Goal: Task Accomplishment & Management: Manage account settings

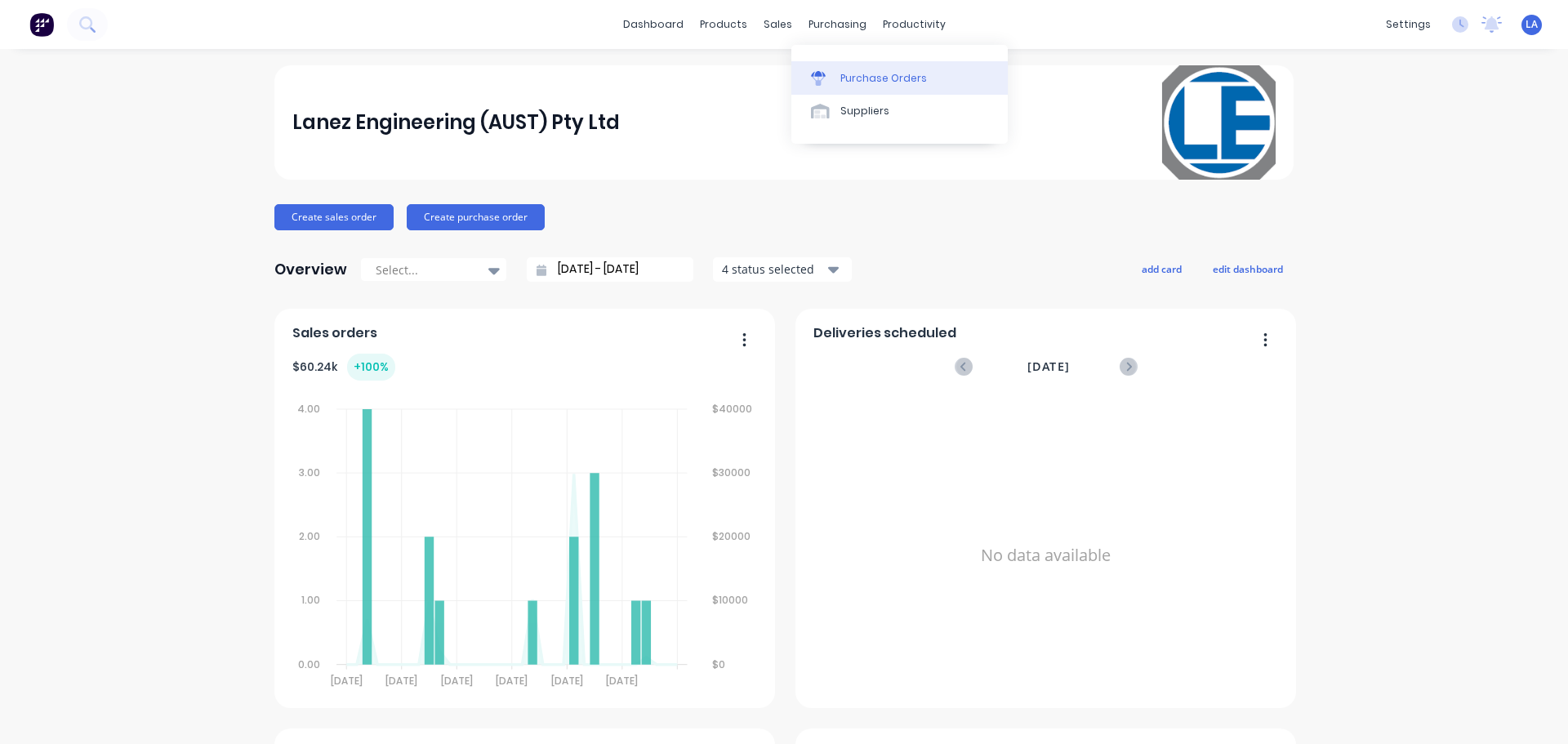
click at [848, 62] on link "Purchase Orders" at bounding box center [899, 77] width 216 height 33
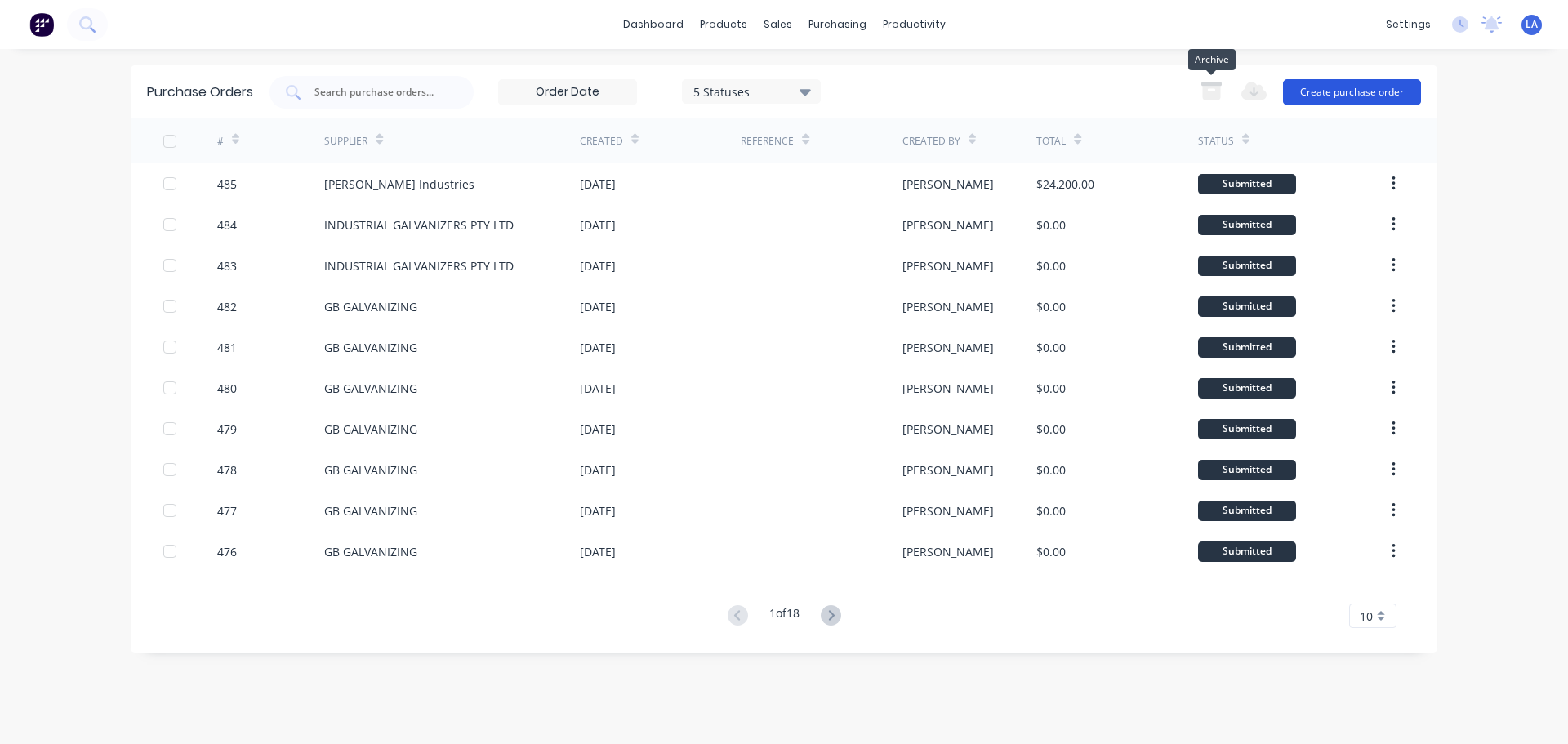
click at [1360, 82] on button "Create purchase order" at bounding box center [1353, 92] width 138 height 26
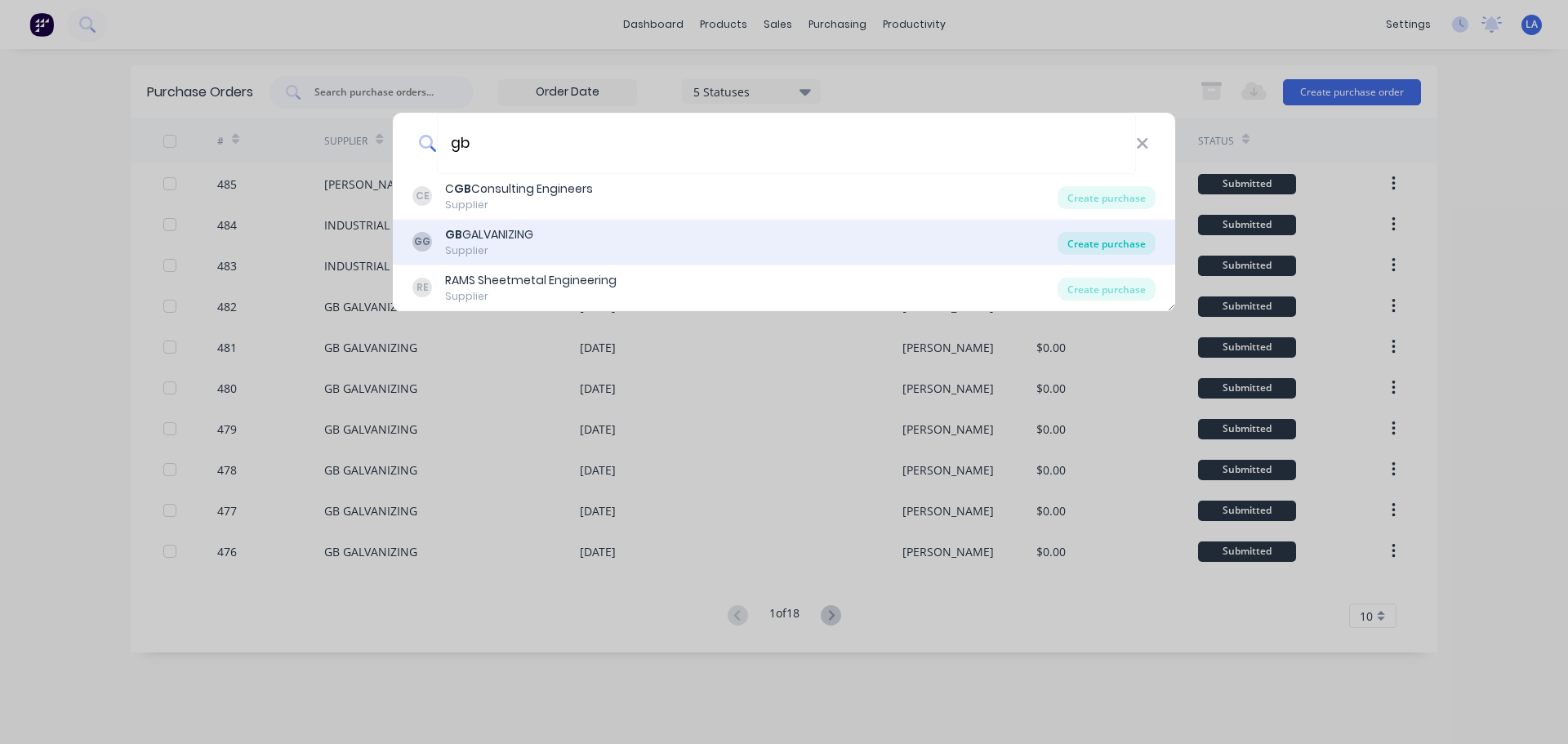
type input "gb"
click at [1089, 250] on div "Create purchase" at bounding box center [1107, 243] width 98 height 23
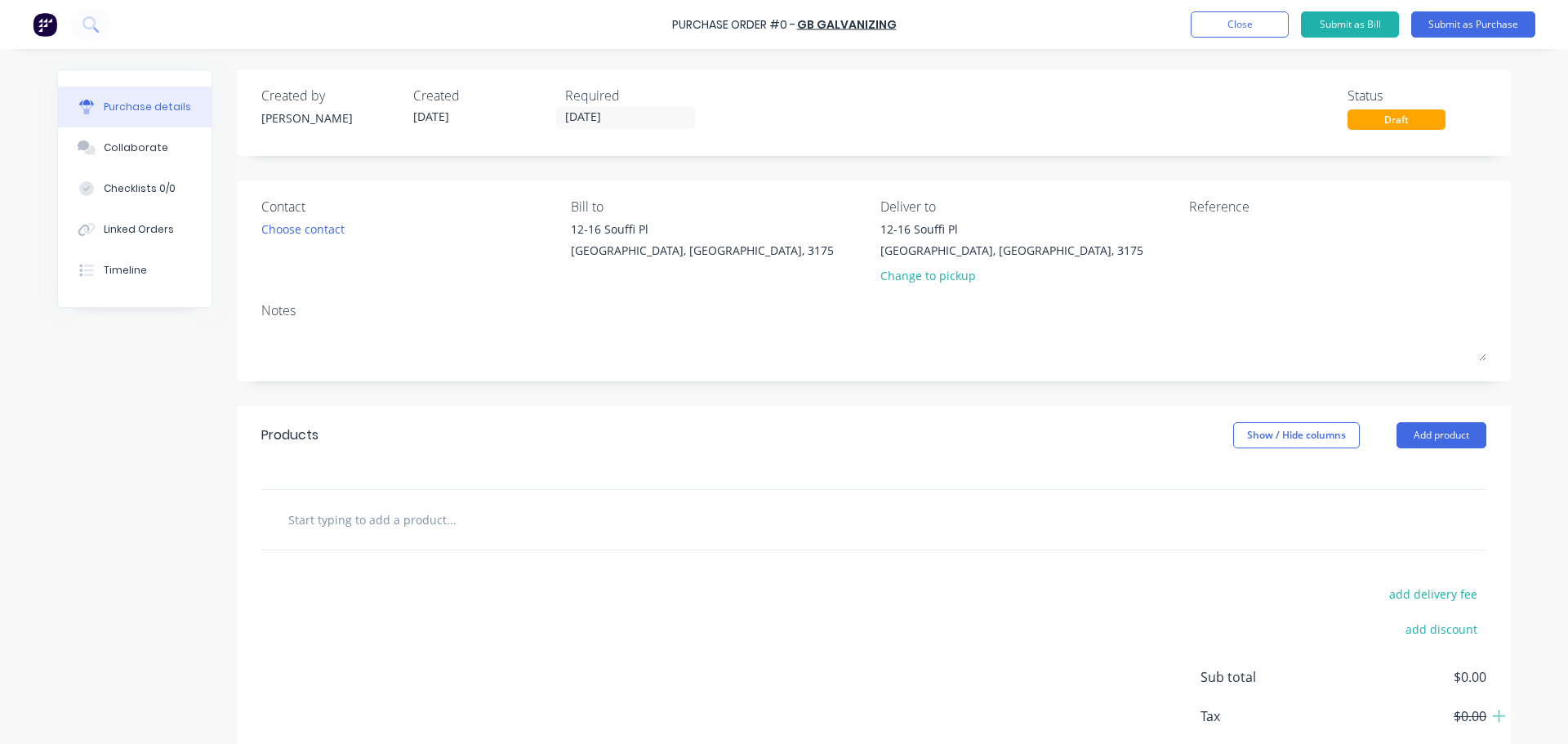
click at [422, 523] on input "text" at bounding box center [451, 519] width 327 height 33
click at [424, 503] on input "text" at bounding box center [451, 519] width 327 height 33
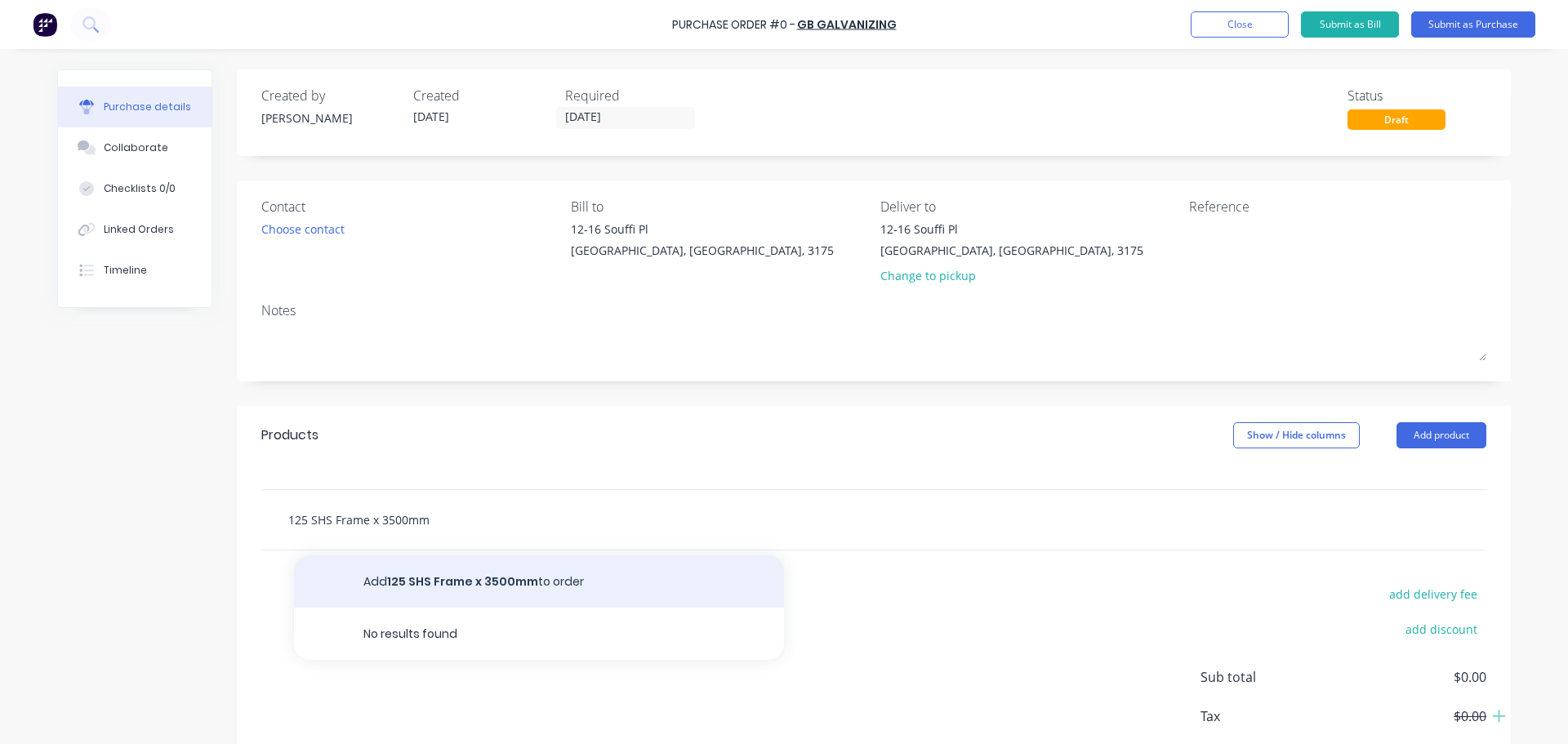
type input "125 SHS Frame x 3500mm"
click at [444, 578] on button "Add 125 SHS Frame x 3500mm to order" at bounding box center [539, 582] width 490 height 52
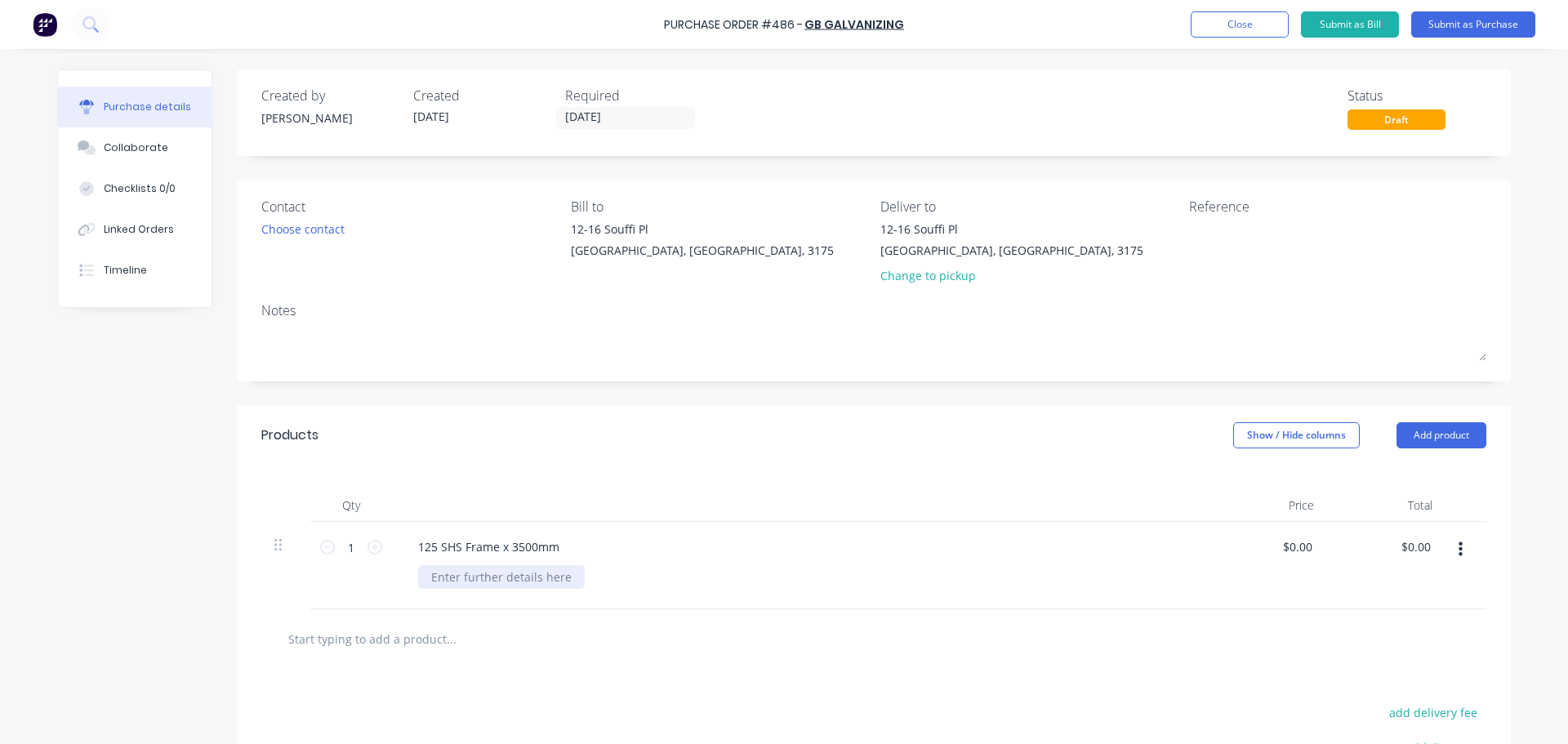
click at [444, 574] on div at bounding box center [502, 577] width 167 height 24
click at [432, 628] on input "text" at bounding box center [451, 638] width 327 height 33
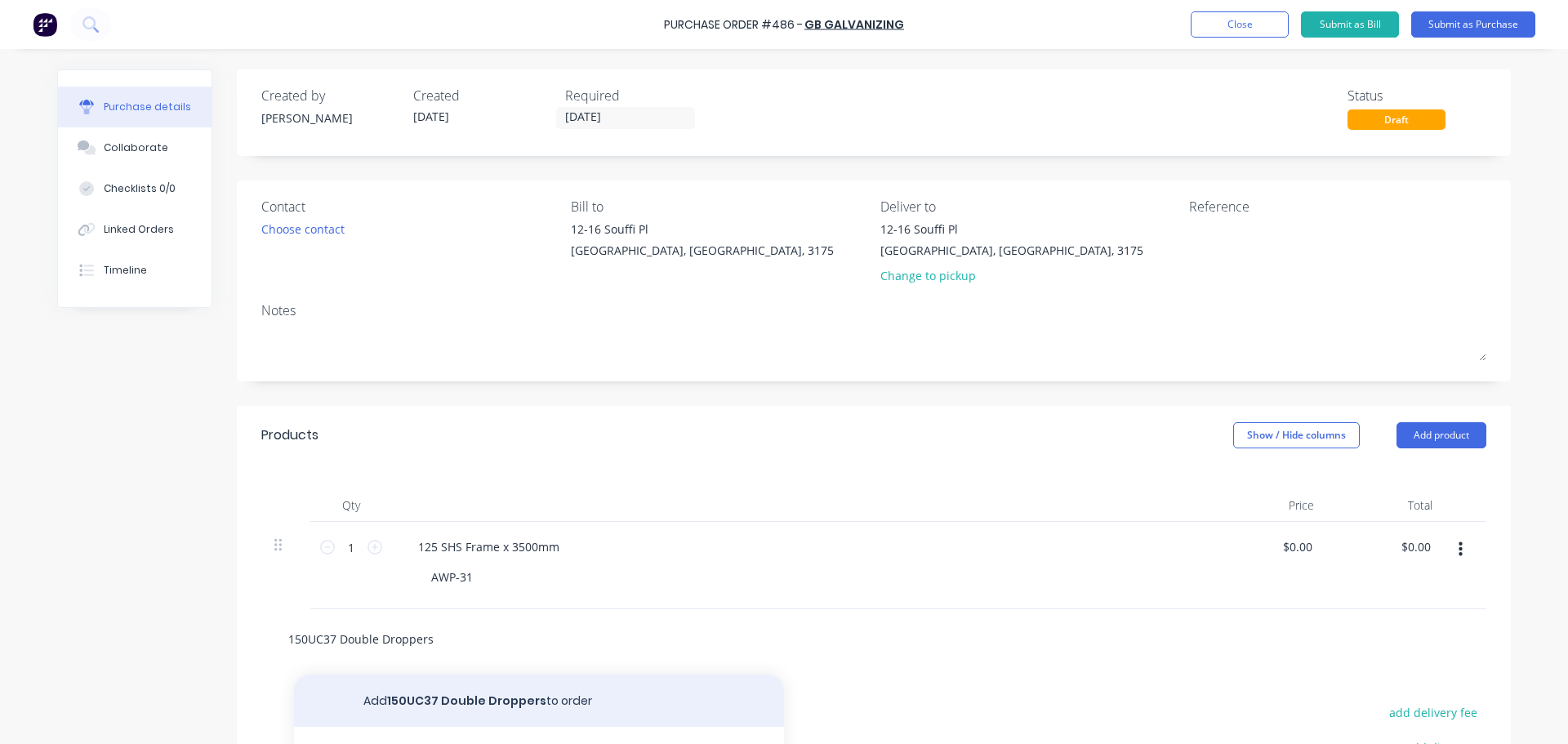
type input "150UC37 Double Droppers"
click at [500, 702] on button "Add 150UC37 Double Droppers to order" at bounding box center [539, 701] width 490 height 52
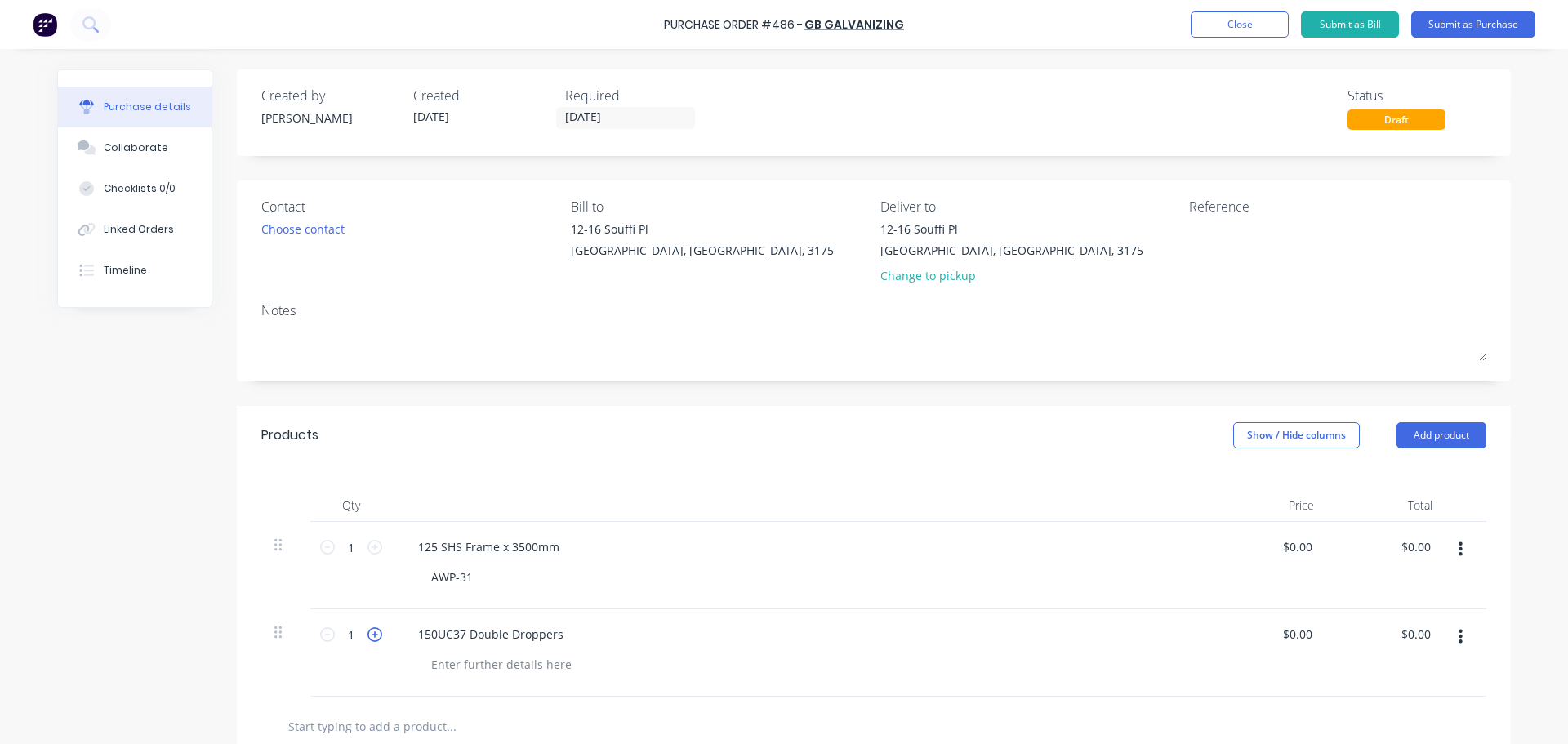
click at [373, 635] on icon at bounding box center [375, 634] width 14 height 14
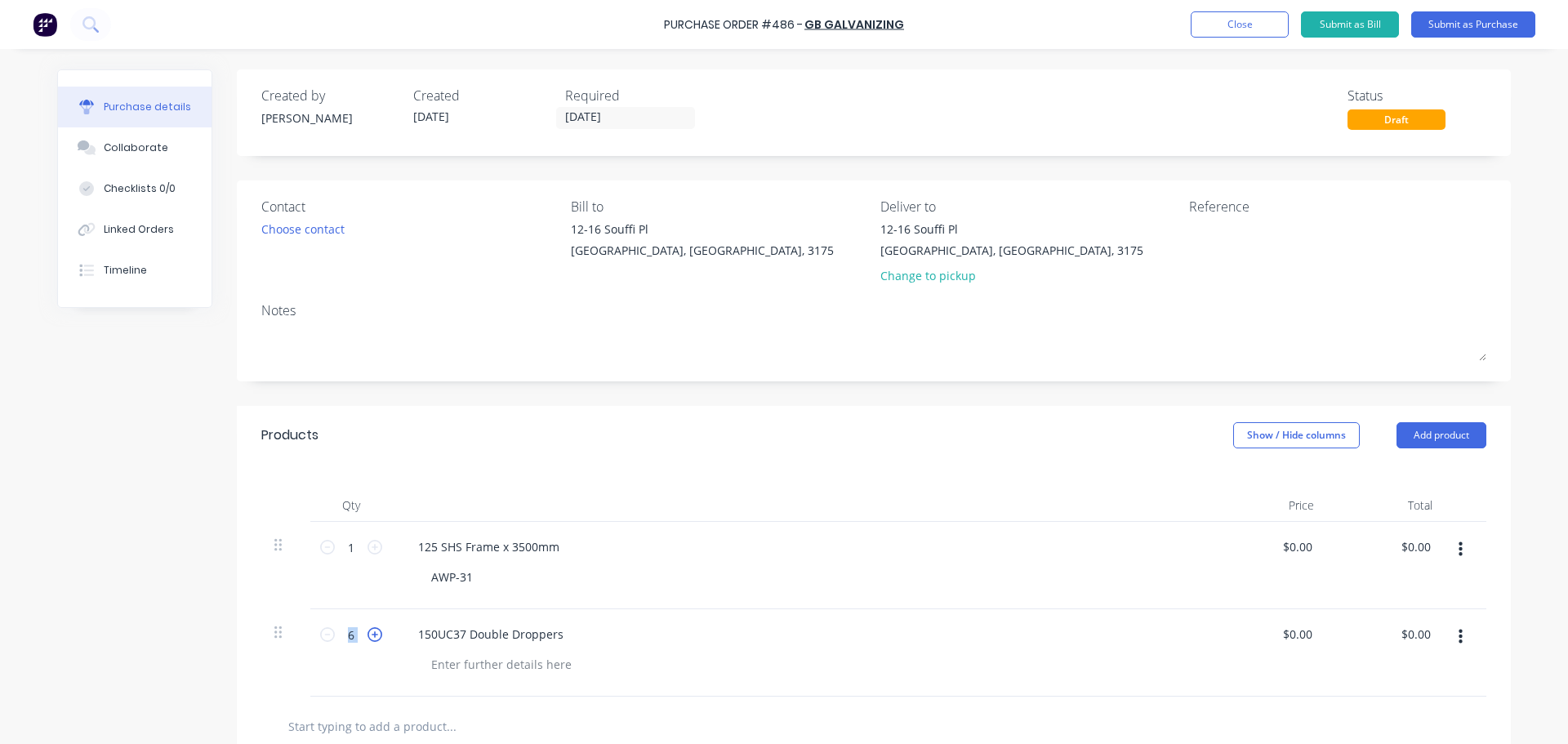
click at [373, 635] on icon at bounding box center [375, 634] width 14 height 14
type input "8"
click at [529, 632] on div "150UC37 Double Droppers" at bounding box center [491, 634] width 172 height 24
click at [556, 632] on div "150UC37 Double Droppers" at bounding box center [491, 634] width 172 height 24
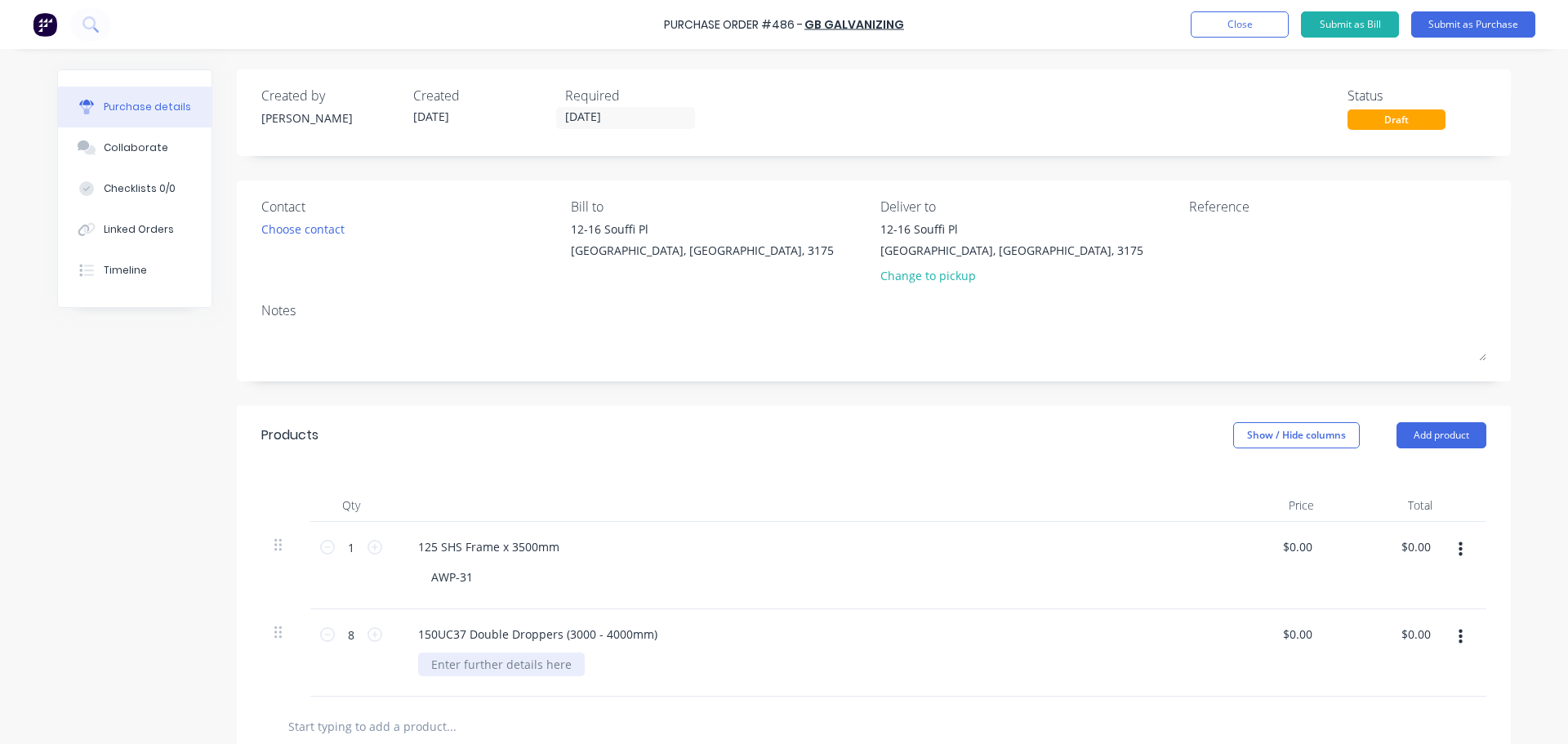
click at [529, 667] on div at bounding box center [502, 664] width 167 height 24
click at [463, 663] on div "AWP9-" at bounding box center [449, 664] width 61 height 24
click at [470, 670] on div "AWP9-" at bounding box center [449, 664] width 61 height 24
click at [518, 704] on div at bounding box center [874, 726] width 1225 height 60
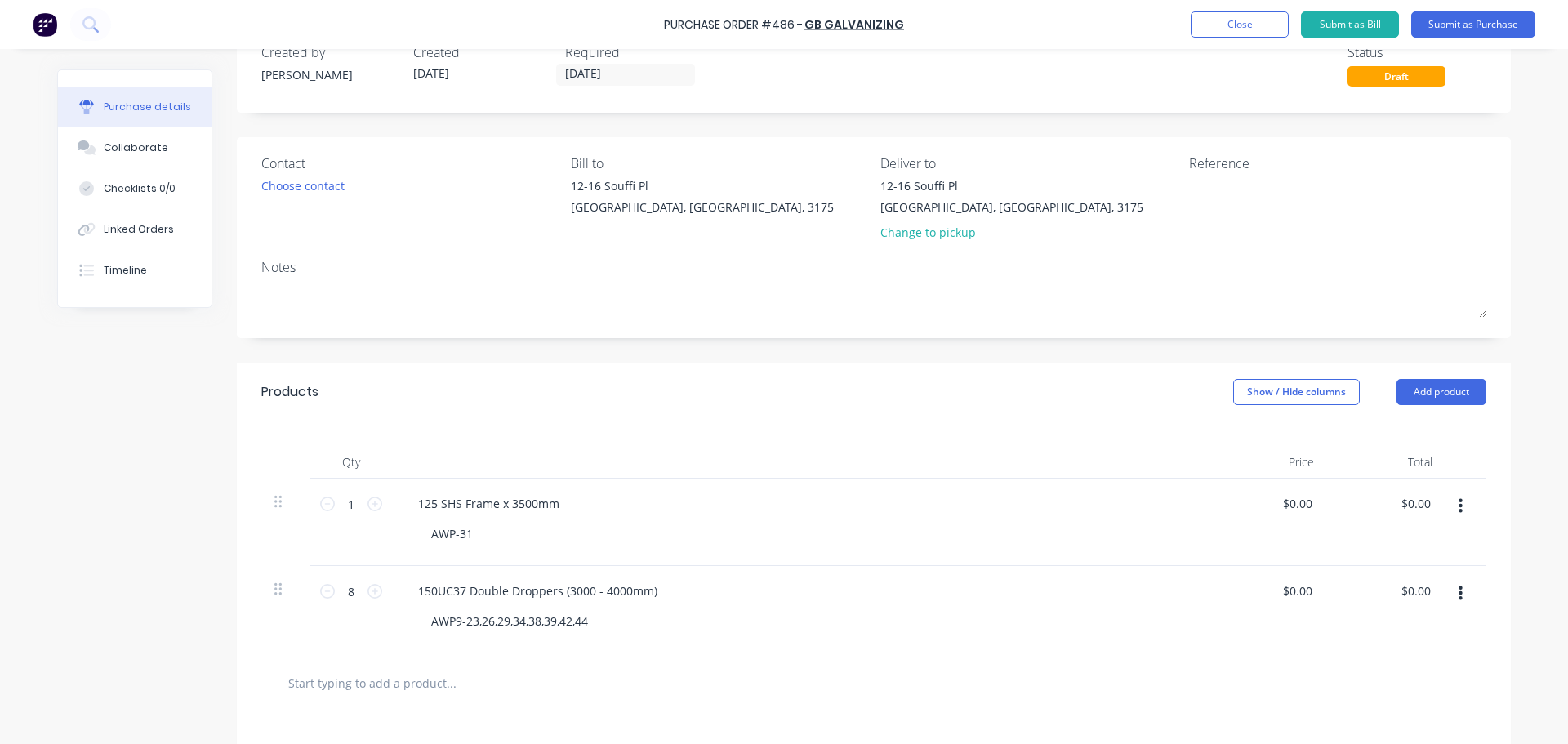
scroll to position [82, 0]
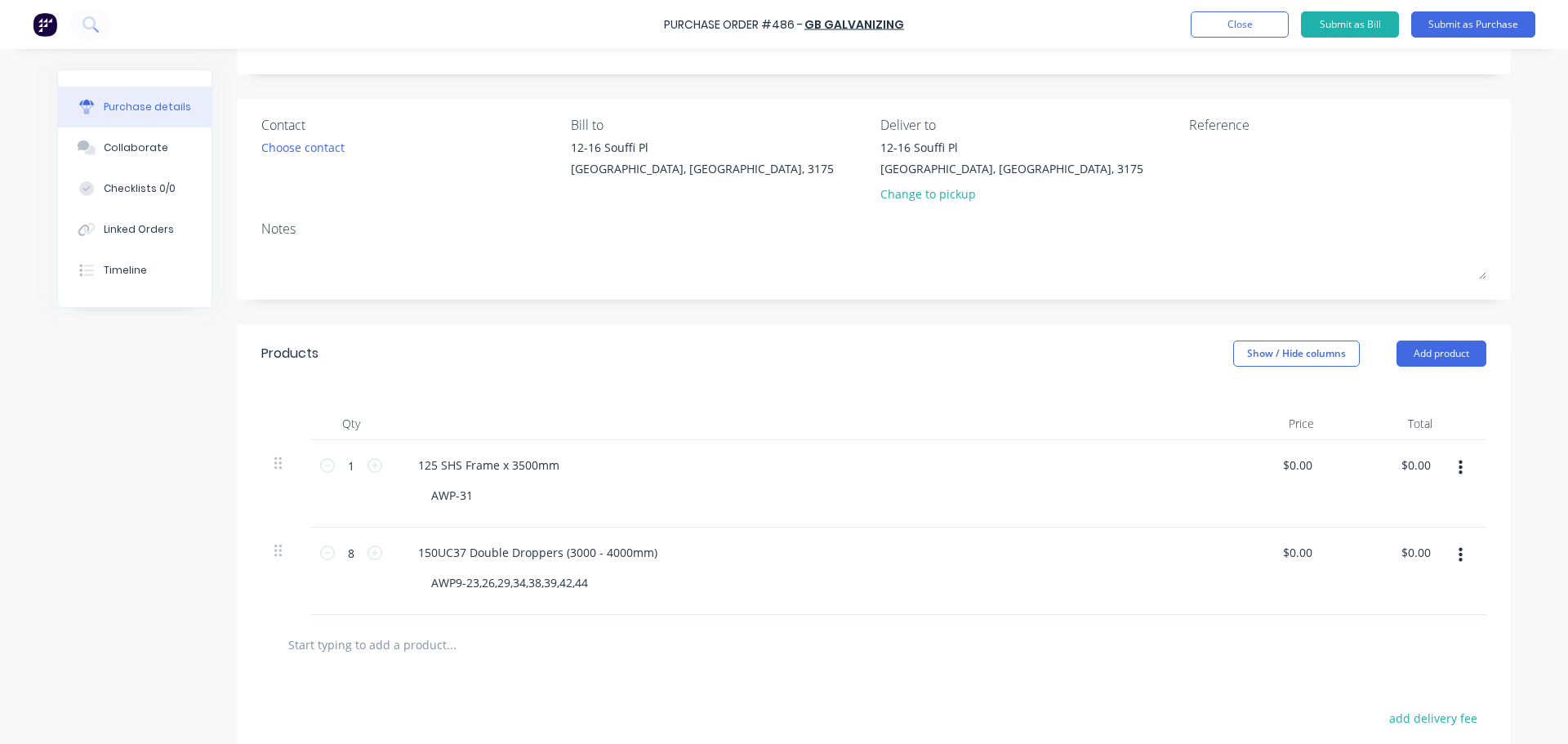
click at [377, 647] on input "text" at bounding box center [451, 644] width 327 height 33
click at [353, 654] on input "text" at bounding box center [451, 644] width 327 height 33
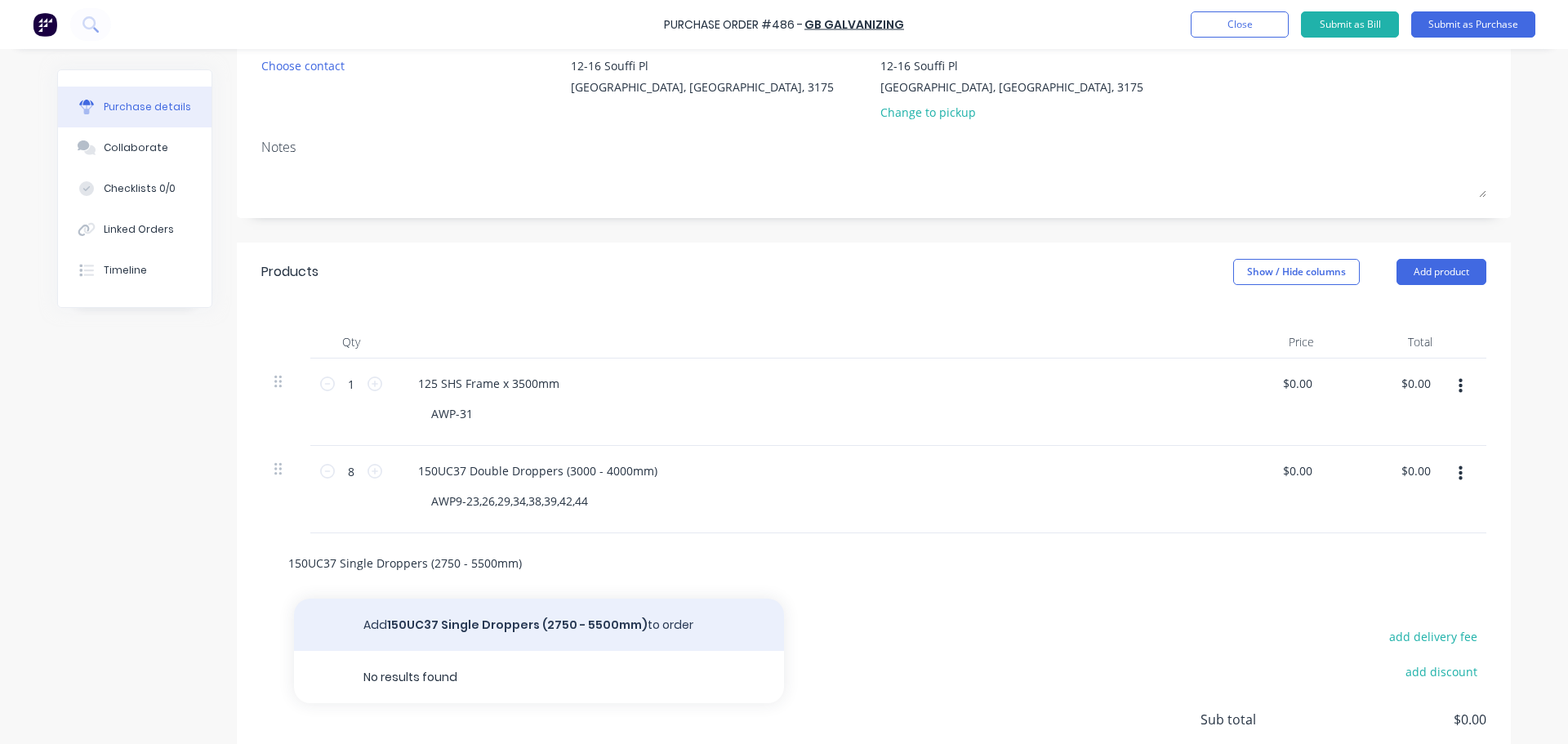
type input "150UC37 Single Droppers (2750 - 5500mm)"
click at [465, 614] on button "Add 150UC37 Single Droppers (2750 - 5500mm) to order" at bounding box center [539, 624] width 490 height 52
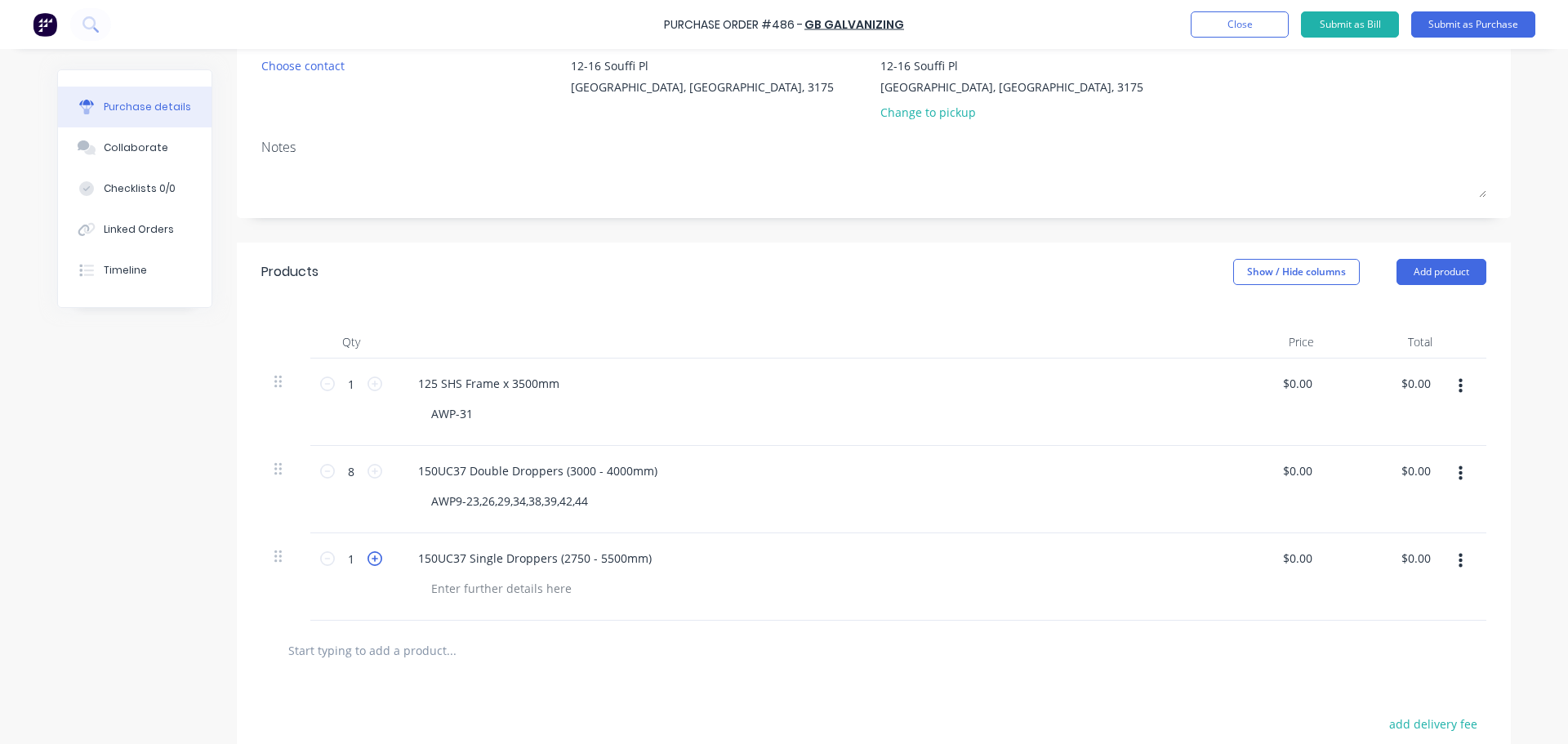
click at [368, 561] on icon at bounding box center [375, 558] width 14 height 14
type input "3"
click at [440, 586] on div at bounding box center [502, 588] width 167 height 24
click at [431, 657] on input "text" at bounding box center [451, 650] width 327 height 33
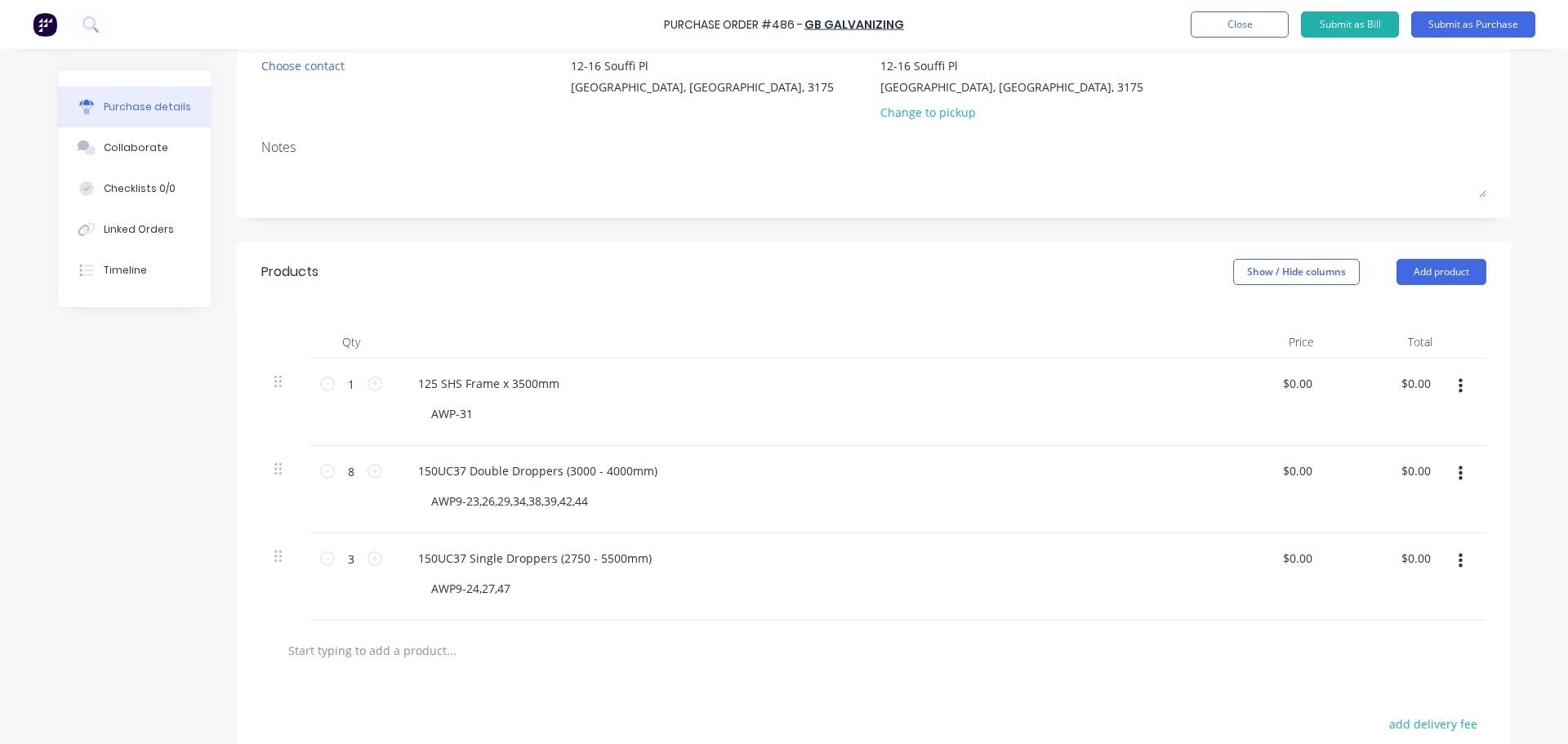
click at [413, 657] on input "text" at bounding box center [451, 650] width 327 height 33
type input "4"
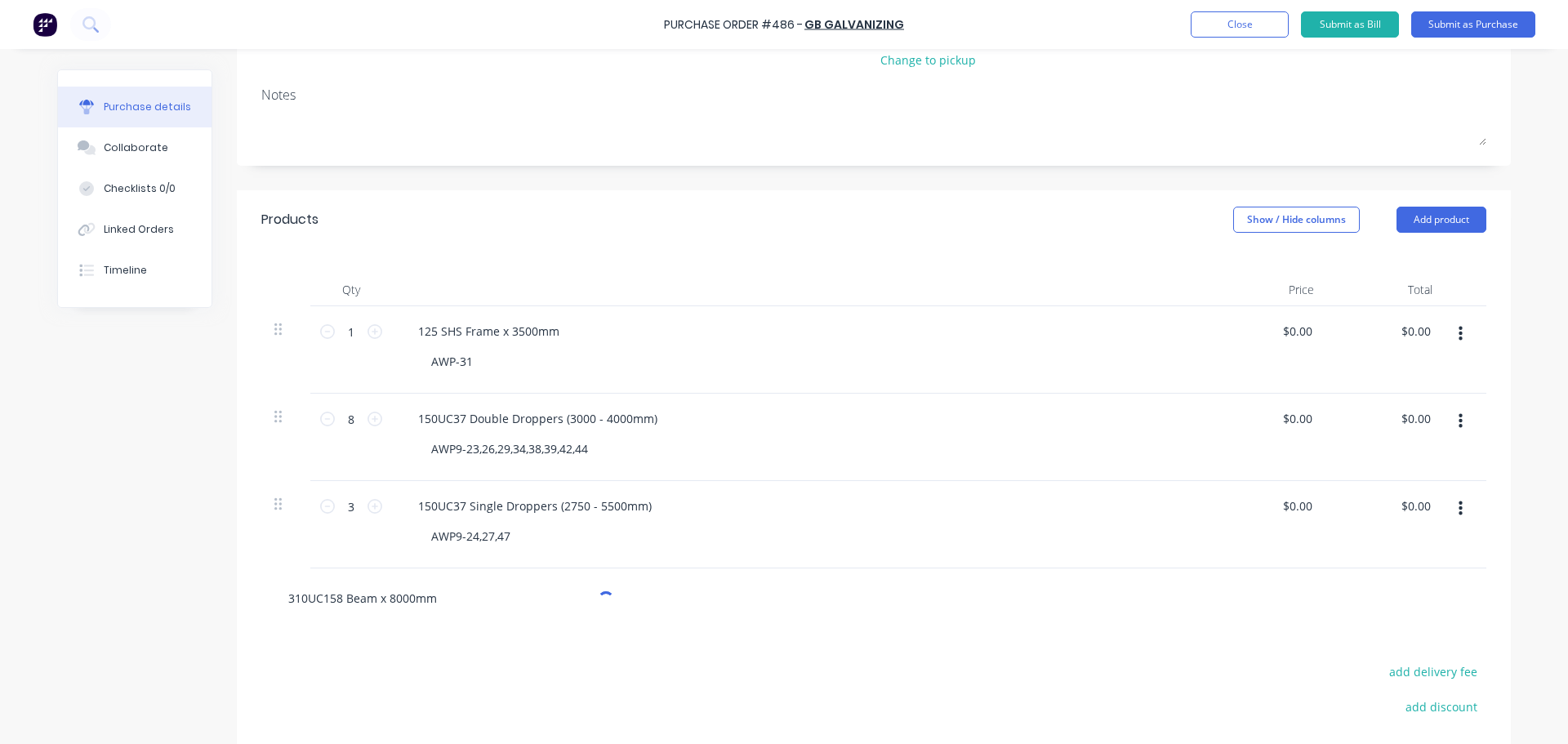
scroll to position [245, 0]
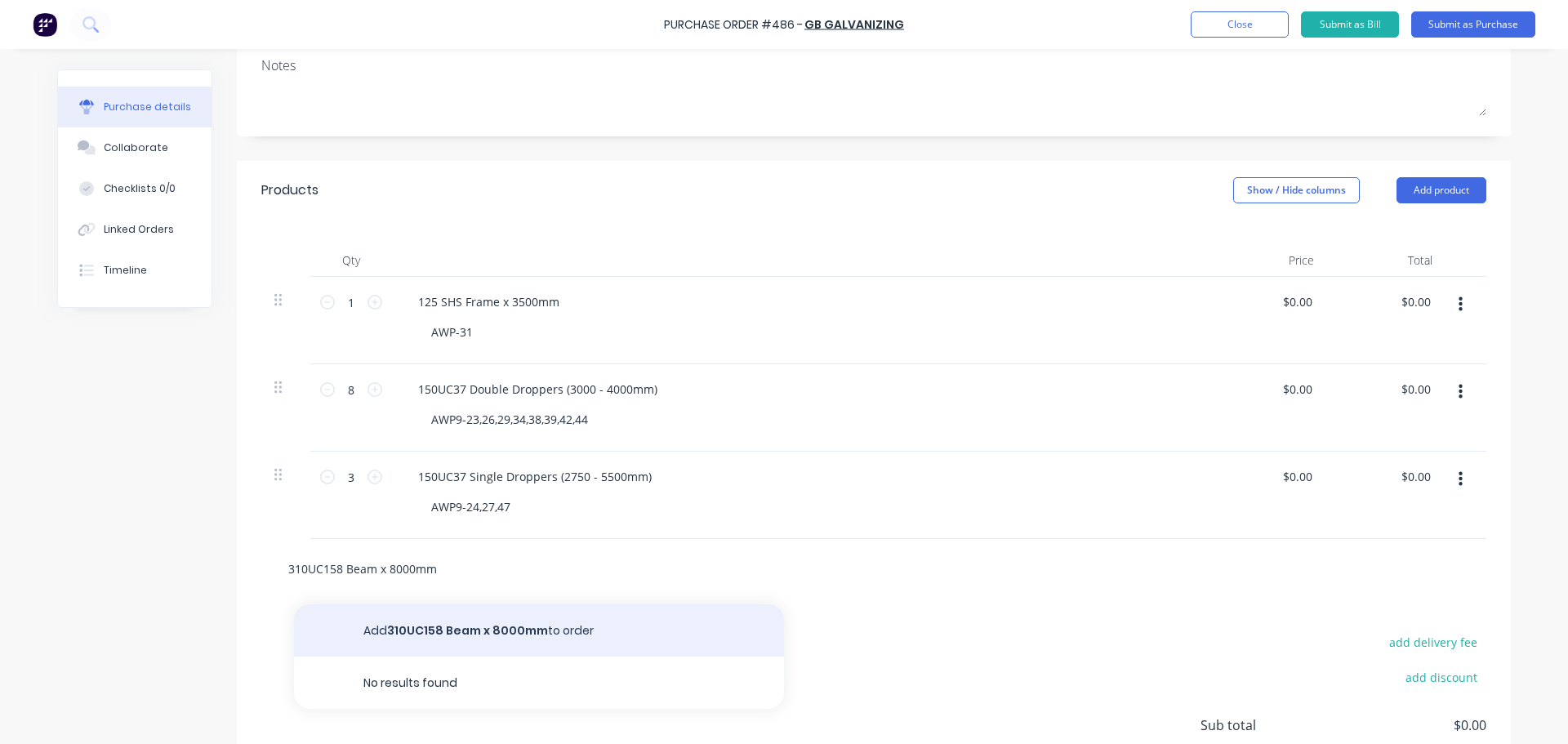
type input "310UC158 Beam x 8000mm"
click at [450, 637] on button "Add 310UC158 Beam x 8000mm to order" at bounding box center [539, 630] width 490 height 52
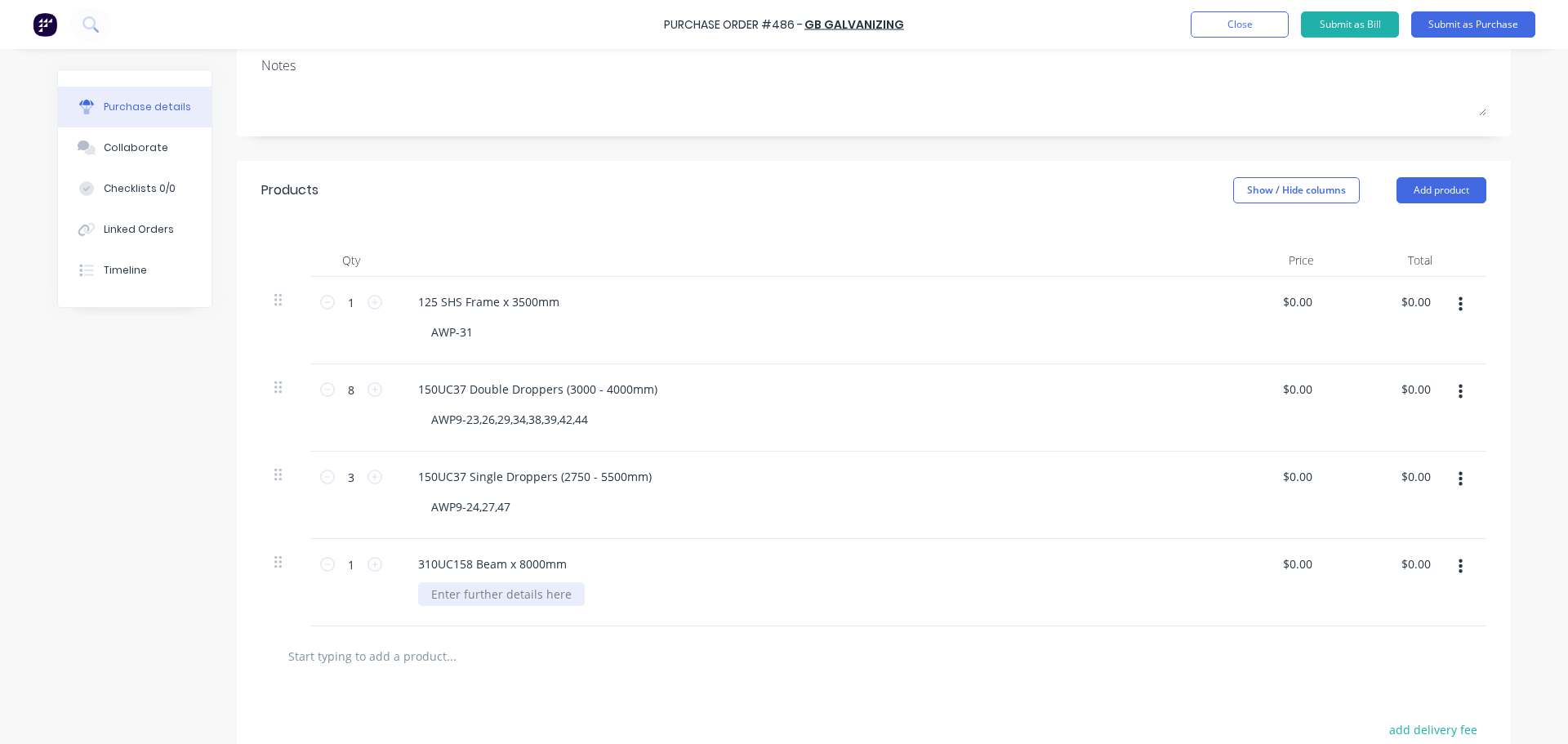
click at [469, 597] on div at bounding box center [502, 594] width 167 height 24
click at [416, 654] on input "text" at bounding box center [451, 656] width 327 height 33
click at [413, 645] on input "text" at bounding box center [451, 656] width 327 height 33
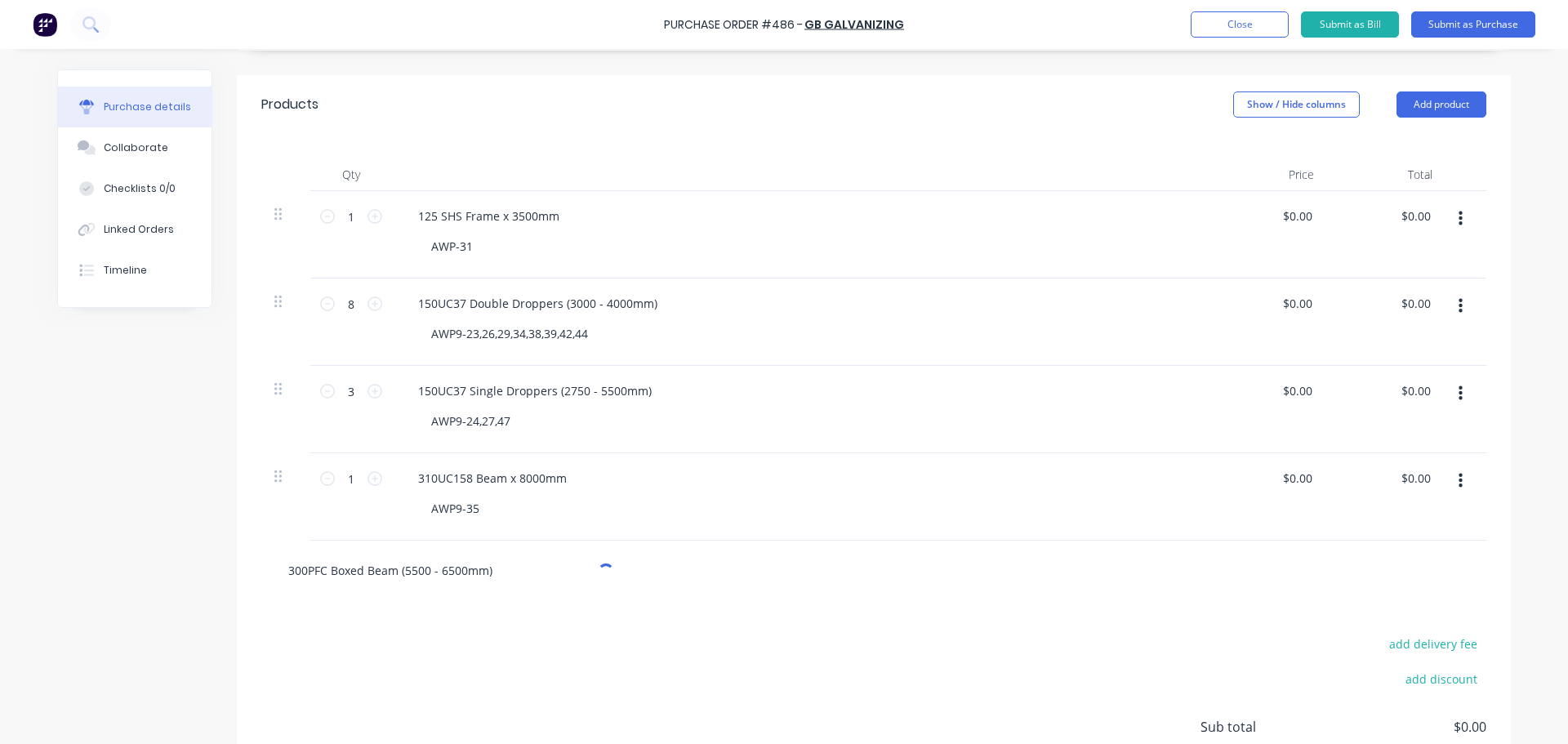
scroll to position [408, 0]
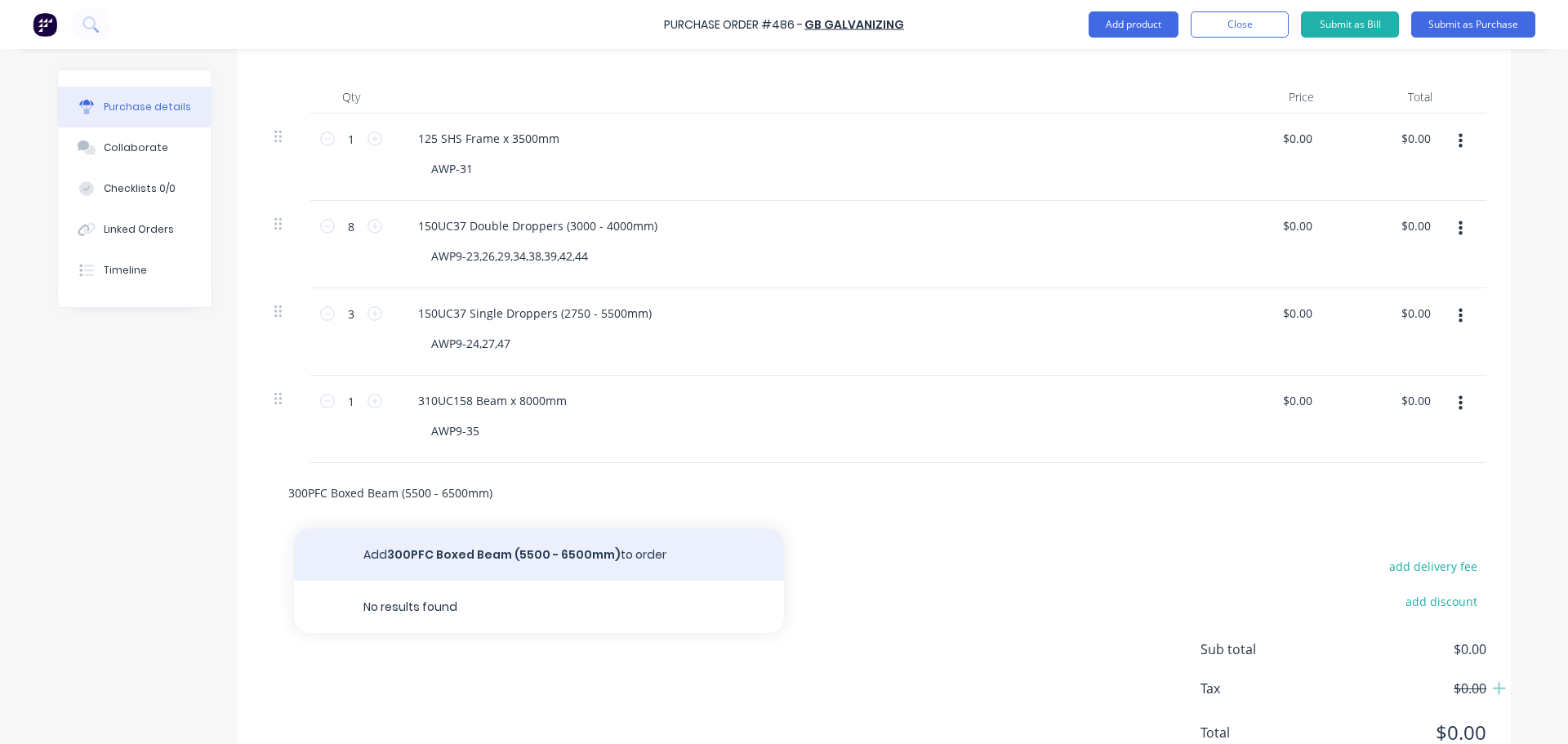
type input "300PFC Boxed Beam (5500 - 6500mm)"
click at [479, 540] on button "Add 300PFC Boxed Beam (5500 - 6500mm) to order" at bounding box center [539, 555] width 490 height 52
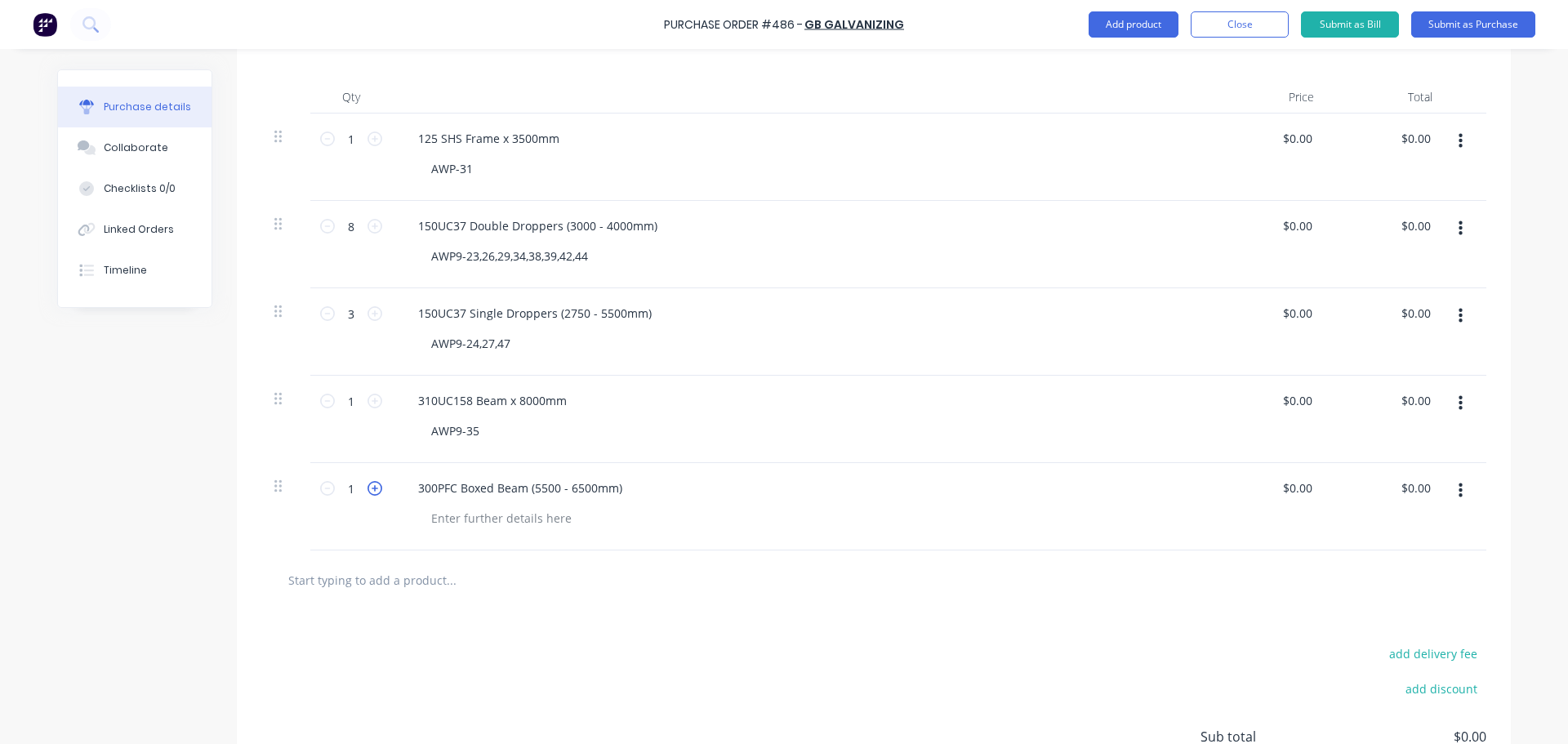
click at [368, 487] on icon at bounding box center [375, 488] width 14 height 14
click at [320, 490] on icon at bounding box center [327, 488] width 14 height 14
type input "3"
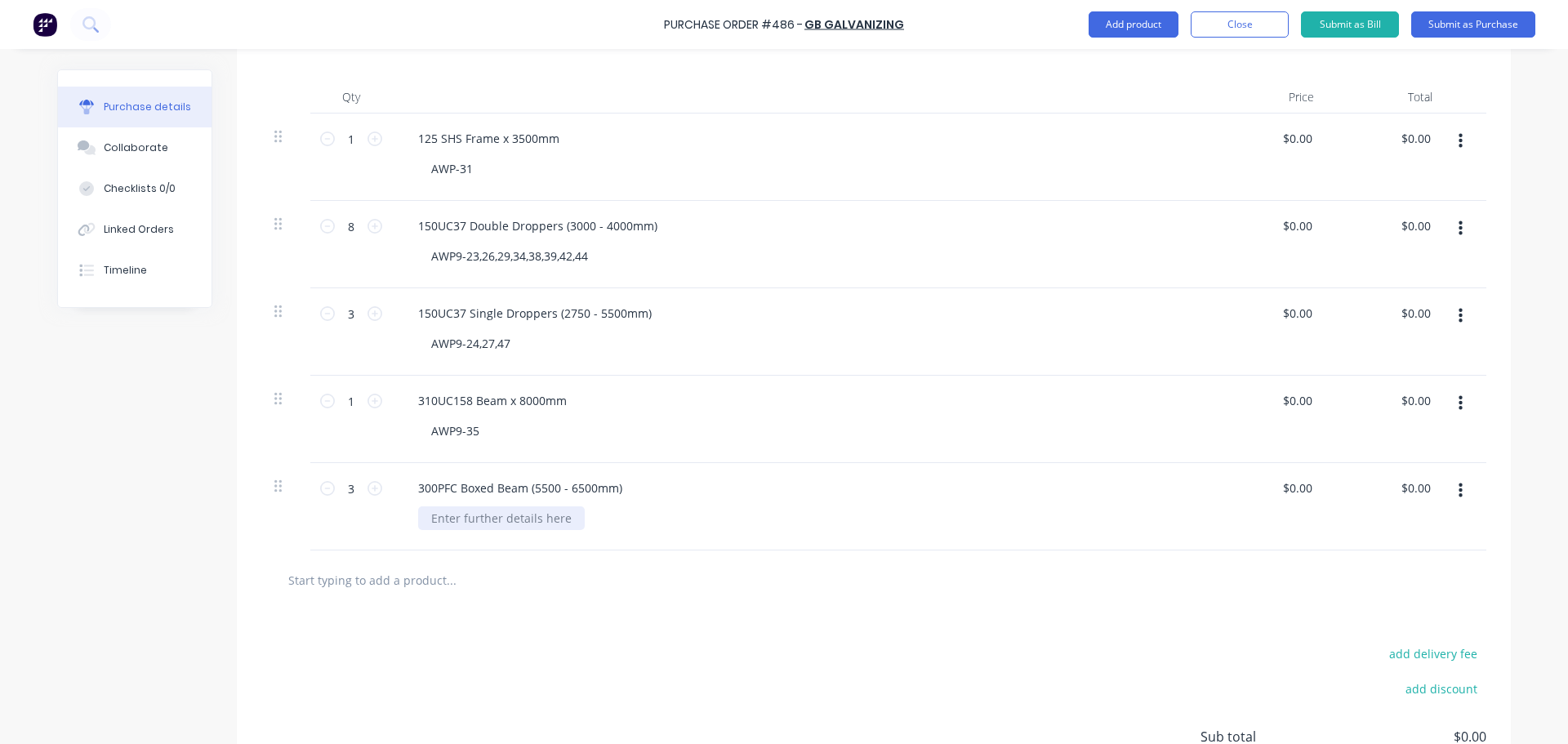
click at [513, 507] on div at bounding box center [502, 518] width 167 height 24
click at [423, 579] on input "text" at bounding box center [451, 580] width 327 height 33
click at [339, 581] on input "text" at bounding box center [451, 580] width 327 height 33
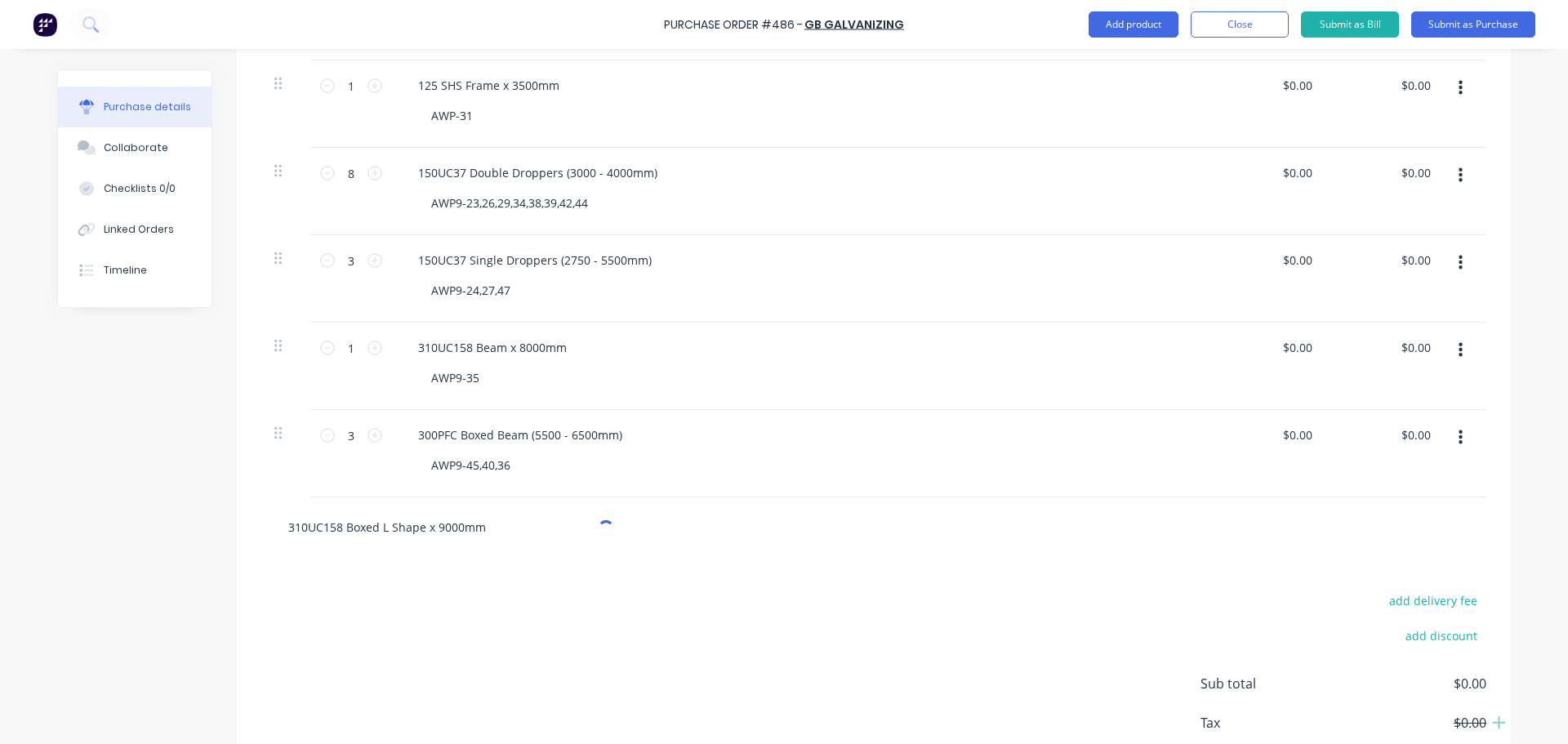
scroll to position [490, 0]
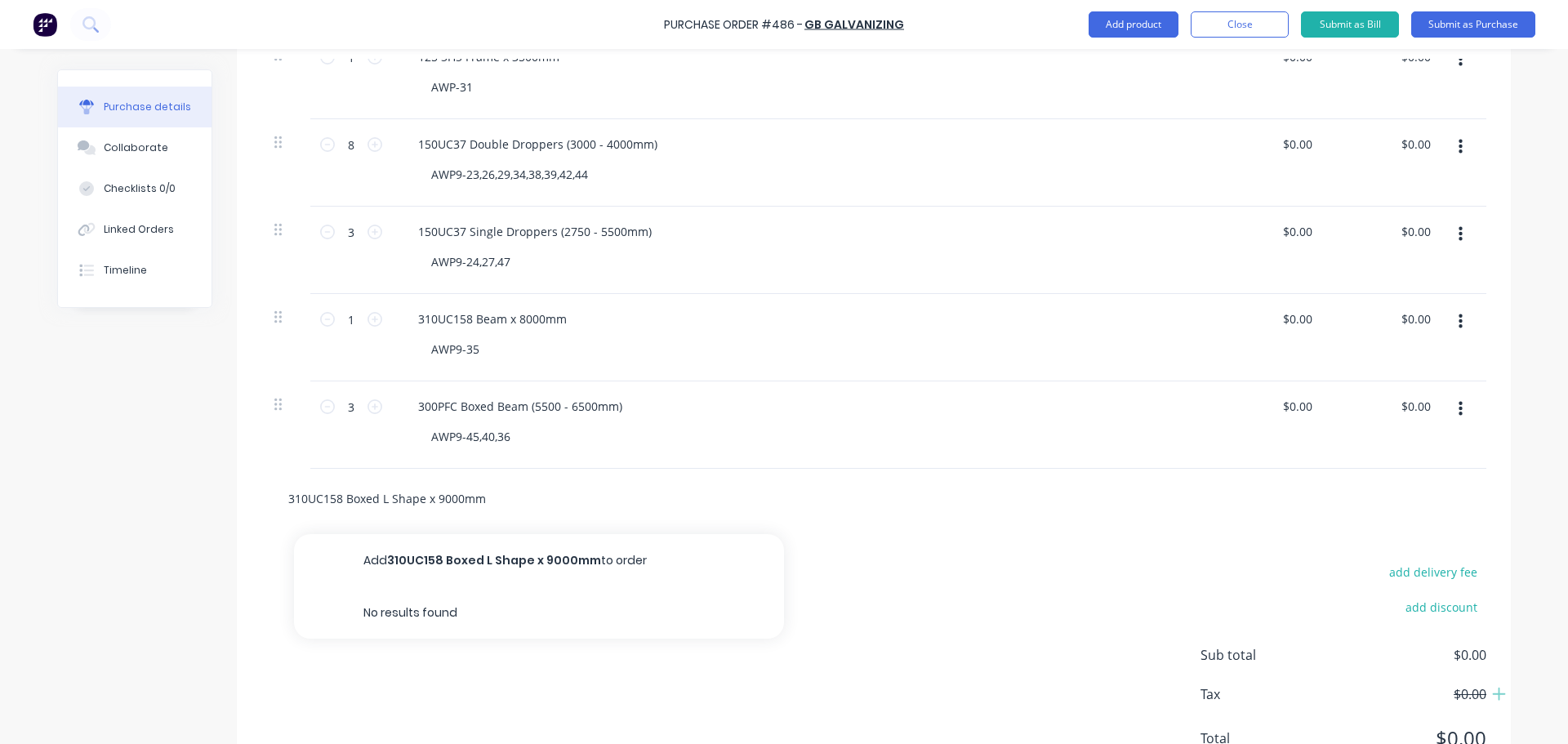
type input "310UC158 Boxed L Shape x 9000mm"
click at [444, 551] on button "Add 310UC158 Boxed L Shape x 9000mm to order" at bounding box center [539, 561] width 490 height 52
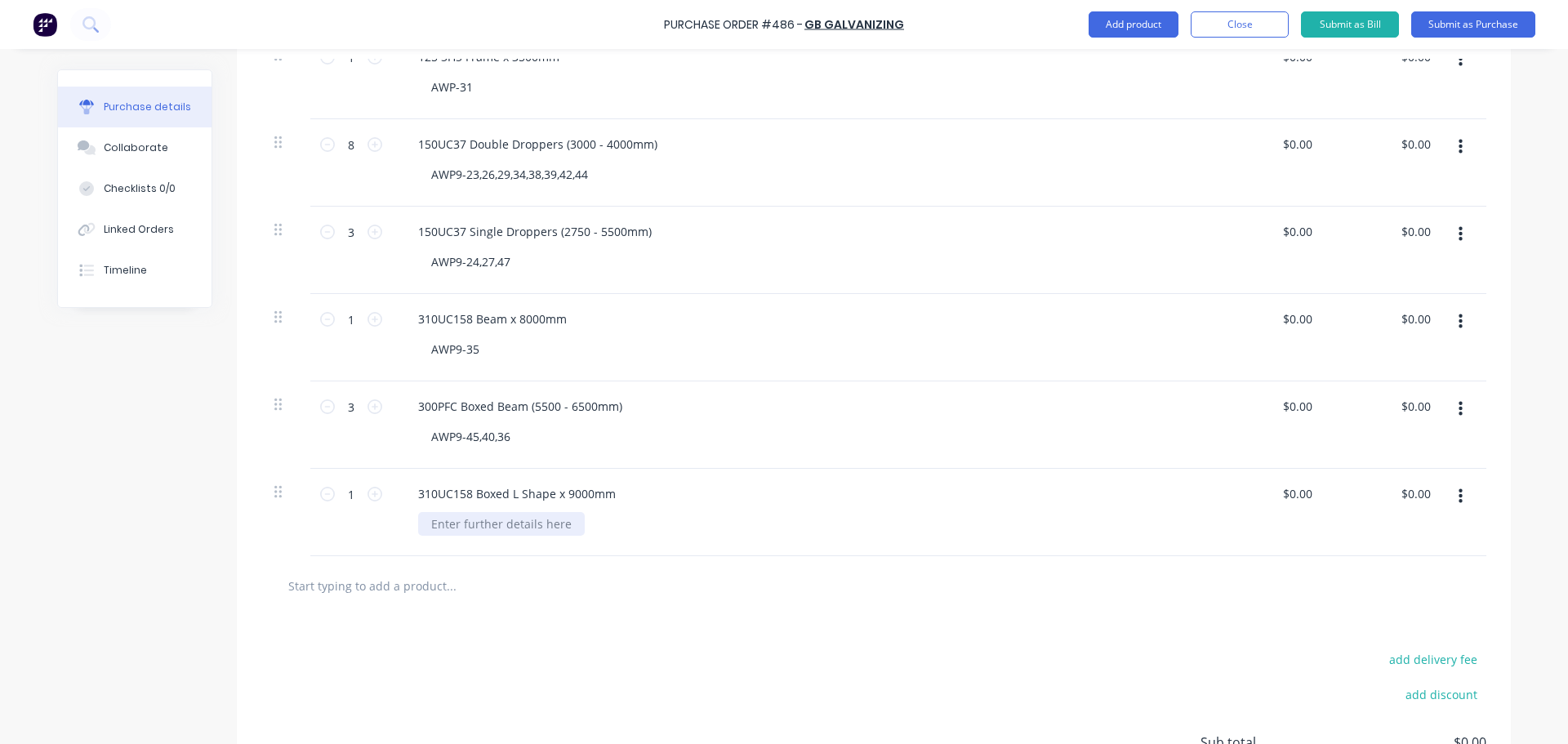
click at [529, 514] on div at bounding box center [502, 523] width 167 height 24
click at [413, 576] on input "text" at bounding box center [451, 585] width 327 height 33
type input "310UC158 Boxed L Shape x 8500mm"
click at [421, 643] on button "Add 310UC158 Boxed L Shape x 8500mm to order" at bounding box center [539, 647] width 490 height 52
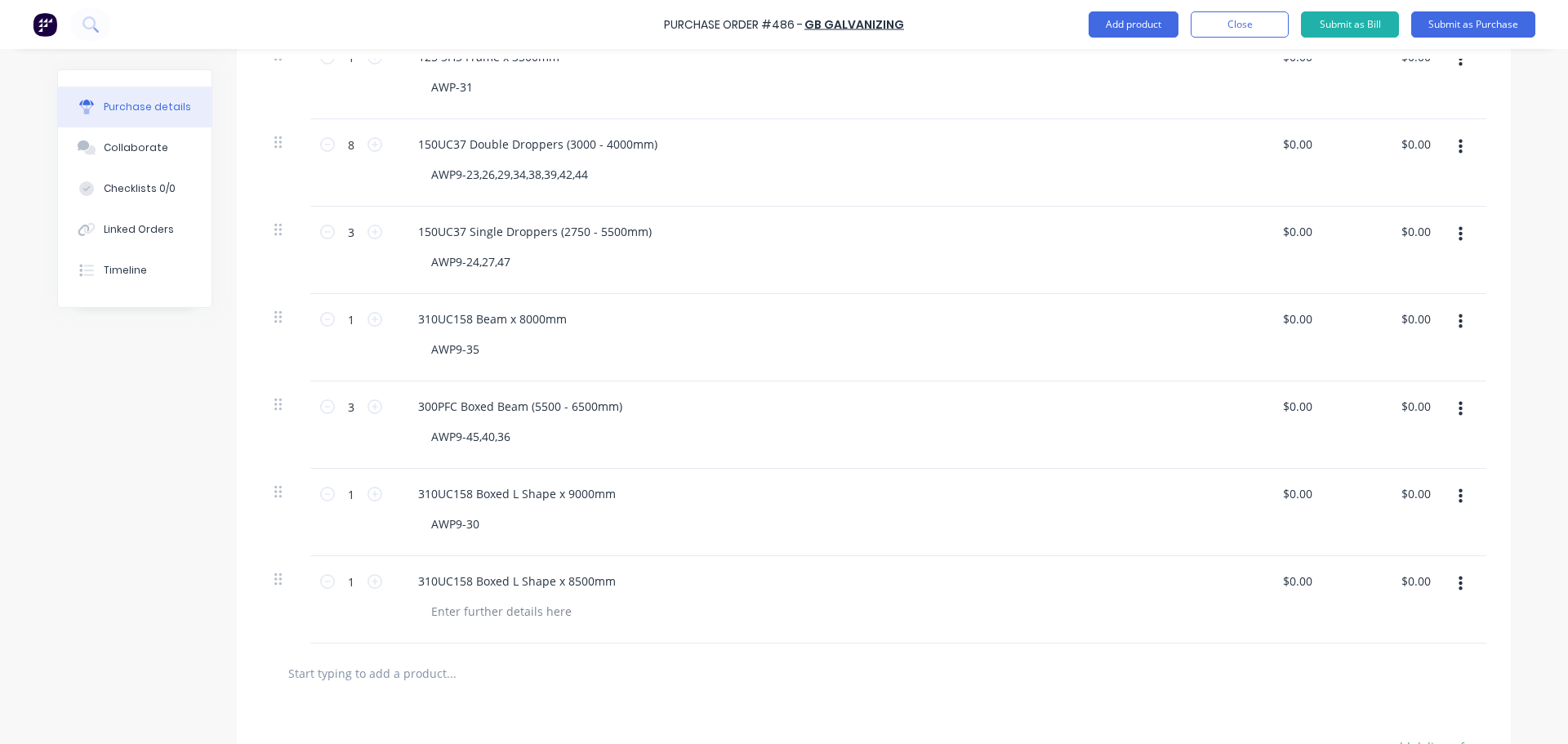
drag, startPoint x: 447, startPoint y: 633, endPoint x: 454, endPoint y: 626, distance: 9.9
click at [448, 633] on div "310UC158 Boxed L Shape x 8500mm" at bounding box center [800, 600] width 816 height 88
click at [456, 622] on div at bounding box center [502, 611] width 167 height 24
click at [547, 695] on div at bounding box center [874, 673] width 1225 height 60
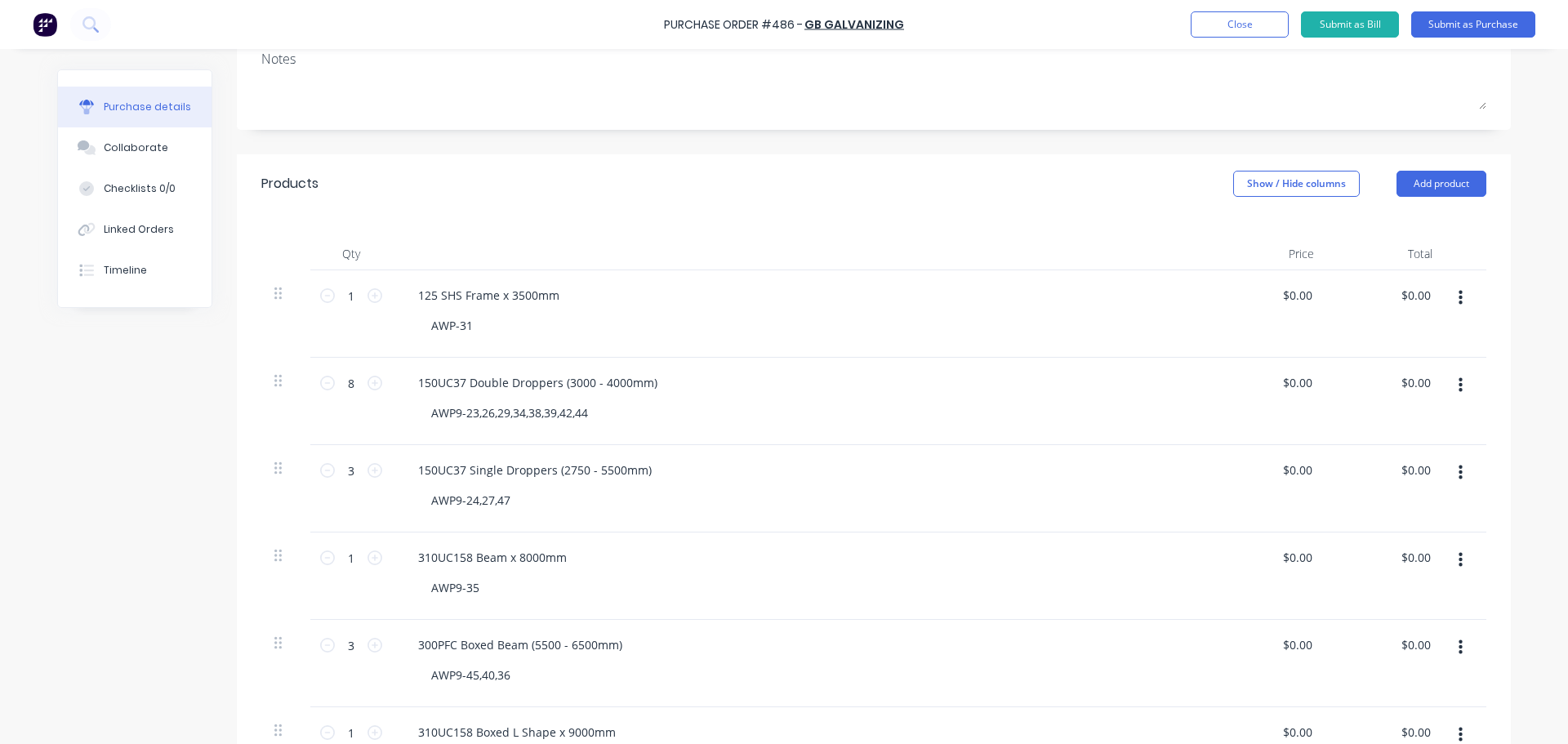
scroll to position [163, 0]
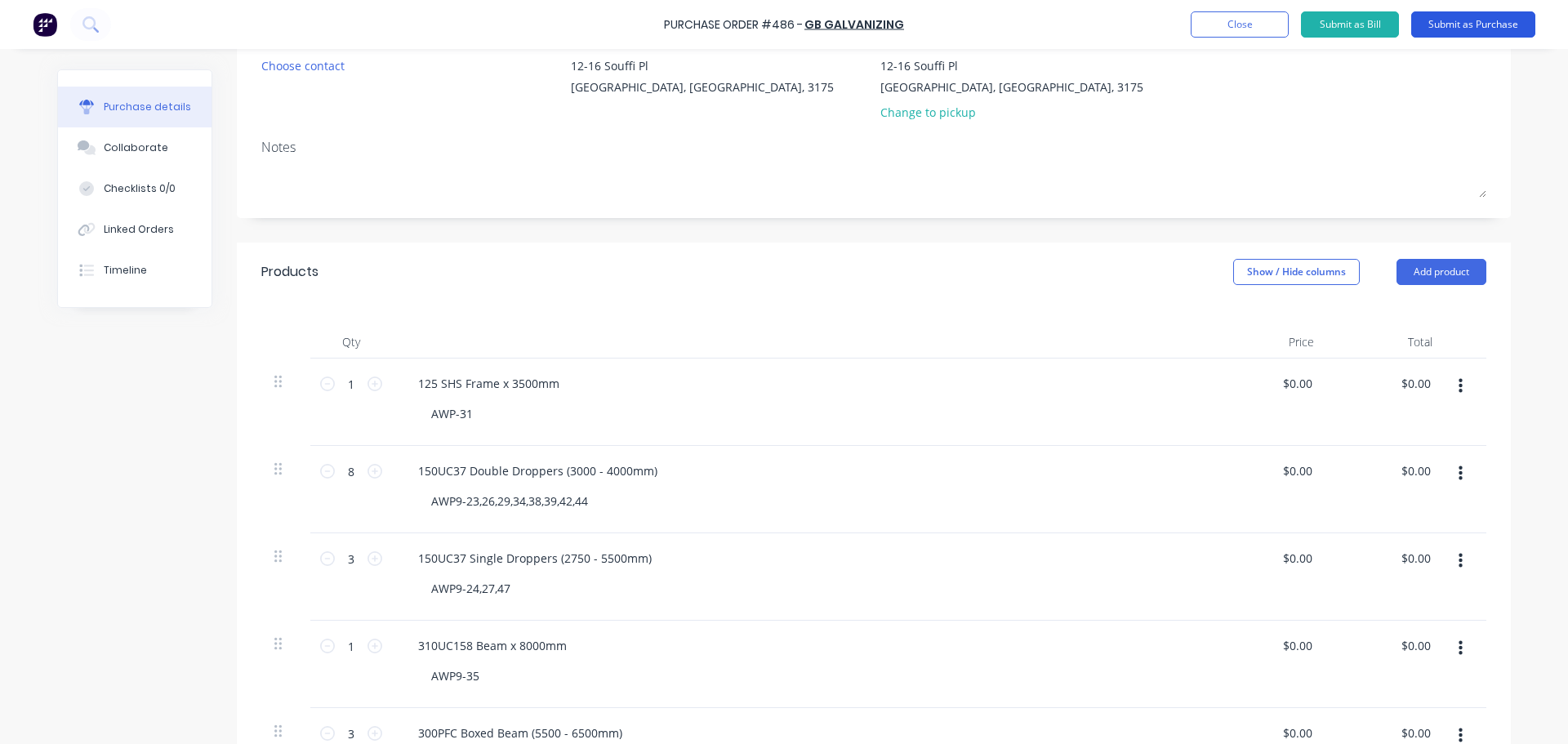
click at [1440, 18] on button "Submit as Purchase" at bounding box center [1474, 24] width 125 height 26
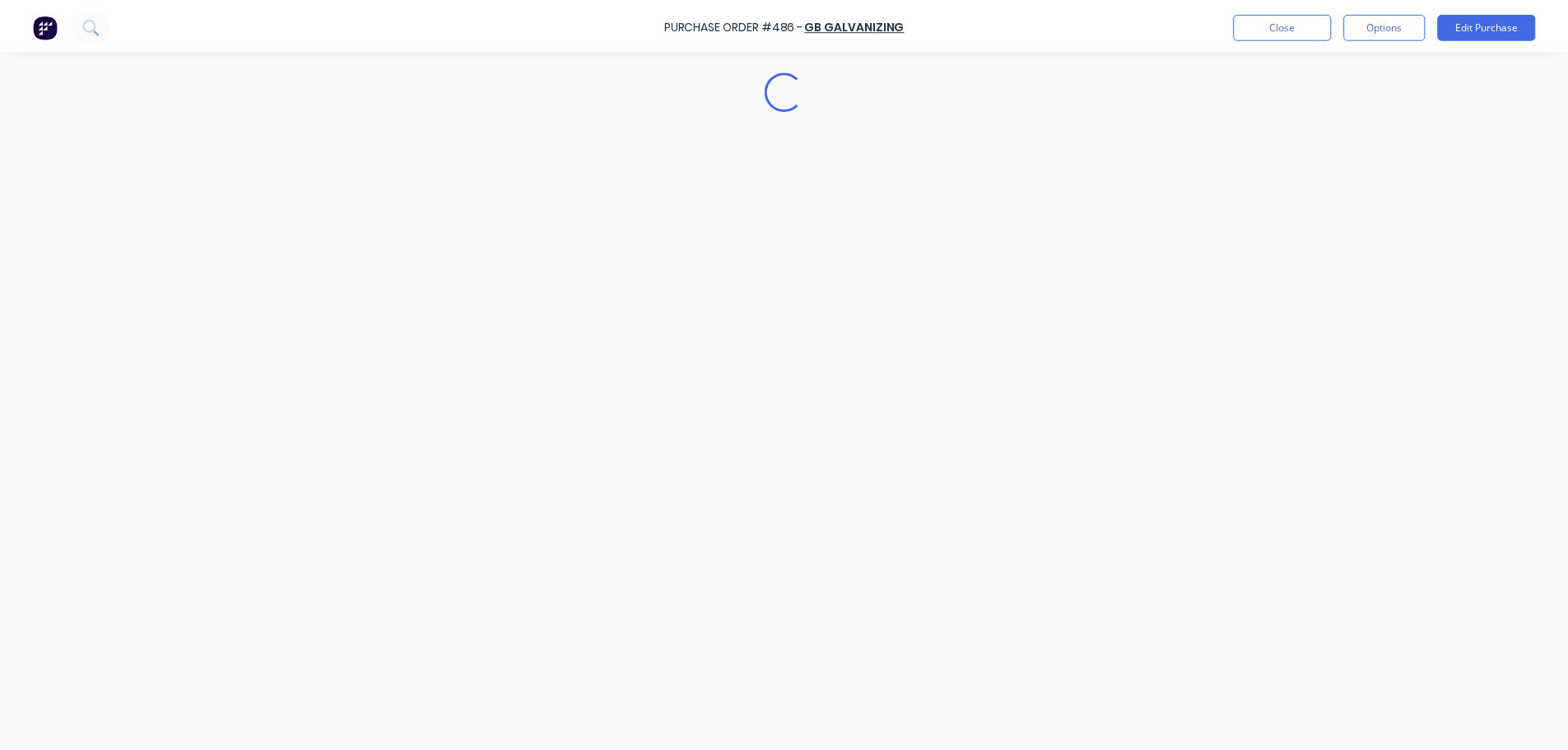
scroll to position [0, 0]
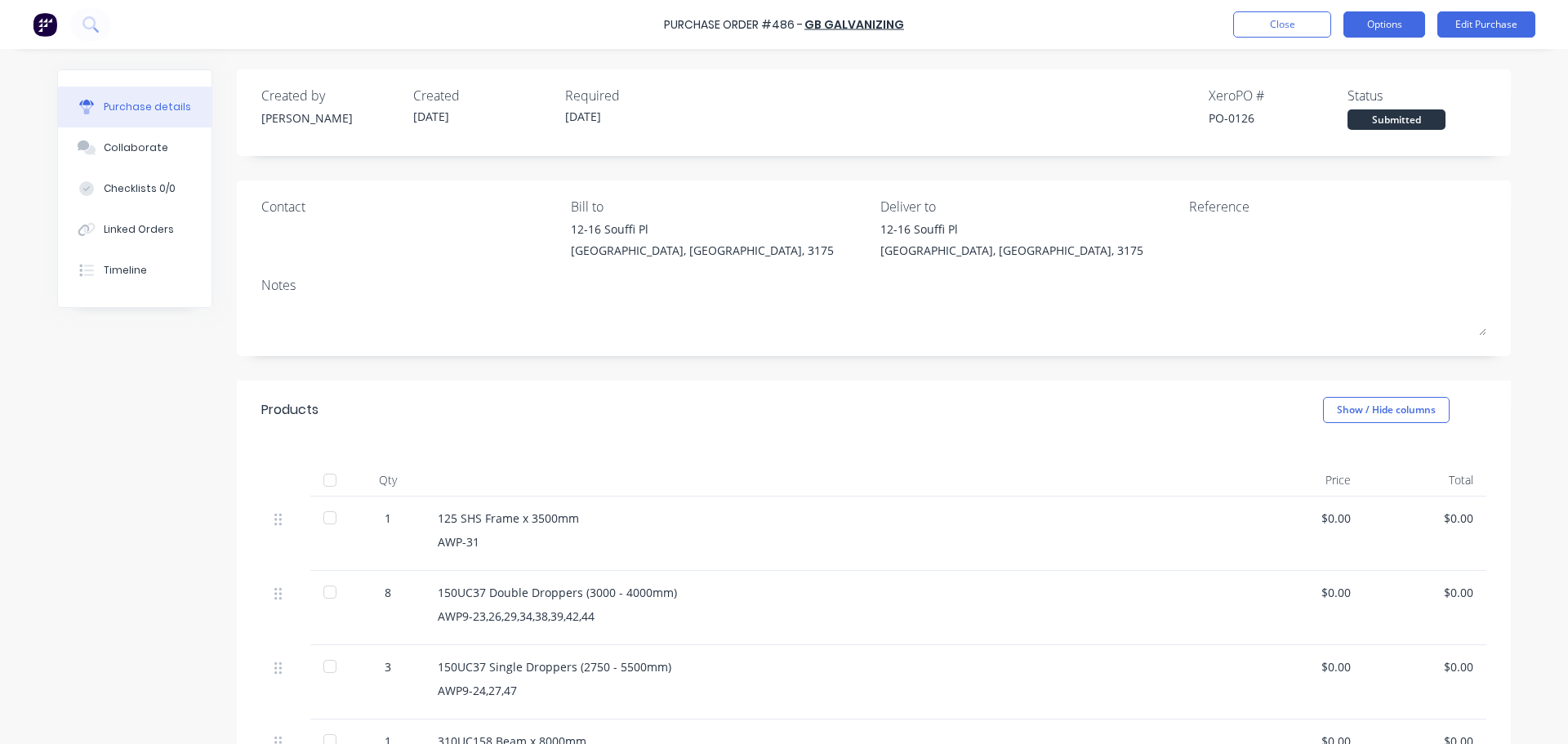
click at [1369, 24] on button "Options" at bounding box center [1384, 24] width 82 height 26
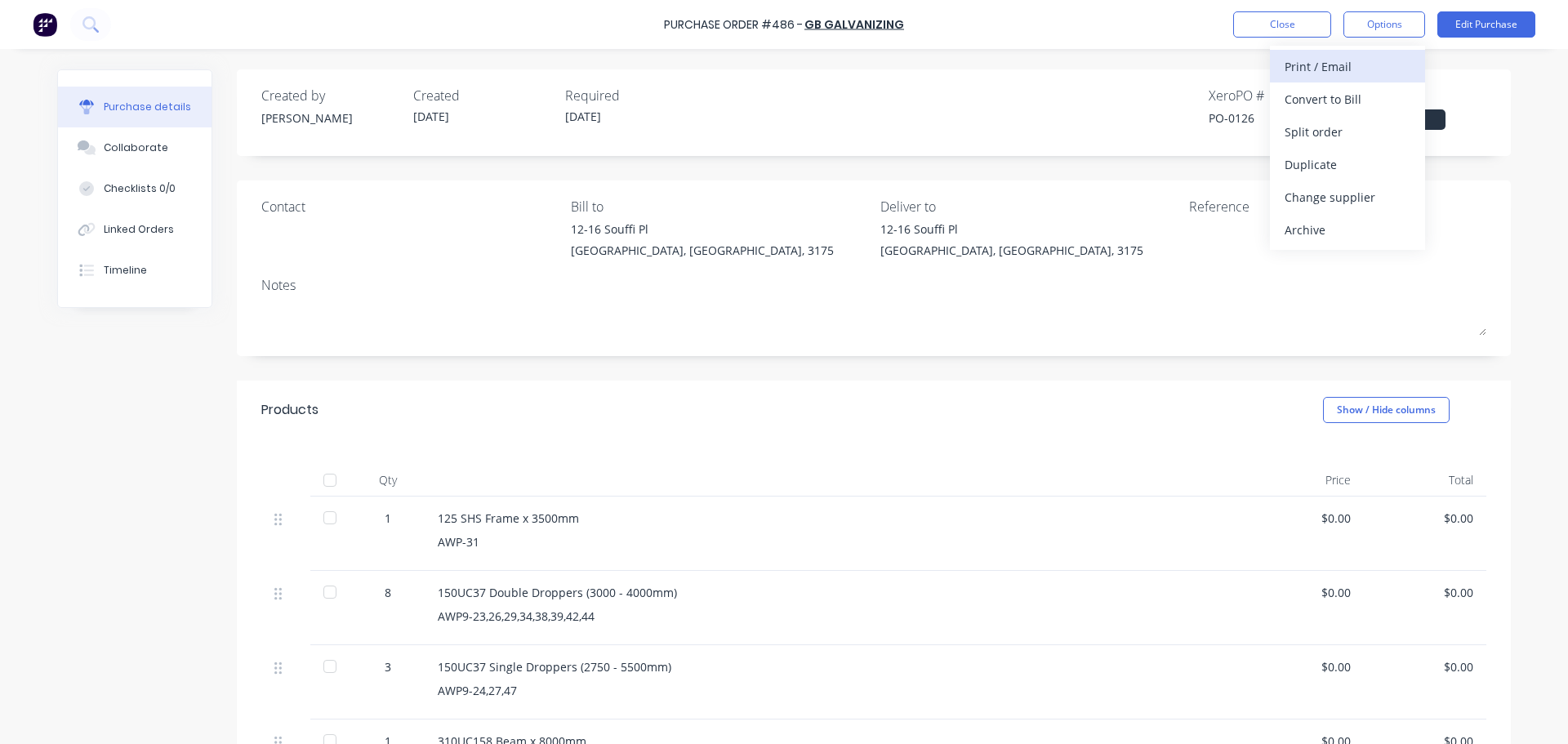
click at [1350, 78] on button "Print / Email" at bounding box center [1347, 66] width 155 height 33
click at [1339, 130] on div "Without pricing" at bounding box center [1347, 132] width 125 height 24
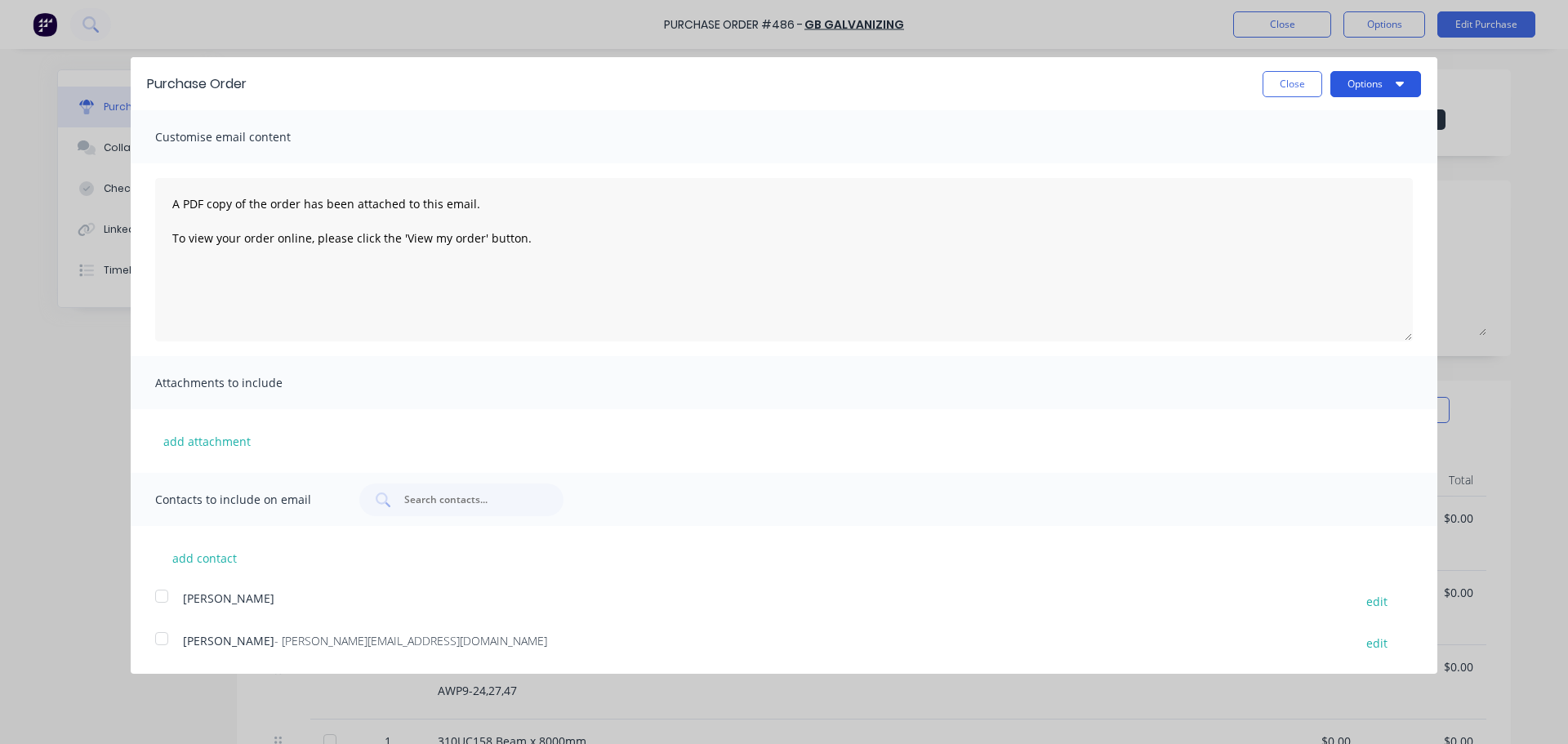
click at [1368, 76] on button "Options" at bounding box center [1376, 83] width 91 height 26
click at [1351, 128] on div "Print" at bounding box center [1343, 125] width 125 height 24
click at [1298, 87] on button "Close" at bounding box center [1292, 83] width 60 height 26
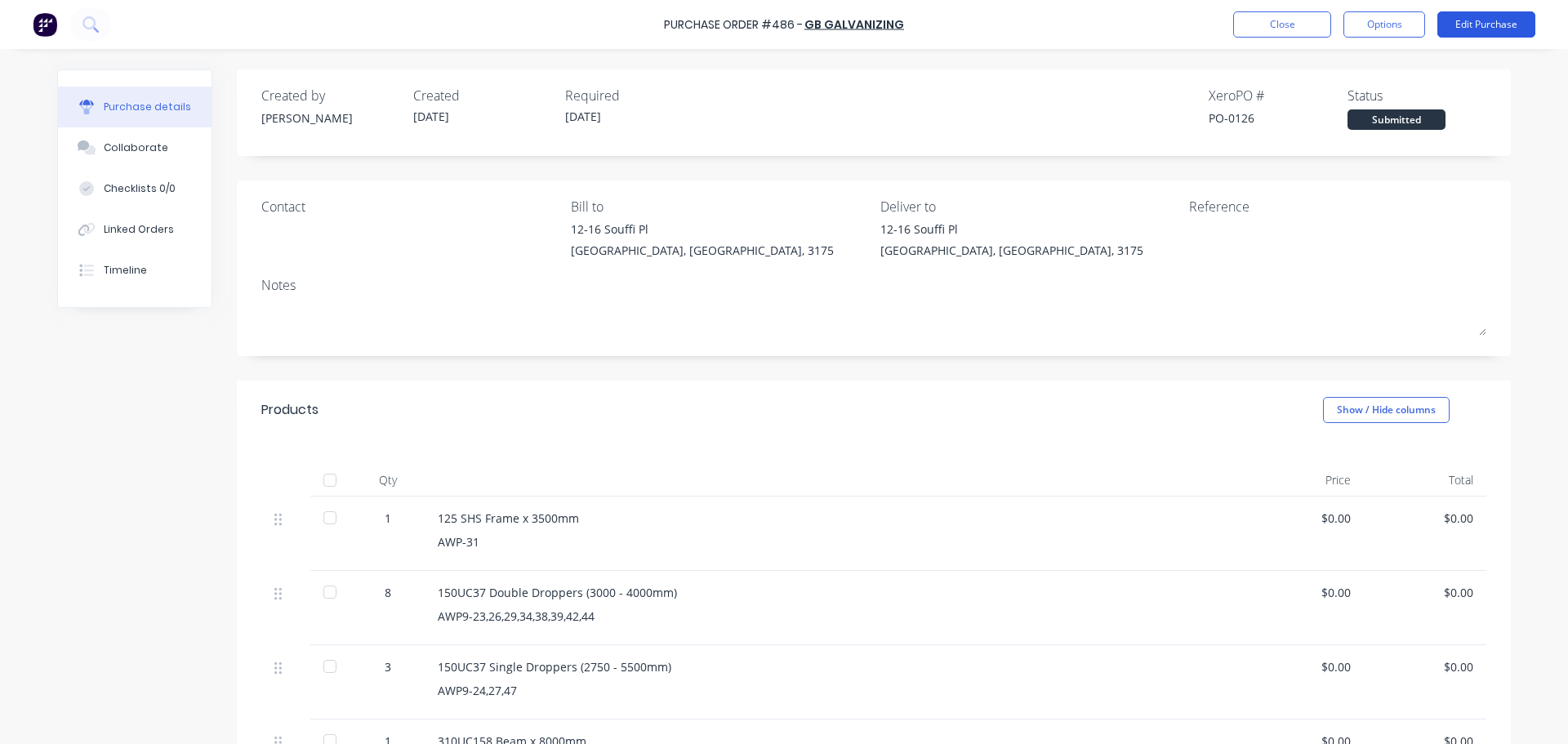
click at [1500, 13] on button "Edit Purchase" at bounding box center [1486, 24] width 98 height 26
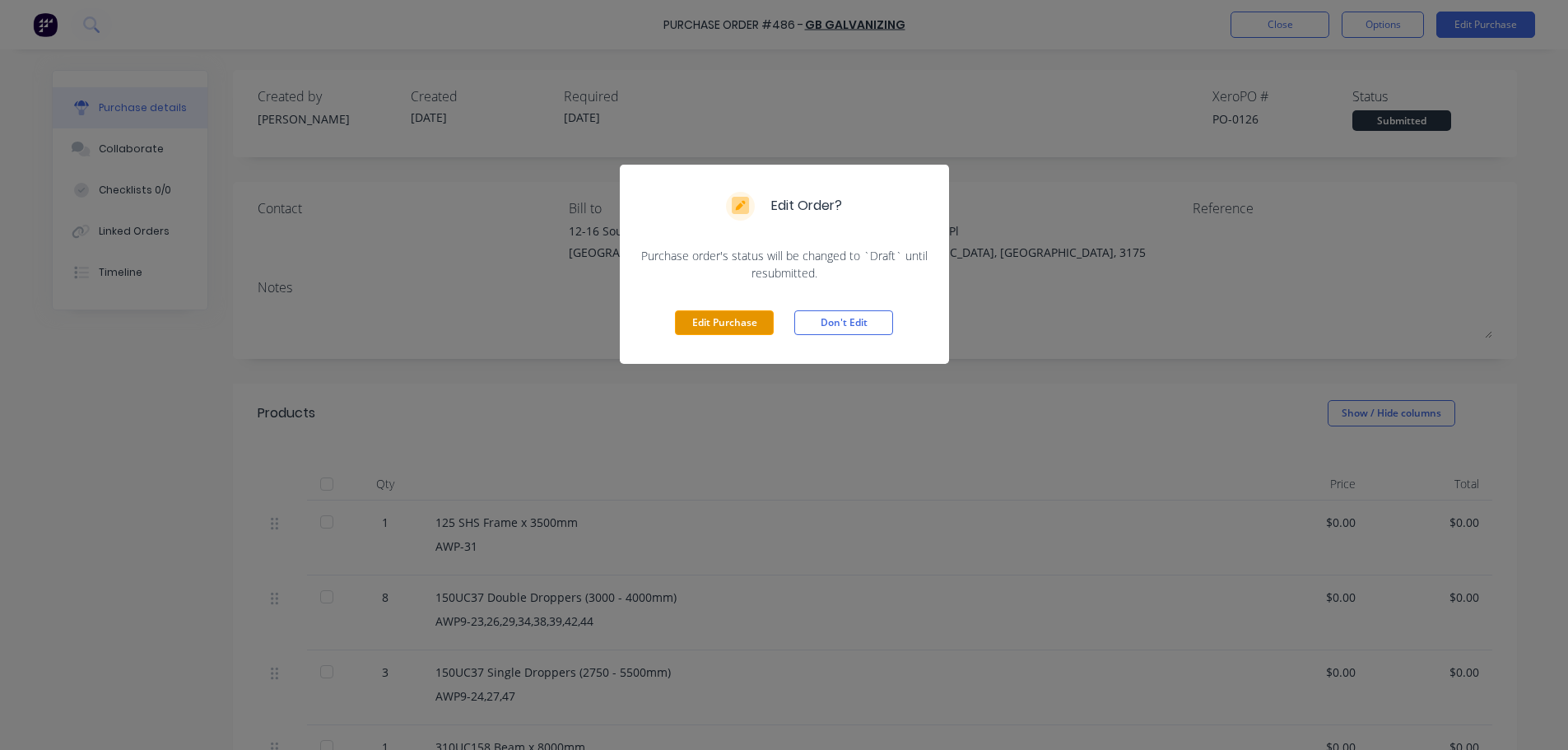
click at [762, 319] on button "Edit Purchase" at bounding box center [724, 322] width 98 height 25
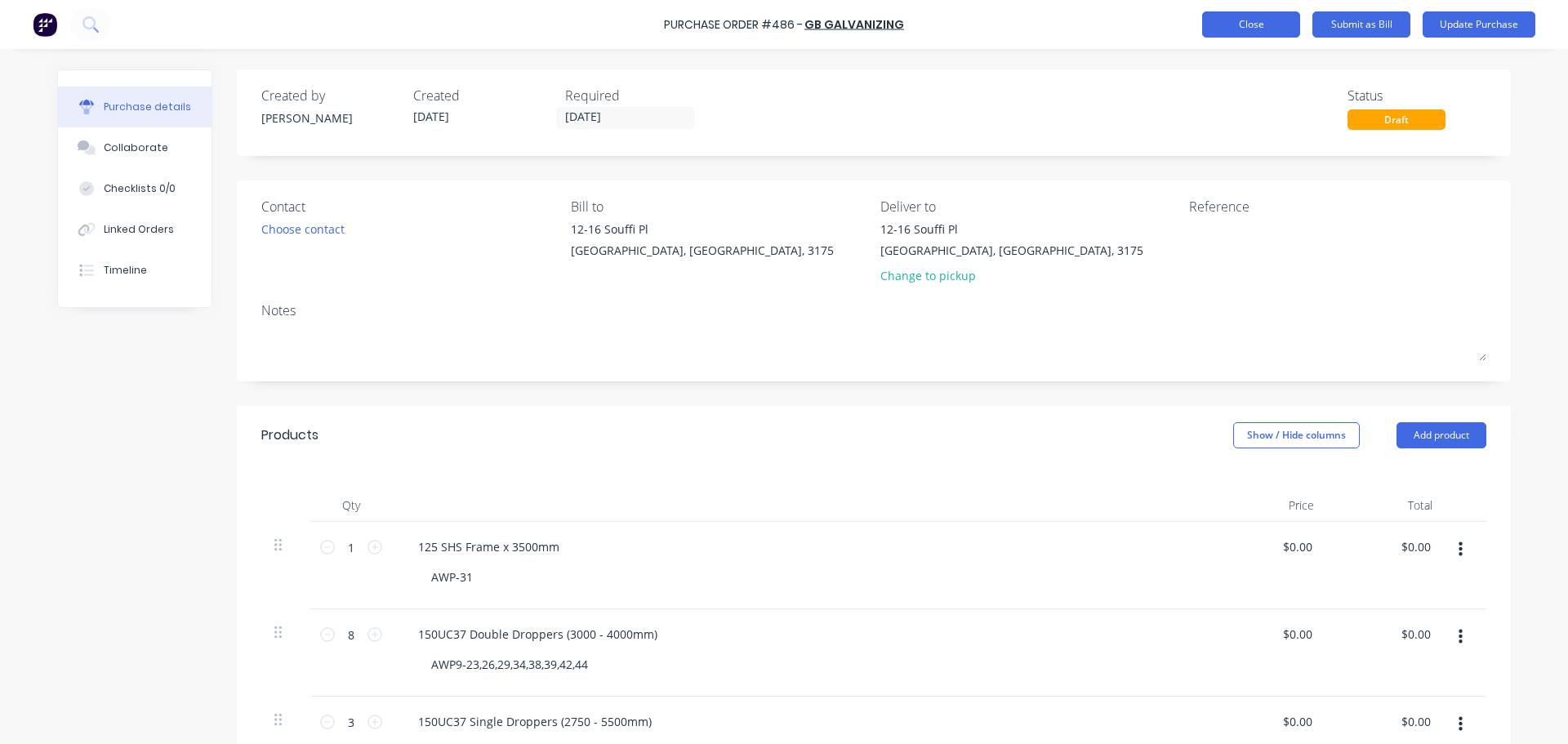
click at [1278, 22] on button "Close" at bounding box center [1251, 24] width 98 height 26
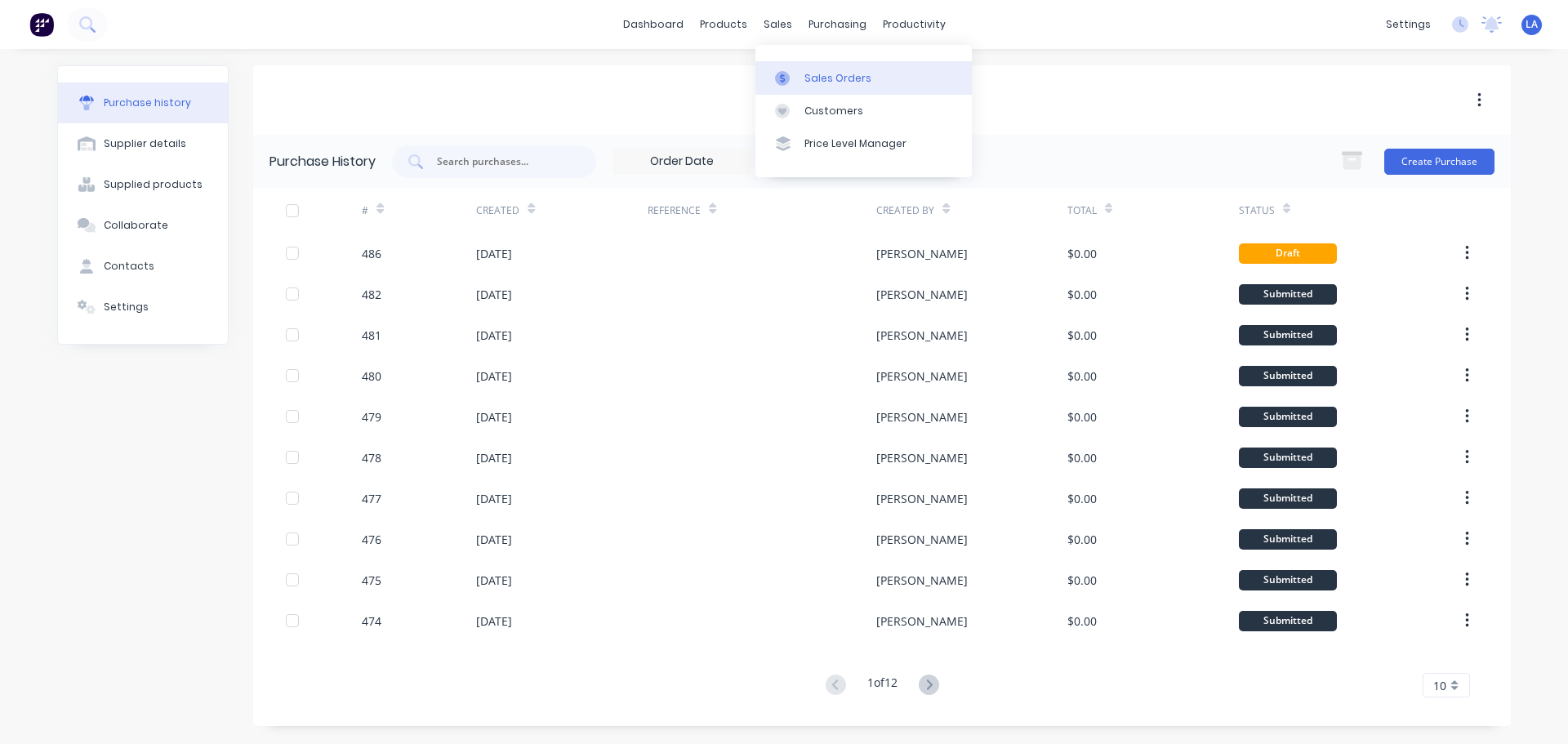
click at [783, 76] on icon at bounding box center [782, 77] width 14 height 14
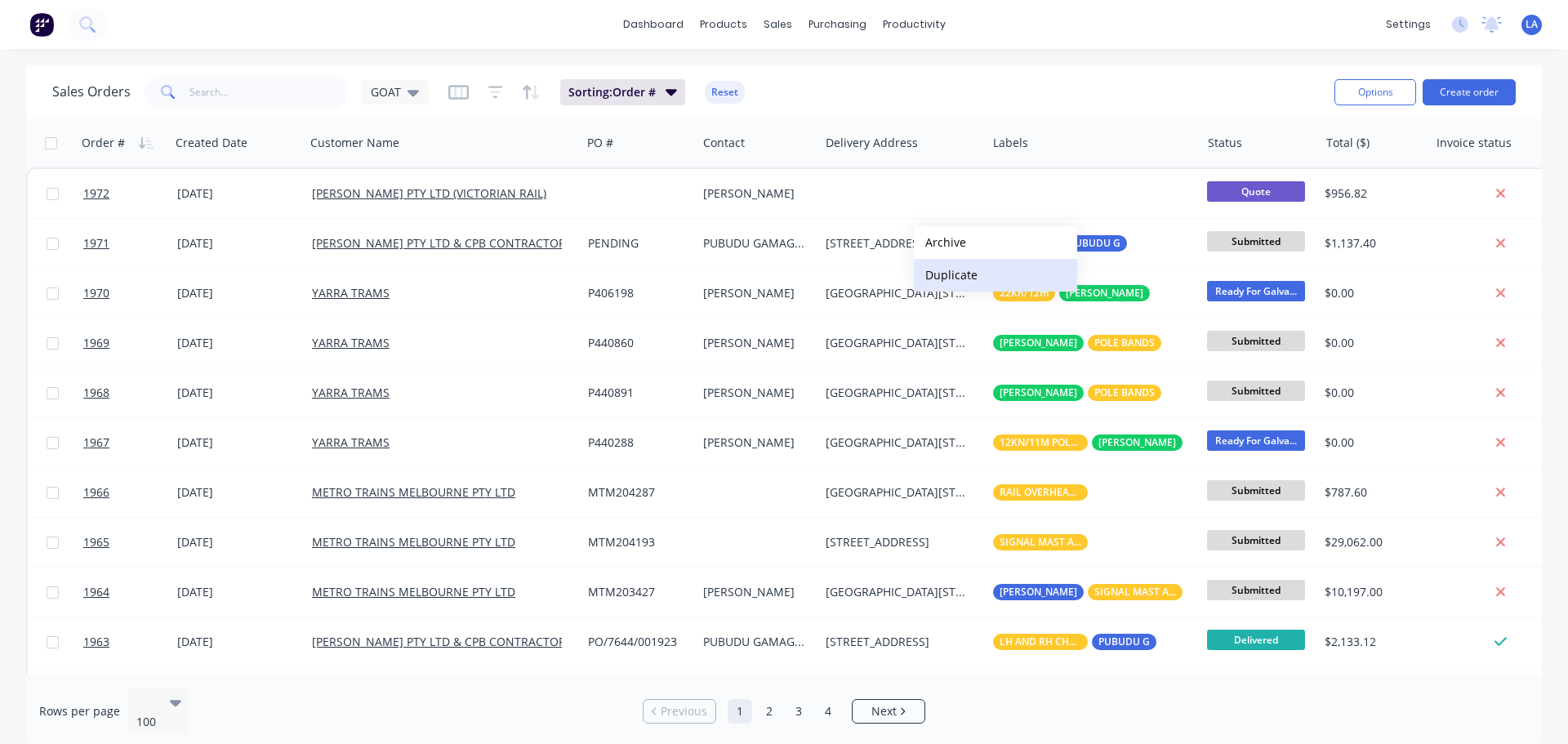
click at [930, 281] on button "Duplicate" at bounding box center [996, 275] width 163 height 33
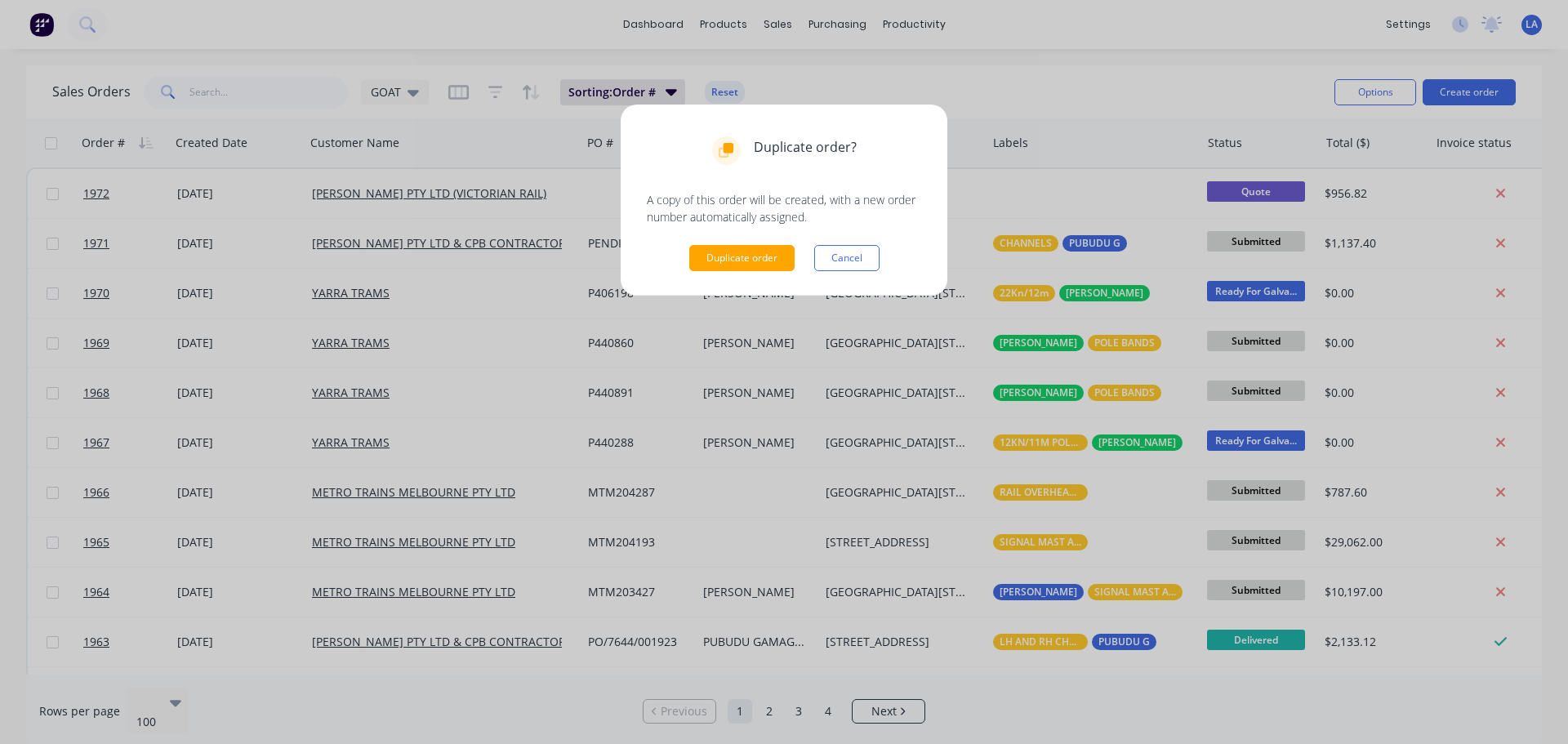
click at [745, 243] on div "Duplicate order? A copy of this order will be created, with a new order number …" at bounding box center [784, 199] width 274 height 142
click at [741, 255] on button "Duplicate order" at bounding box center [741, 258] width 105 height 26
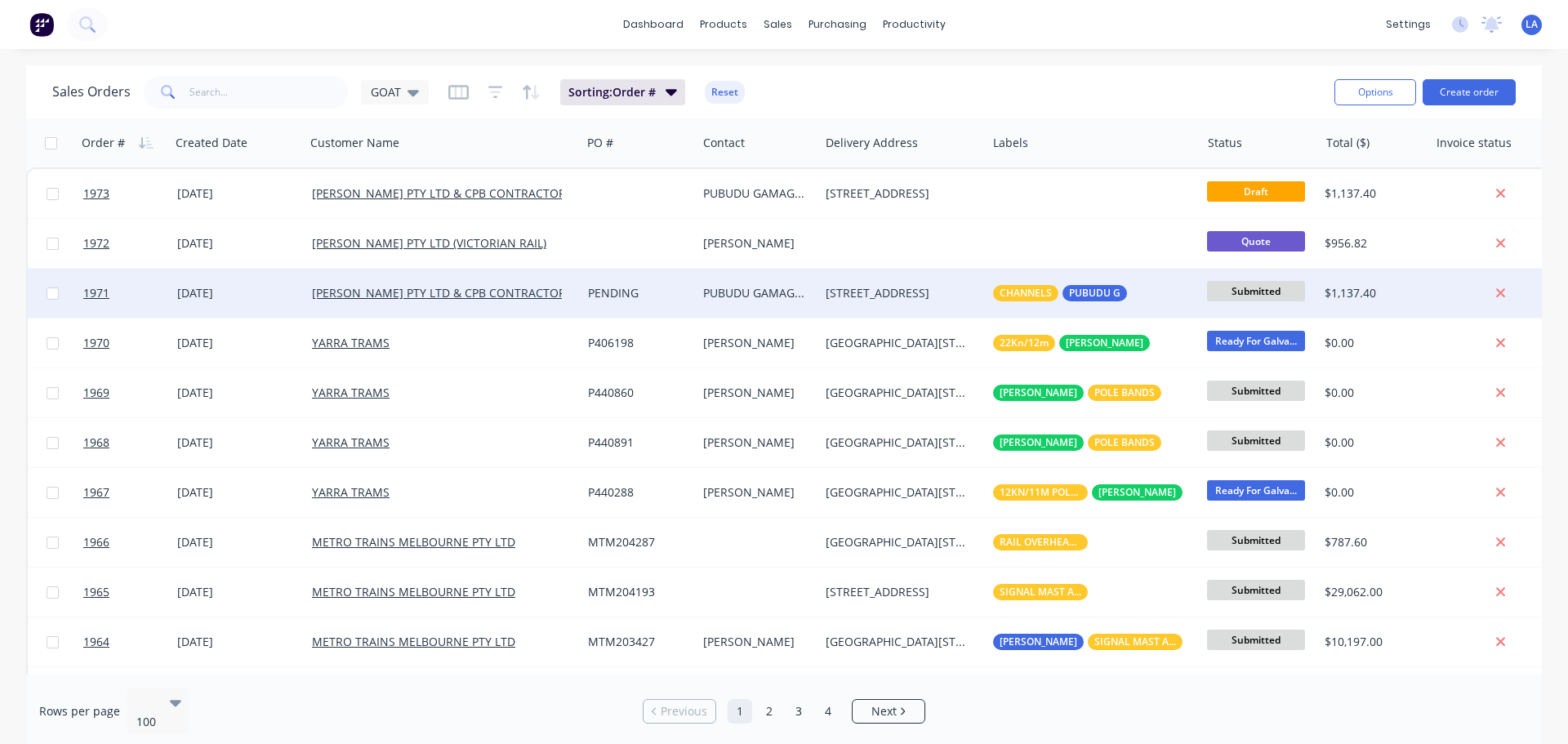
click at [672, 292] on div "PENDING" at bounding box center [636, 293] width 97 height 16
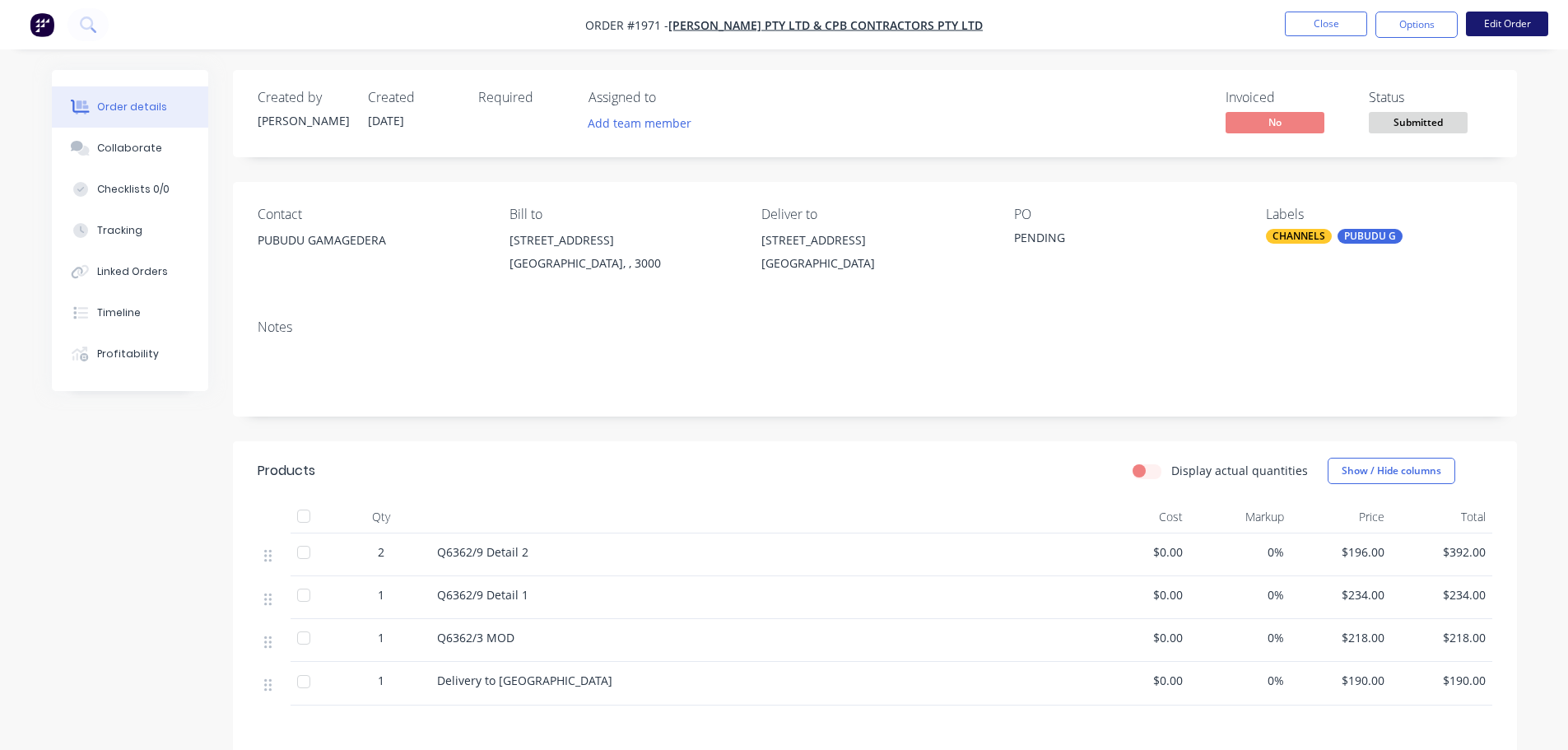
click at [1489, 25] on button "Edit Order" at bounding box center [1506, 24] width 82 height 25
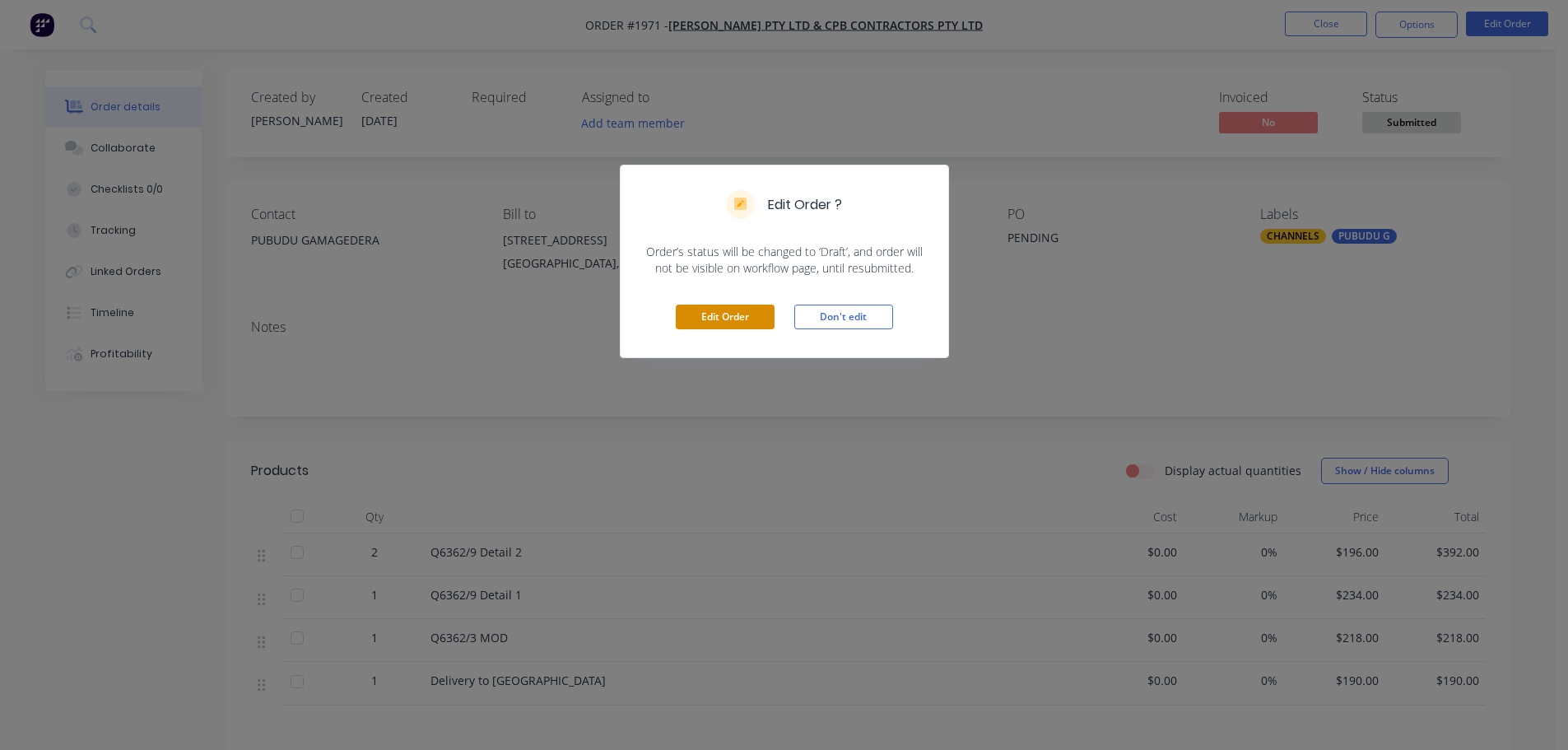
click at [739, 316] on button "Edit Order" at bounding box center [725, 316] width 98 height 25
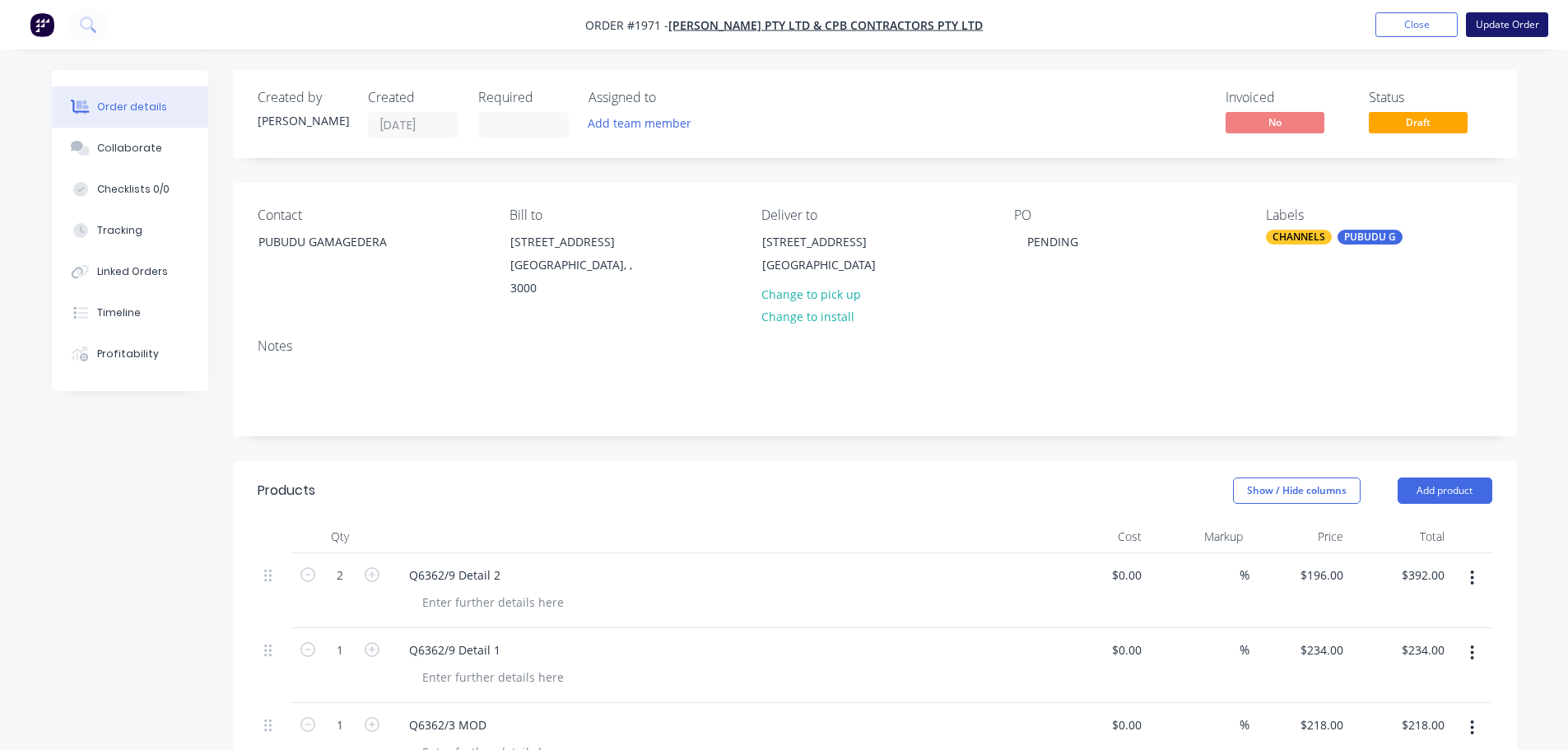
click at [1491, 22] on button "Update Order" at bounding box center [1506, 25] width 82 height 25
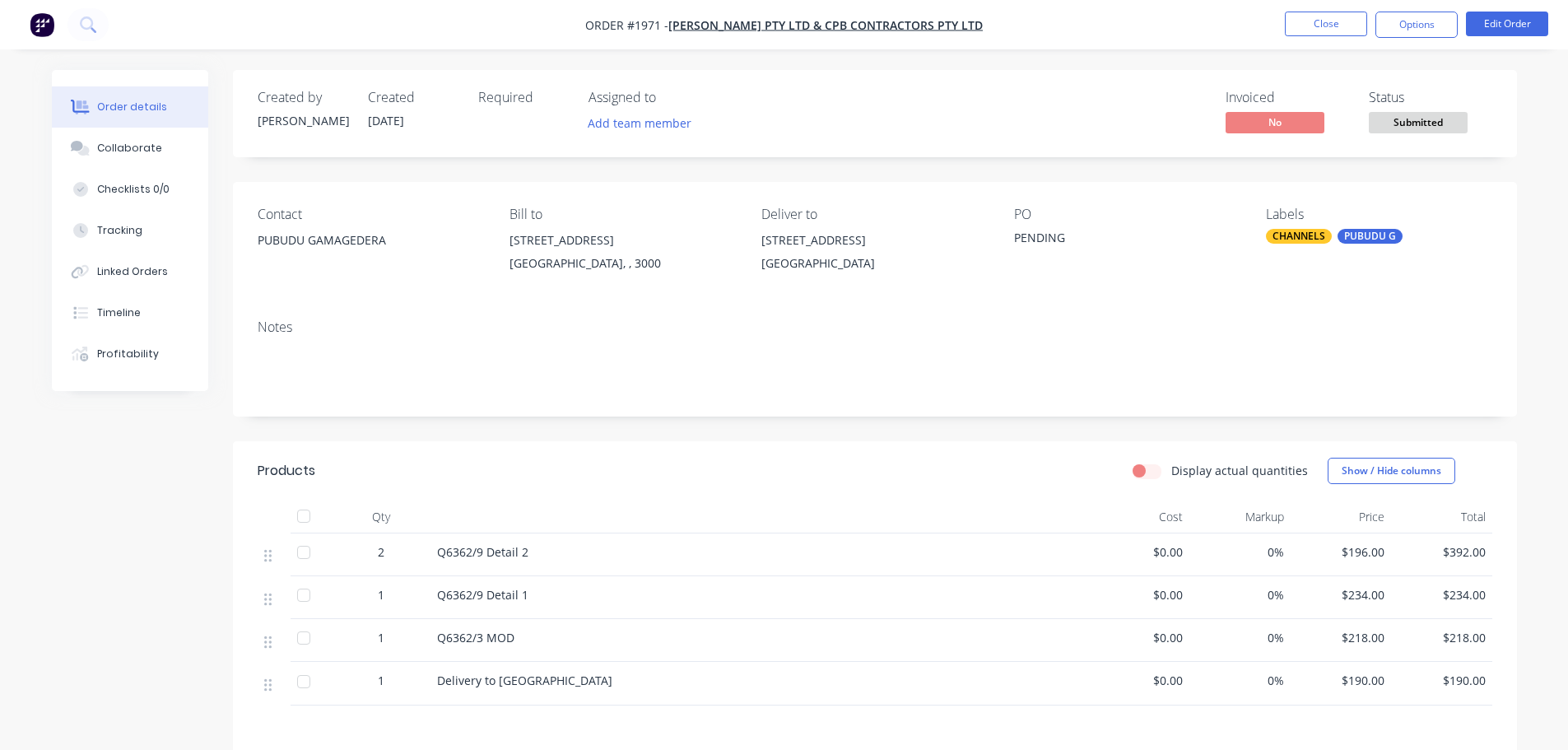
click at [1418, 42] on nav "Order #1971 - [PERSON_NAME] PTY LTD & CPB CONTRACTORS PTY LTD Close Options Edi…" at bounding box center [784, 25] width 1568 height 49
click at [1420, 32] on button "Options" at bounding box center [1416, 25] width 82 height 26
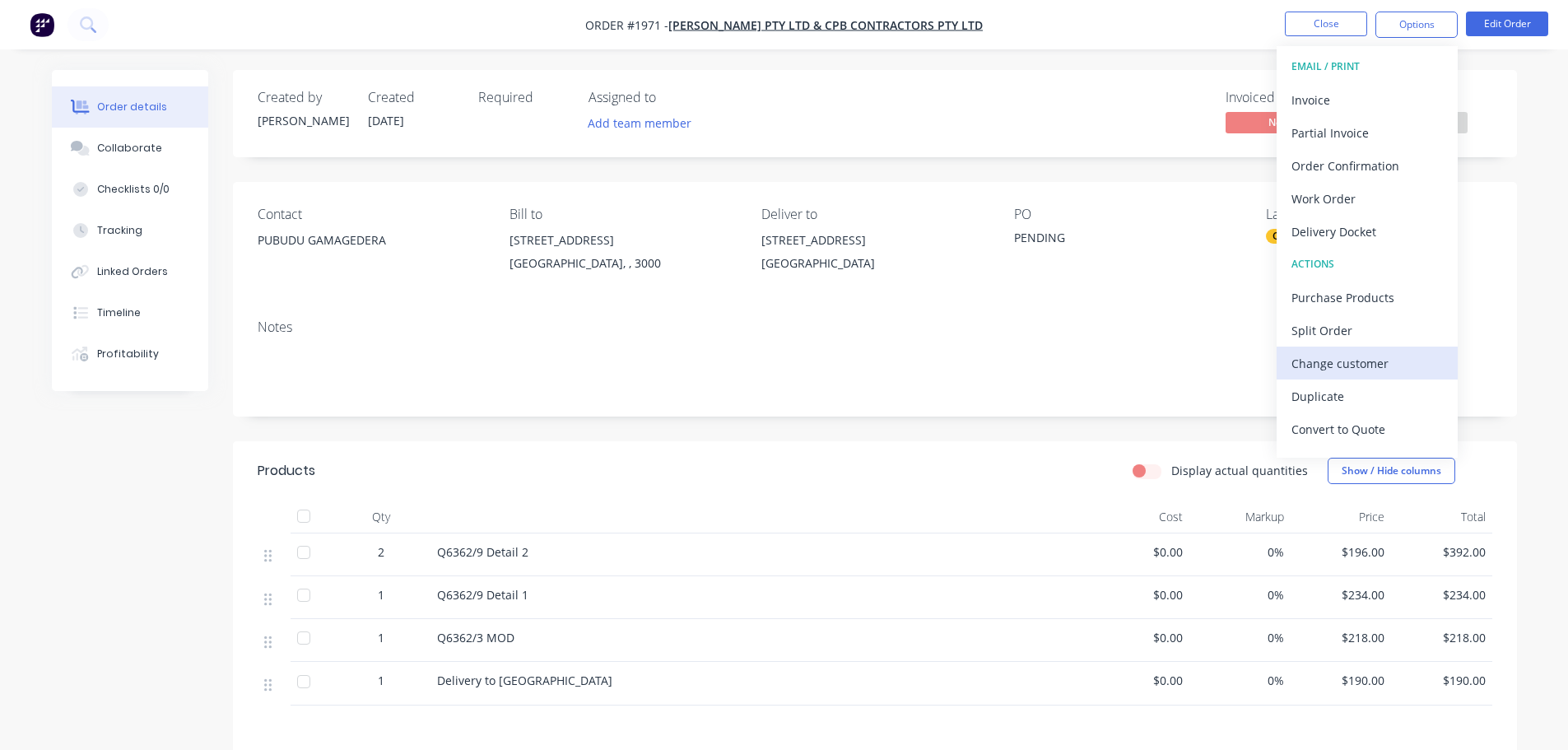
click at [1372, 363] on div "Change customer" at bounding box center [1367, 363] width 152 height 24
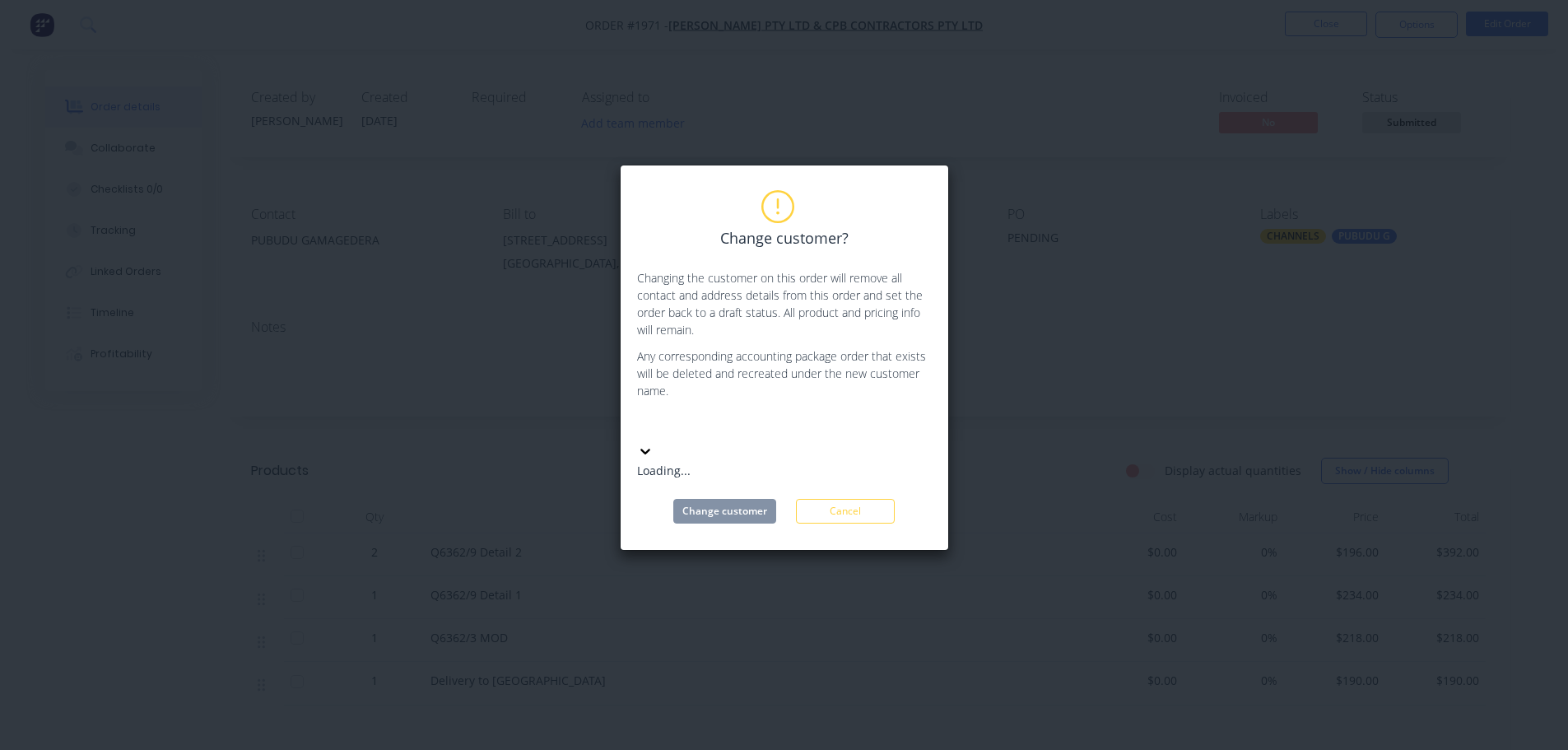
click at [812, 425] on div at bounding box center [760, 425] width 237 height 20
type input "[PERSON_NAME]"
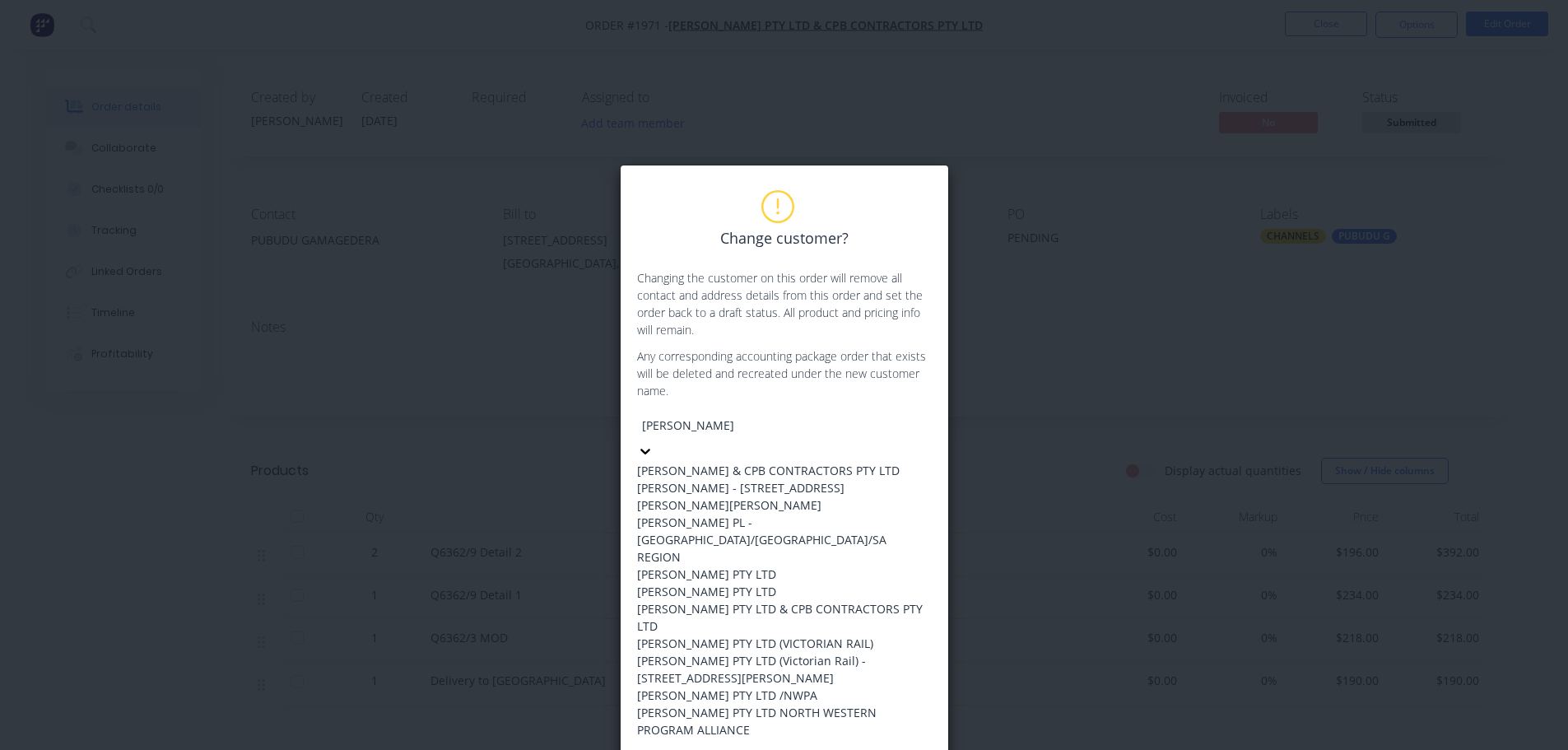
scroll to position [151, 0]
click at [840, 635] on div "[PERSON_NAME] PTY LTD (VICTORIAN RAIL)" at bounding box center [784, 643] width 294 height 17
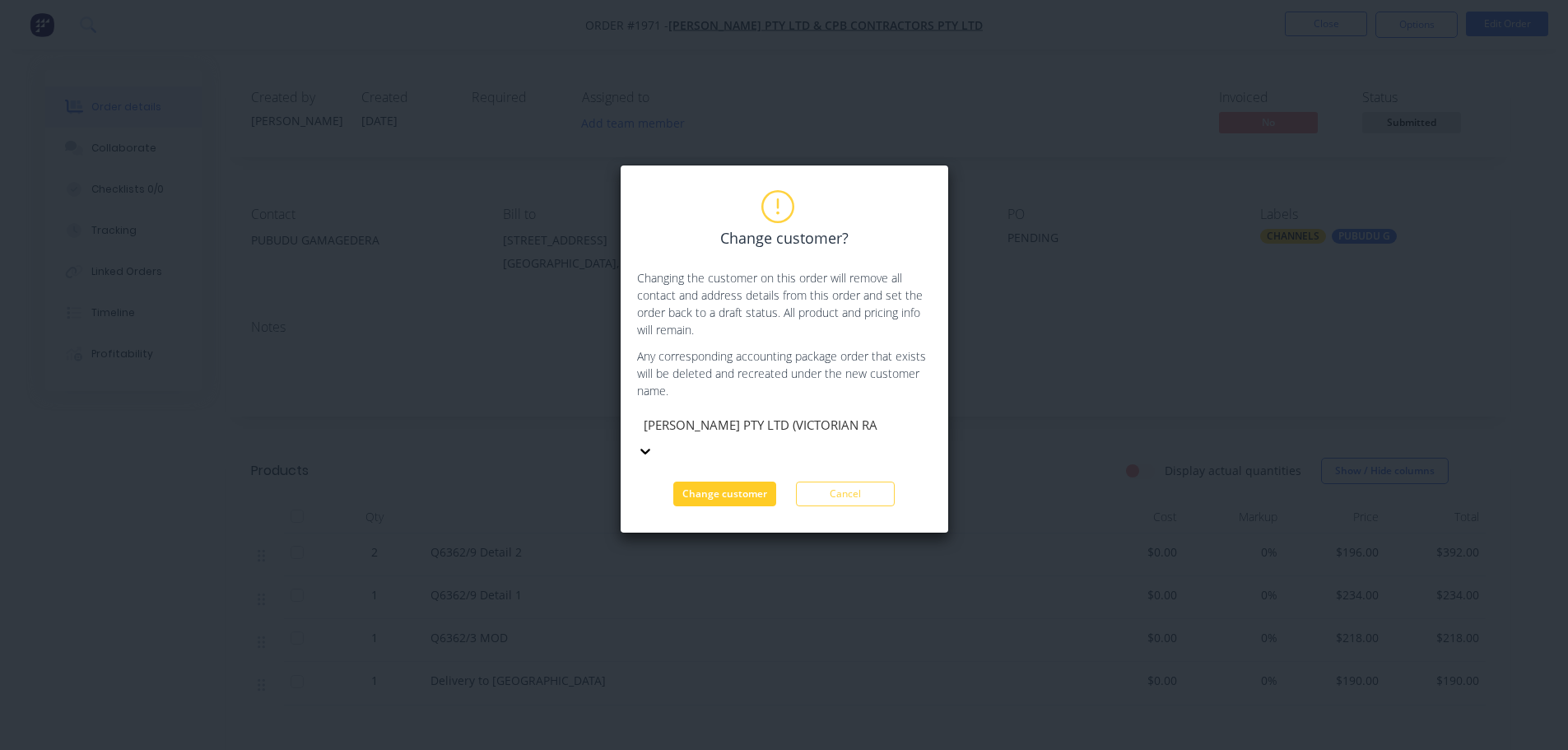
click at [728, 482] on button "Change customer" at bounding box center [724, 494] width 103 height 25
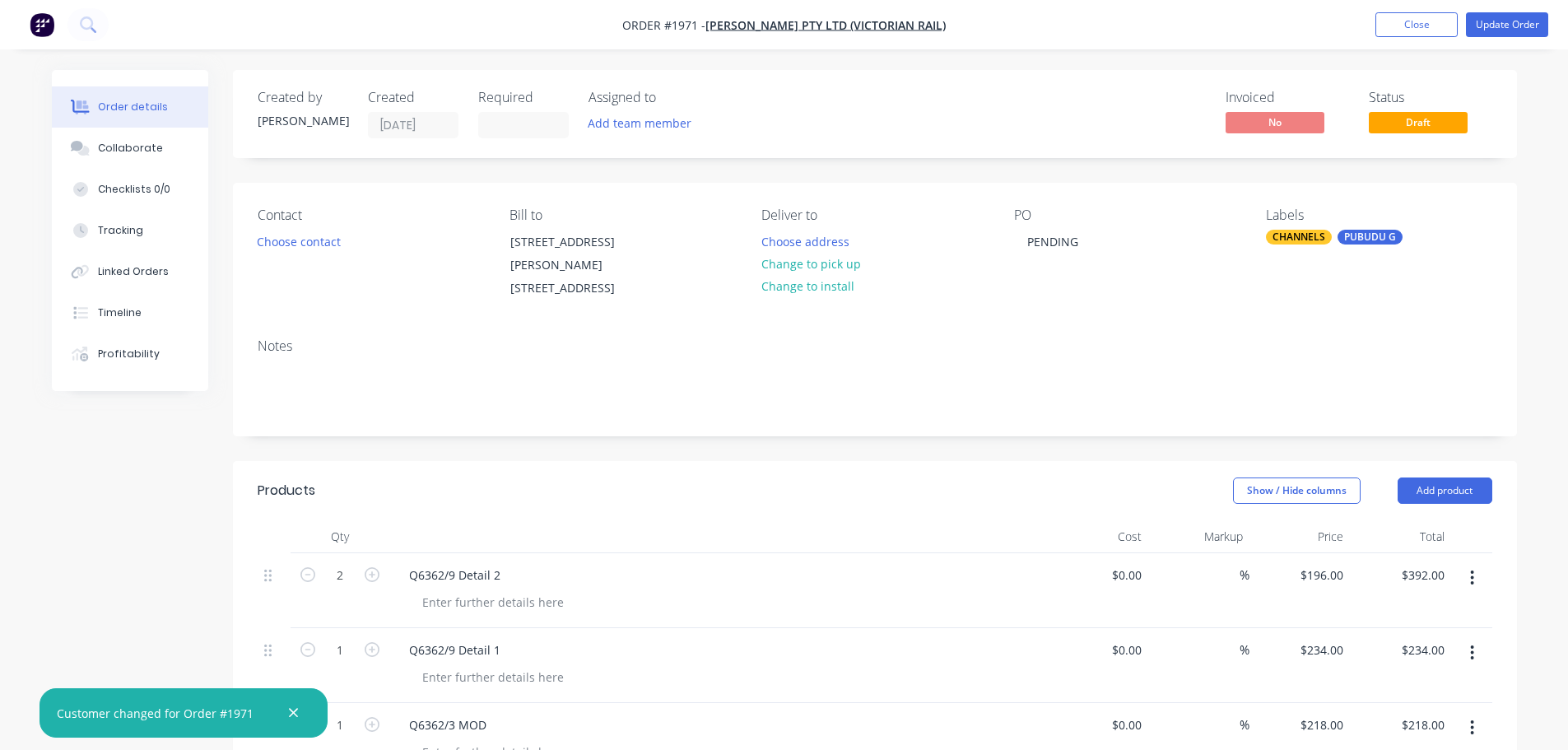
click at [310, 223] on div "Contact" at bounding box center [371, 215] width 226 height 15
click at [305, 237] on button "Choose contact" at bounding box center [298, 241] width 101 height 22
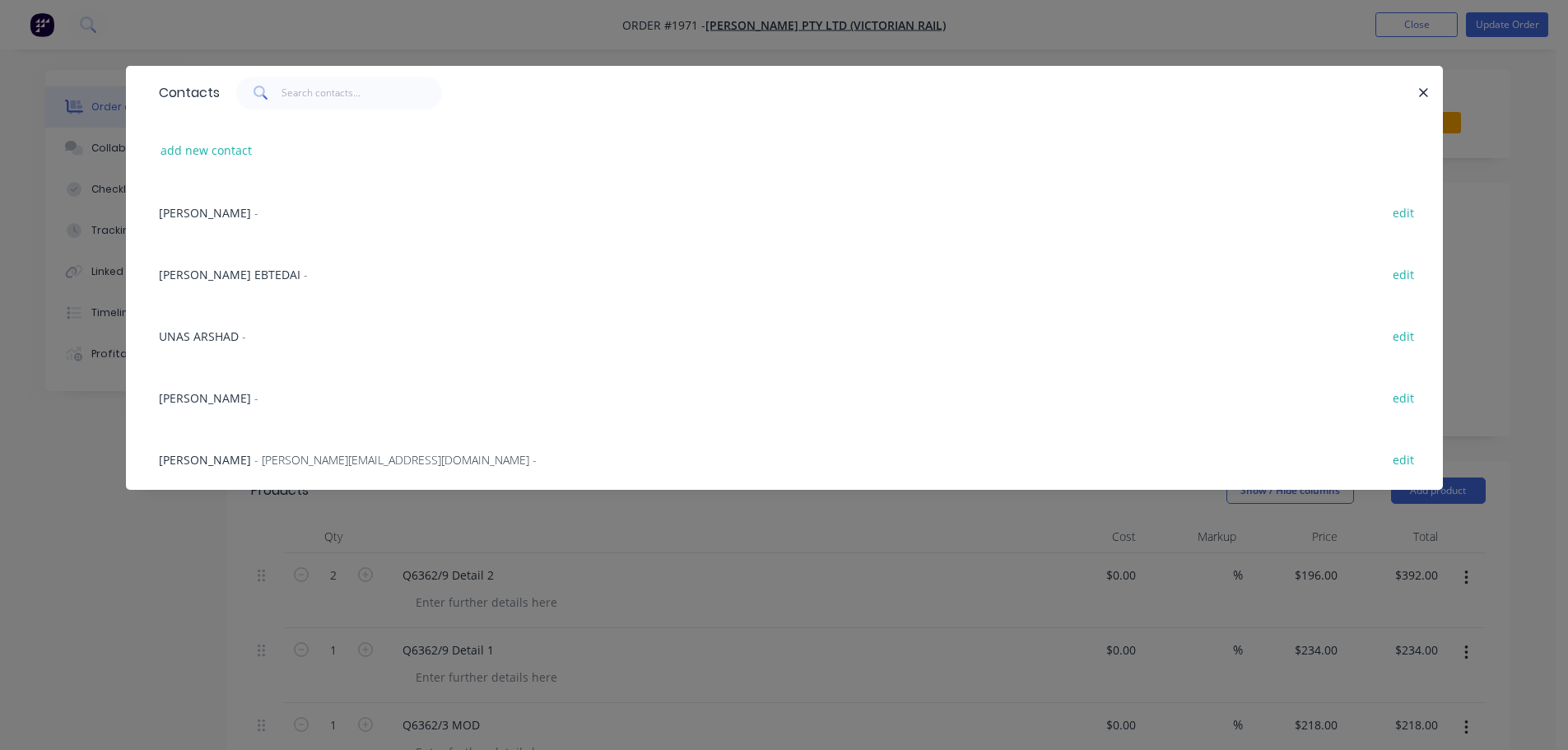
click at [220, 390] on span "[PERSON_NAME]" at bounding box center [204, 398] width 92 height 15
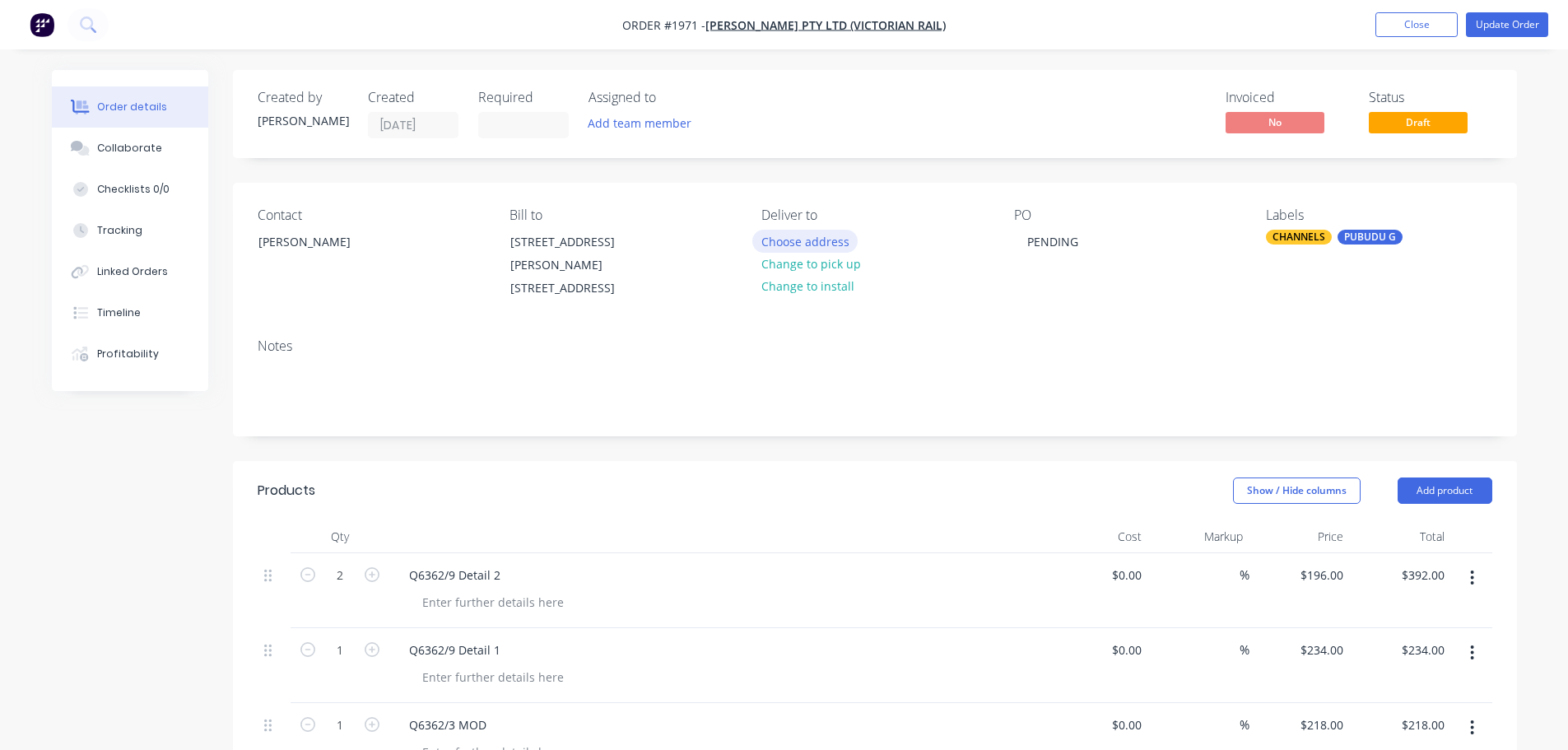
click at [811, 237] on button "Choose address" at bounding box center [805, 241] width 105 height 22
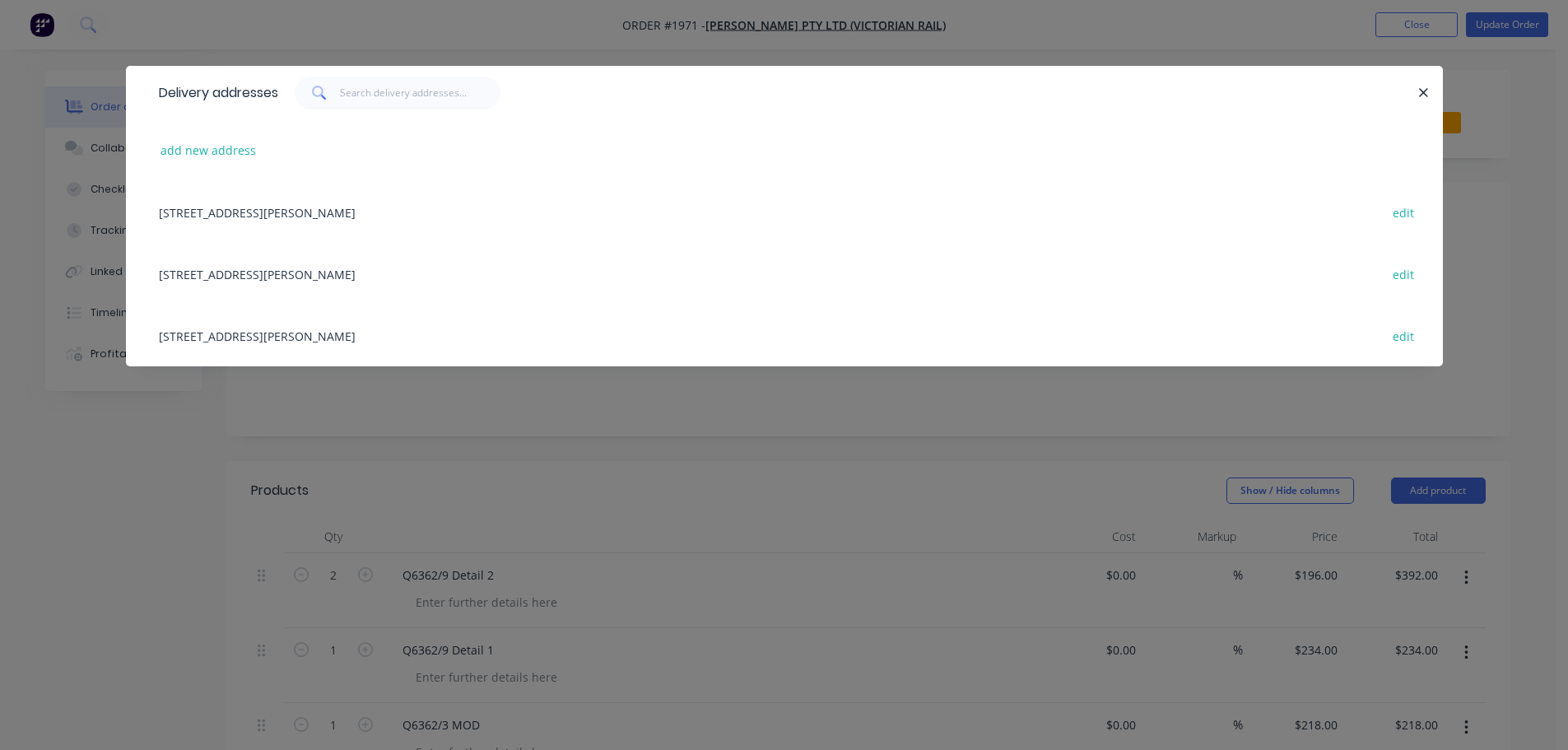
click at [829, 421] on div "Delivery addresses add new address [STREET_ADDRESS][GEOGRAPHIC_DATA][PERSON_NAM…" at bounding box center [784, 375] width 1568 height 750
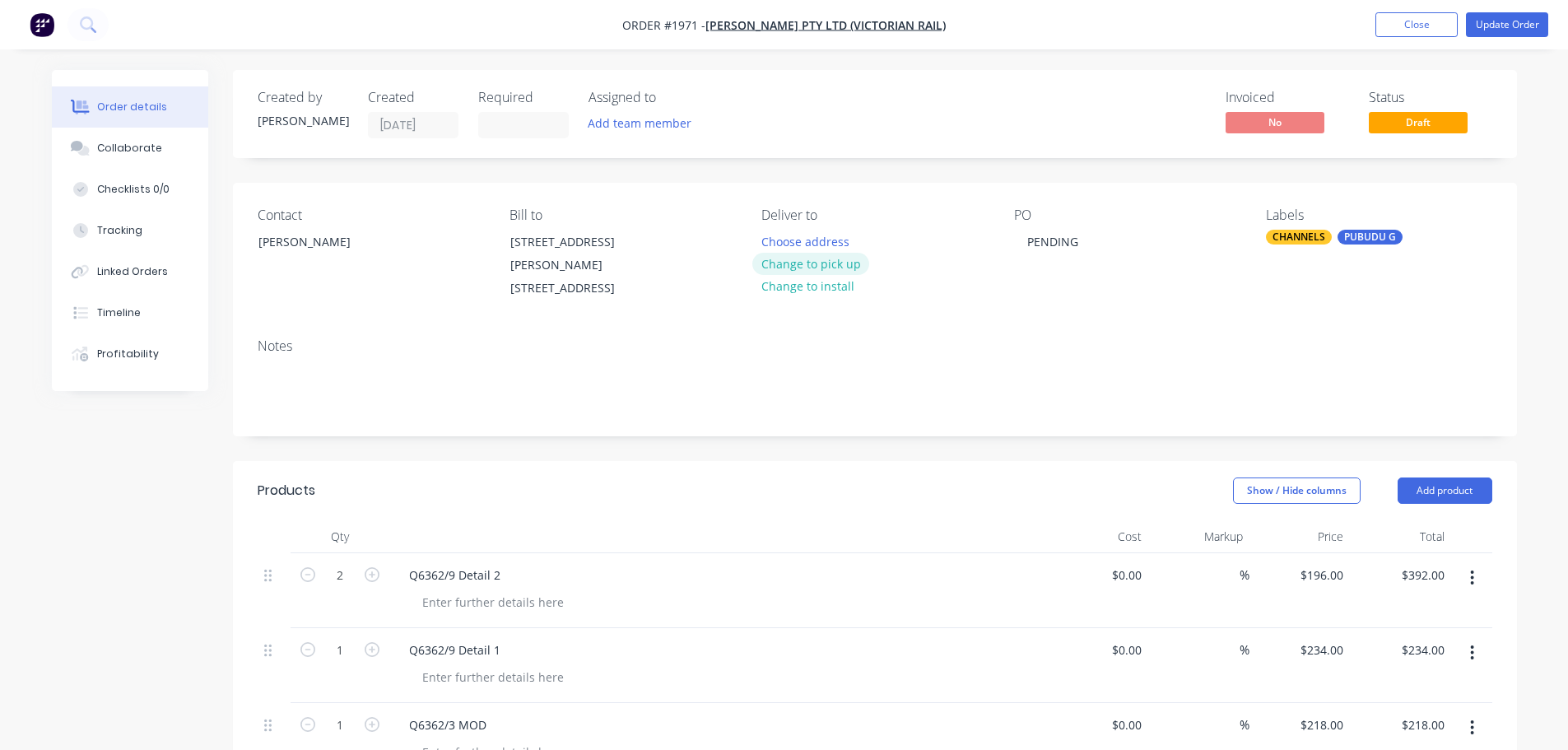
click at [836, 265] on button "Change to pick up" at bounding box center [811, 264] width 117 height 22
click at [1061, 232] on div "PENDING" at bounding box center [1052, 242] width 77 height 24
click at [1062, 232] on div "PENDING" at bounding box center [1052, 242] width 77 height 24
click at [1327, 292] on div "Labels CHANNELS PUBUDU G" at bounding box center [1379, 255] width 226 height 93
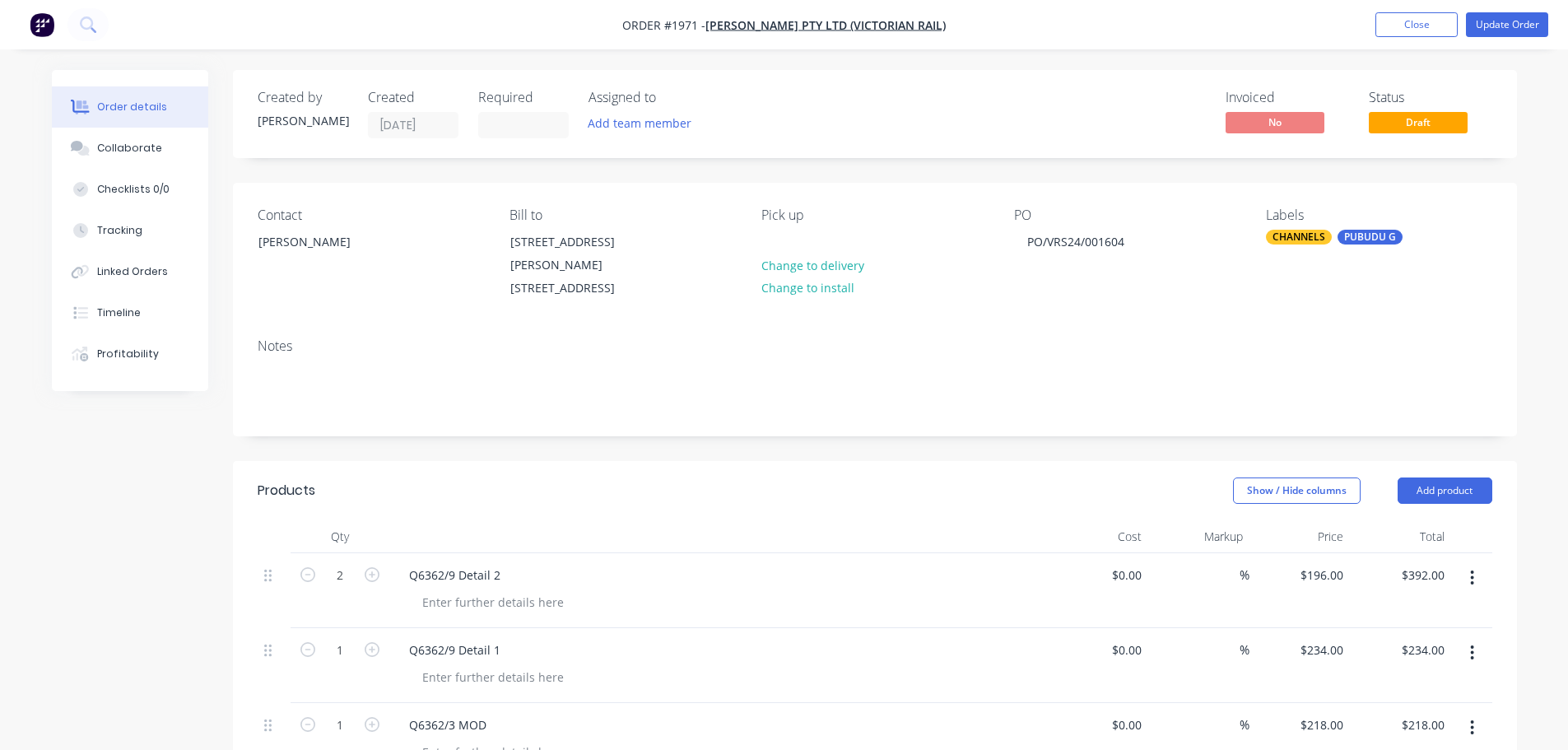
click at [1325, 229] on div "Labels CHANNELS PUBUDU G" at bounding box center [1379, 255] width 226 height 93
click at [1314, 237] on div "CHANNELS" at bounding box center [1299, 237] width 66 height 14
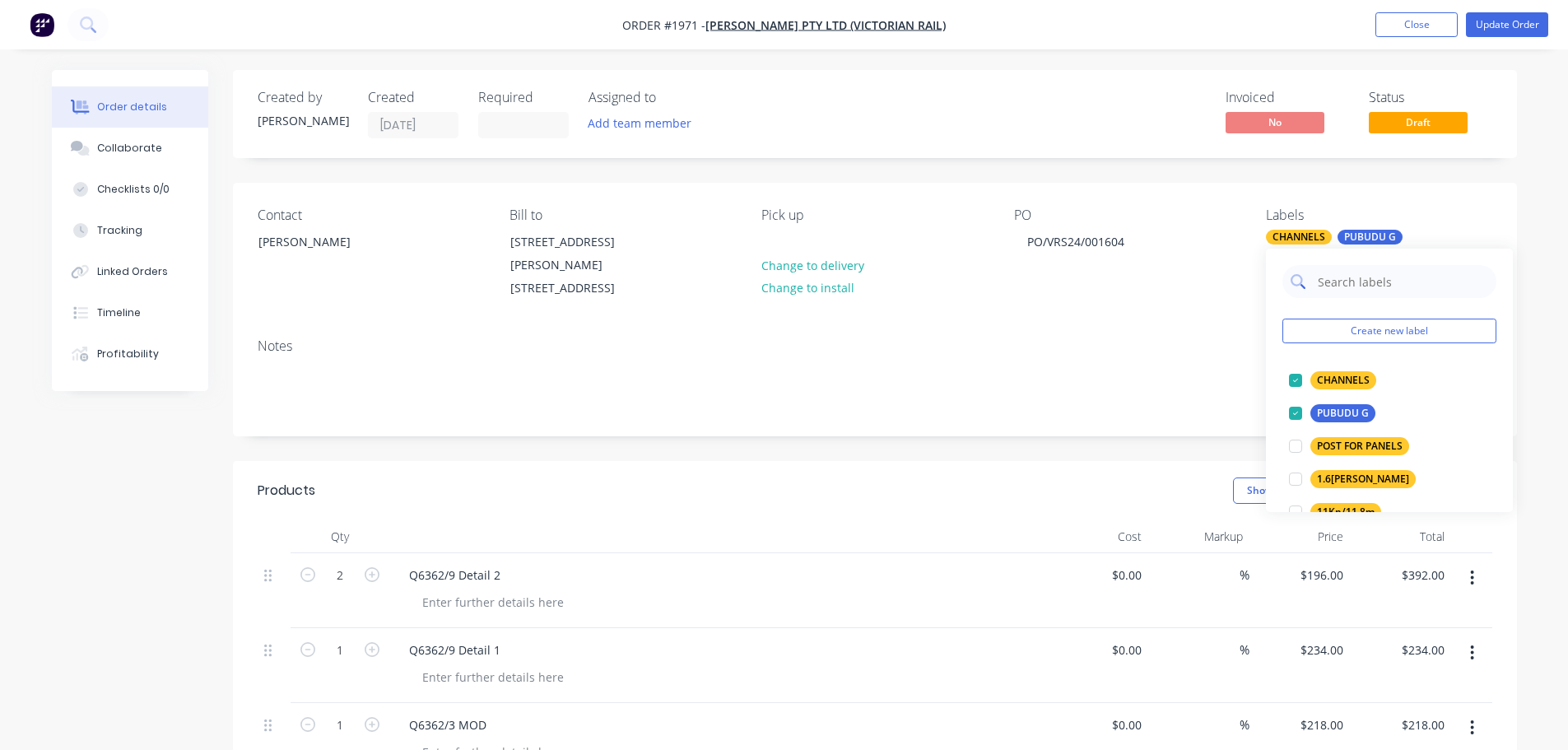
click at [1315, 279] on div at bounding box center [1389, 281] width 214 height 33
click at [1326, 279] on input "text" at bounding box center [1402, 281] width 172 height 33
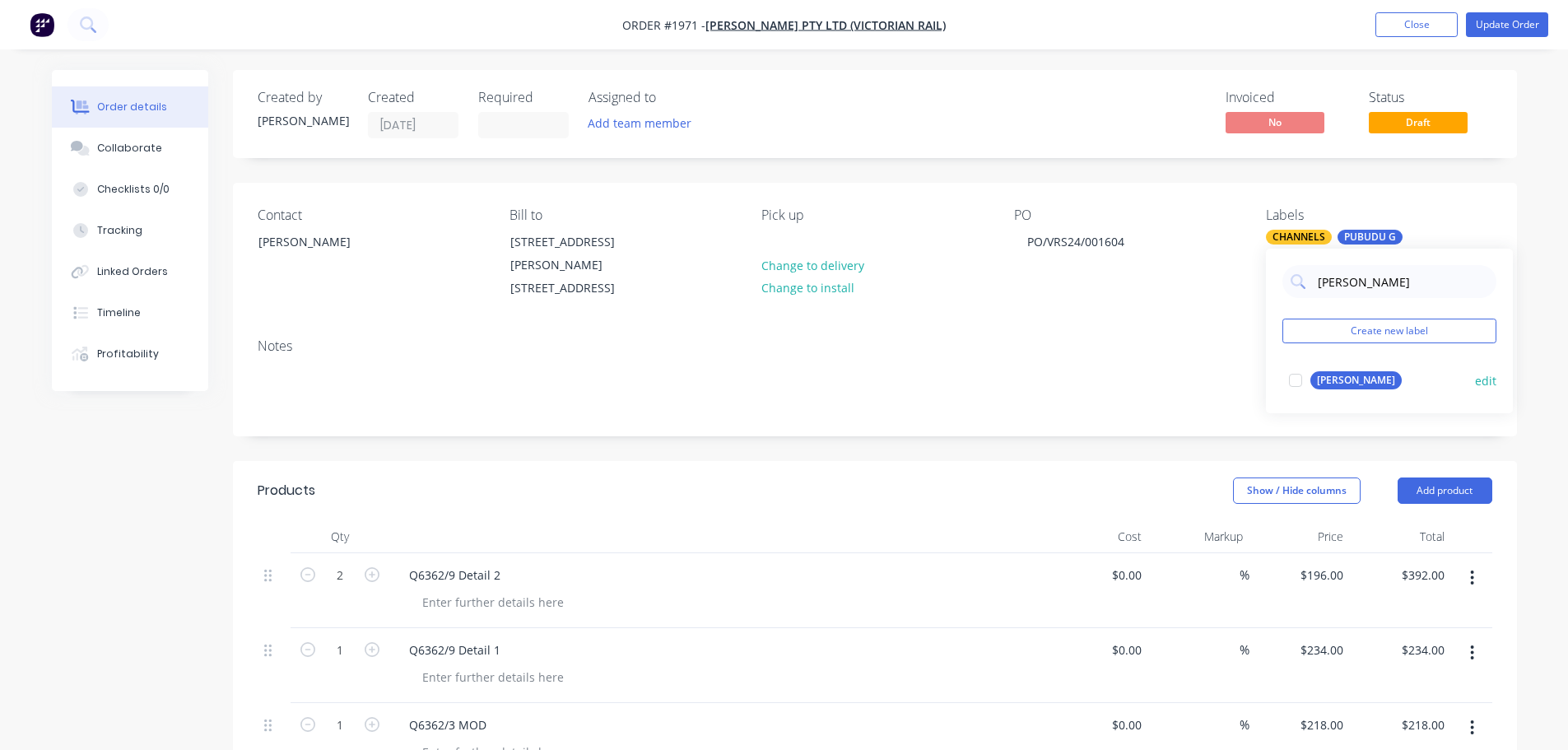
click at [1299, 385] on div at bounding box center [1295, 380] width 33 height 33
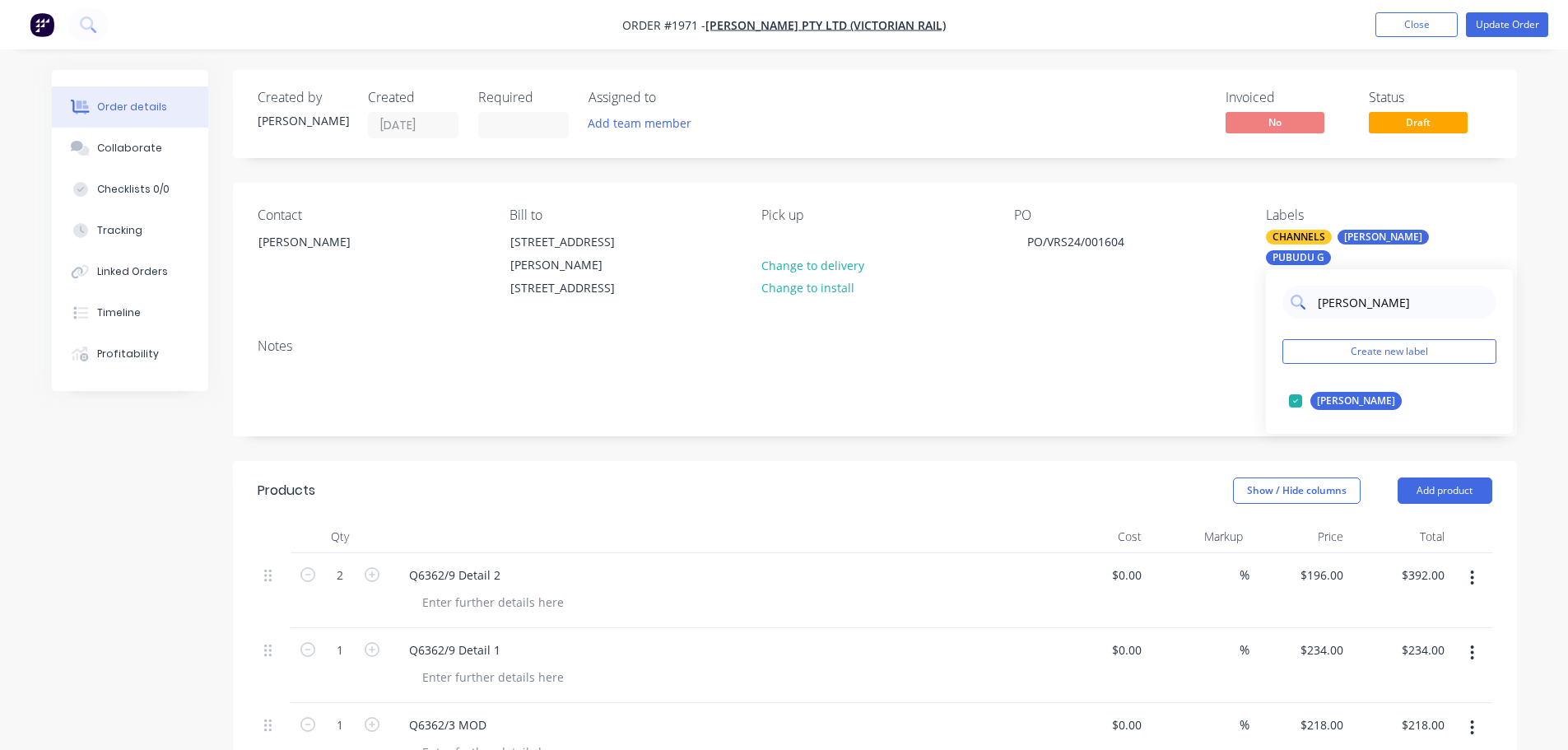
click at [1377, 311] on input "[PERSON_NAME]" at bounding box center [1402, 302] width 172 height 33
click at [1377, 311] on input "[PERSON_NAME]" at bounding box center [1402, 302] width 172 height 33
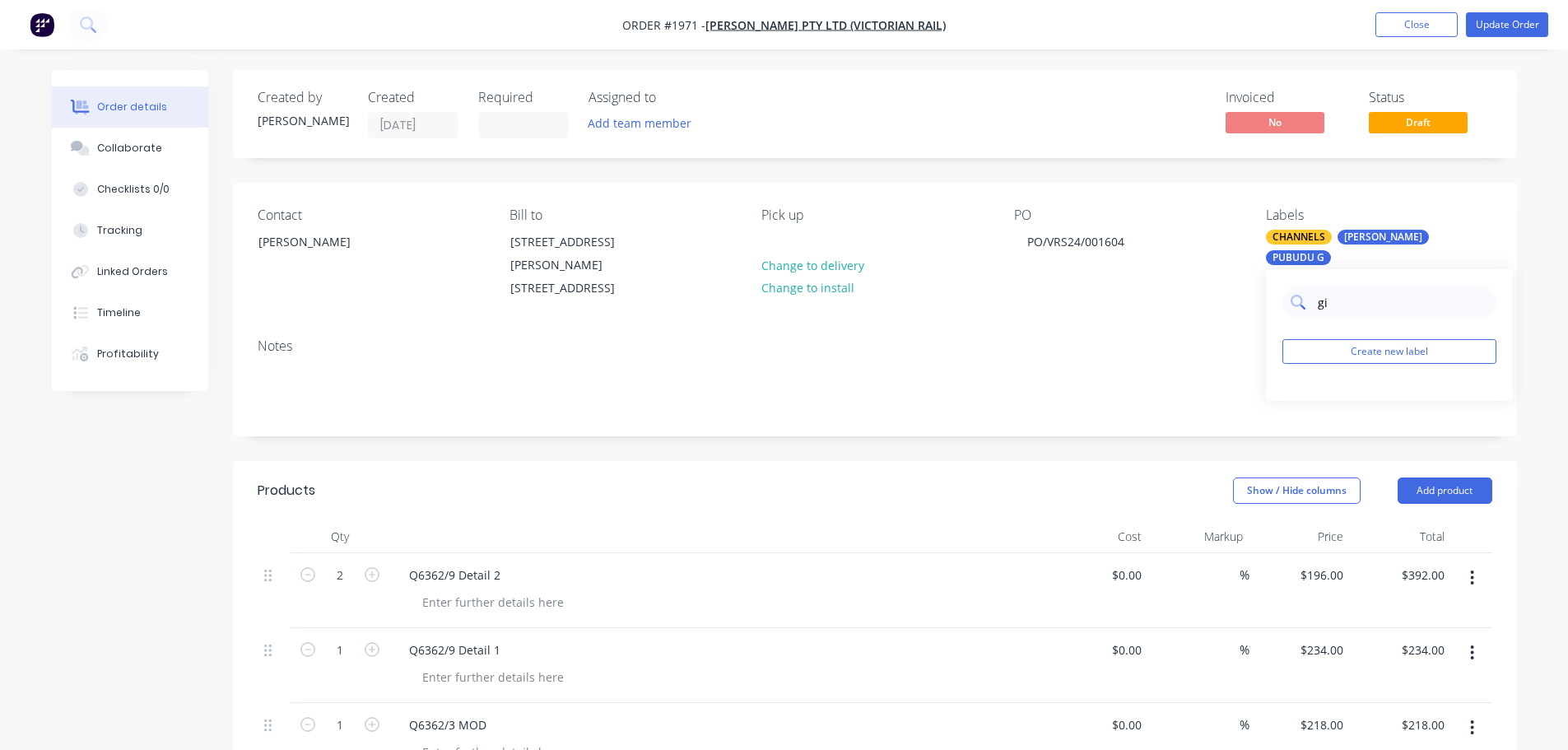
type input "g"
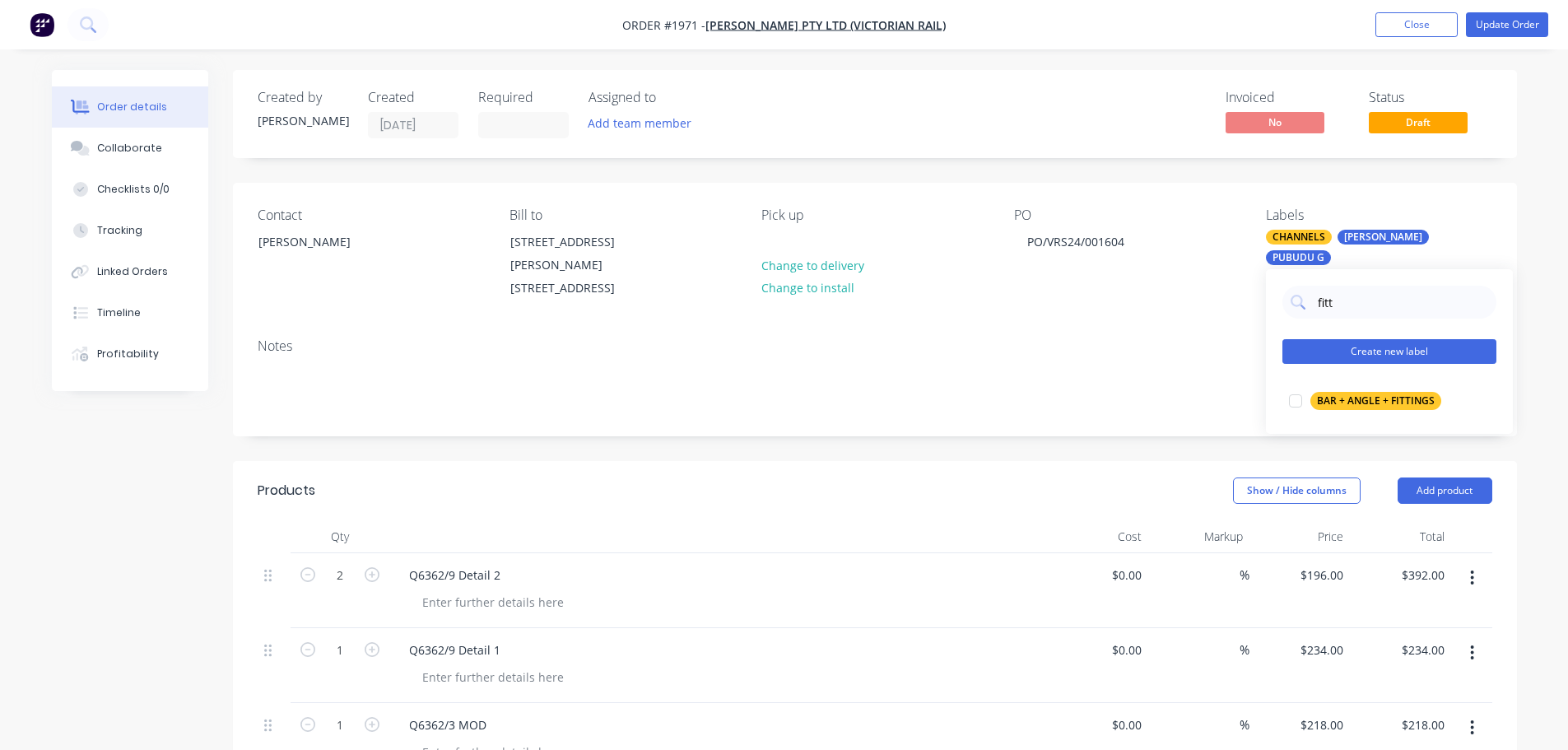
type input "fitt"
click at [1356, 343] on button "Create new label" at bounding box center [1389, 351] width 214 height 25
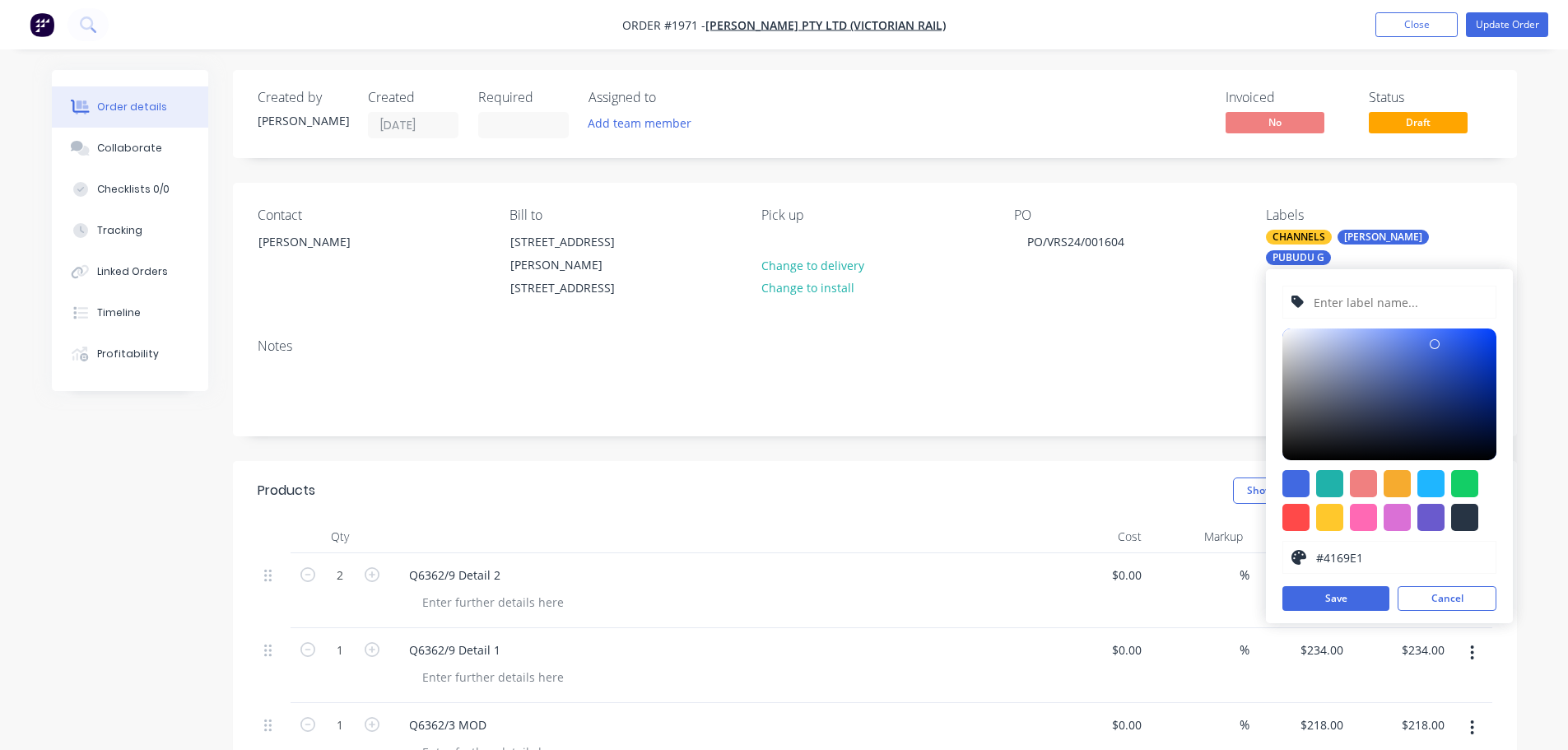
click at [1368, 299] on input "text" at bounding box center [1399, 302] width 176 height 31
type input "Fittings"
click at [1333, 526] on div at bounding box center [1330, 518] width 27 height 27
type input "#FFC82C"
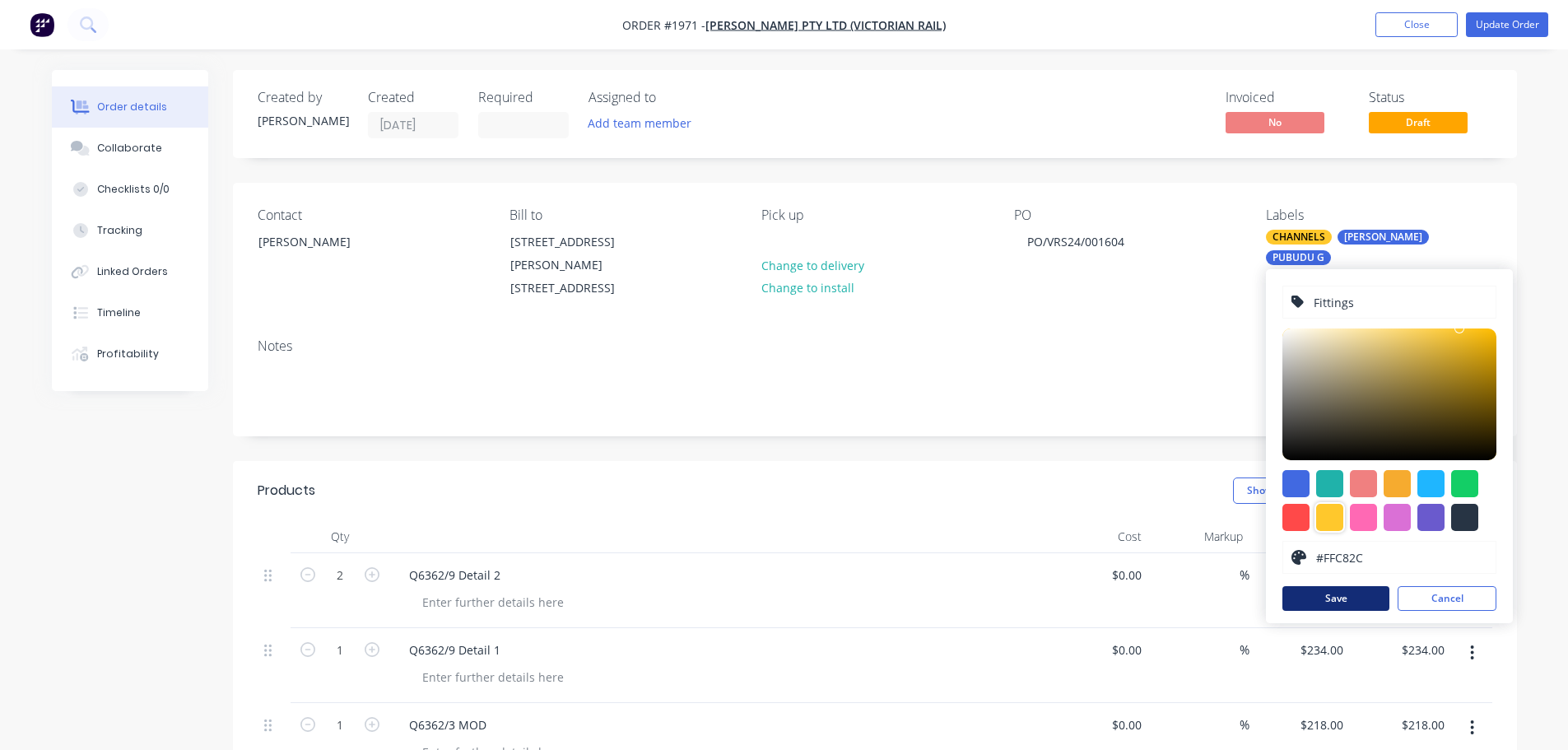
click at [1351, 606] on button "Save" at bounding box center [1336, 598] width 107 height 25
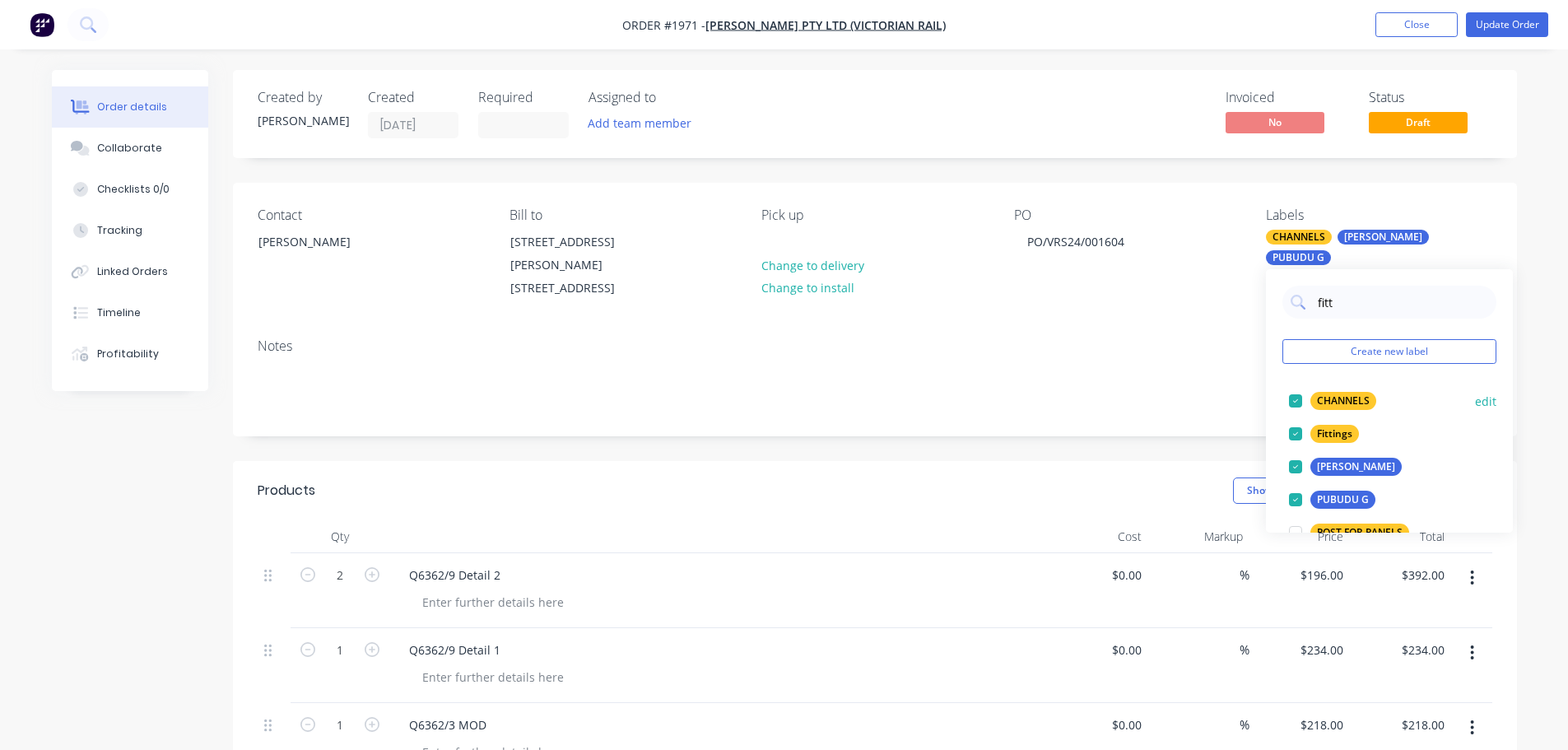
click at [1293, 395] on div at bounding box center [1295, 400] width 33 height 33
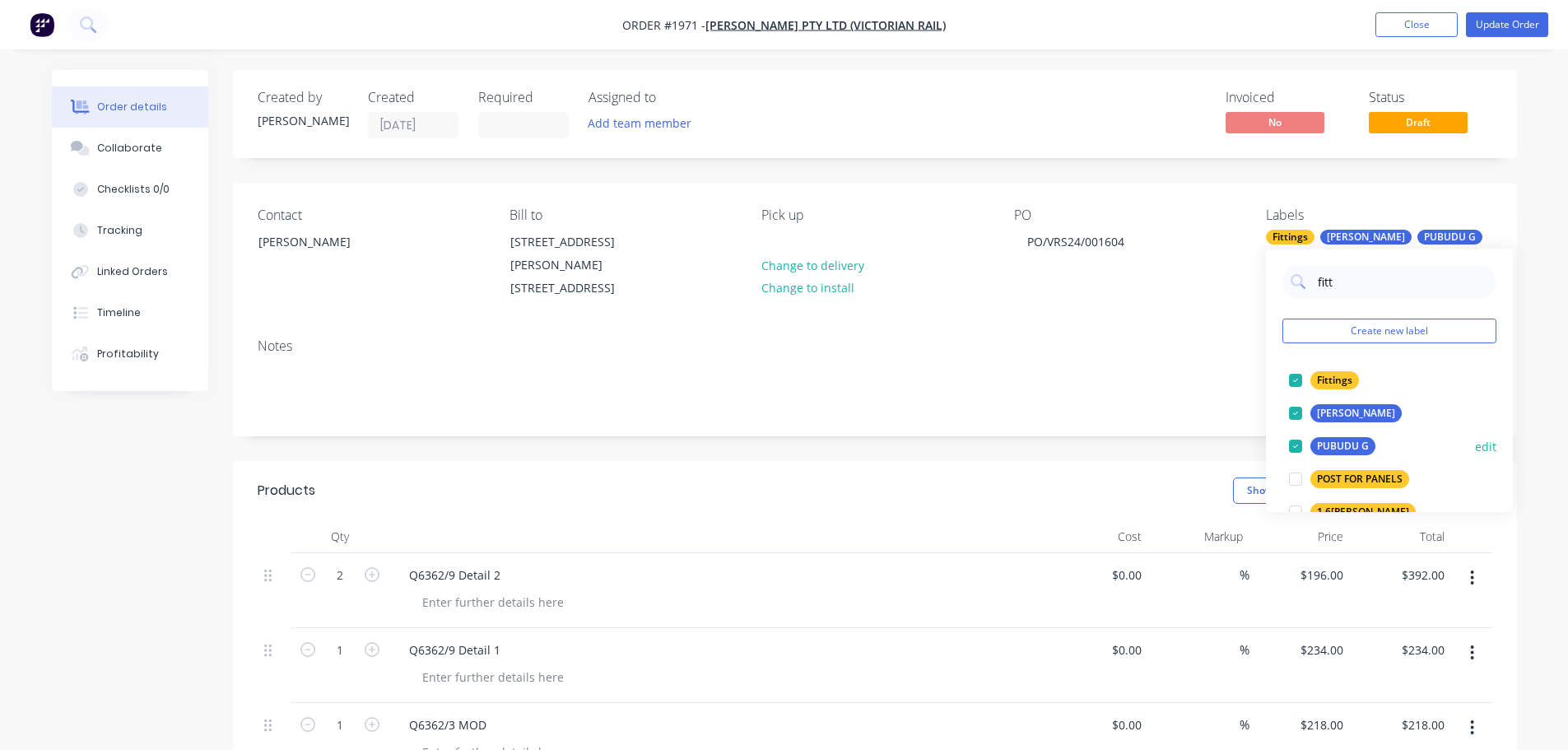
click at [1297, 443] on div at bounding box center [1295, 446] width 33 height 33
click at [1151, 360] on div "Notes" at bounding box center [875, 380] width 1284 height 110
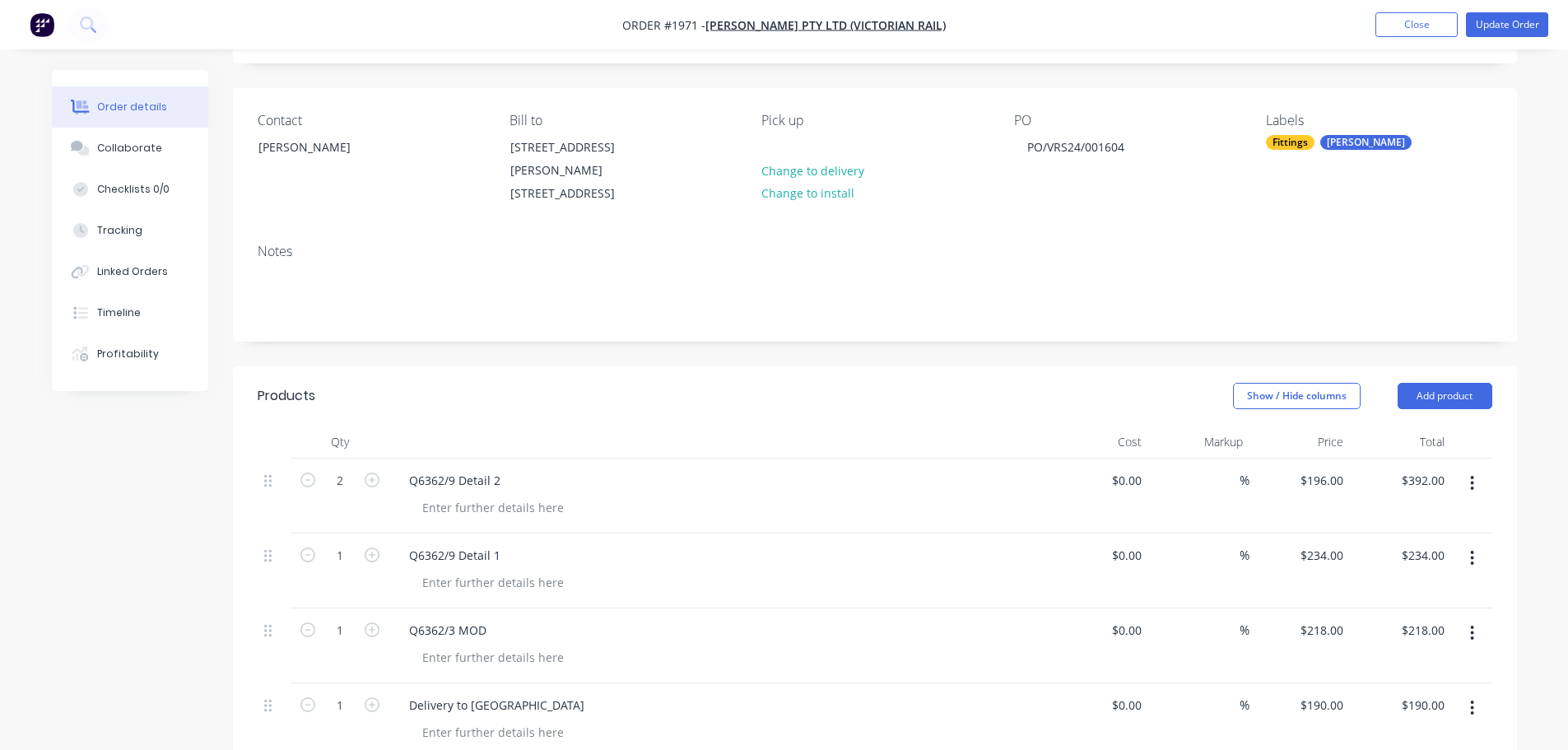
scroll to position [247, 0]
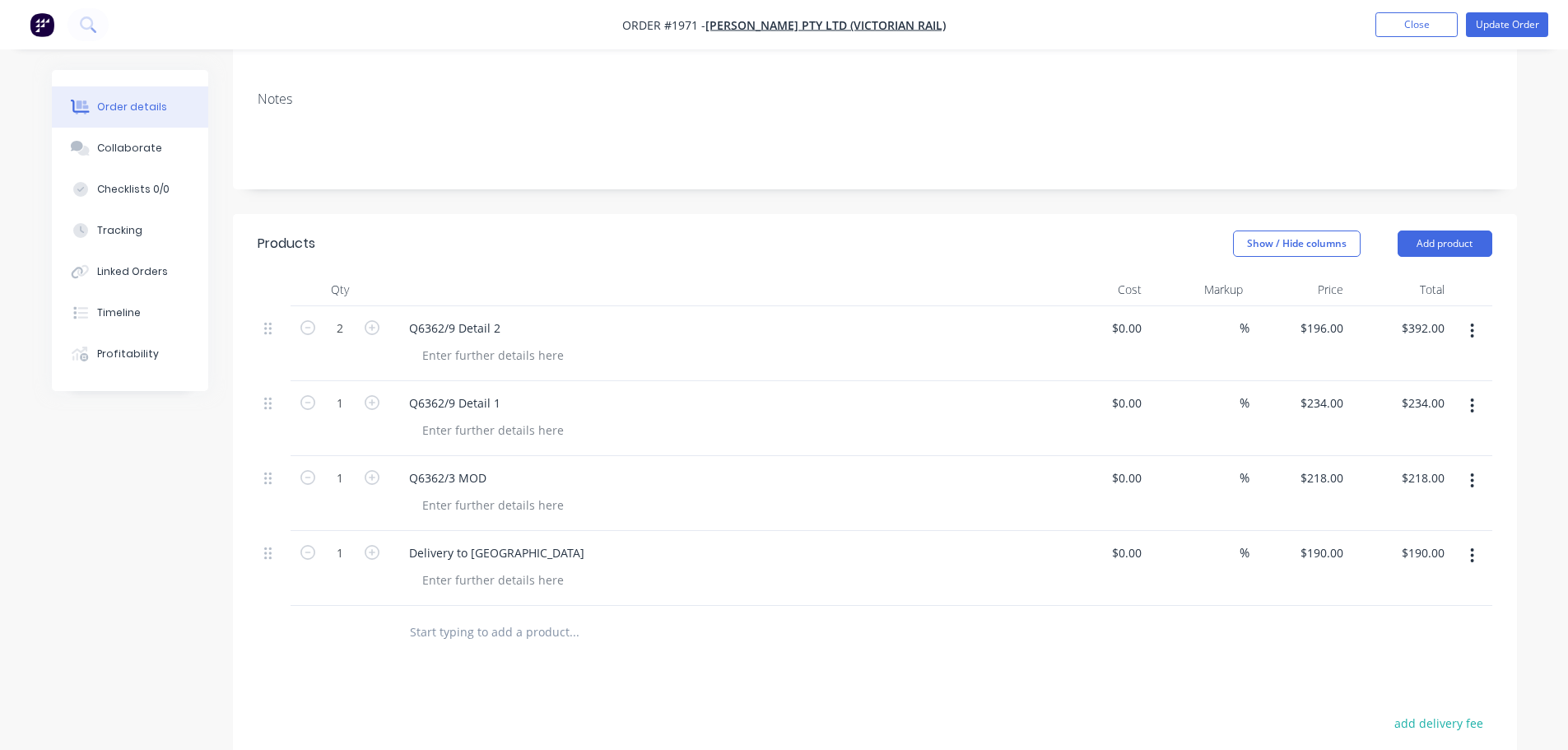
drag, startPoint x: 1477, startPoint y: 321, endPoint x: 1475, endPoint y: 340, distance: 19.1
click at [1478, 322] on button "button" at bounding box center [1472, 331] width 39 height 30
click at [1431, 478] on div "Delete" at bounding box center [1413, 473] width 126 height 24
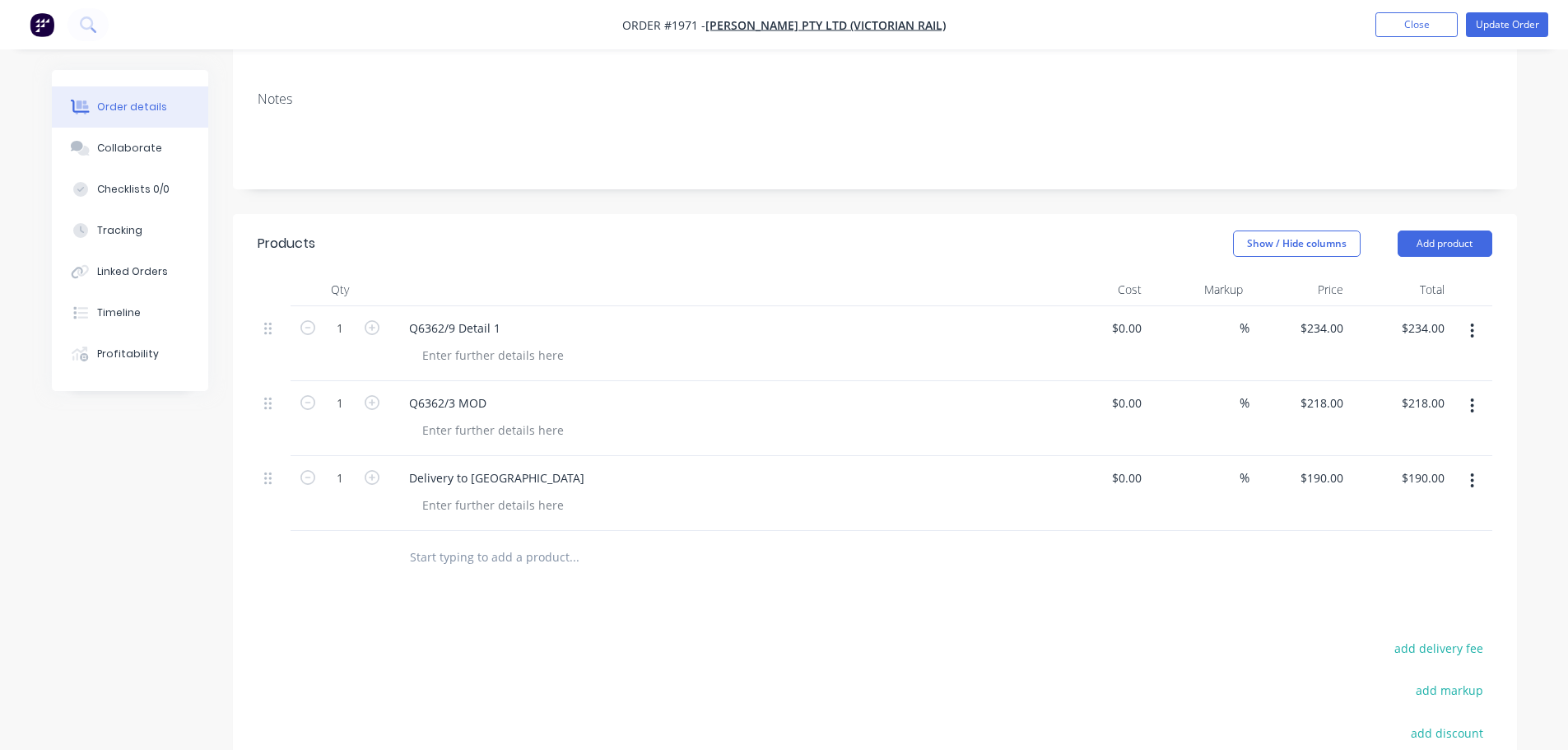
click at [1476, 329] on button "button" at bounding box center [1472, 331] width 39 height 30
click at [1460, 469] on div "Delete" at bounding box center [1413, 473] width 126 height 24
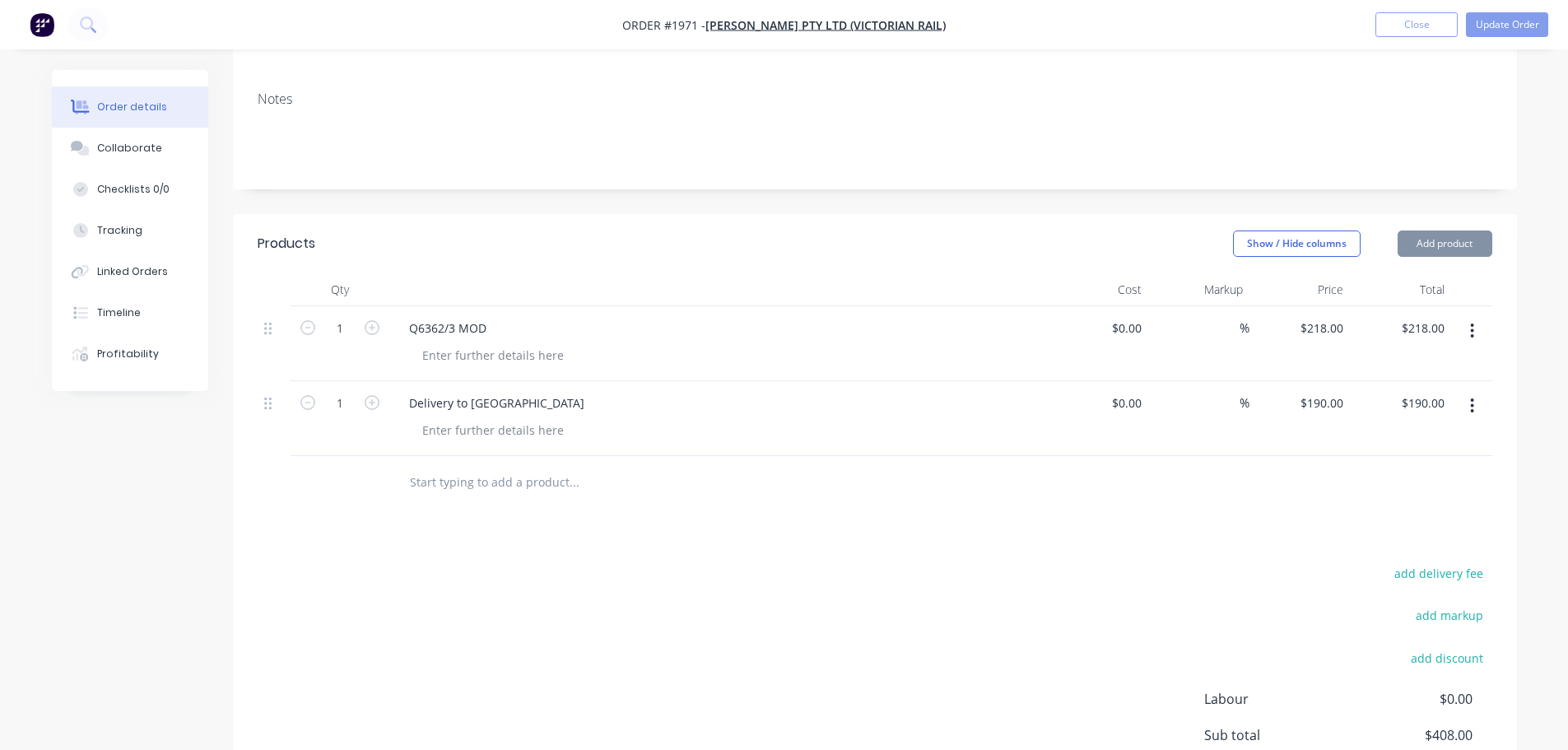
click at [1475, 336] on button "button" at bounding box center [1472, 331] width 39 height 30
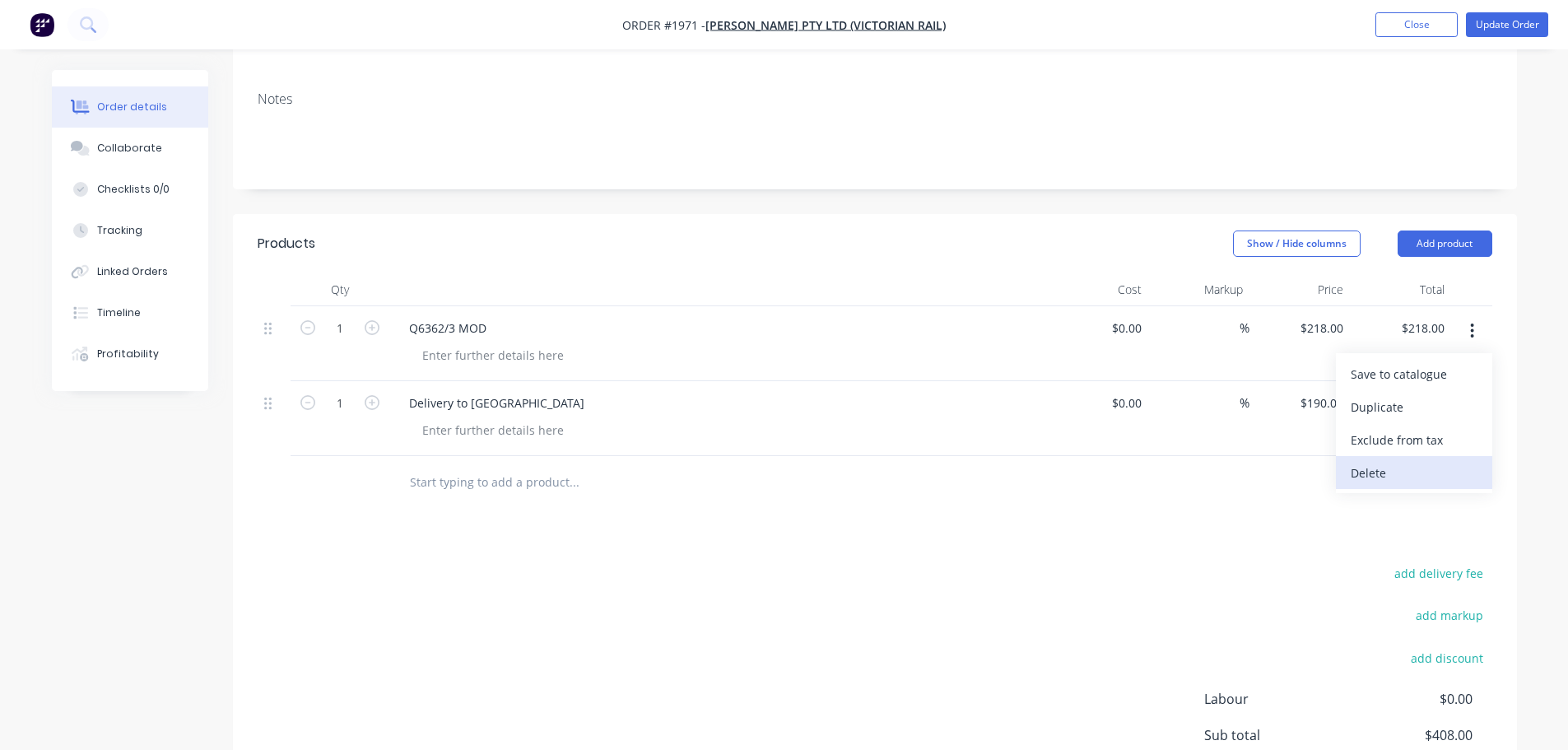
click at [1445, 484] on div "Delete" at bounding box center [1413, 473] width 126 height 24
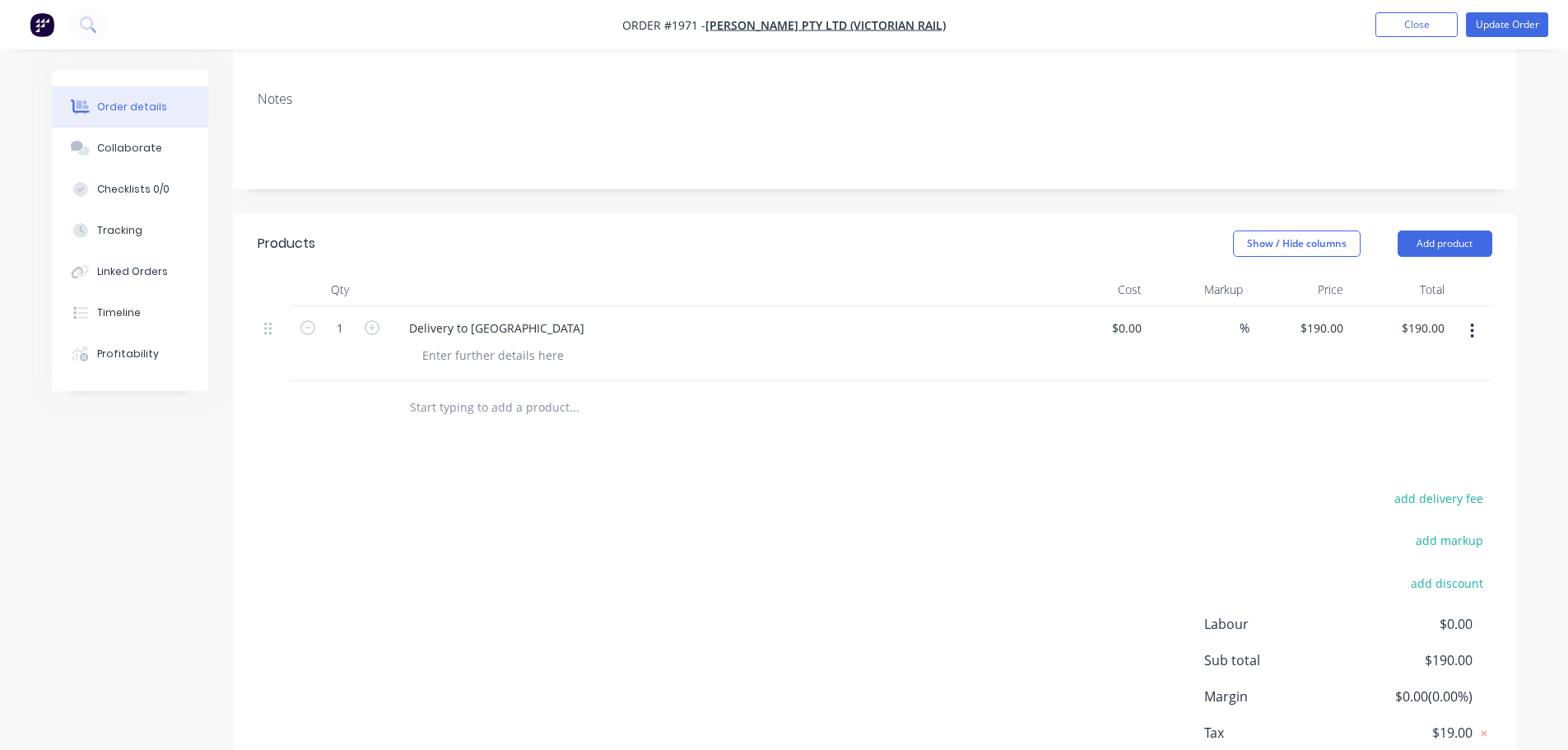
click at [1471, 335] on icon "button" at bounding box center [1472, 330] width 3 height 14
click at [1445, 478] on div "Delete" at bounding box center [1413, 473] width 126 height 24
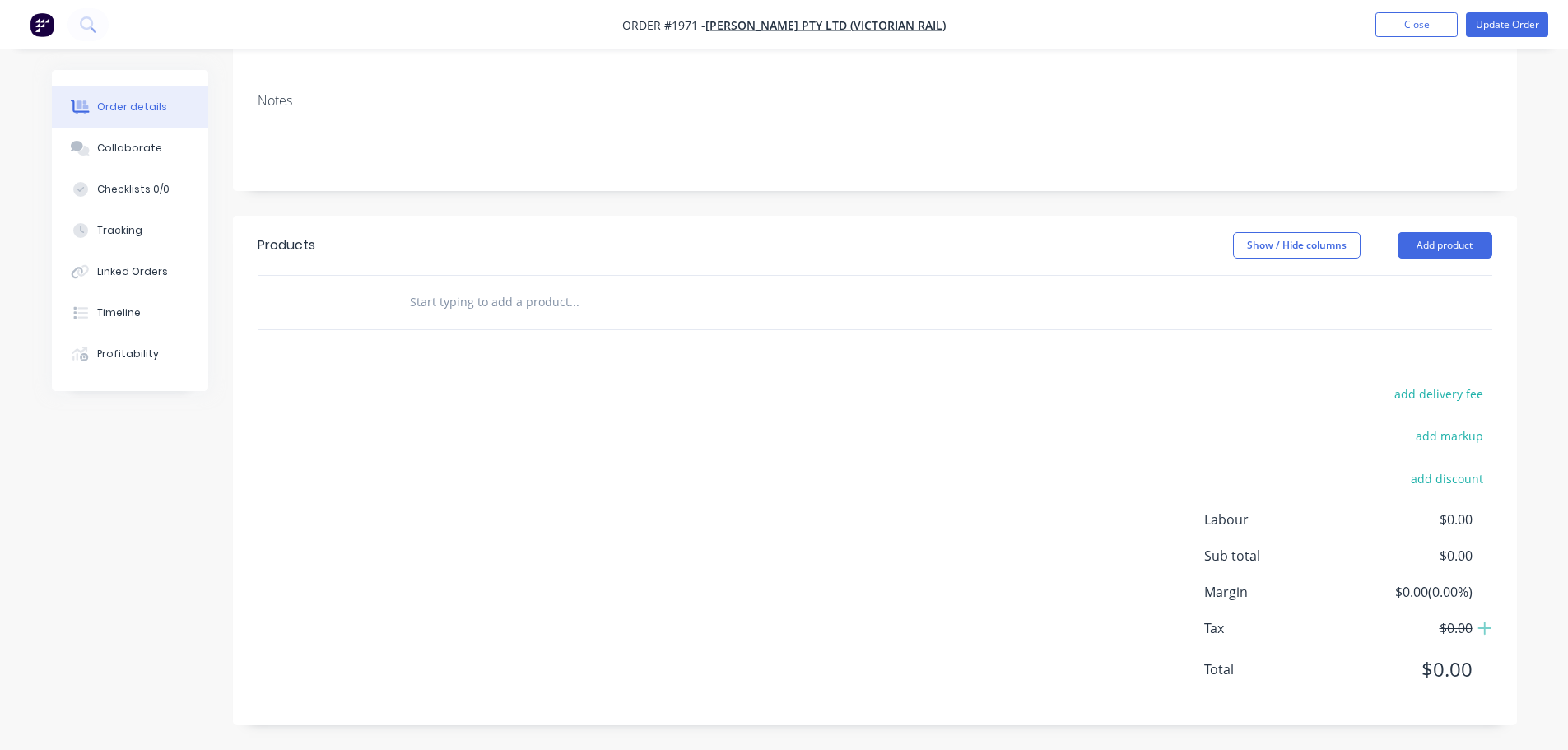
click at [502, 318] on input "text" at bounding box center [573, 302] width 329 height 33
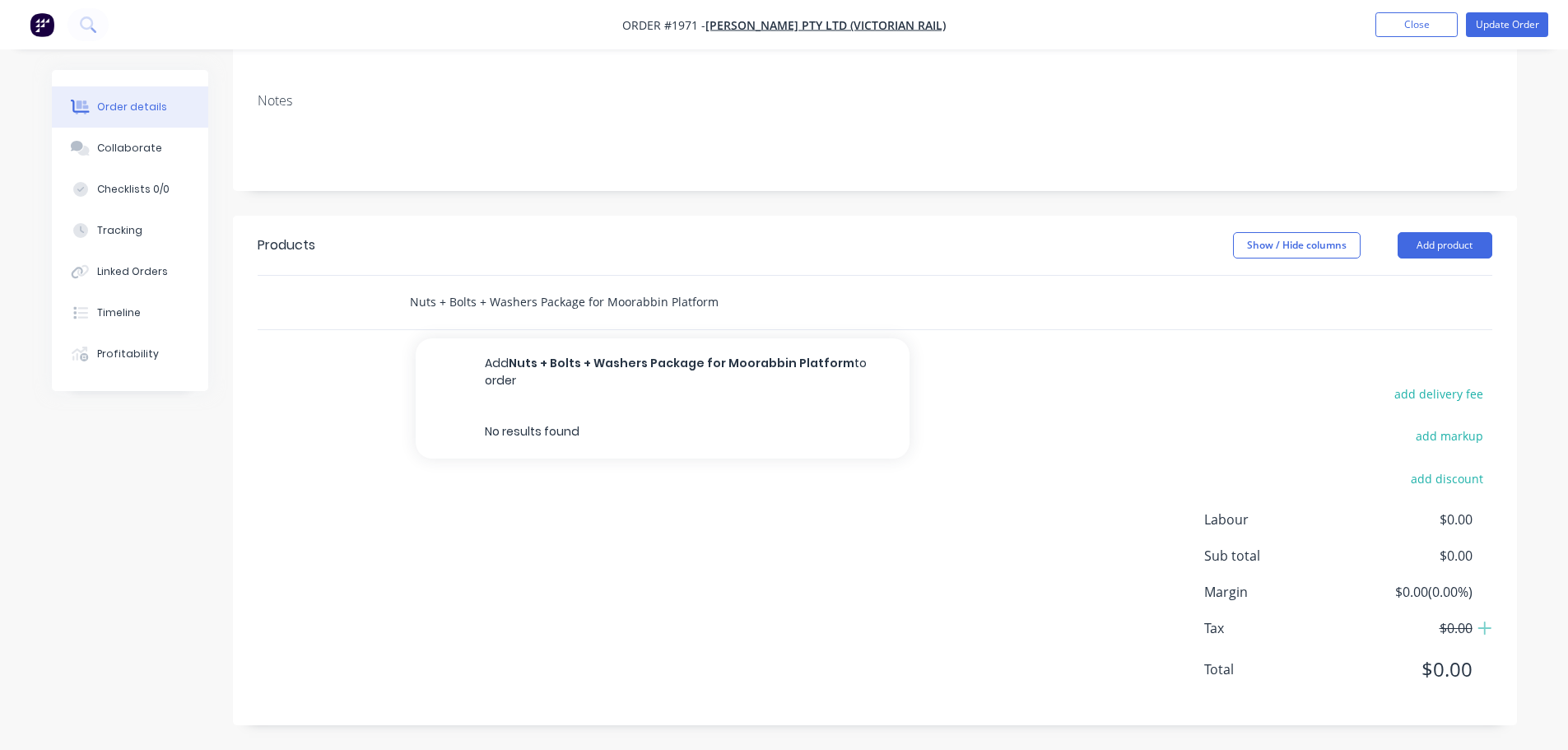
type input "Nuts + Bolts + Washers Package for Moorabbin Platform"
click at [599, 360] on button "Add Nuts + Bolts + Washers Package for Moorabbin Platform to order" at bounding box center [662, 372] width 494 height 68
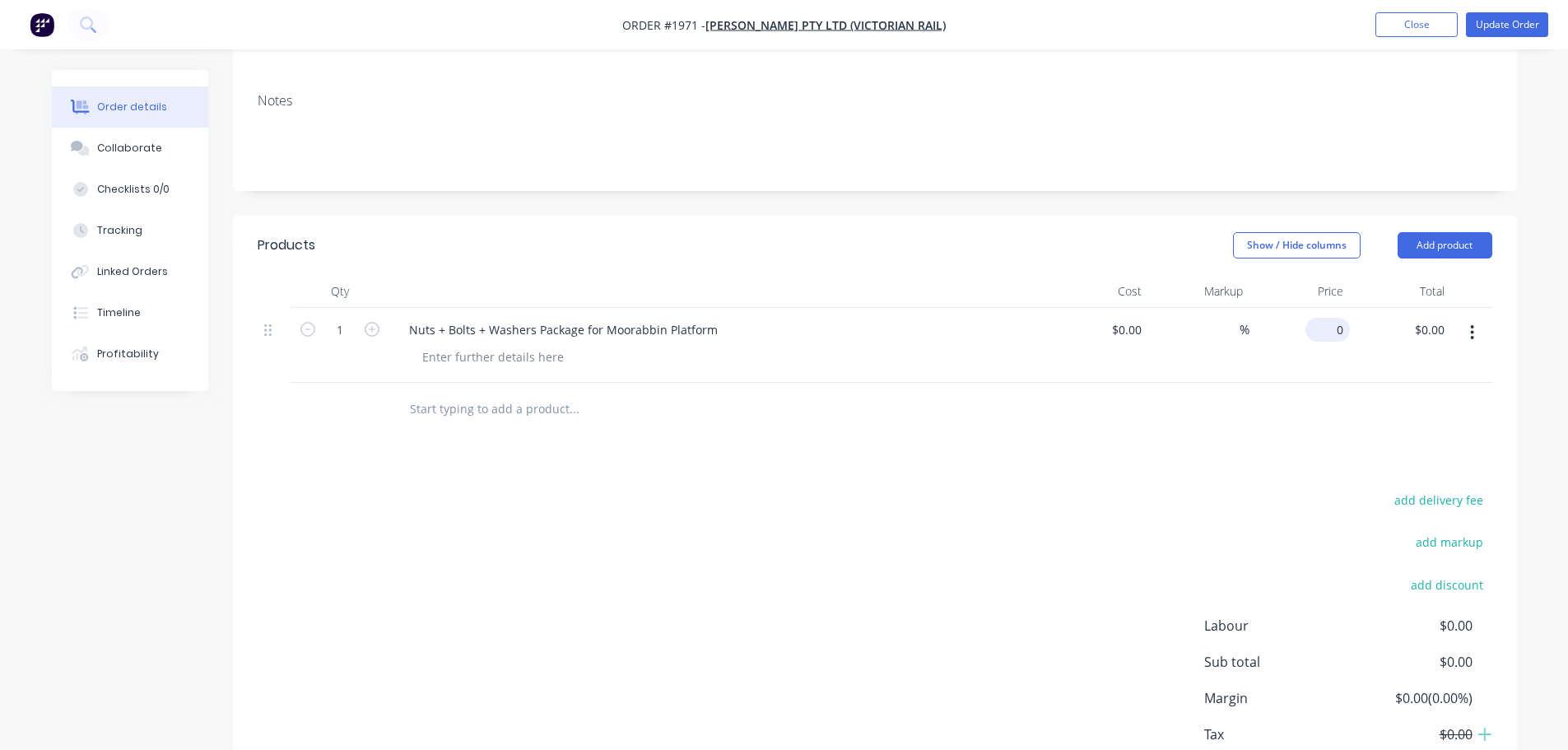
click at [1335, 334] on input "0" at bounding box center [1331, 330] width 38 height 24
type input "$869.84"
click at [1324, 386] on div at bounding box center [875, 409] width 1235 height 53
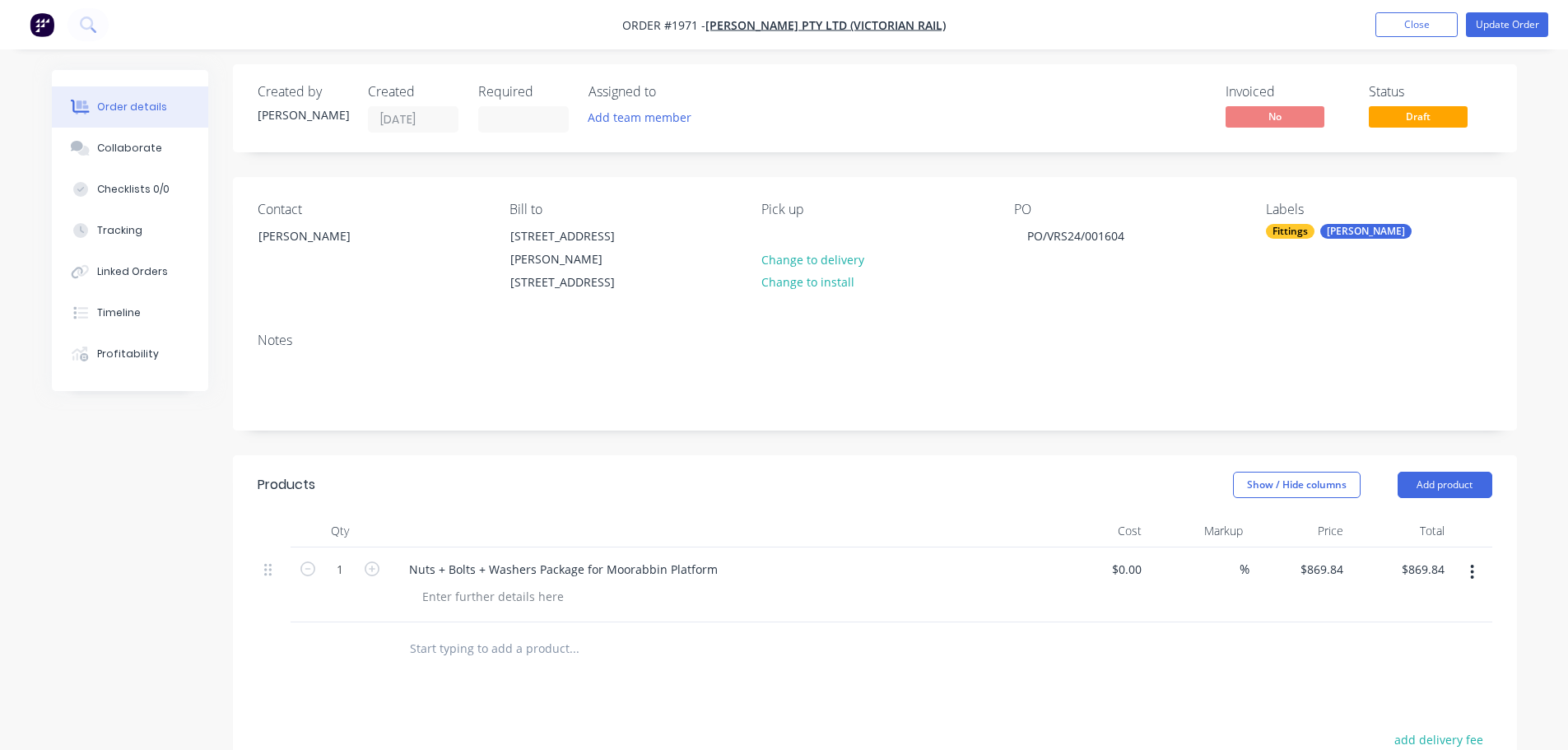
scroll to position [0, 0]
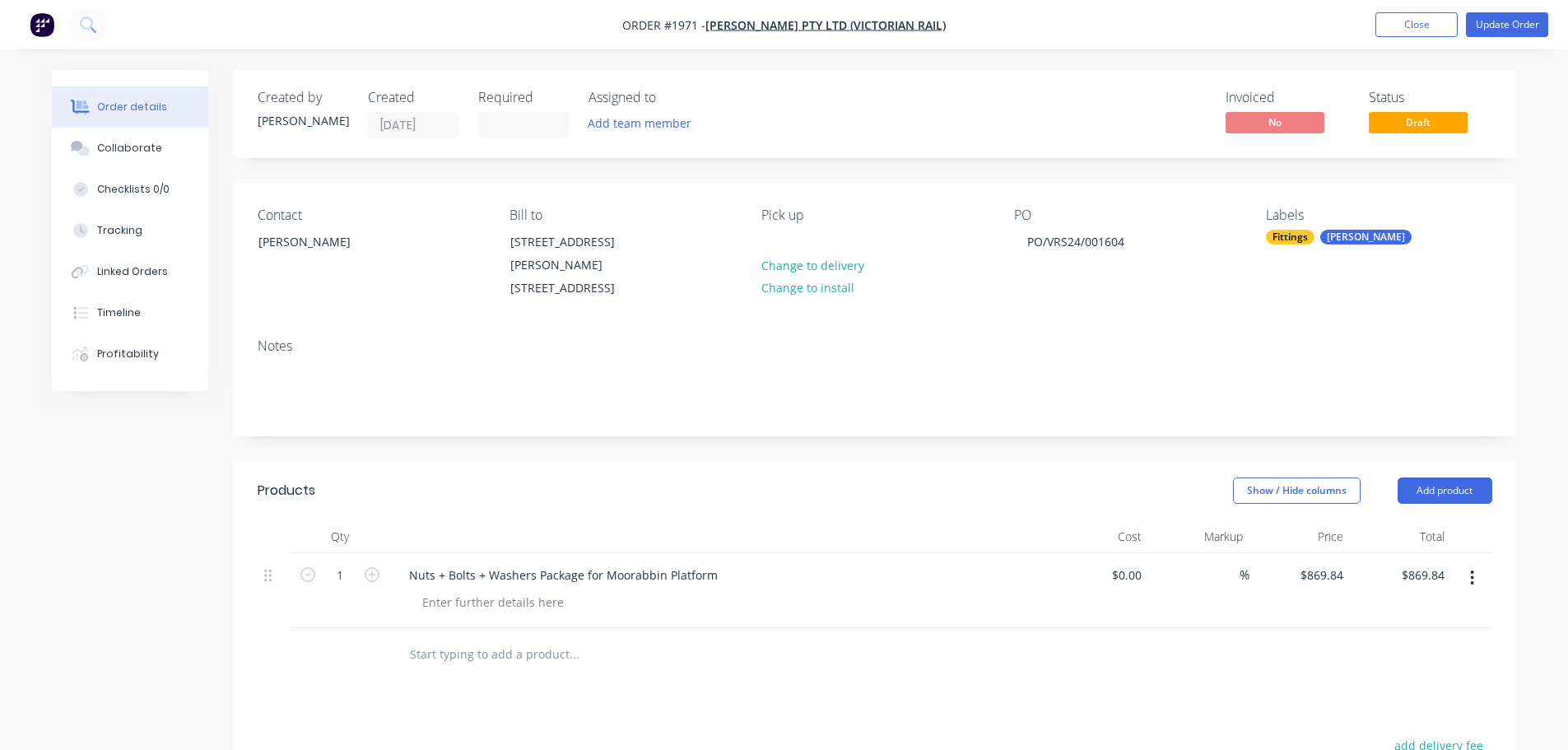
click at [1520, 12] on nav "Order #1971 - [PERSON_NAME] PTY LTD (VICTORIAN RAIL) Add product Close Update O…" at bounding box center [784, 25] width 1568 height 49
click at [1509, 25] on button "Update Order" at bounding box center [1506, 25] width 82 height 25
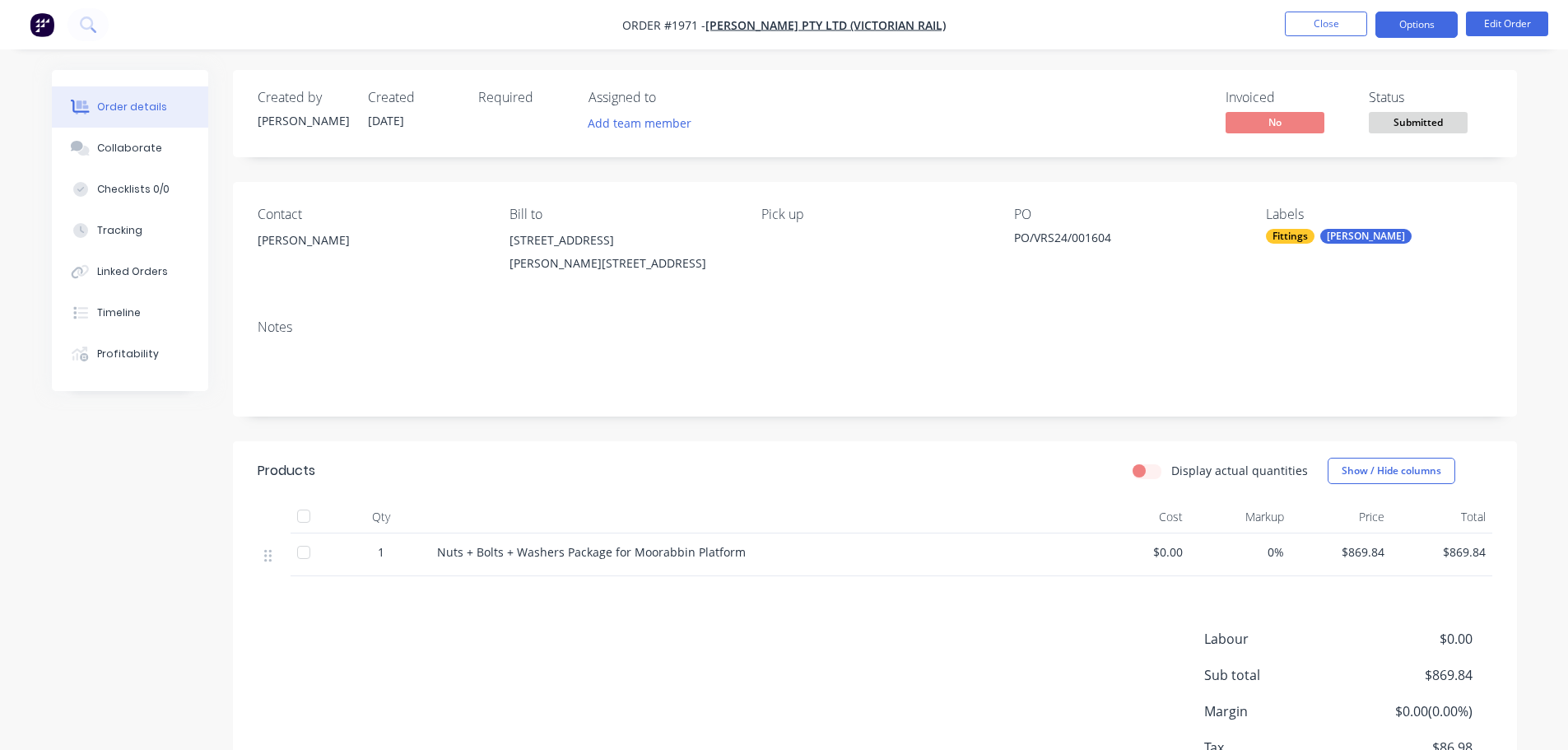
click at [1431, 15] on button "Options" at bounding box center [1416, 25] width 82 height 26
click at [1141, 83] on div "Created by [PERSON_NAME] Created [DATE] Required Assigned to Add team member In…" at bounding box center [875, 113] width 1284 height 87
click at [1276, 115] on span "No" at bounding box center [1275, 122] width 98 height 20
click at [1396, 124] on span "Submitted" at bounding box center [1418, 122] width 98 height 20
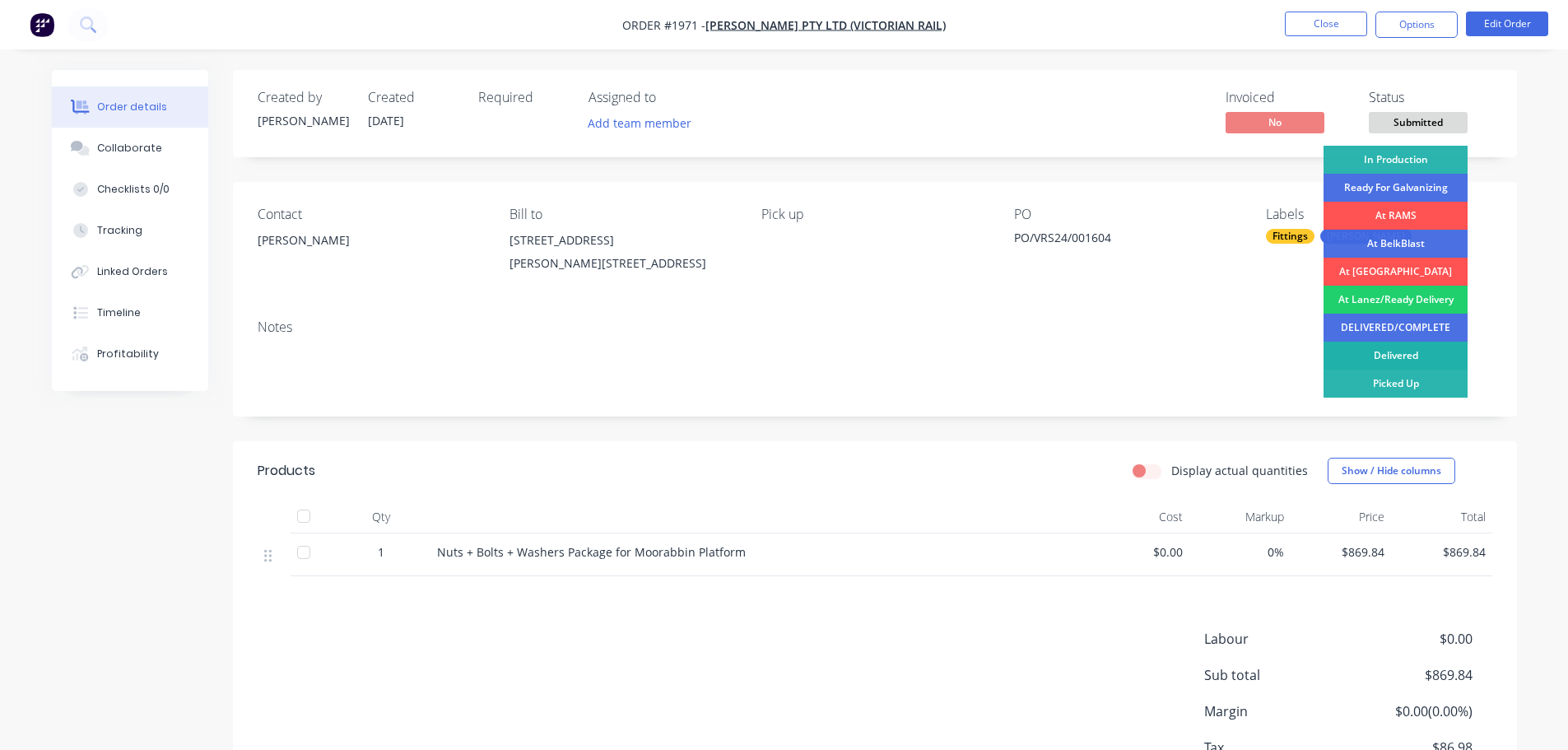
click at [1399, 351] on div "Delivered" at bounding box center [1395, 355] width 144 height 28
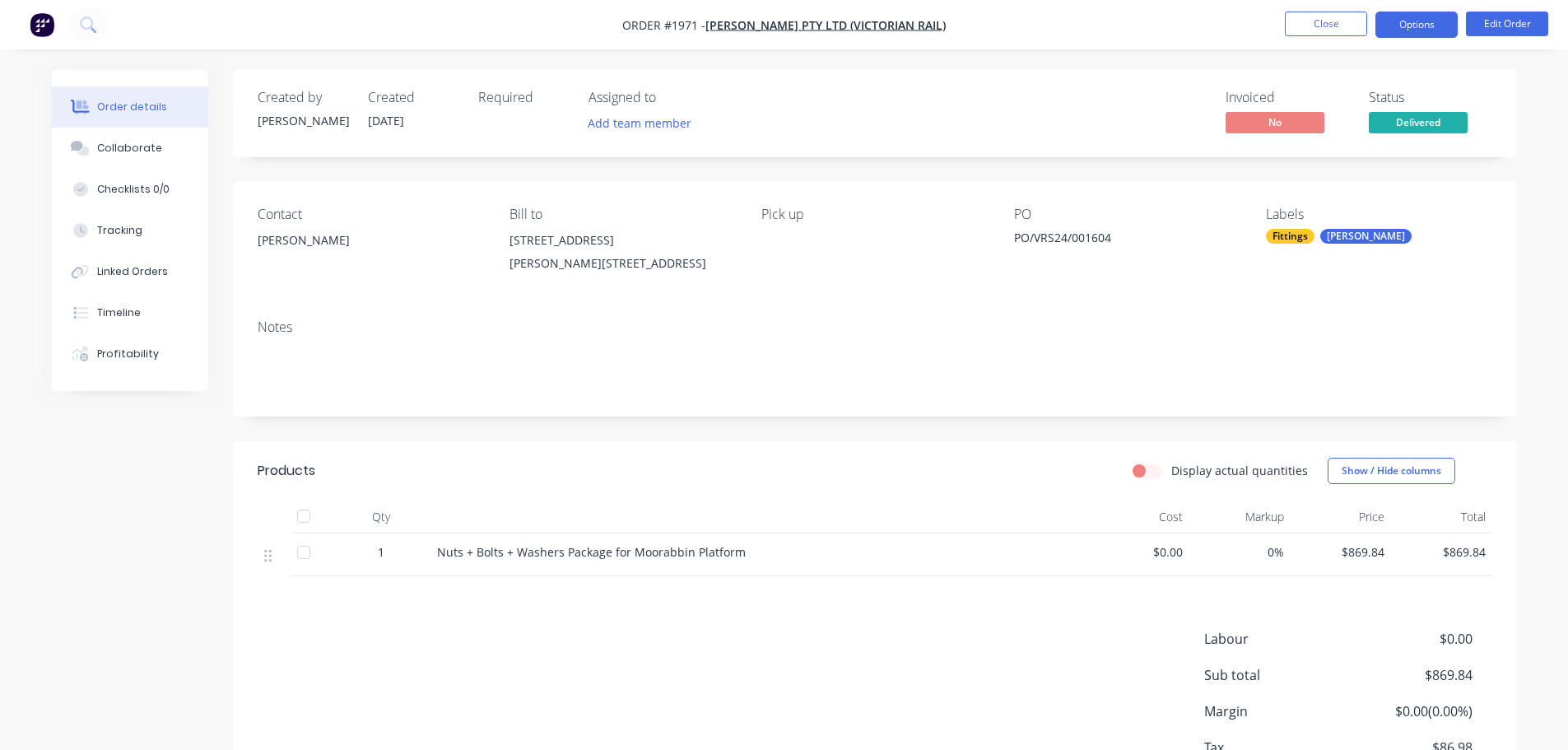
click at [1419, 35] on button "Options" at bounding box center [1416, 25] width 82 height 26
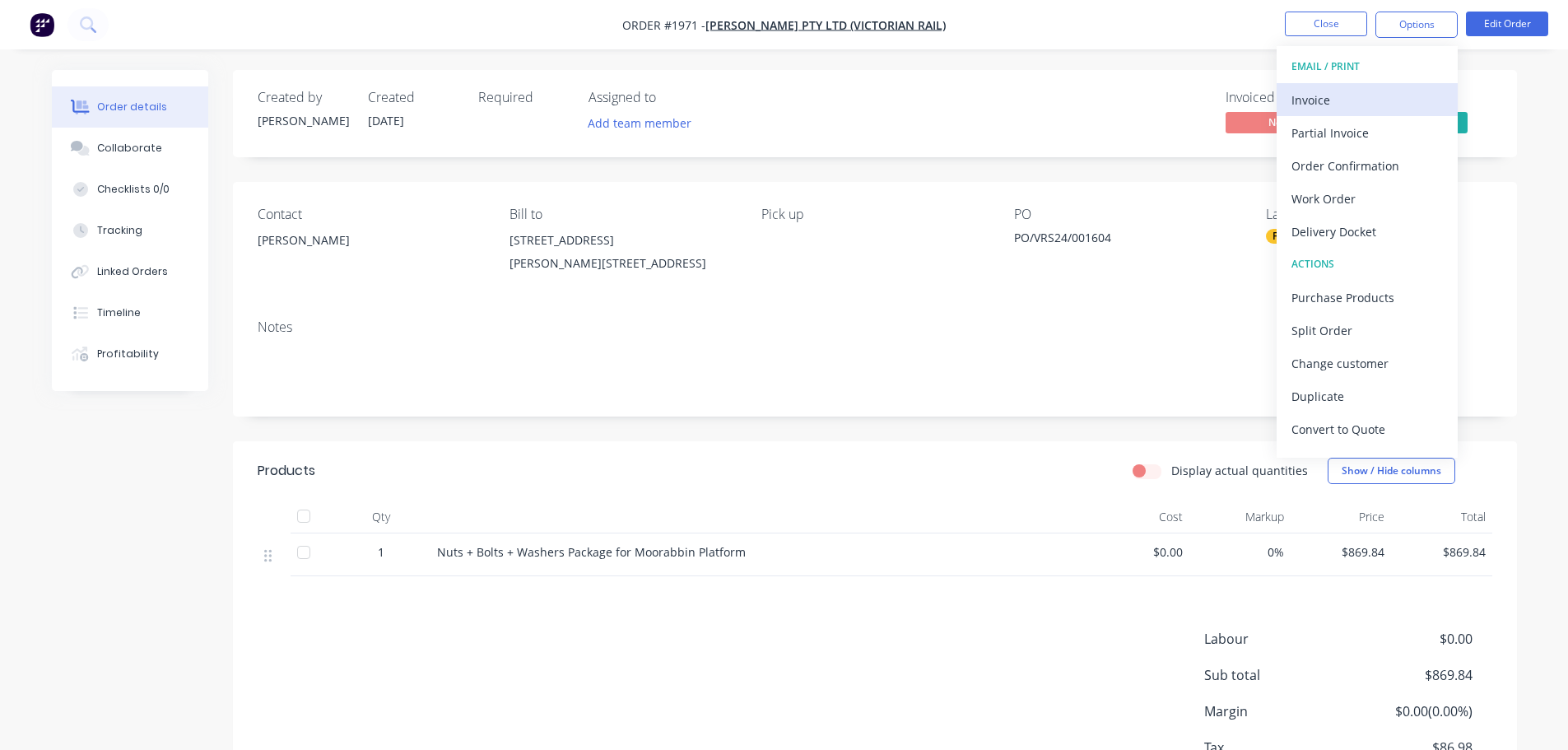
click at [1395, 92] on div "Invoice" at bounding box center [1367, 100] width 152 height 24
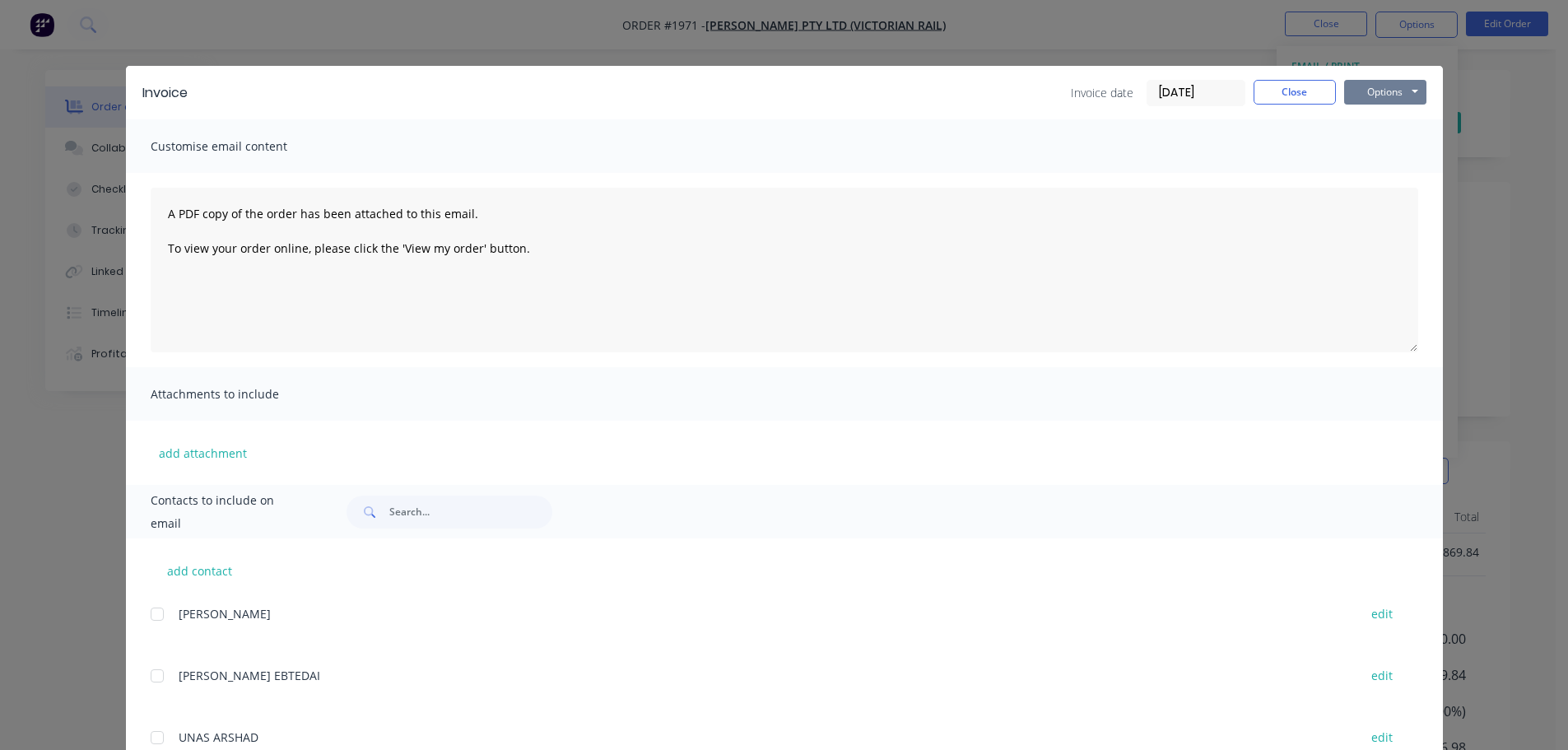
click at [1359, 93] on button "Options" at bounding box center [1385, 92] width 82 height 25
click at [1359, 150] on button "Print" at bounding box center [1397, 148] width 105 height 27
click at [1316, 96] on button "Close" at bounding box center [1294, 92] width 82 height 25
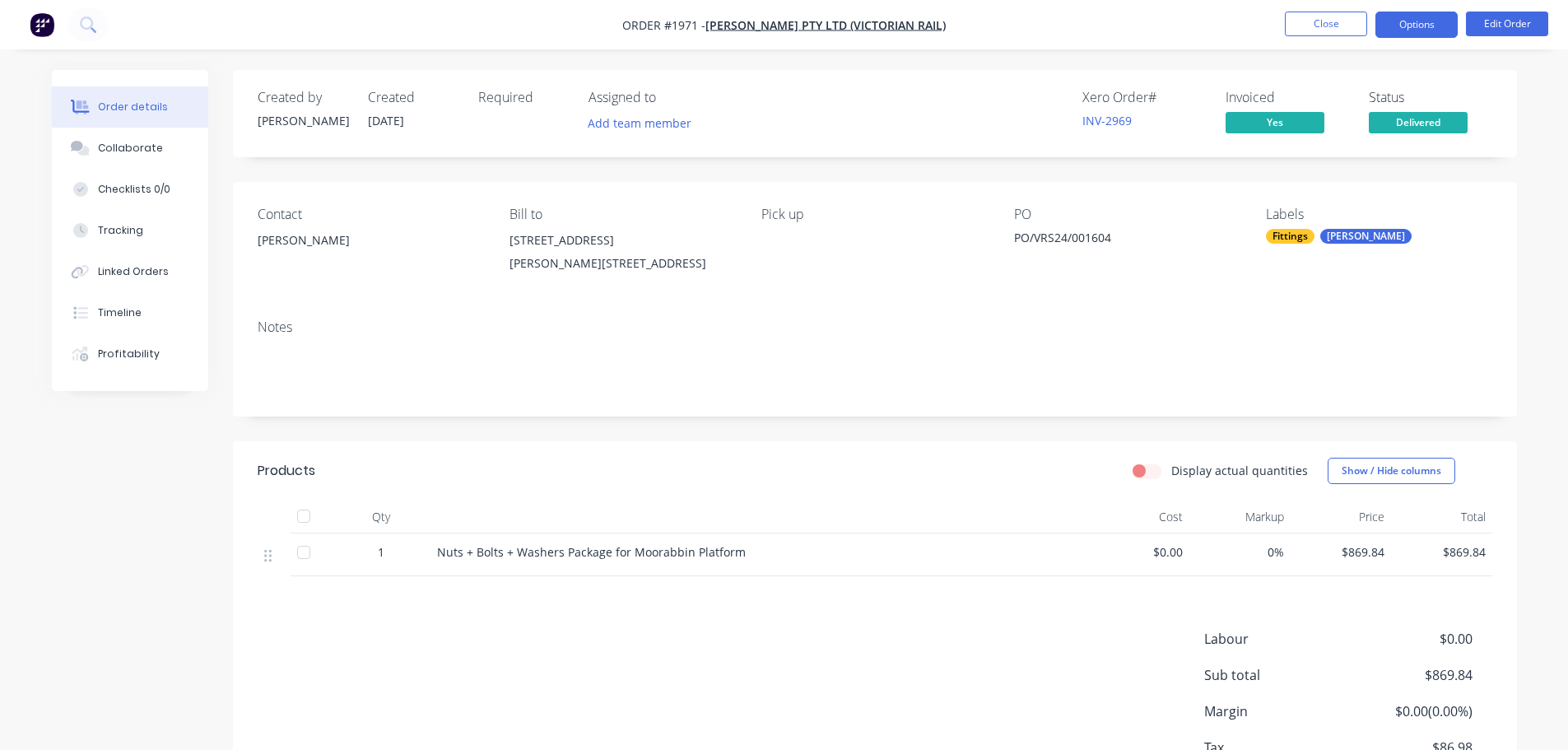
click at [1414, 13] on button "Options" at bounding box center [1416, 25] width 82 height 26
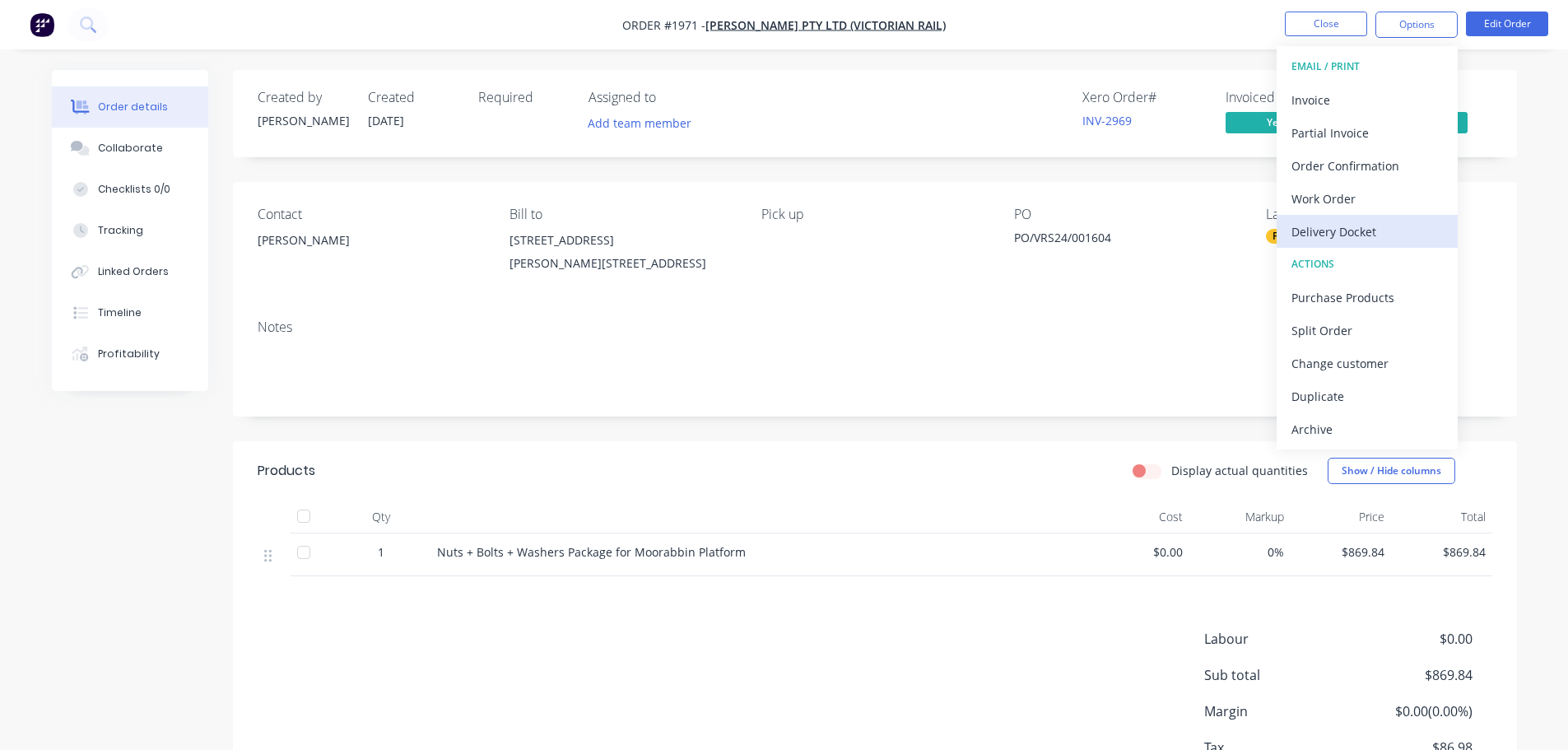
click at [1350, 225] on div "Delivery Docket" at bounding box center [1367, 232] width 152 height 24
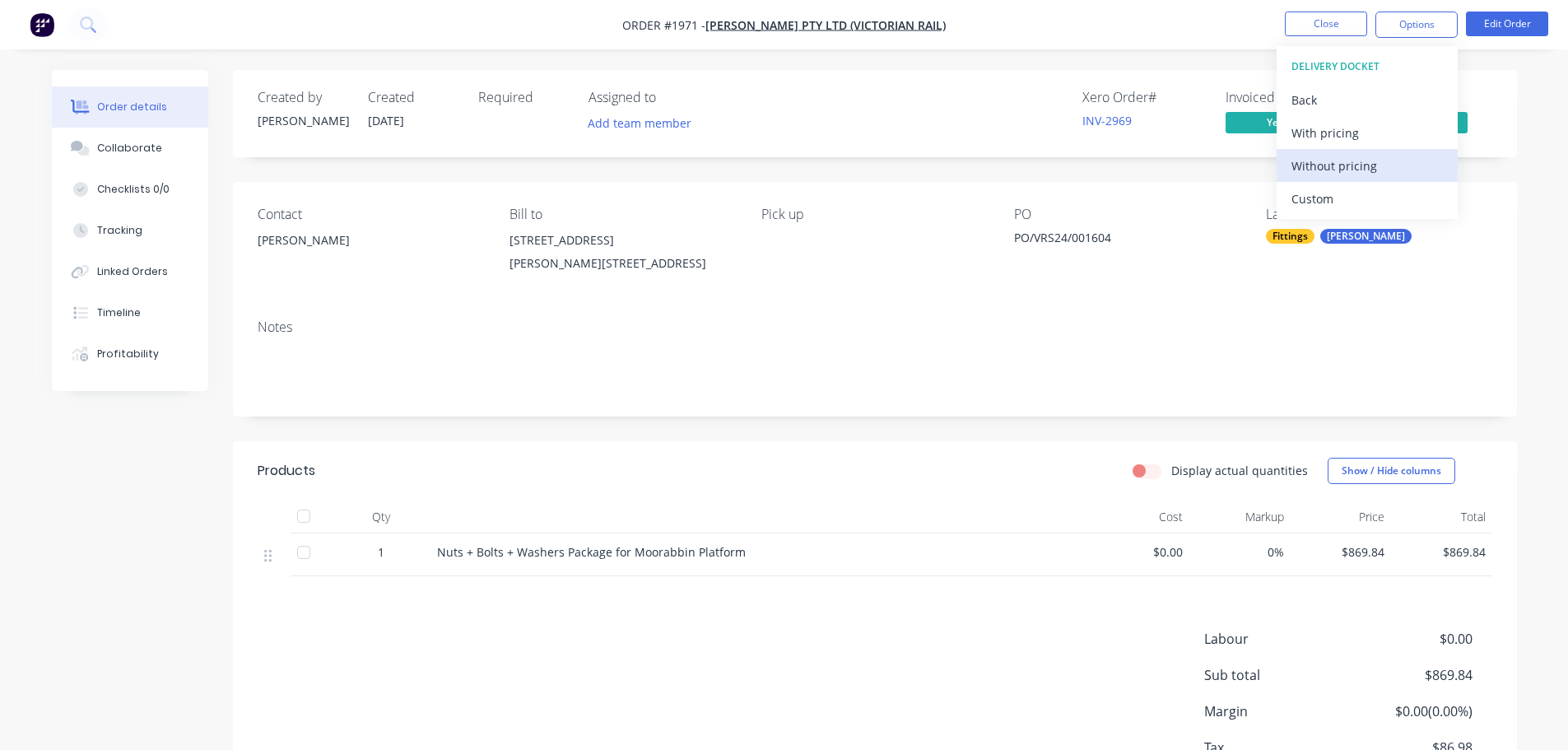
click at [1362, 166] on div "Without pricing" at bounding box center [1367, 165] width 152 height 24
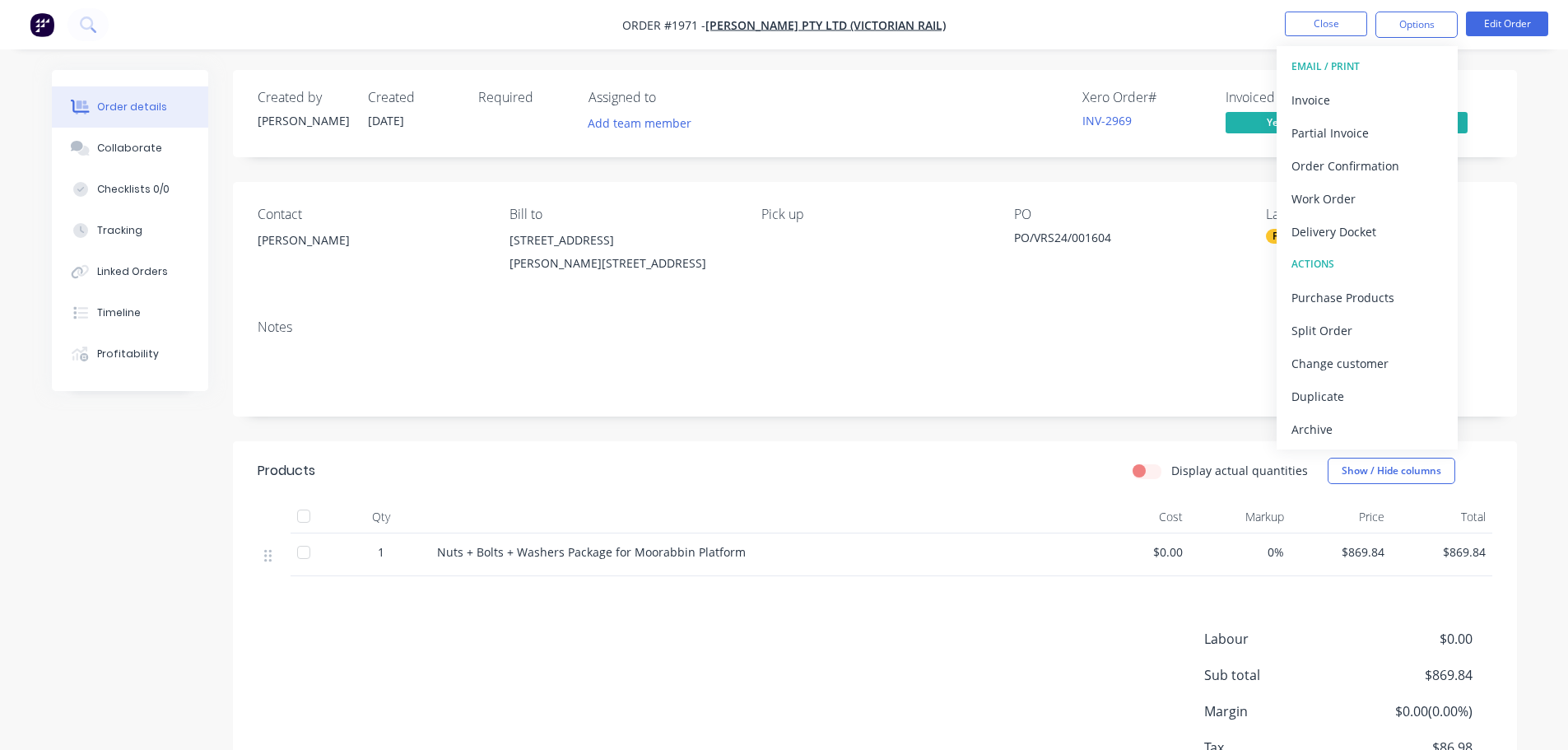
click at [839, 134] on div "Xero Order # INV-2969 Invoiced Yes Status Delivered" at bounding box center [1122, 114] width 739 height 48
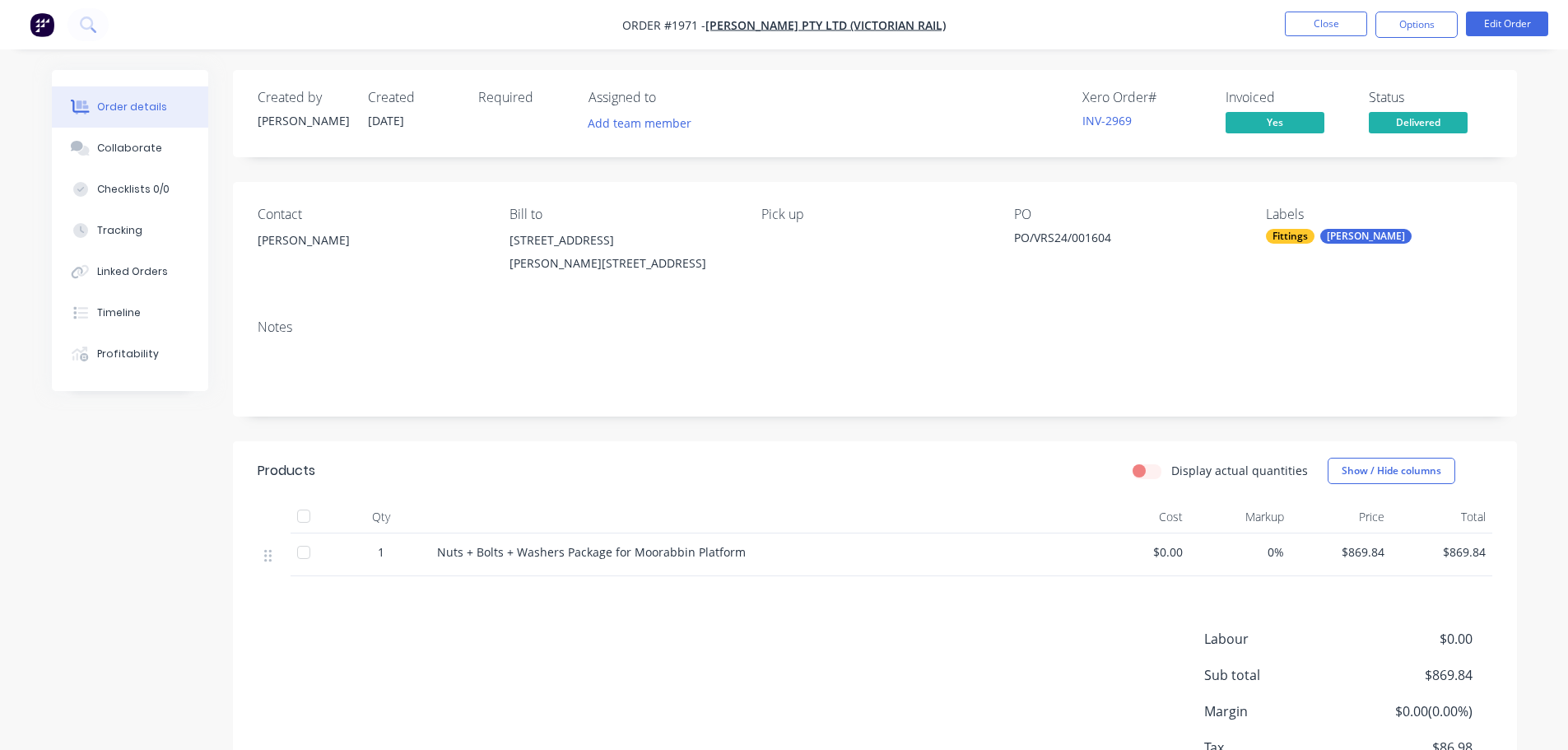
scroll to position [120, 0]
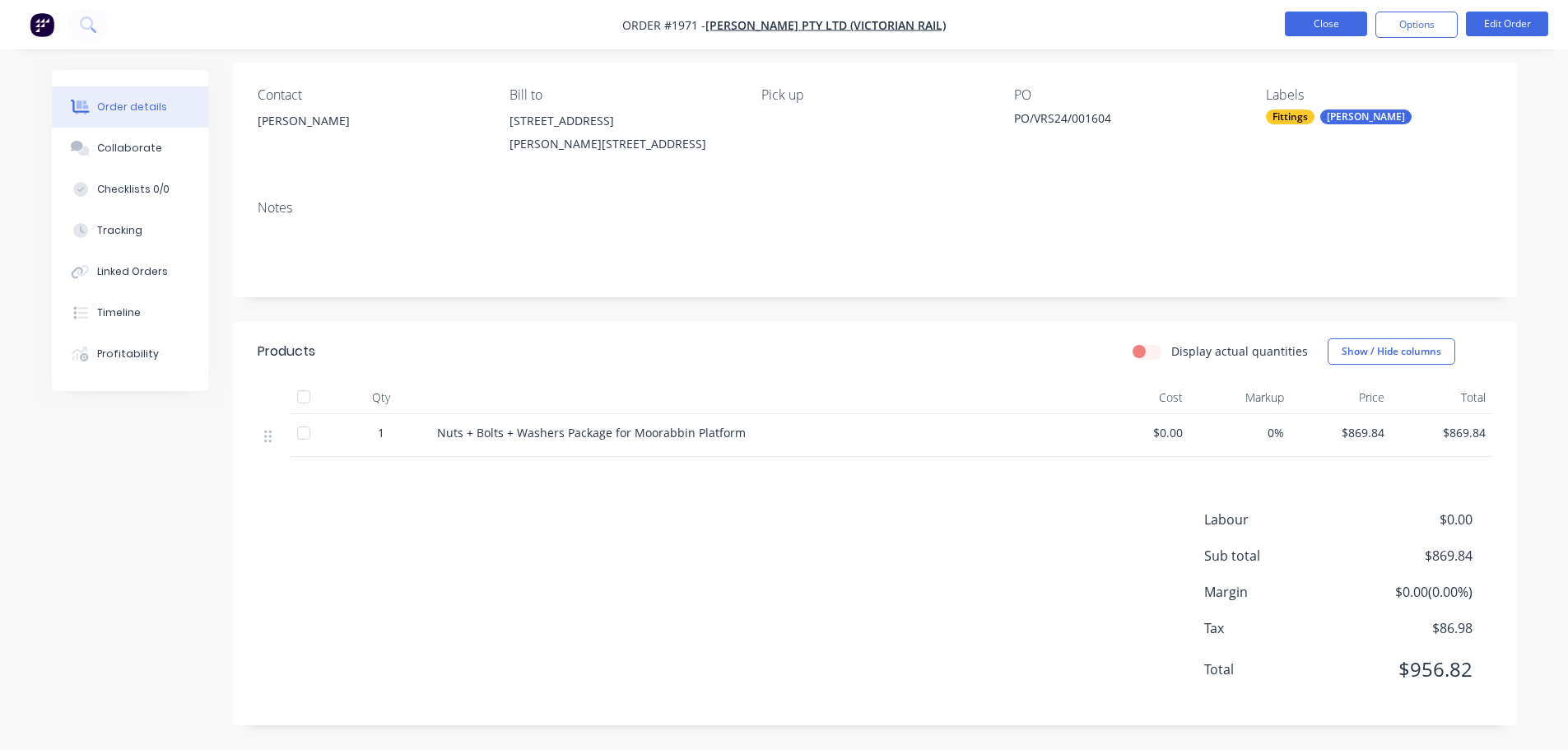
click at [1298, 18] on button "Close" at bounding box center [1325, 24] width 82 height 25
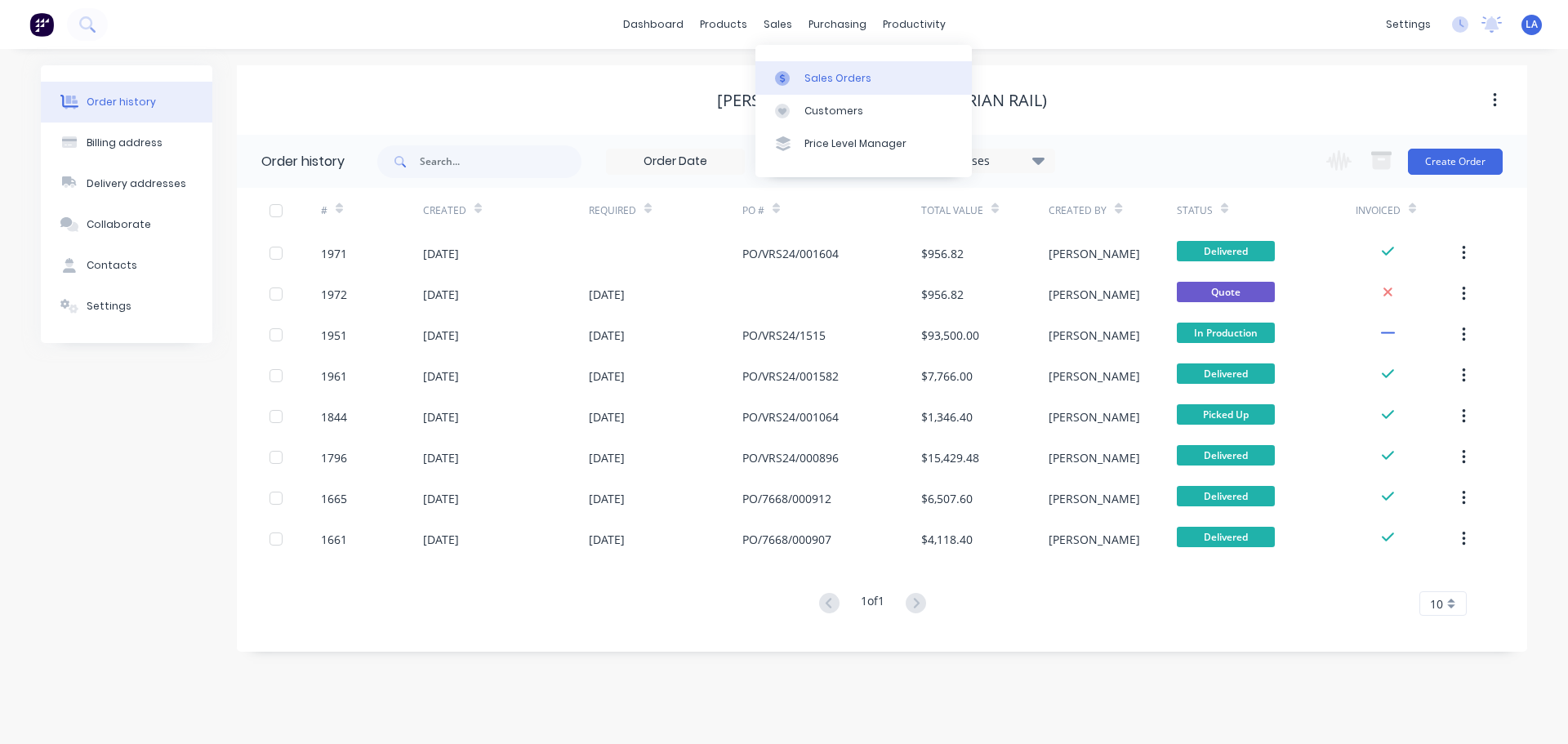
click at [780, 77] on icon at bounding box center [783, 77] width 5 height 9
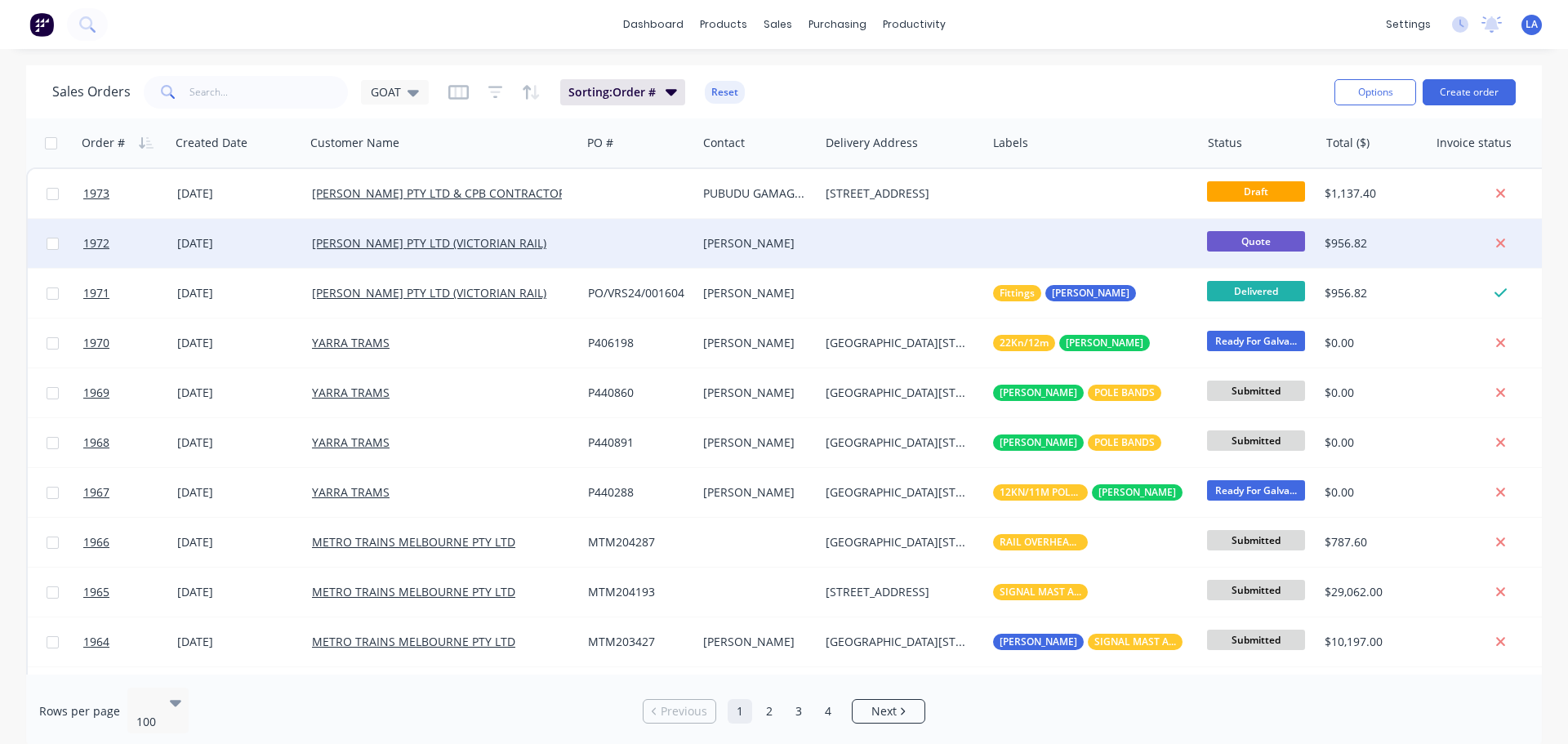
click at [943, 241] on div at bounding box center [902, 243] width 167 height 49
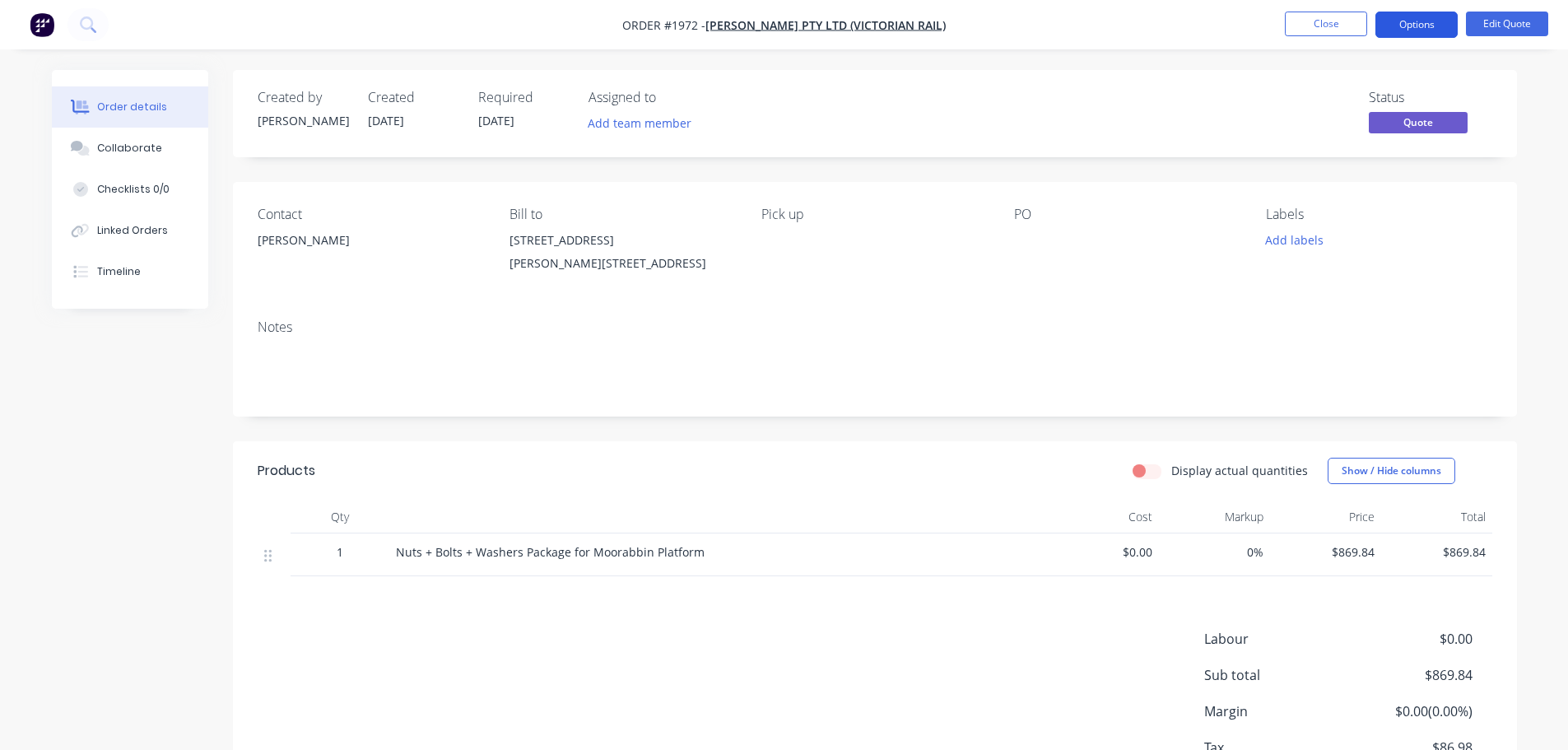
click at [1416, 35] on button "Options" at bounding box center [1416, 25] width 82 height 26
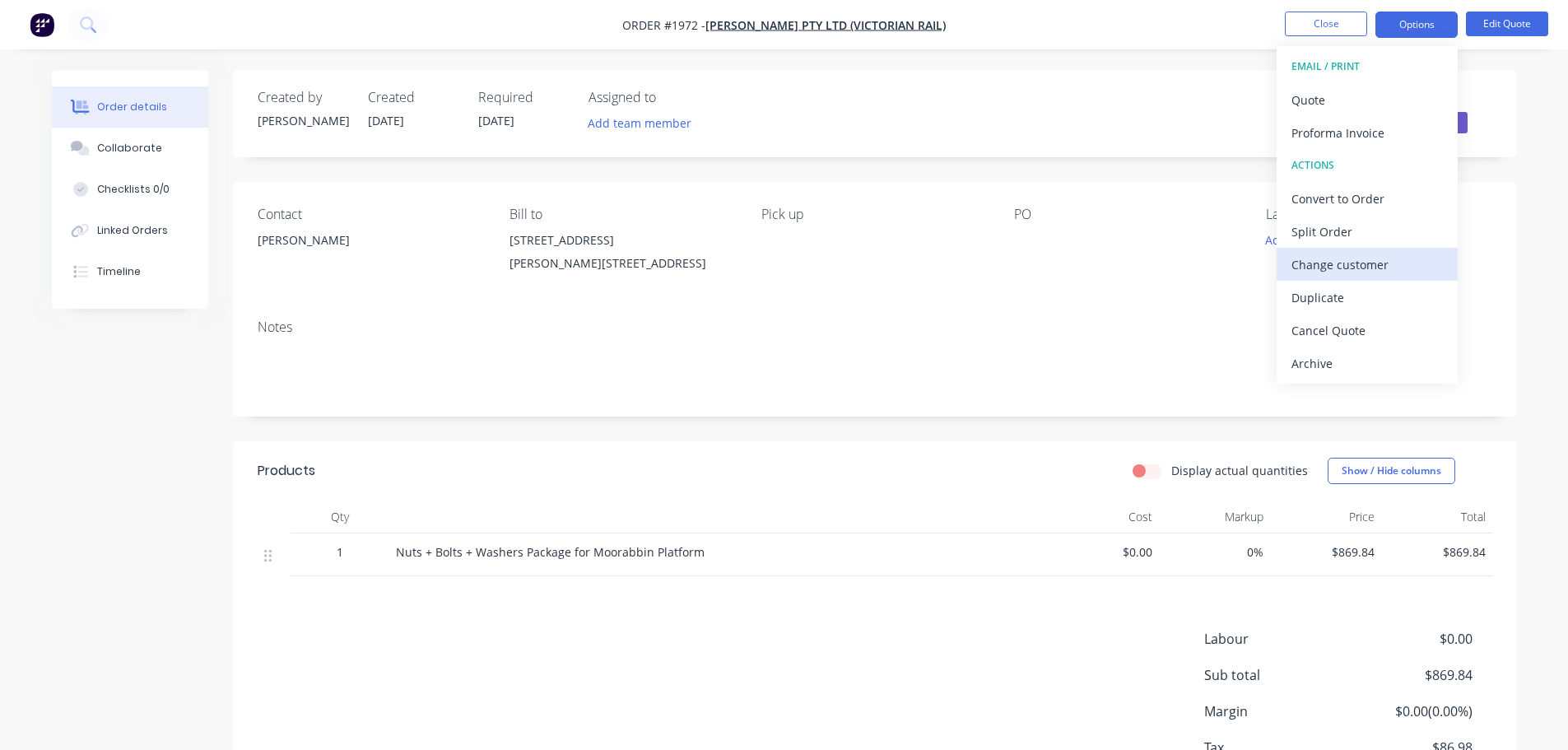
click at [1388, 266] on div "Change customer" at bounding box center [1367, 265] width 152 height 24
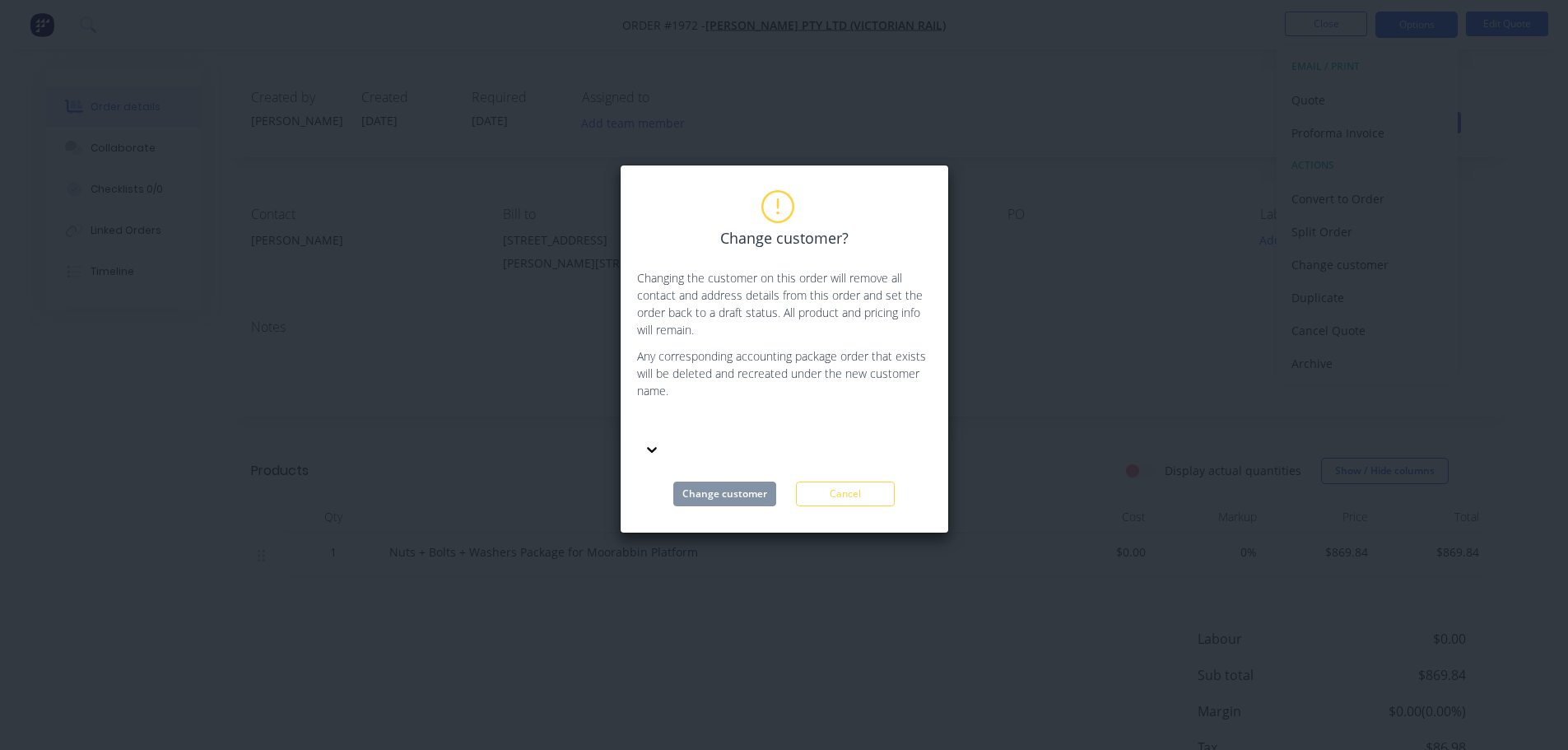
click at [756, 415] on div at bounding box center [760, 425] width 237 height 20
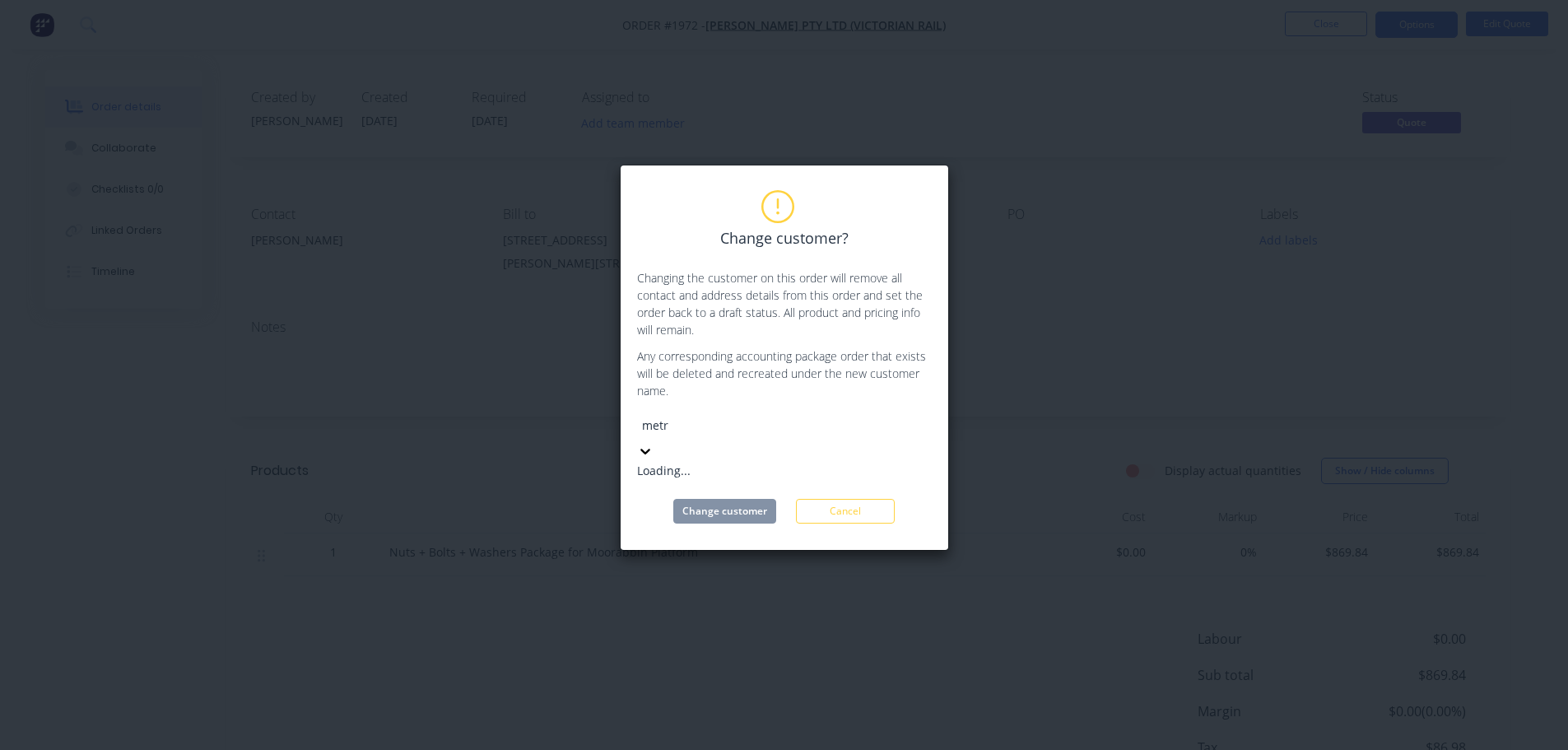
type input "metro"
click at [762, 462] on div "METRO TRAINS MELBOURNE PTY LTD" at bounding box center [760, 470] width 247 height 17
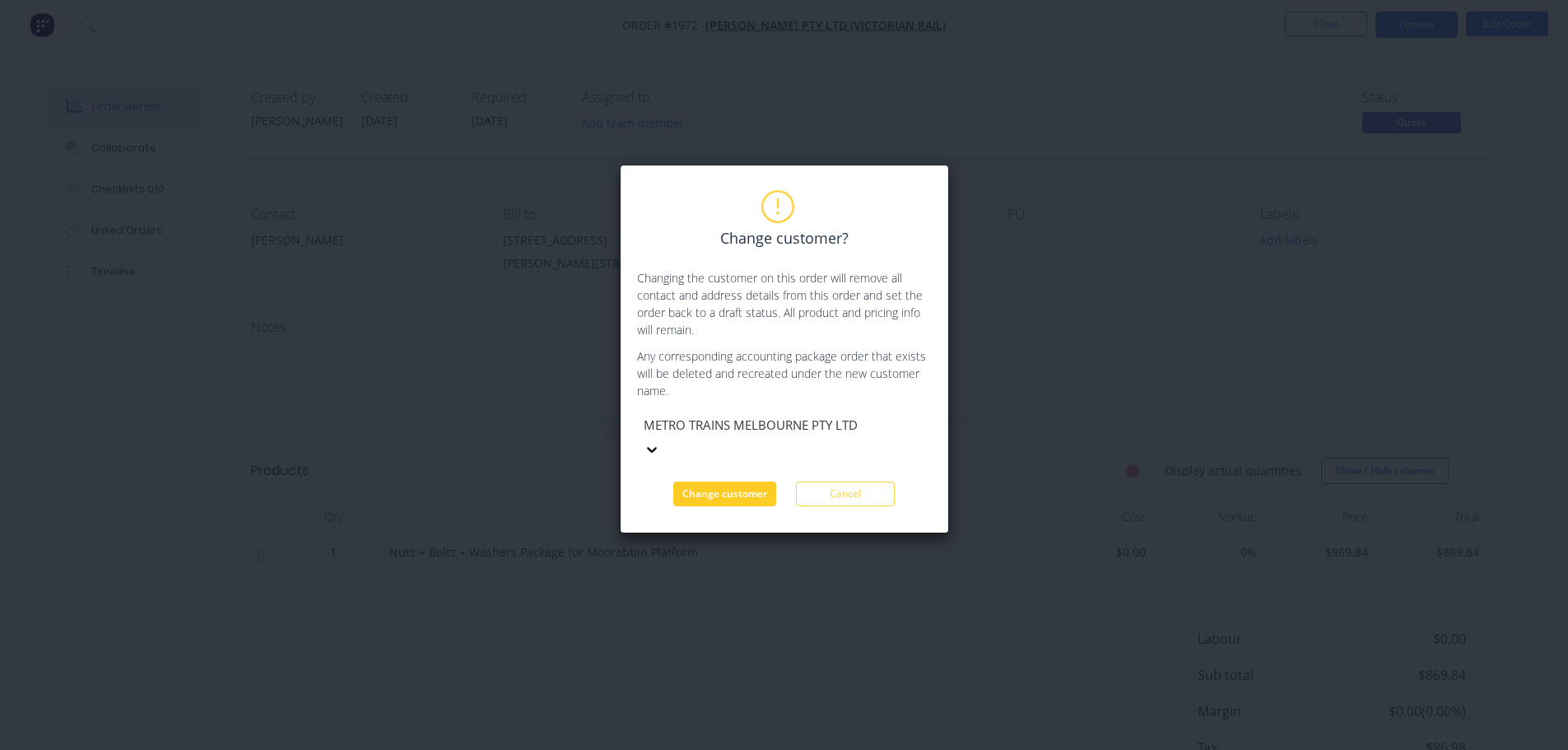
click at [731, 482] on button "Change customer" at bounding box center [724, 494] width 103 height 25
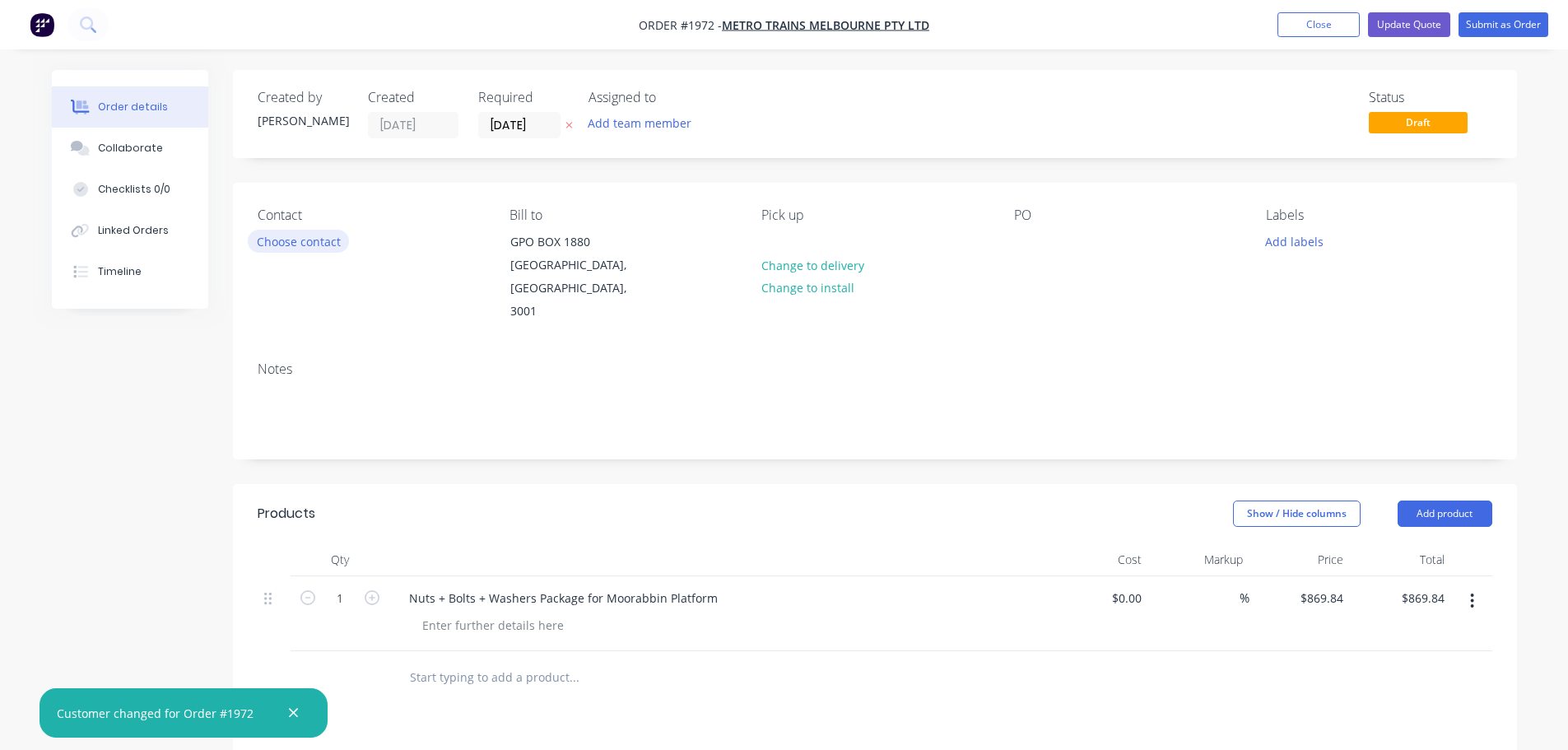
click at [282, 238] on button "Choose contact" at bounding box center [298, 241] width 101 height 22
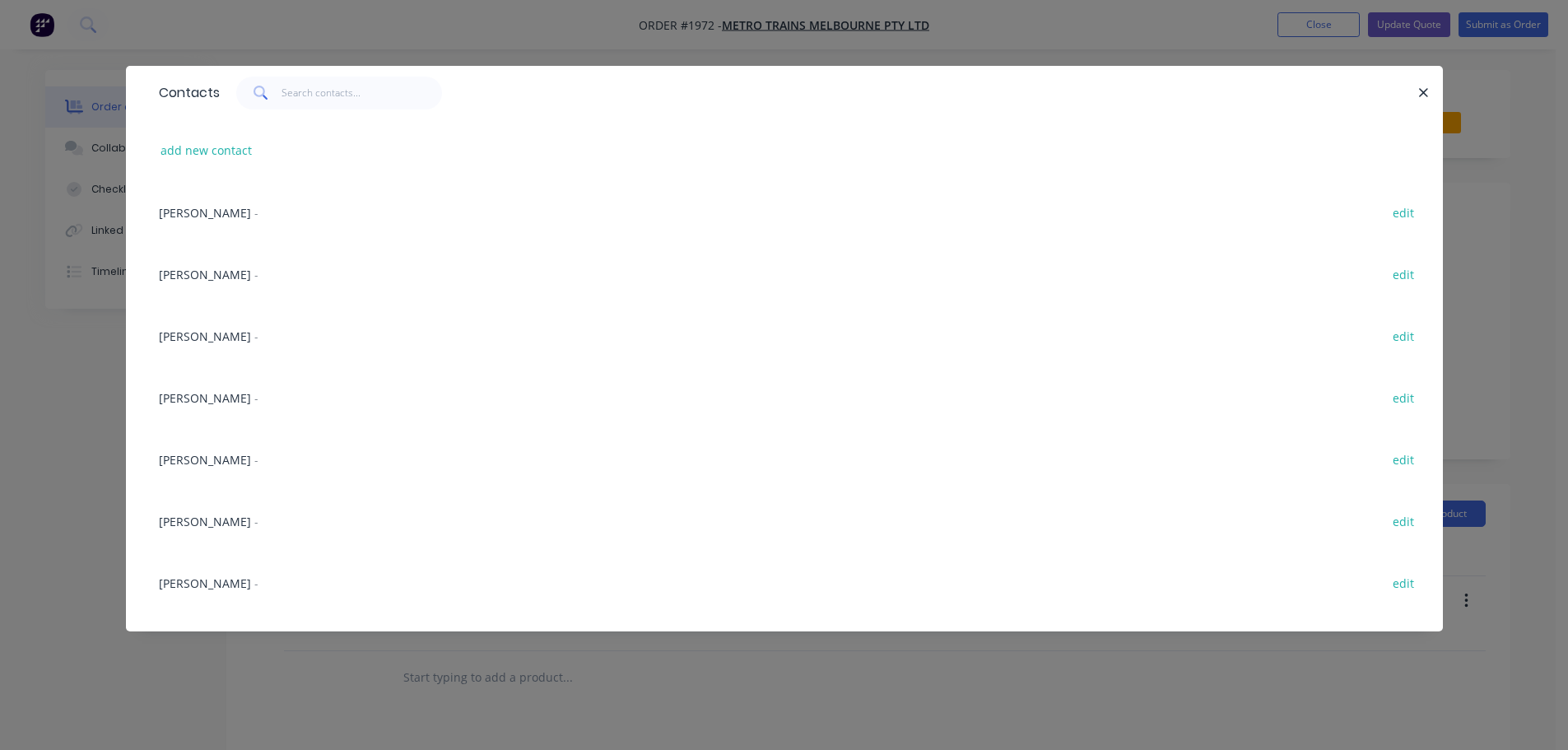
click at [209, 390] on span "[PERSON_NAME]" at bounding box center [204, 398] width 92 height 15
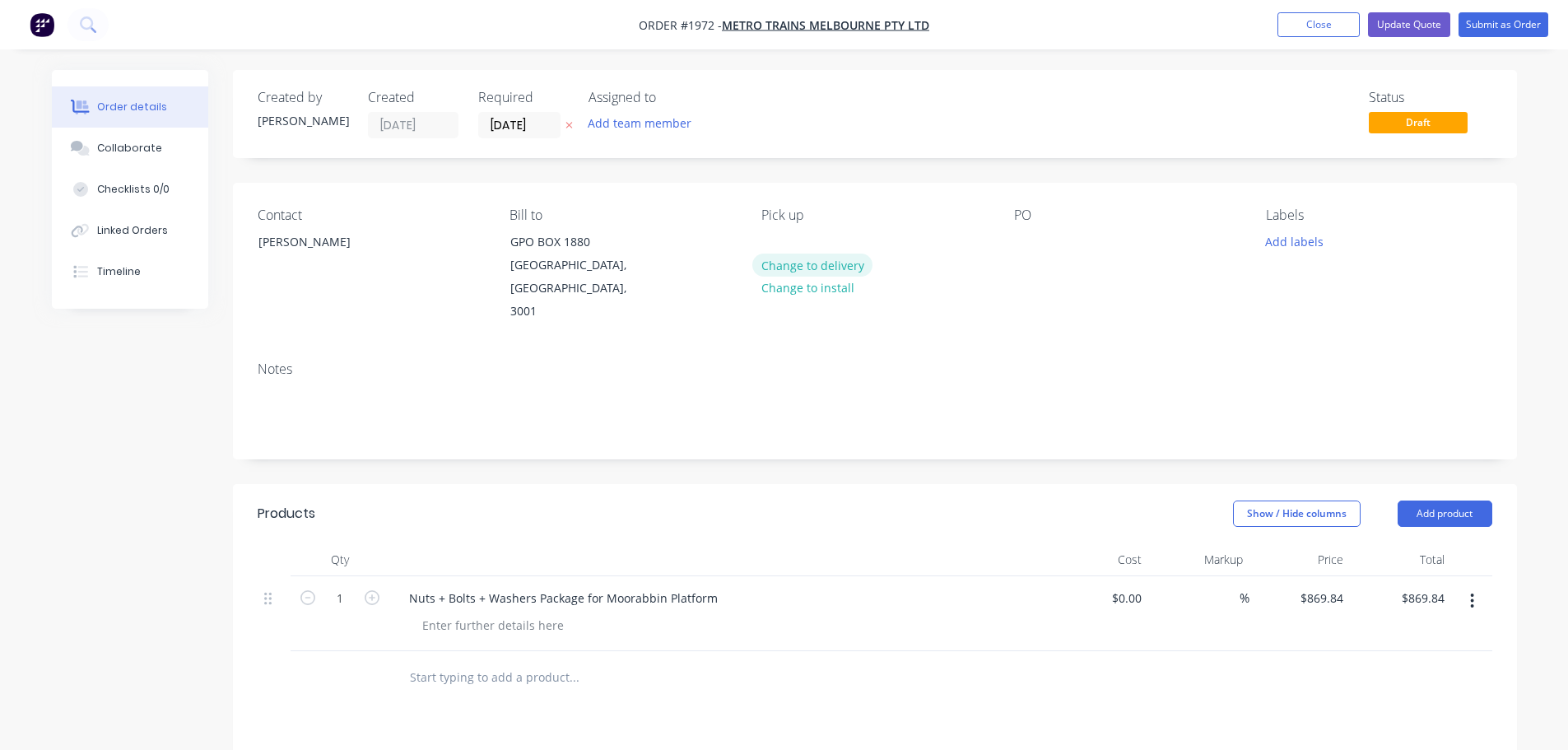
click at [823, 263] on button "Change to delivery" at bounding box center [812, 265] width 120 height 22
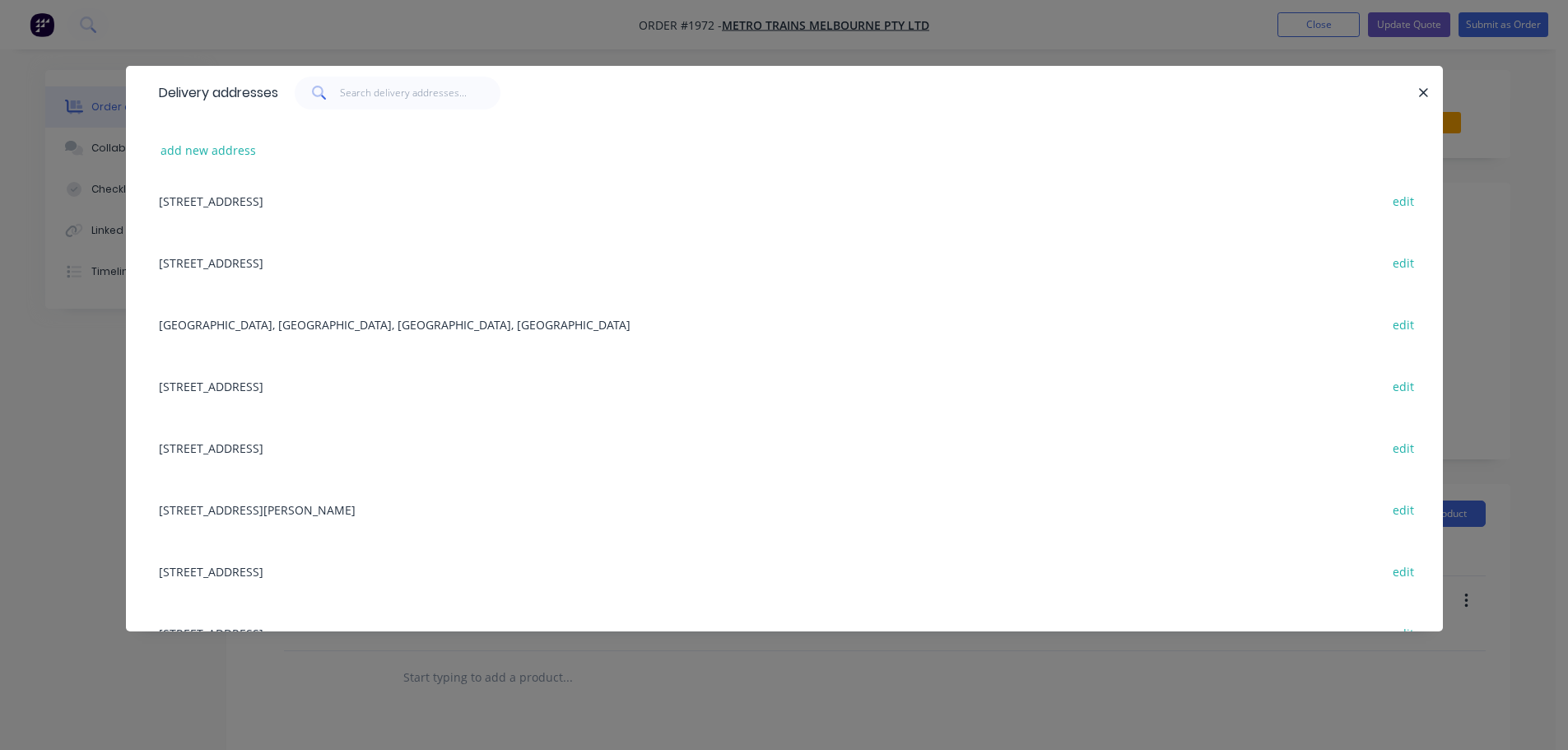
scroll to position [576, 0]
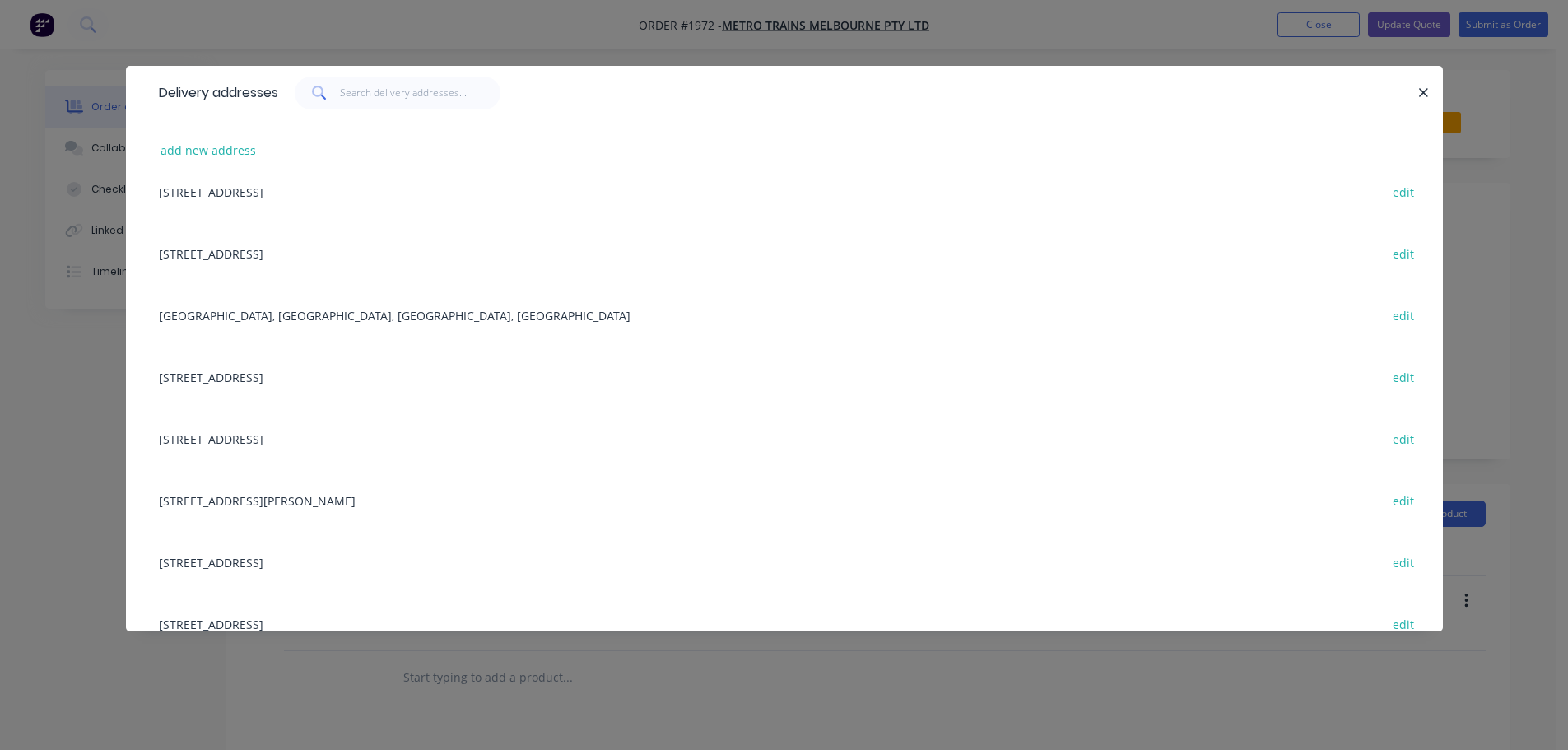
click at [346, 496] on div "[STREET_ADDRESS][PERSON_NAME] edit" at bounding box center [784, 500] width 1267 height 62
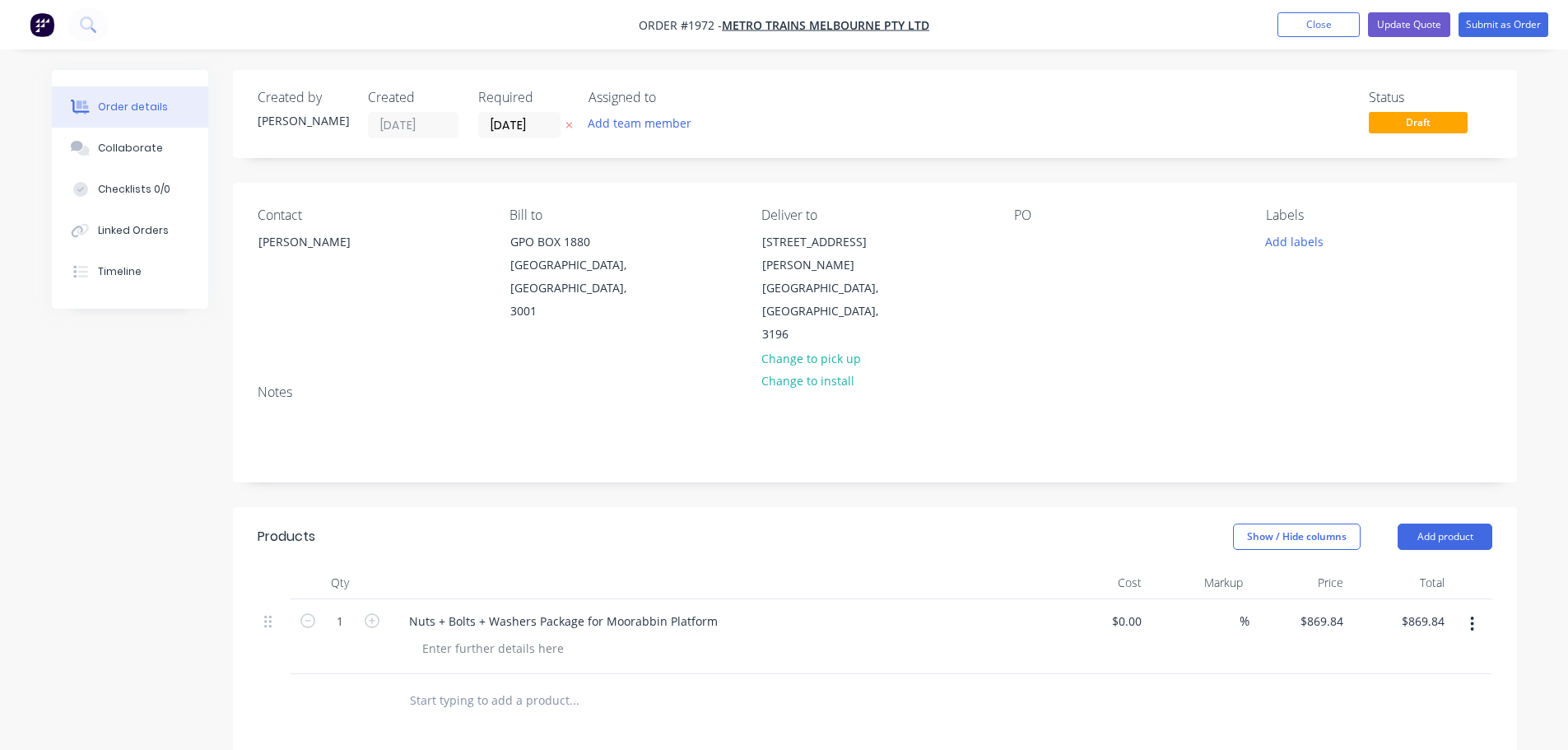
click at [990, 250] on div "Contact [PERSON_NAME] [PERSON_NAME] to GPO BOX 1880 [GEOGRAPHIC_DATA], [GEOGRAP…" at bounding box center [875, 277] width 1284 height 188
click at [1017, 240] on div at bounding box center [1027, 242] width 26 height 24
click at [1299, 252] on button "Add labels" at bounding box center [1294, 241] width 75 height 22
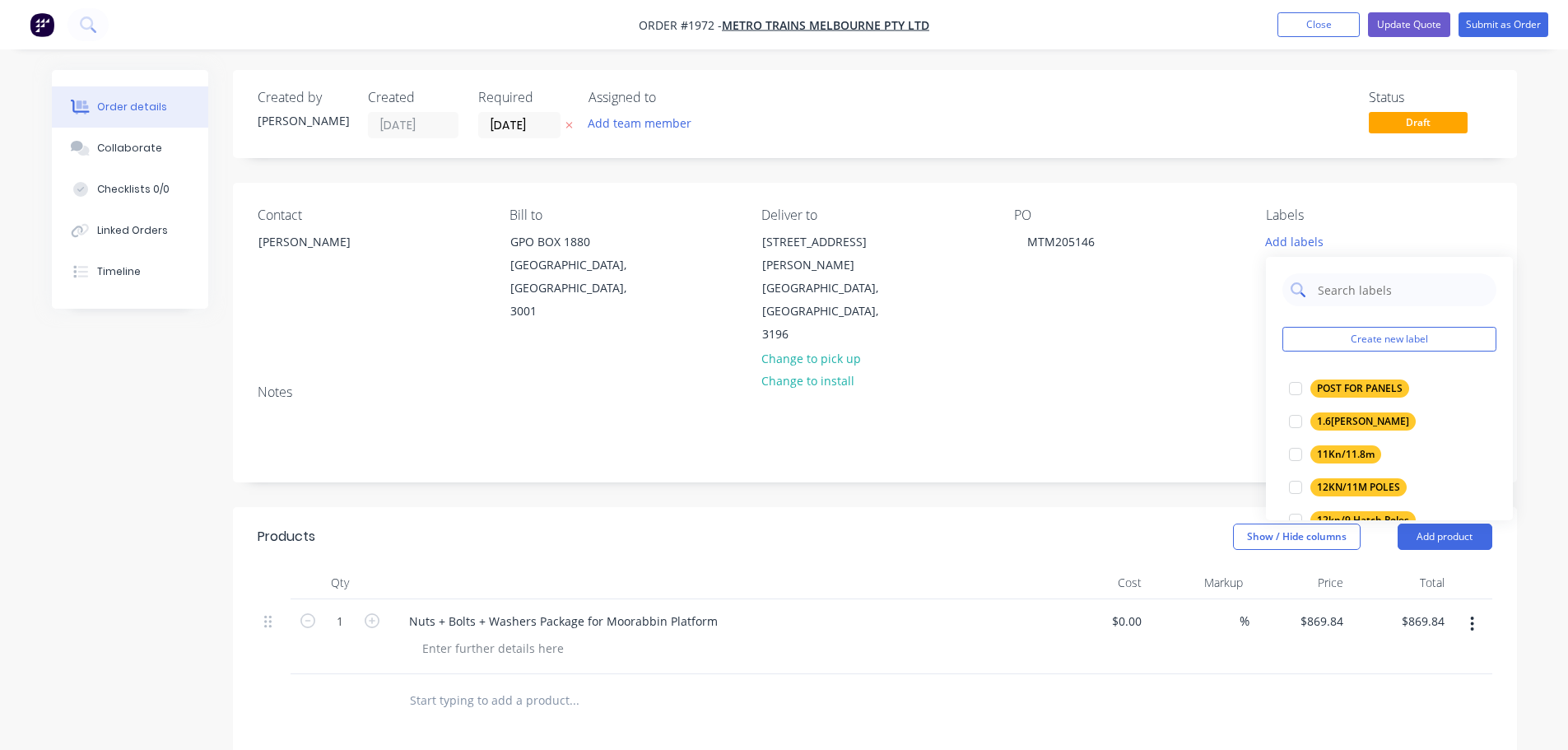
click at [1337, 294] on input "text" at bounding box center [1402, 289] width 172 height 33
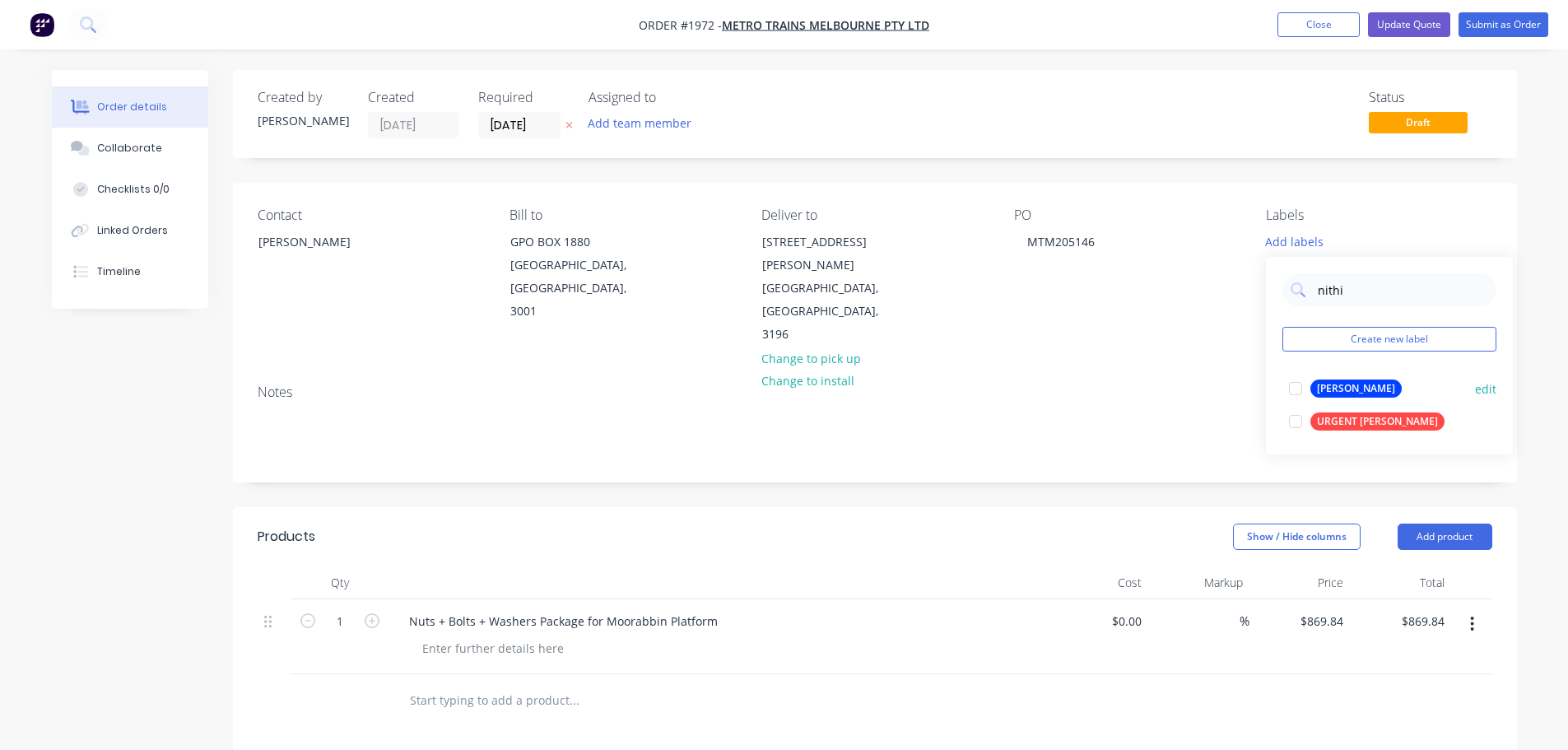
click at [1338, 383] on div "[PERSON_NAME]" at bounding box center [1356, 388] width 92 height 18
click at [1370, 295] on input "nithi" at bounding box center [1402, 281] width 172 height 33
drag, startPoint x: 1345, startPoint y: 286, endPoint x: 1304, endPoint y: 286, distance: 41.0
click at [1304, 286] on div "SPS" at bounding box center [1389, 281] width 214 height 33
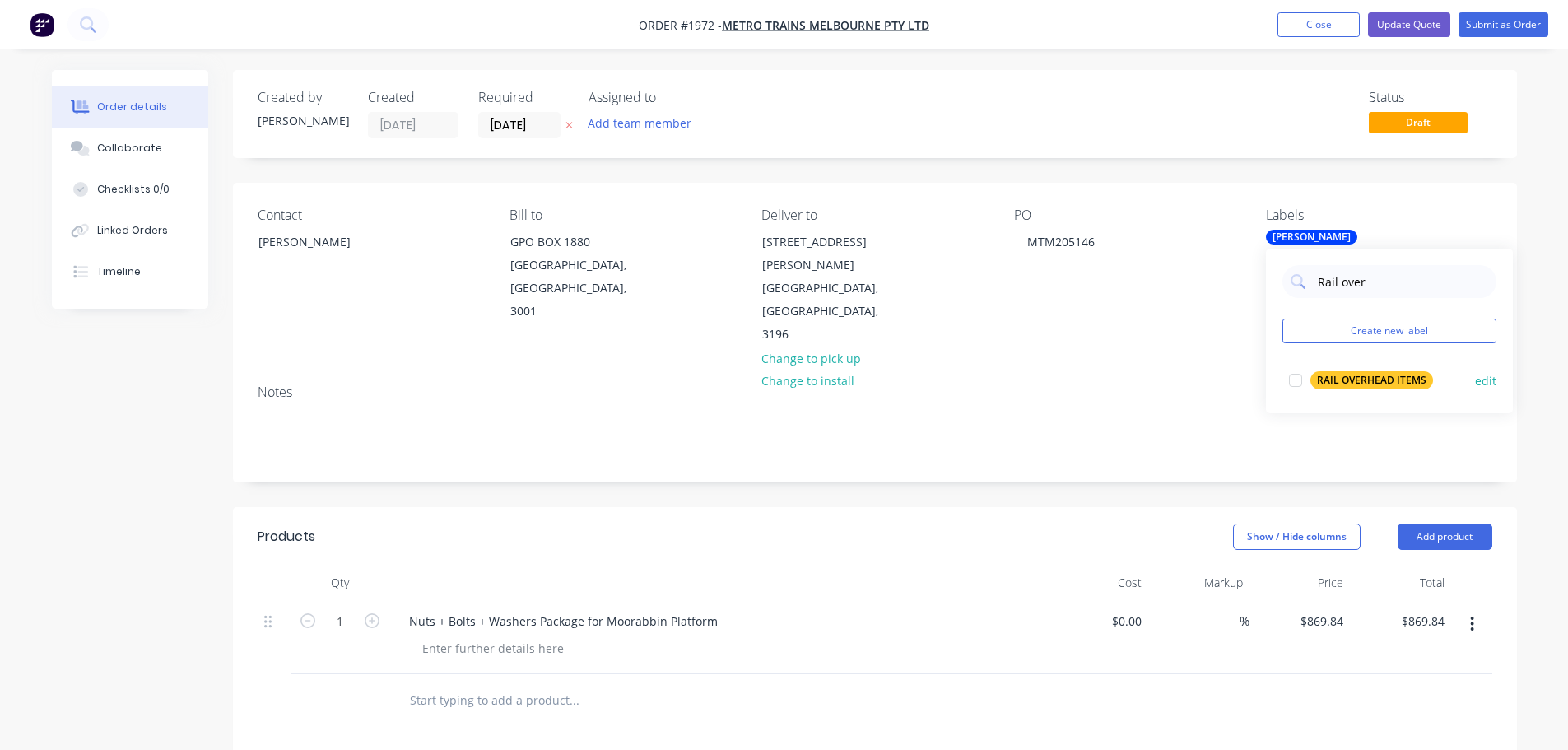
type input "Rail over"
click at [1321, 380] on div "RAIL OVERHEAD ITEMS" at bounding box center [1371, 380] width 123 height 18
click at [1154, 301] on div "Contact [PERSON_NAME] [PERSON_NAME] to GPO [GEOGRAPHIC_DATA] Deliver to [STREET…" at bounding box center [875, 277] width 1284 height 188
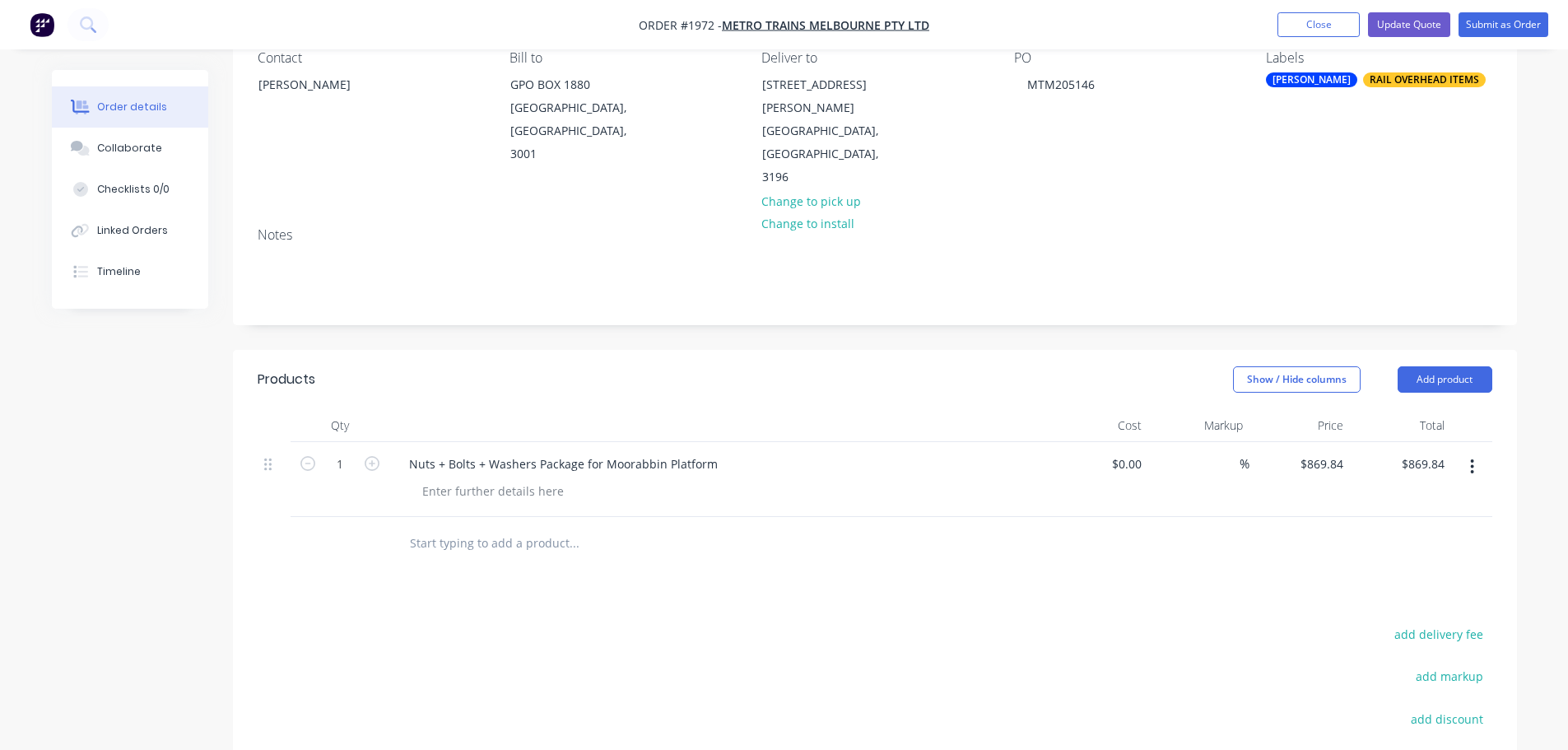
scroll to position [165, 0]
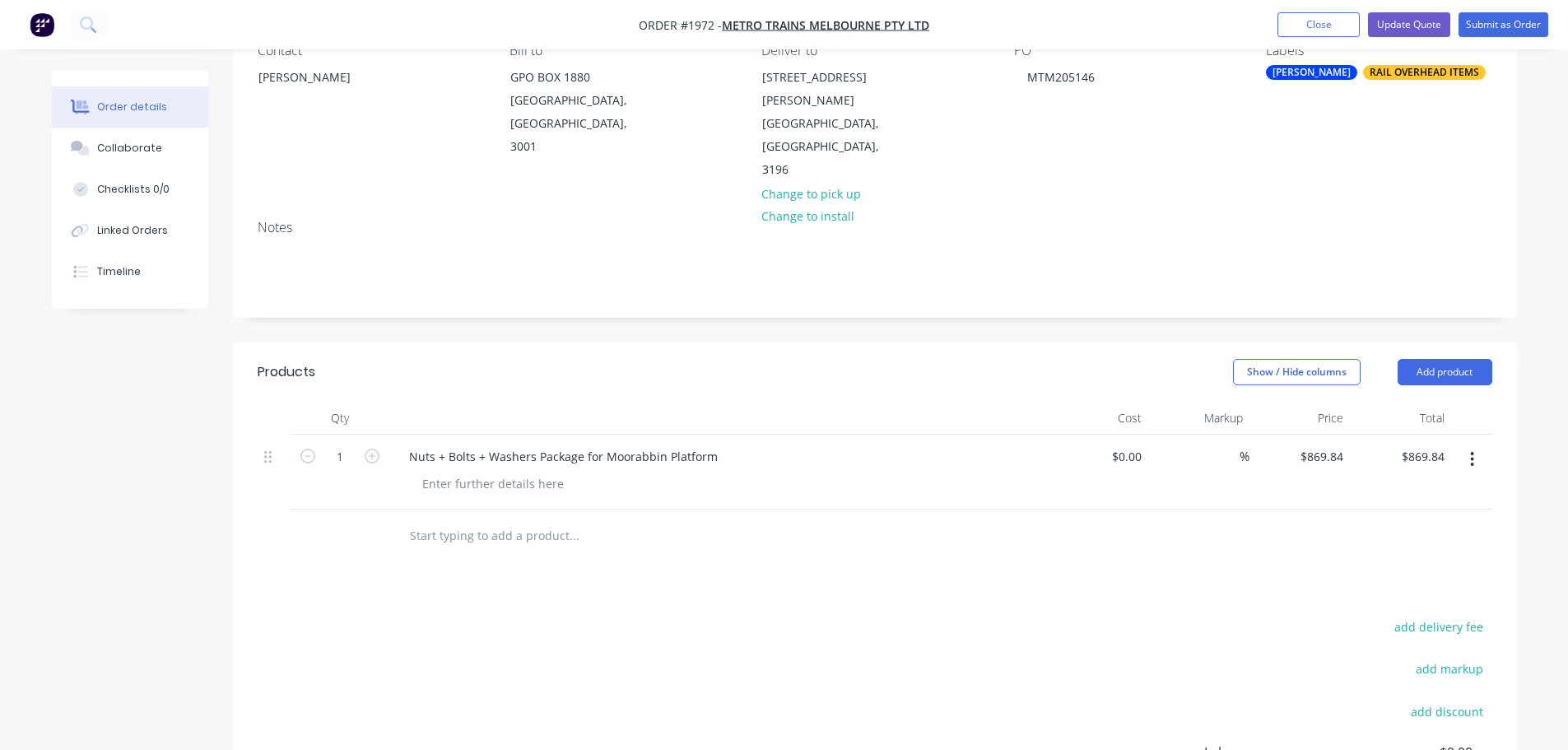
click at [1451, 434] on div at bounding box center [1471, 472] width 42 height 75
click at [1463, 445] on button "button" at bounding box center [1472, 459] width 39 height 30
click at [1392, 572] on div "Save to catalogue Duplicate Exclude from tax [GEOGRAPHIC_DATA]" at bounding box center [1414, 551] width 156 height 140
click at [1398, 590] on div "Delete" at bounding box center [1413, 602] width 126 height 24
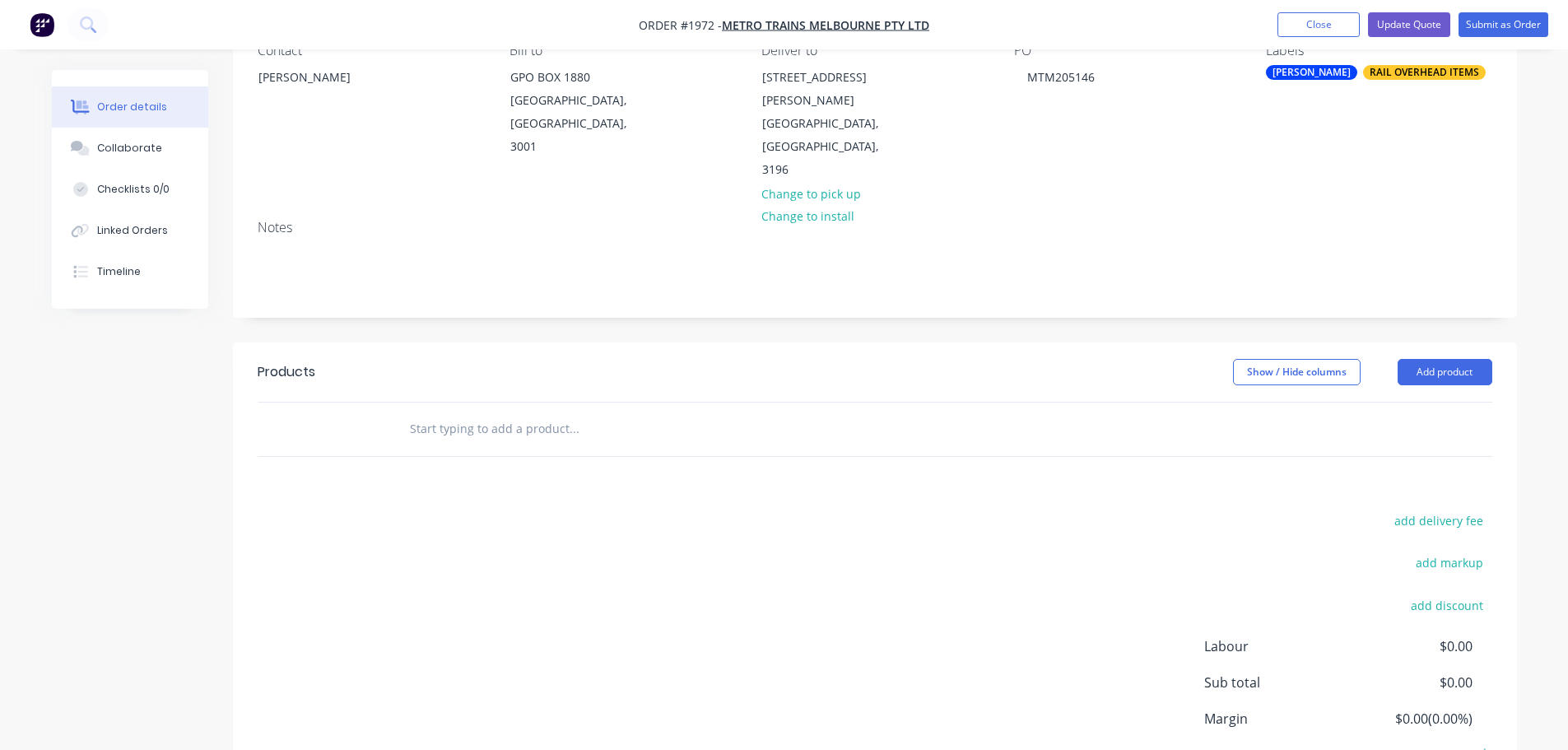
click at [500, 403] on div at bounding box center [685, 429] width 593 height 53
click at [499, 412] on input "text" at bounding box center [573, 428] width 329 height 33
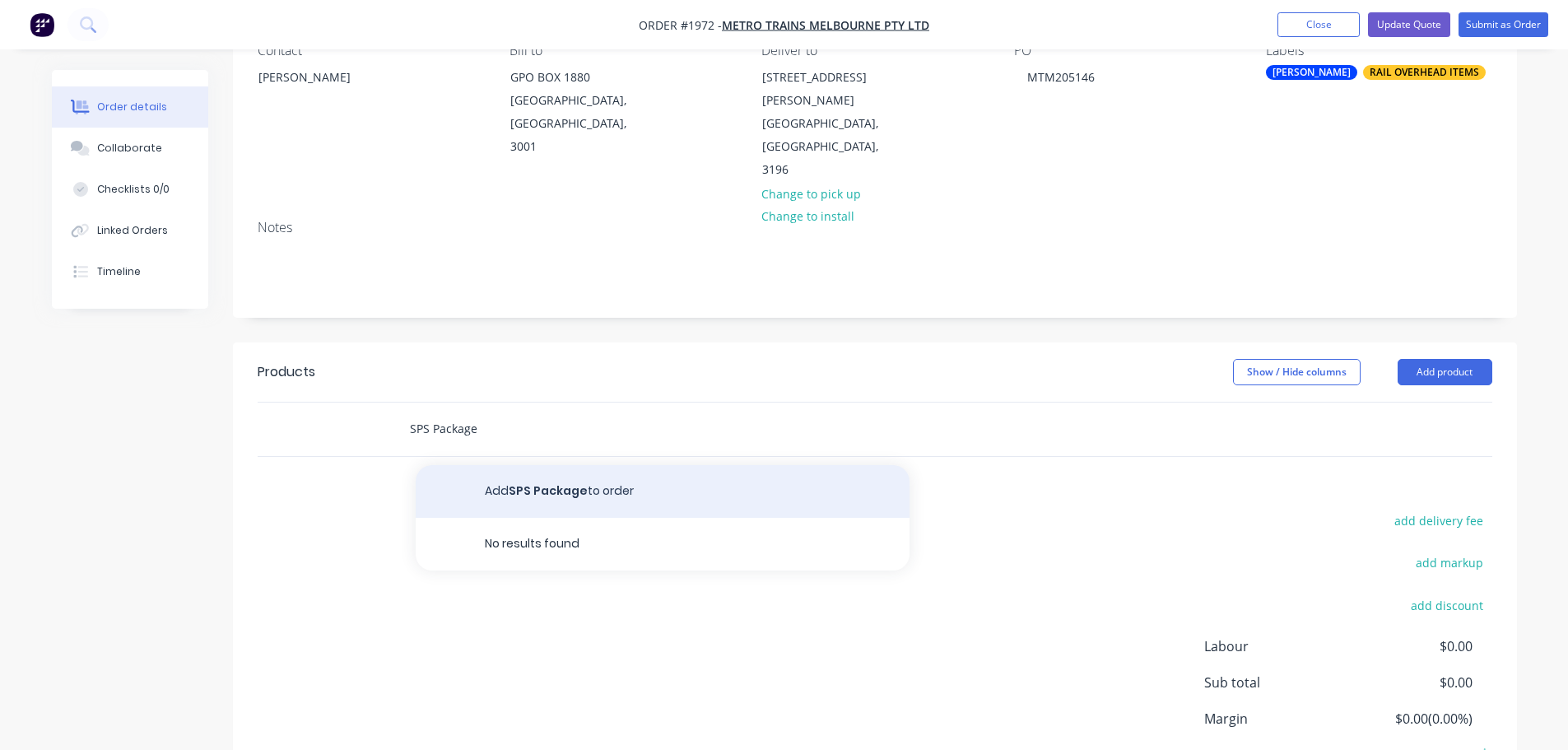
type input "SPS Package"
click at [516, 465] on button "Add SPS Package to order" at bounding box center [662, 491] width 494 height 53
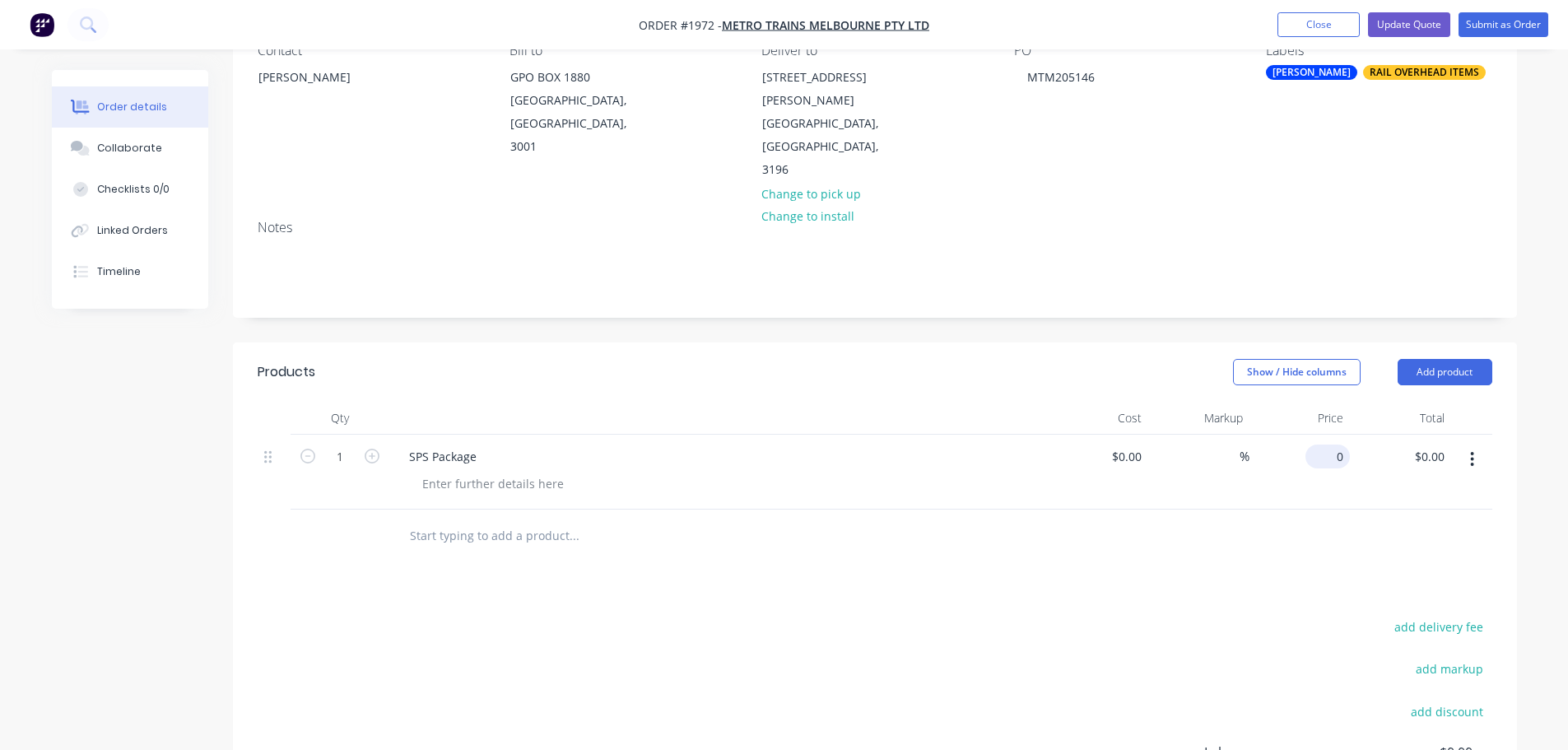
click at [1311, 434] on div "0 $0.00" at bounding box center [1299, 472] width 101 height 75
type input "$147,097.24"
click at [1283, 456] on div "$147,097.24 147097.24" at bounding box center [1299, 472] width 101 height 75
click at [559, 519] on input "text" at bounding box center [573, 535] width 329 height 33
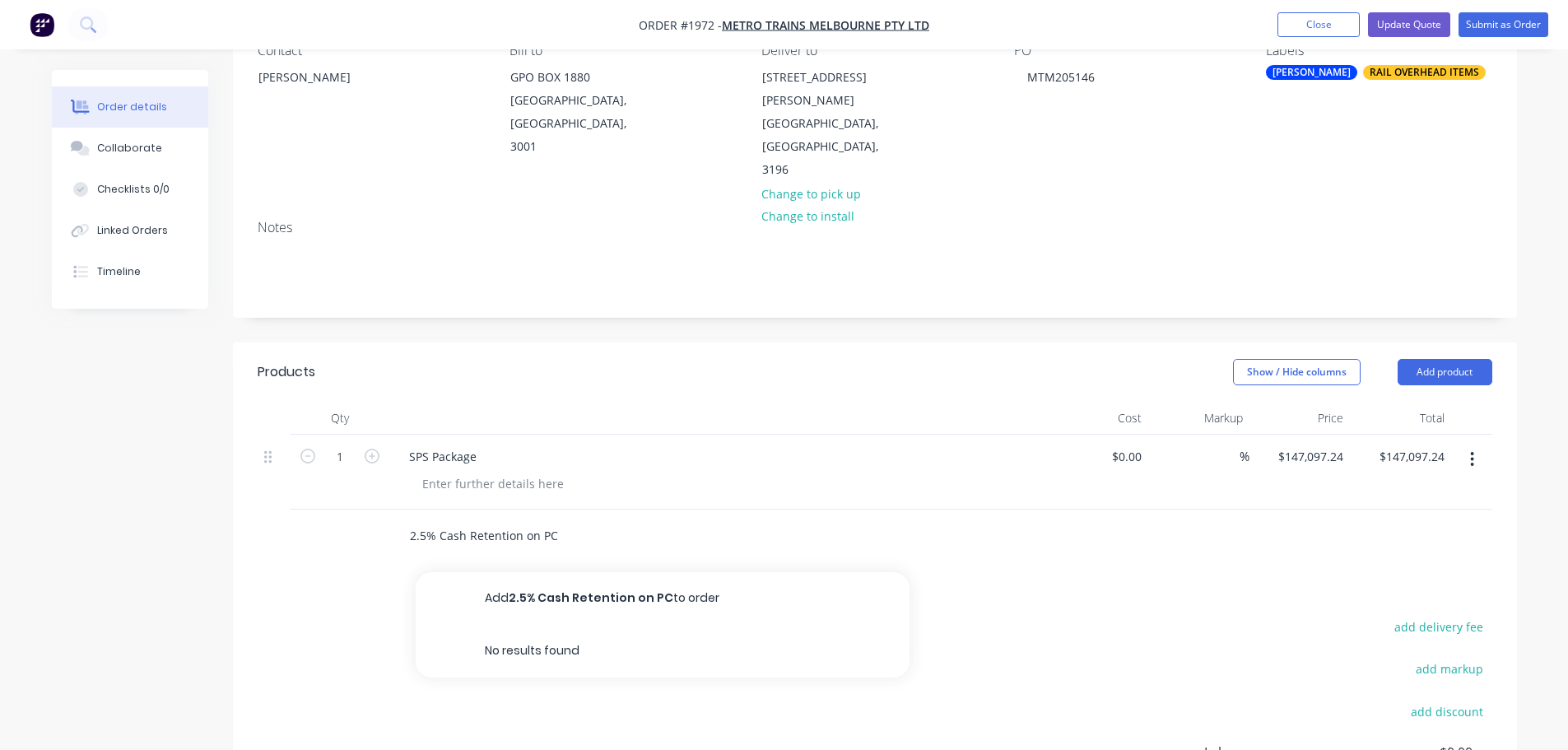
type input "2.5% Cash Retention on PC"
click at [562, 572] on button "Add 2.5% Cash Retention on PC to order" at bounding box center [662, 598] width 494 height 53
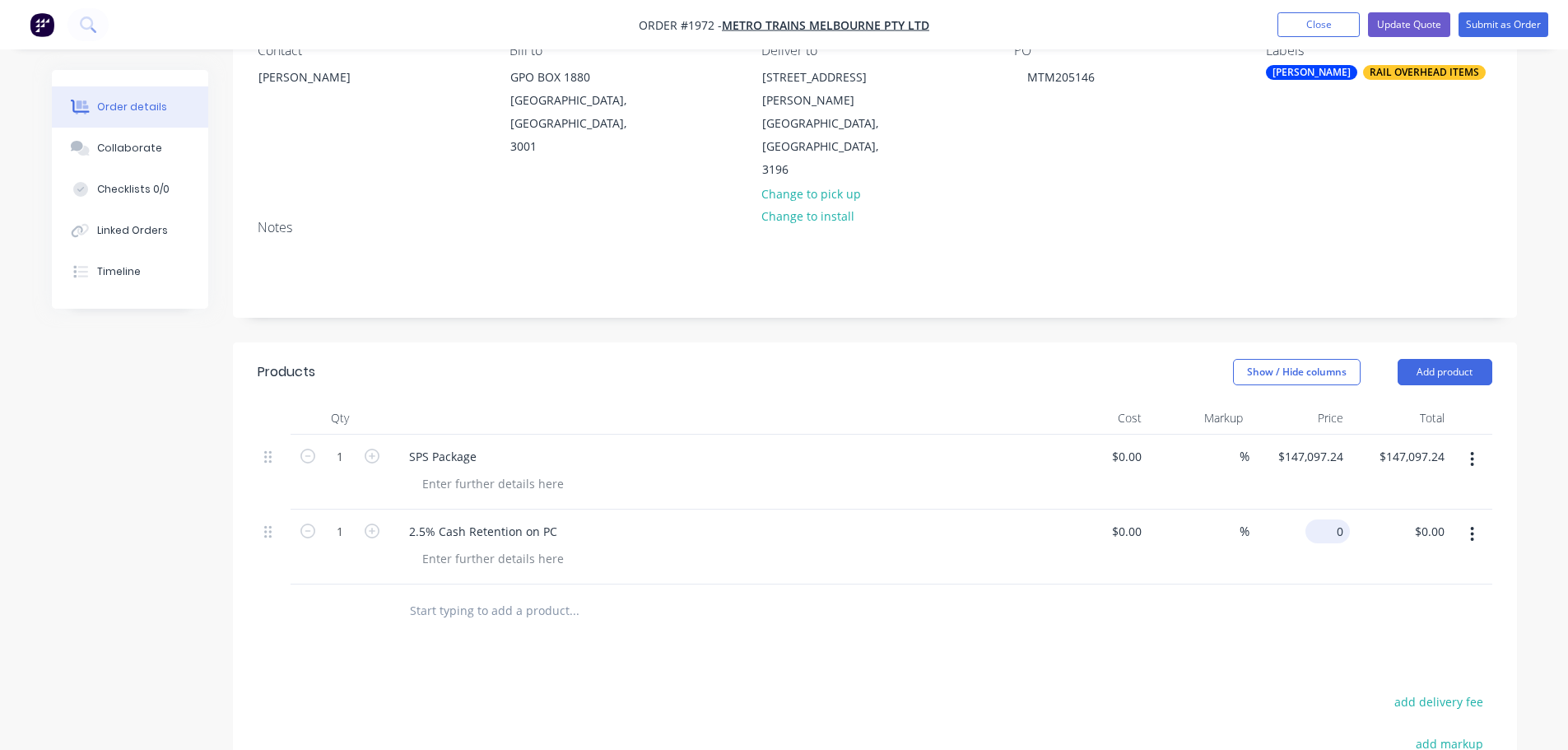
click at [1330, 519] on div "0 $0.00" at bounding box center [1327, 531] width 44 height 24
type input "$3,870.98"
click at [1202, 597] on div "Products Show / Hide columns Add product Qty Cost Markup Price Total 1 SPS Pack…" at bounding box center [875, 688] width 1284 height 691
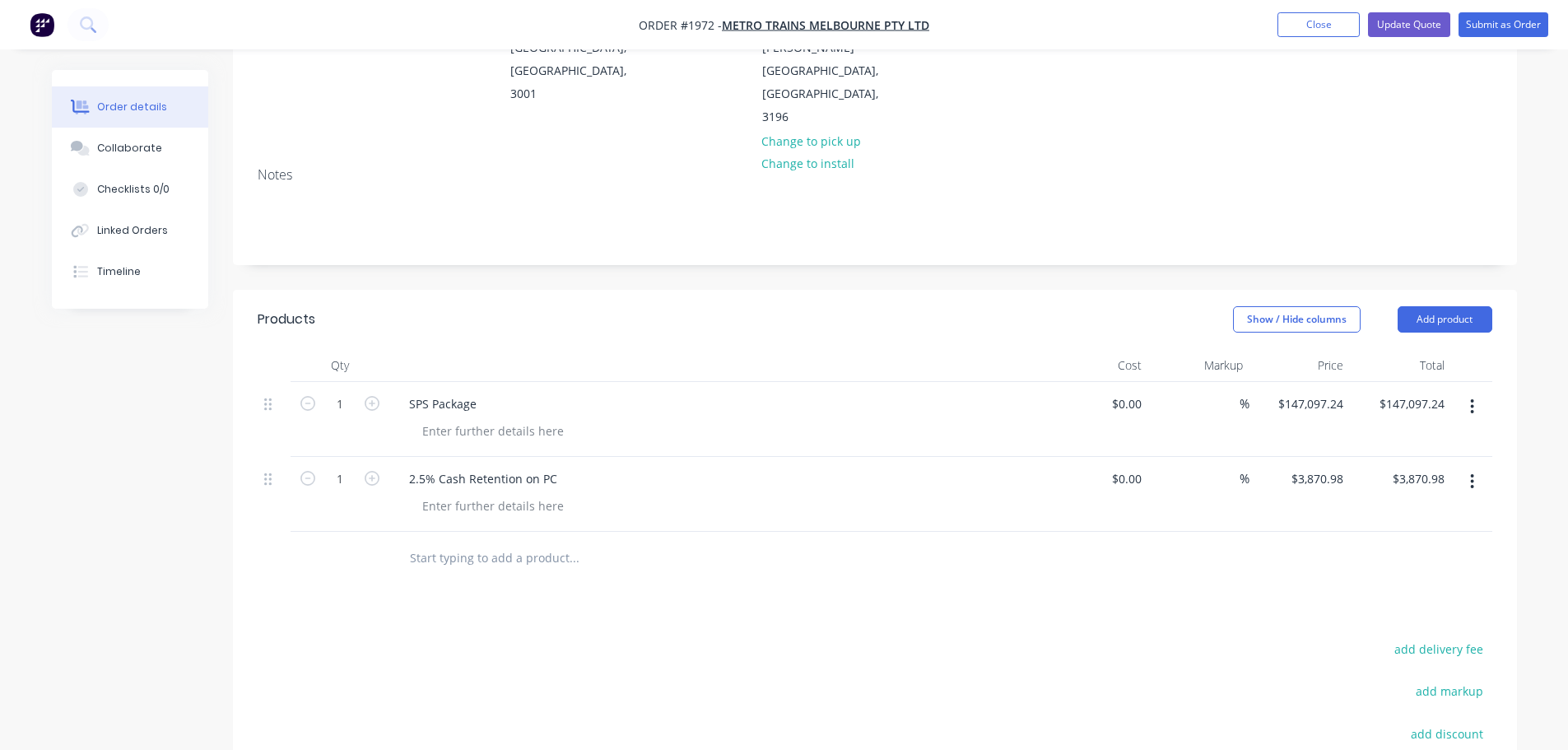
scroll to position [247, 0]
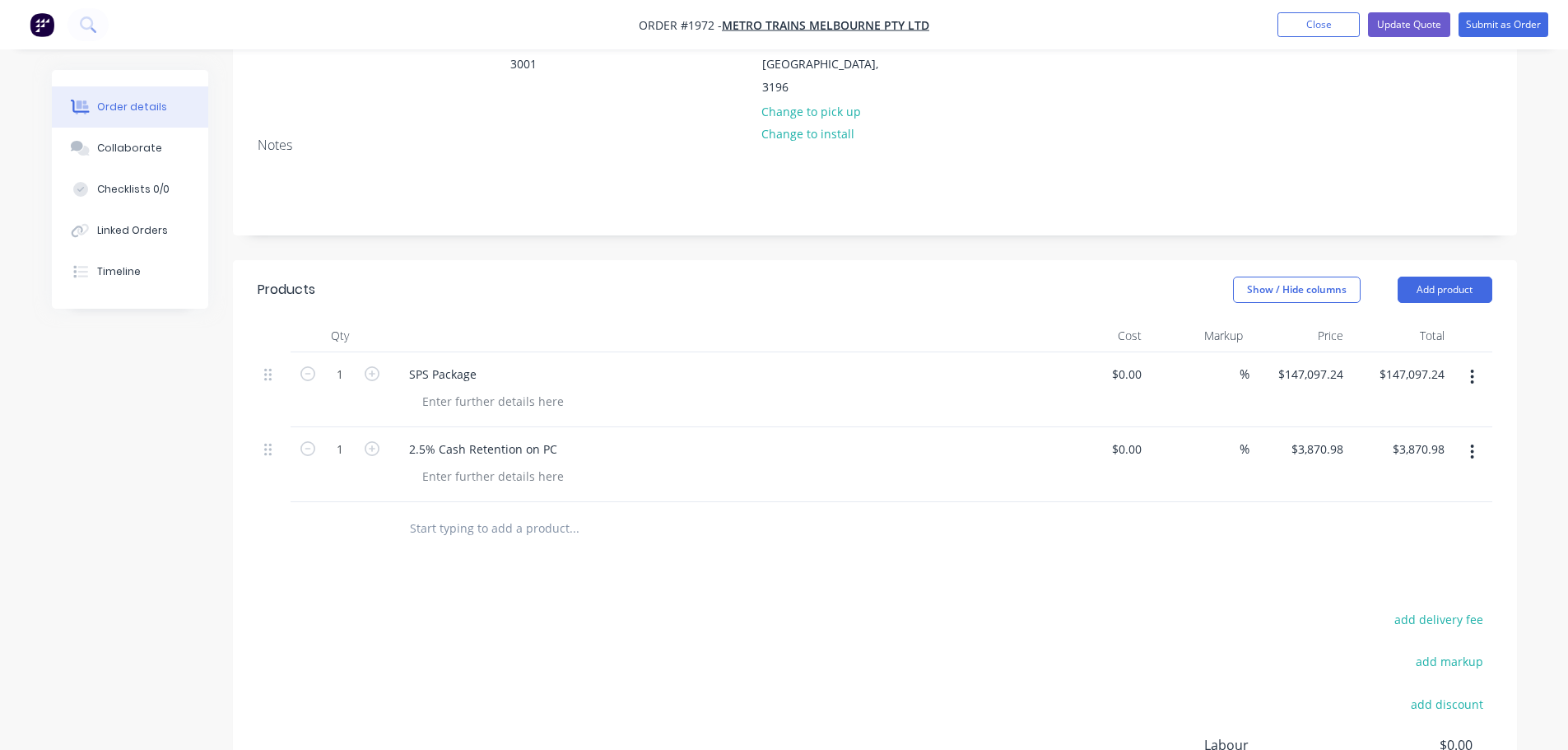
click at [560, 512] on input "text" at bounding box center [573, 529] width 329 height 33
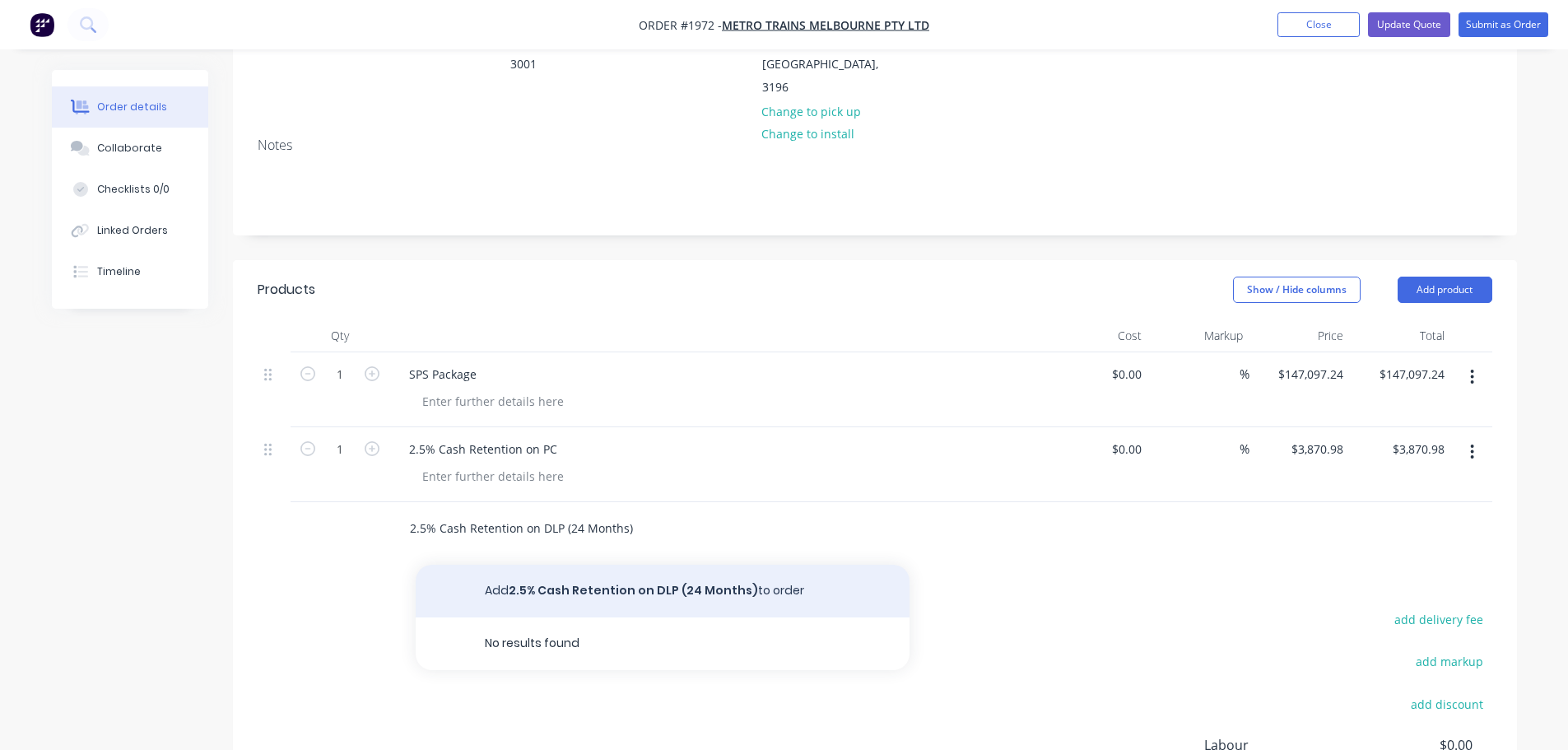
type input "2.5% Cash Retention on DLP (24 Months)"
click at [561, 565] on button "Add 2.5% Cash Retention on DLP (24 Months) to order" at bounding box center [662, 591] width 494 height 53
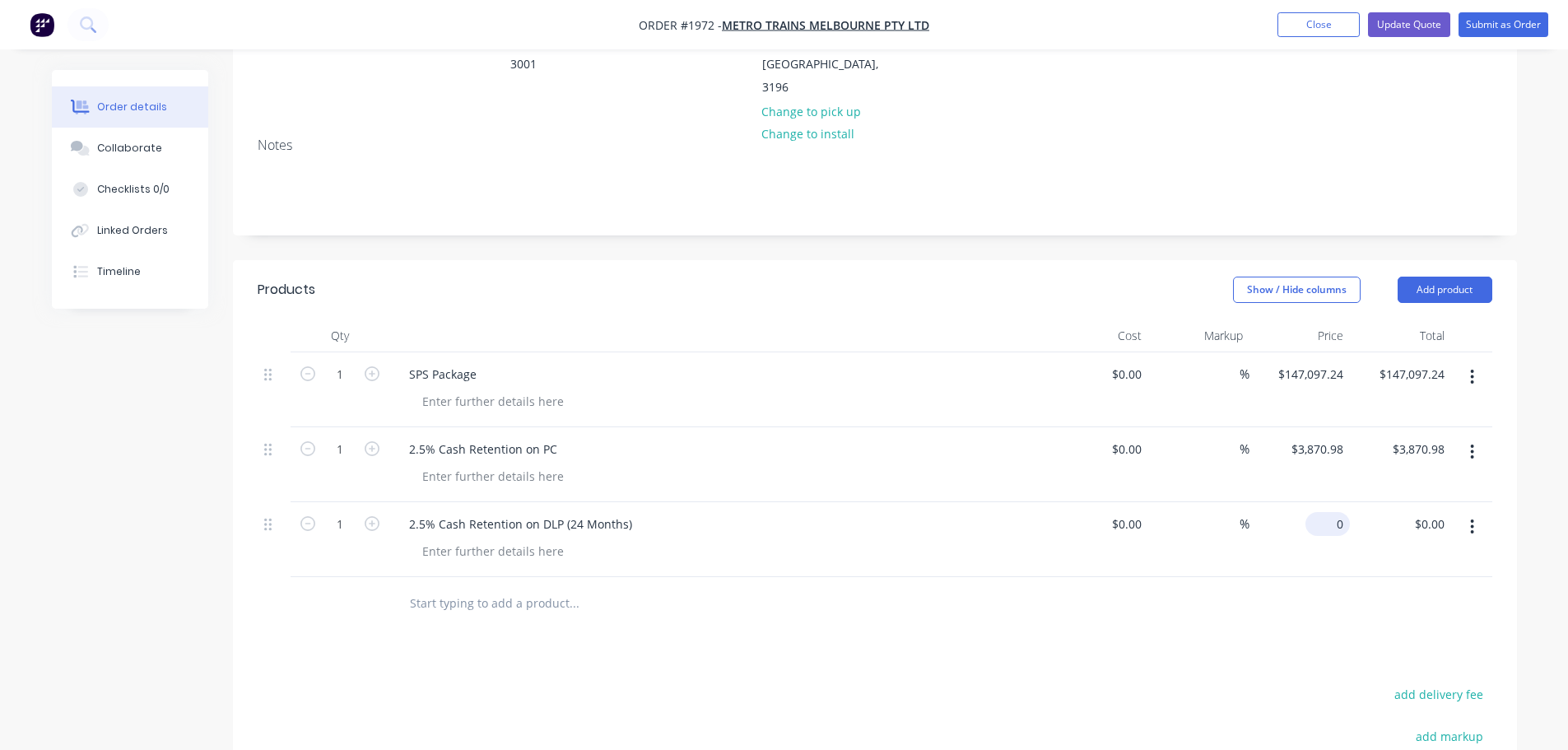
click at [1326, 512] on div "0 $0.00" at bounding box center [1327, 524] width 44 height 24
type input "$3,870.98"
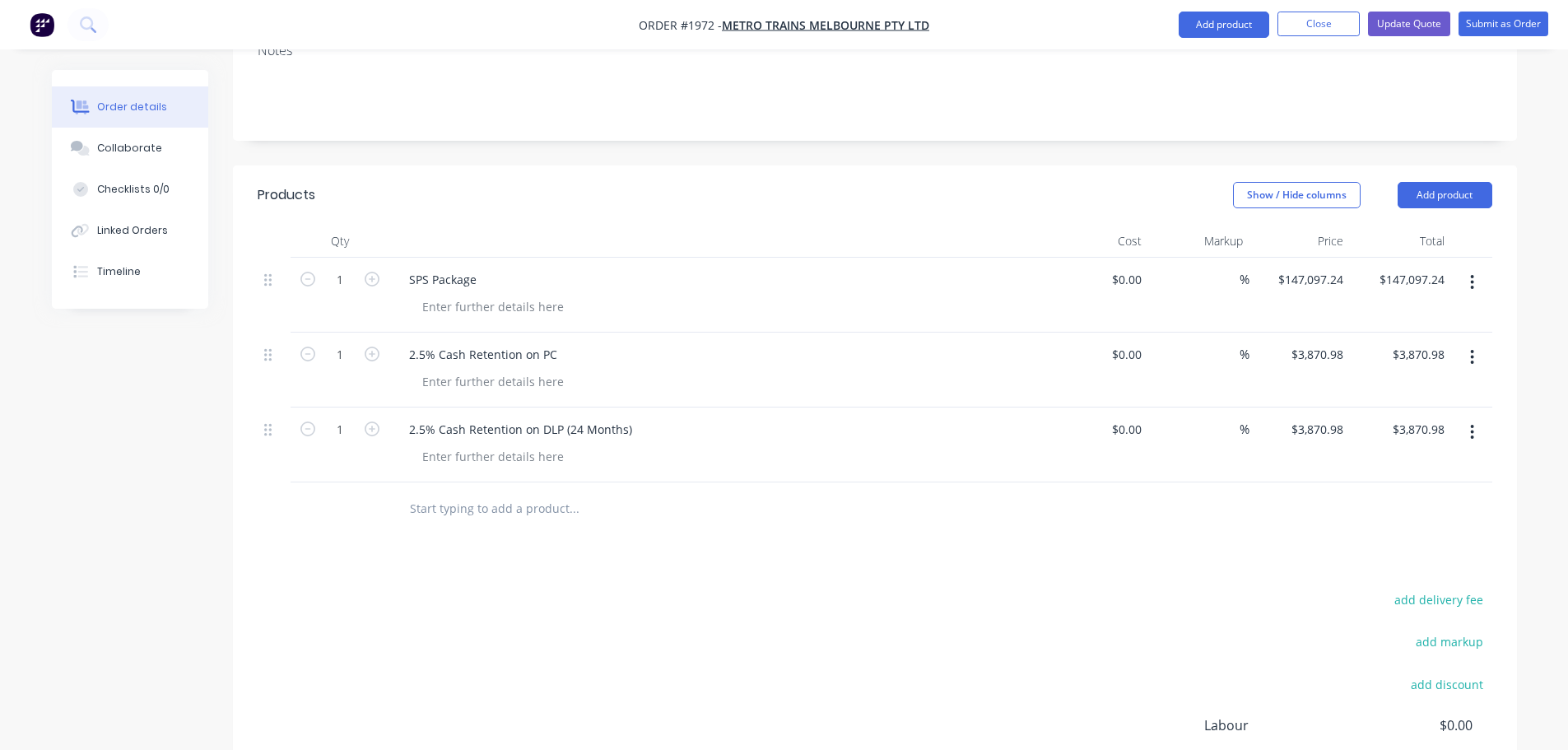
scroll to position [494, 0]
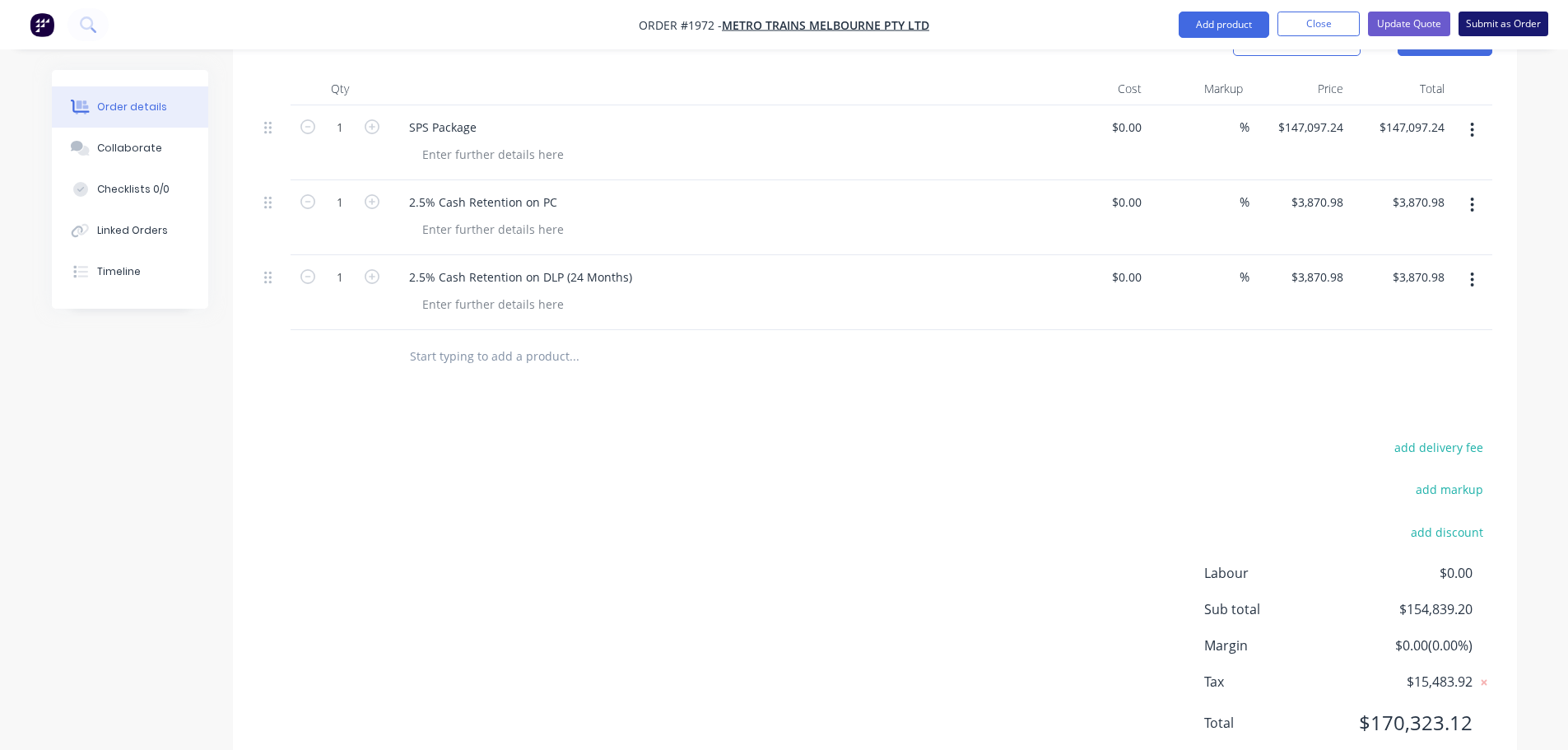
click at [1483, 15] on button "Submit as Order" at bounding box center [1504, 24] width 90 height 25
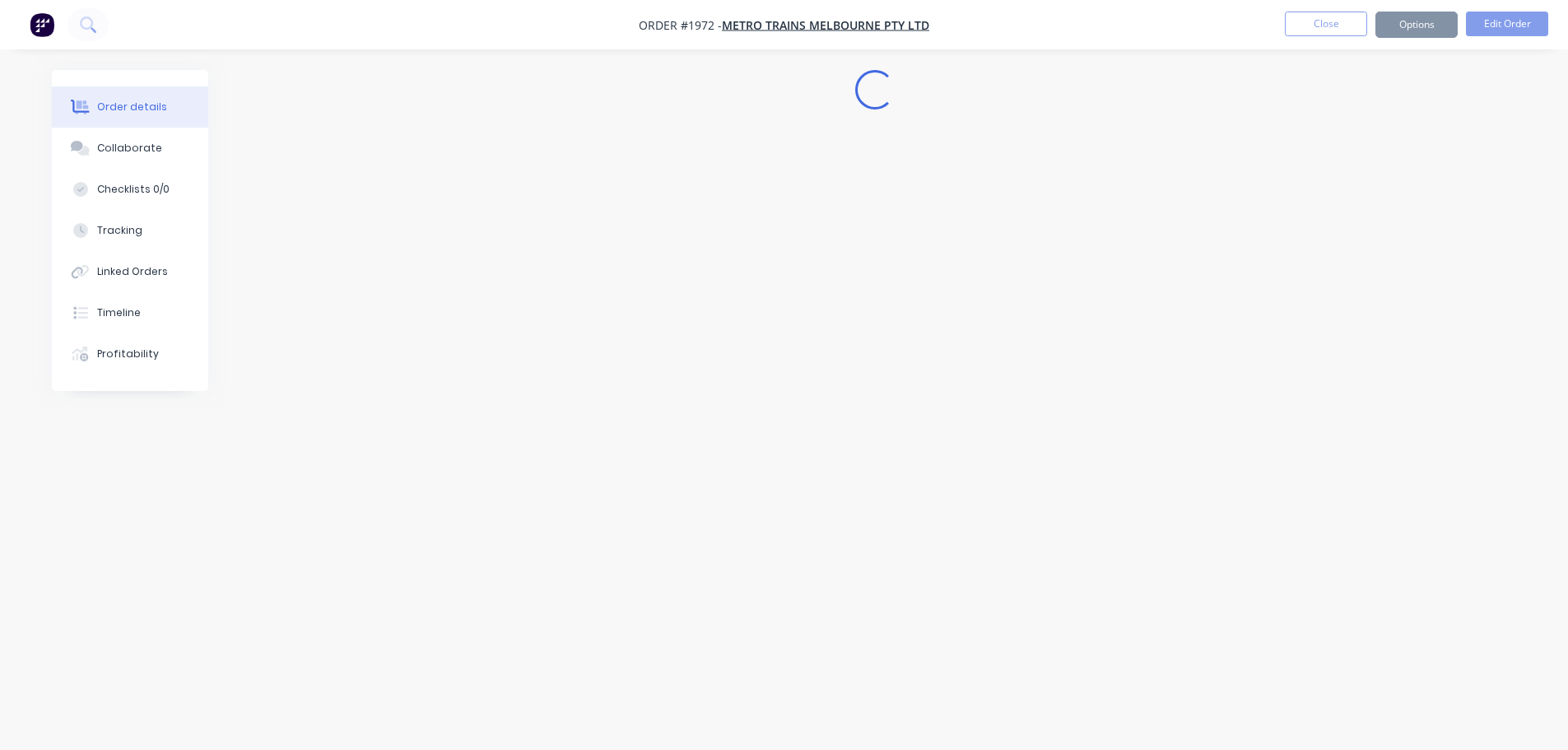
scroll to position [0, 0]
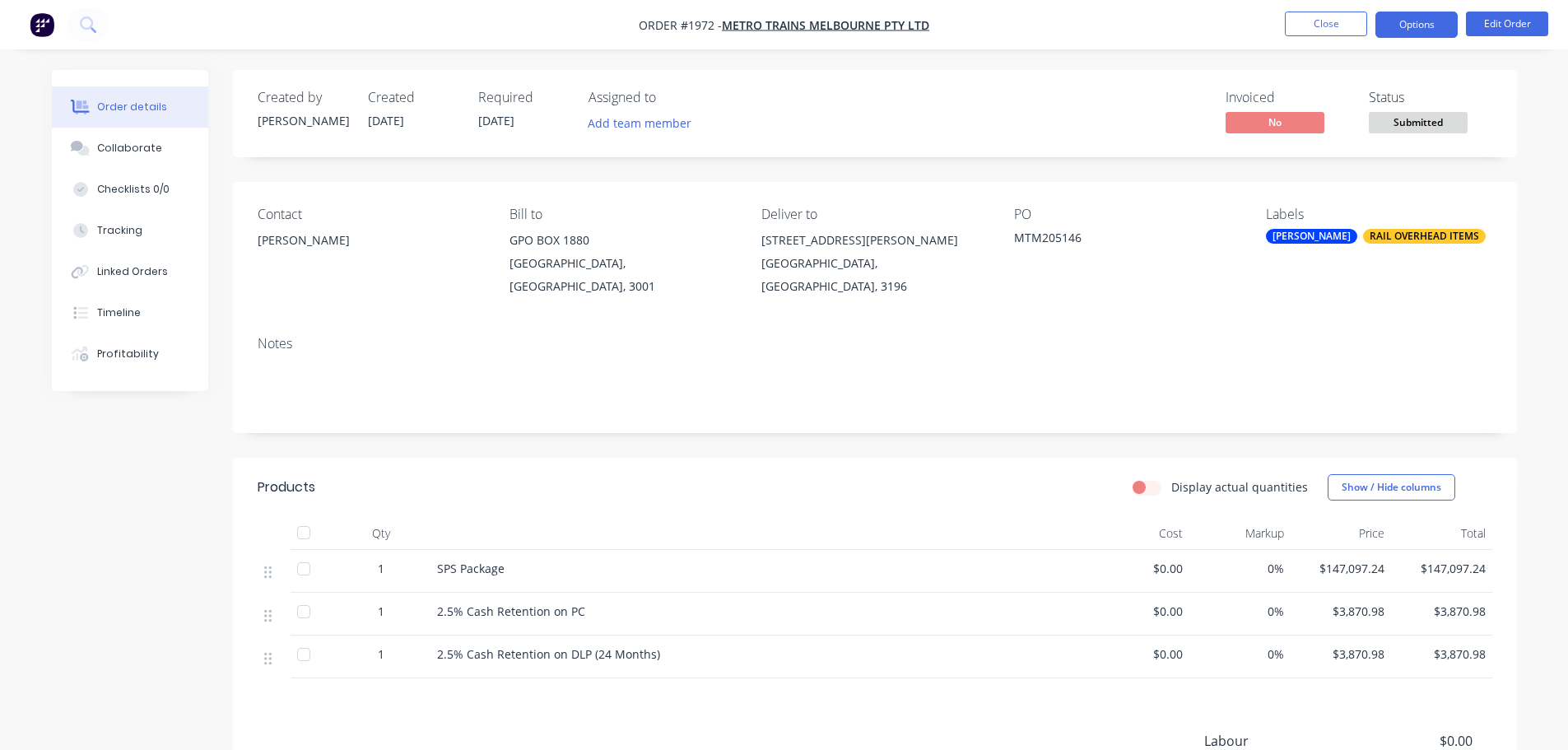
click at [1406, 31] on button "Options" at bounding box center [1416, 25] width 82 height 26
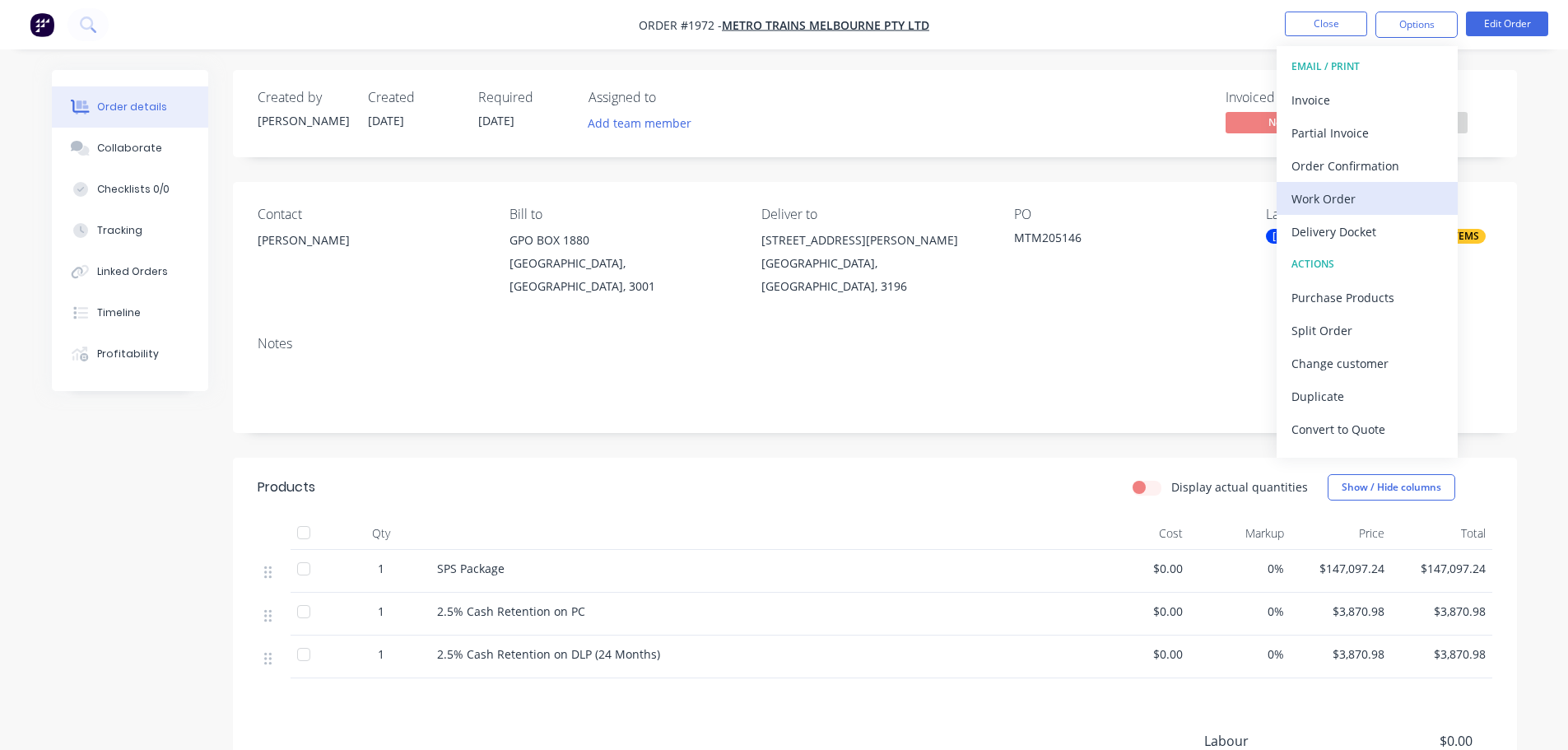
click at [1360, 194] on div "Work Order" at bounding box center [1367, 199] width 152 height 24
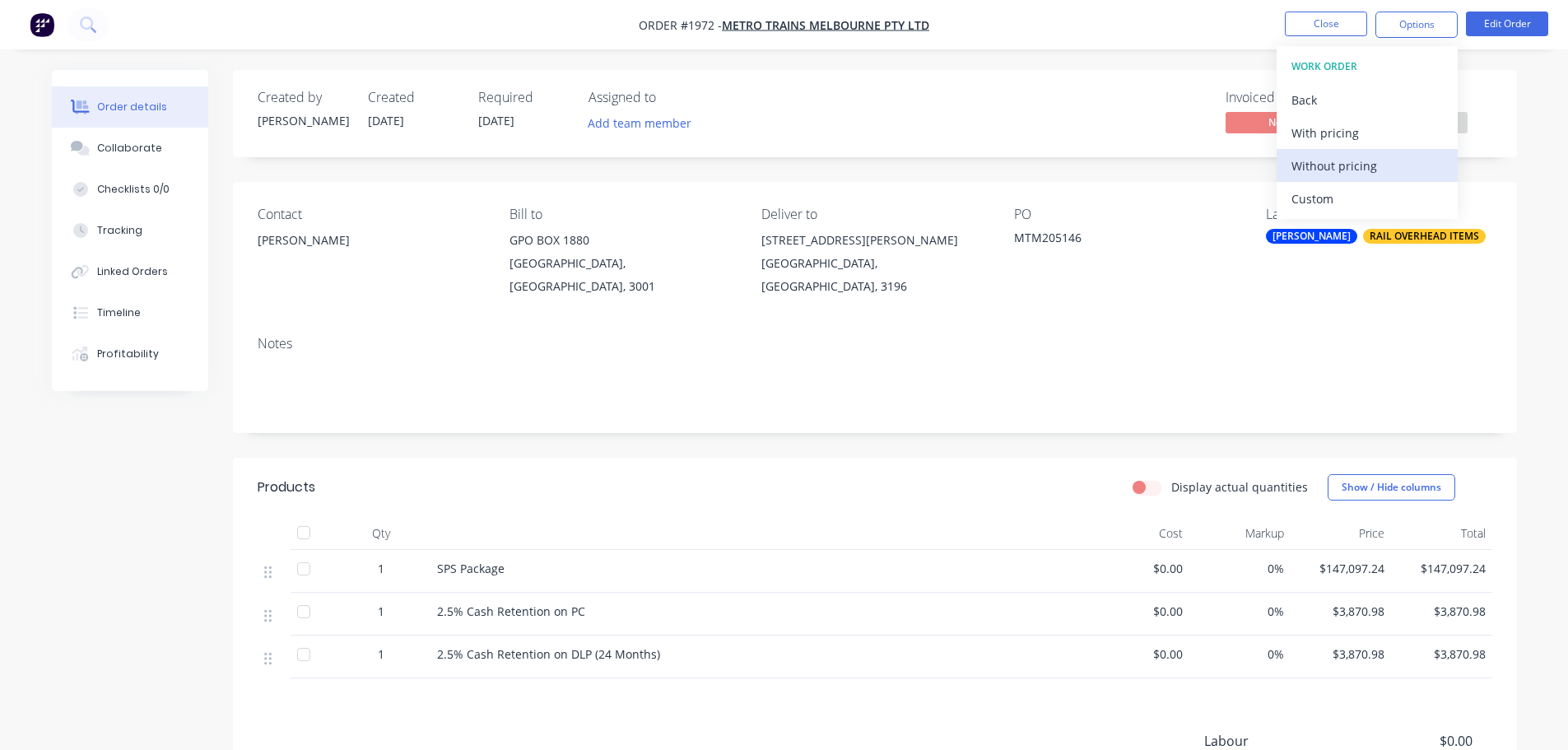
click at [1365, 171] on div "Without pricing" at bounding box center [1367, 165] width 152 height 24
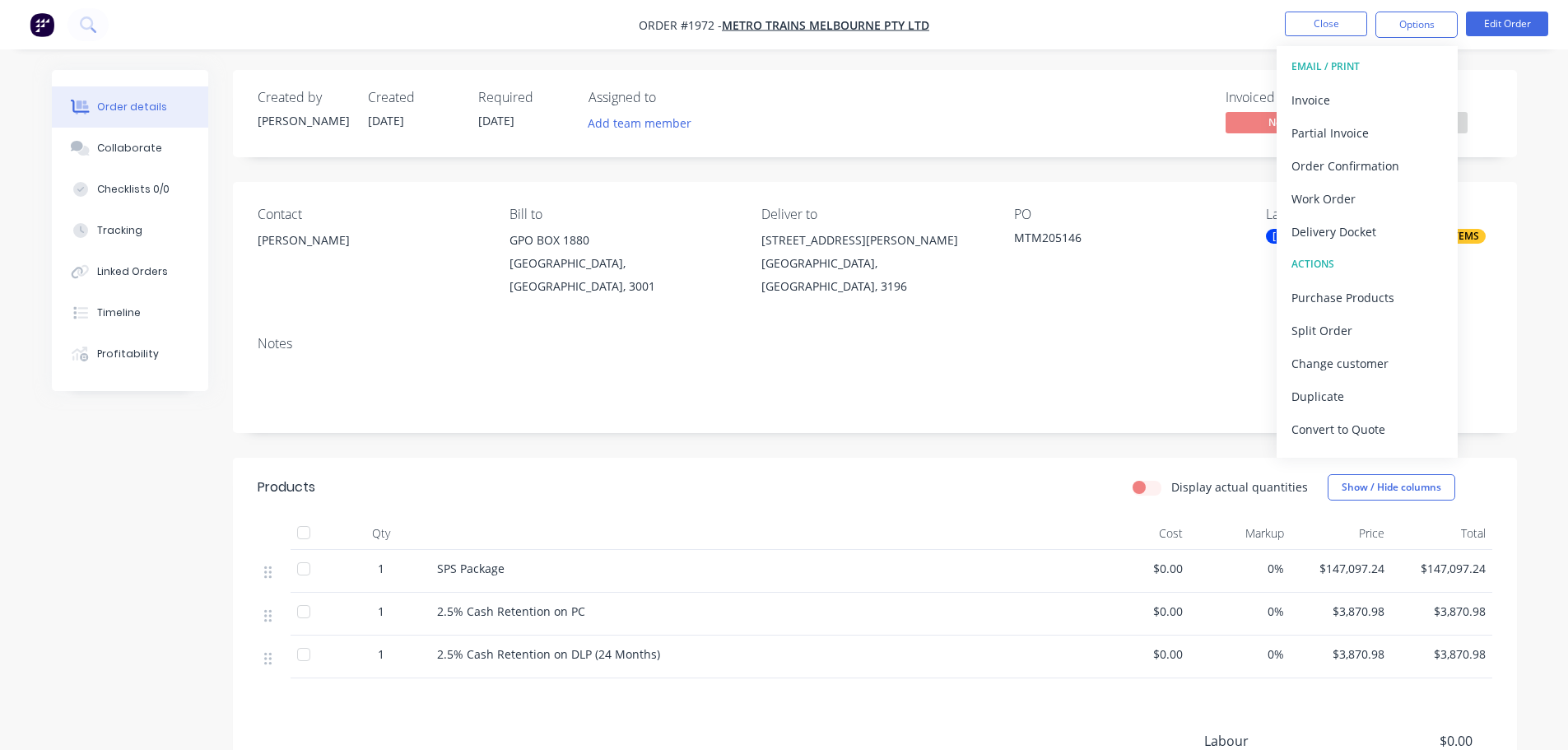
click at [1036, 66] on div "Order details Collaborate Checklists 0/0 Tracking Linked Orders Timeline Profit…" at bounding box center [784, 485] width 1568 height 971
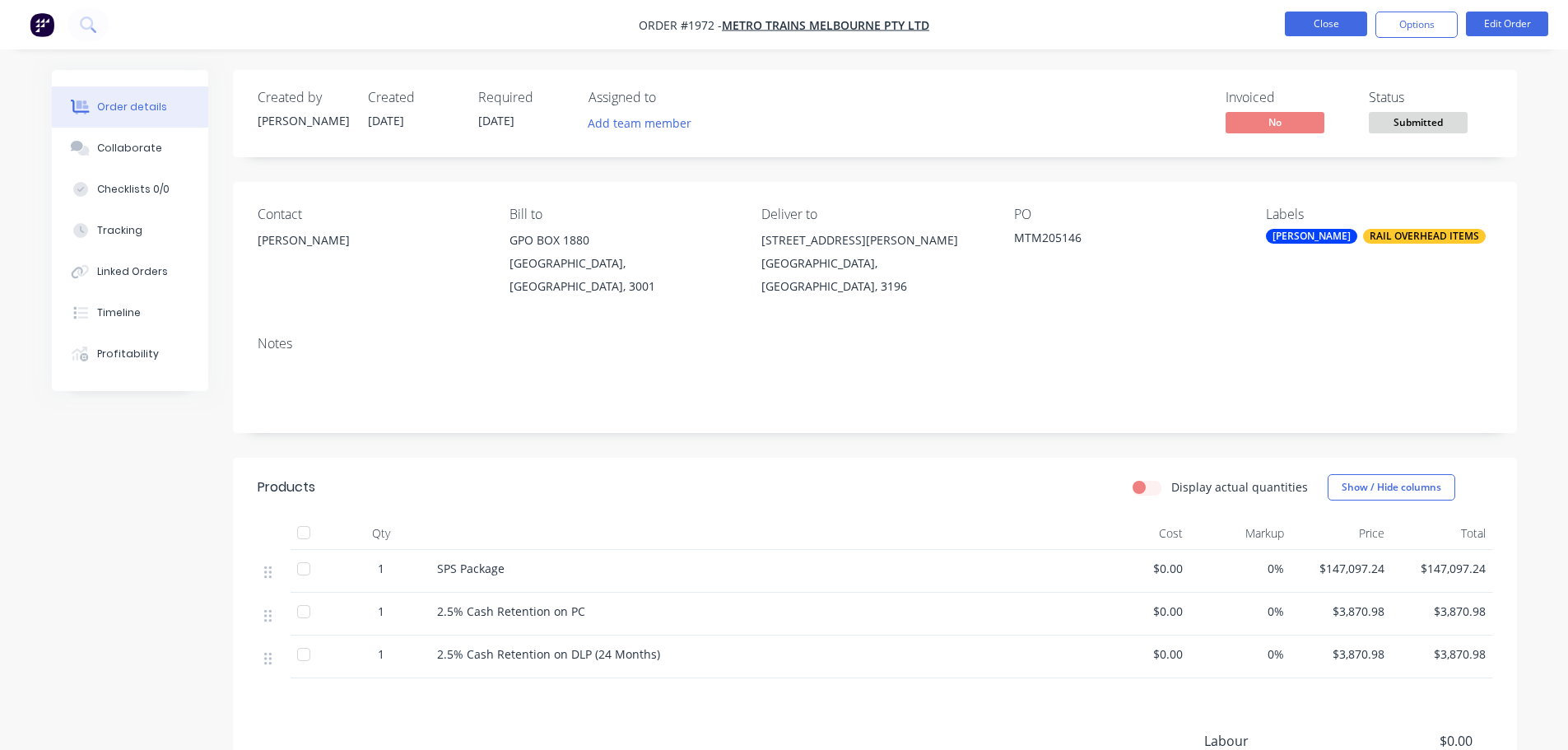
click at [1291, 30] on button "Close" at bounding box center [1325, 24] width 82 height 25
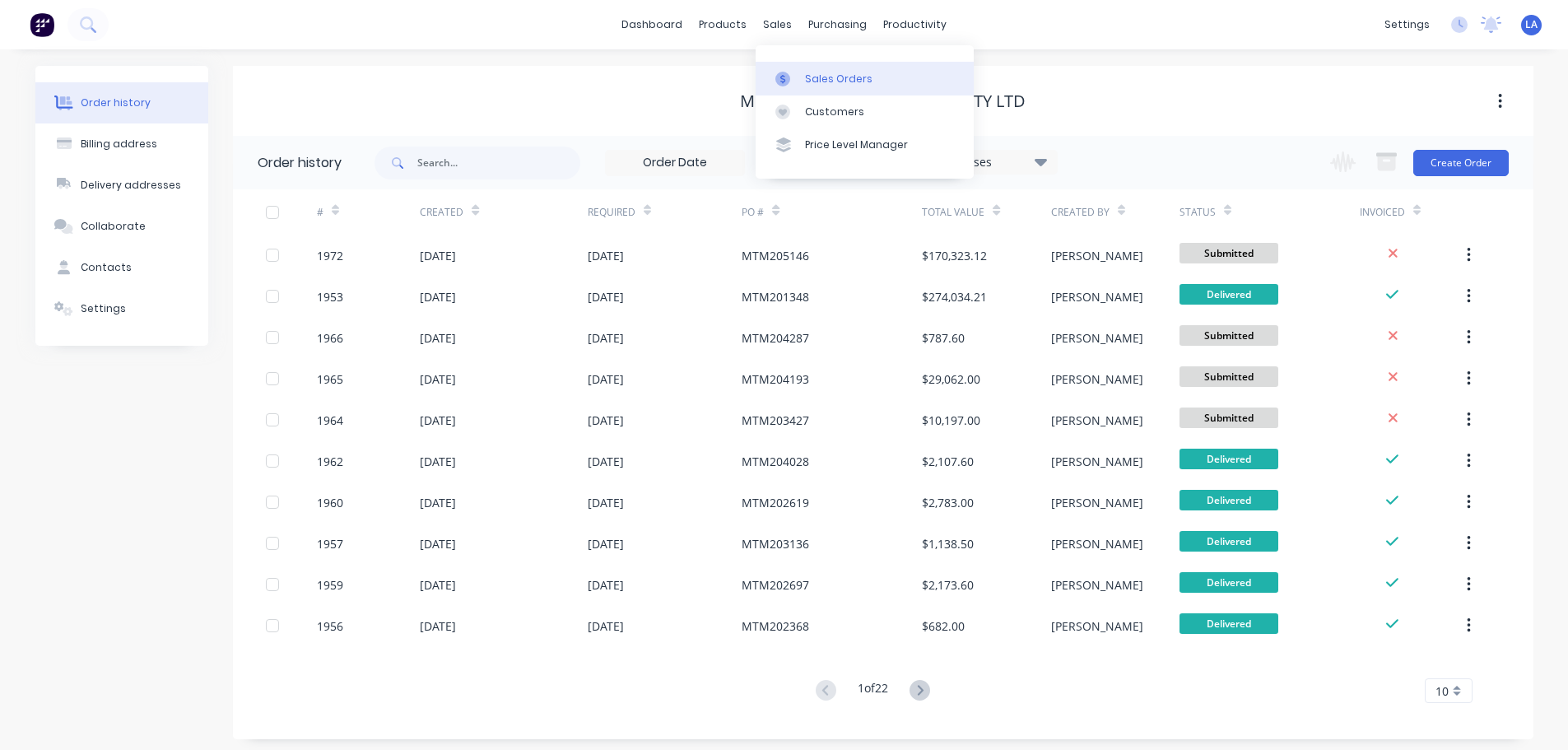
click at [786, 63] on link "Sales Orders" at bounding box center [864, 78] width 218 height 33
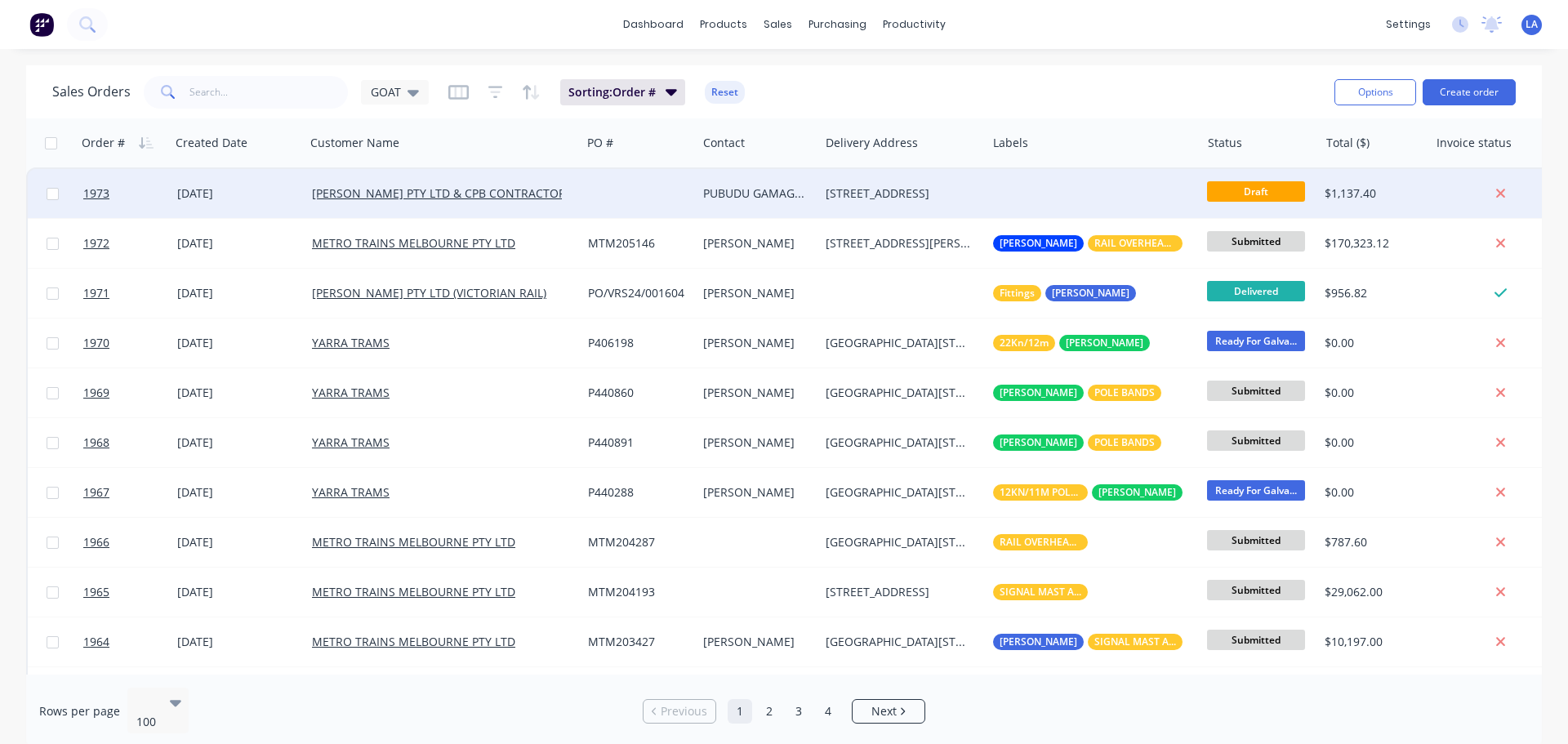
click at [708, 210] on div "PUBUDU GAMAGEDERA" at bounding box center [757, 194] width 122 height 49
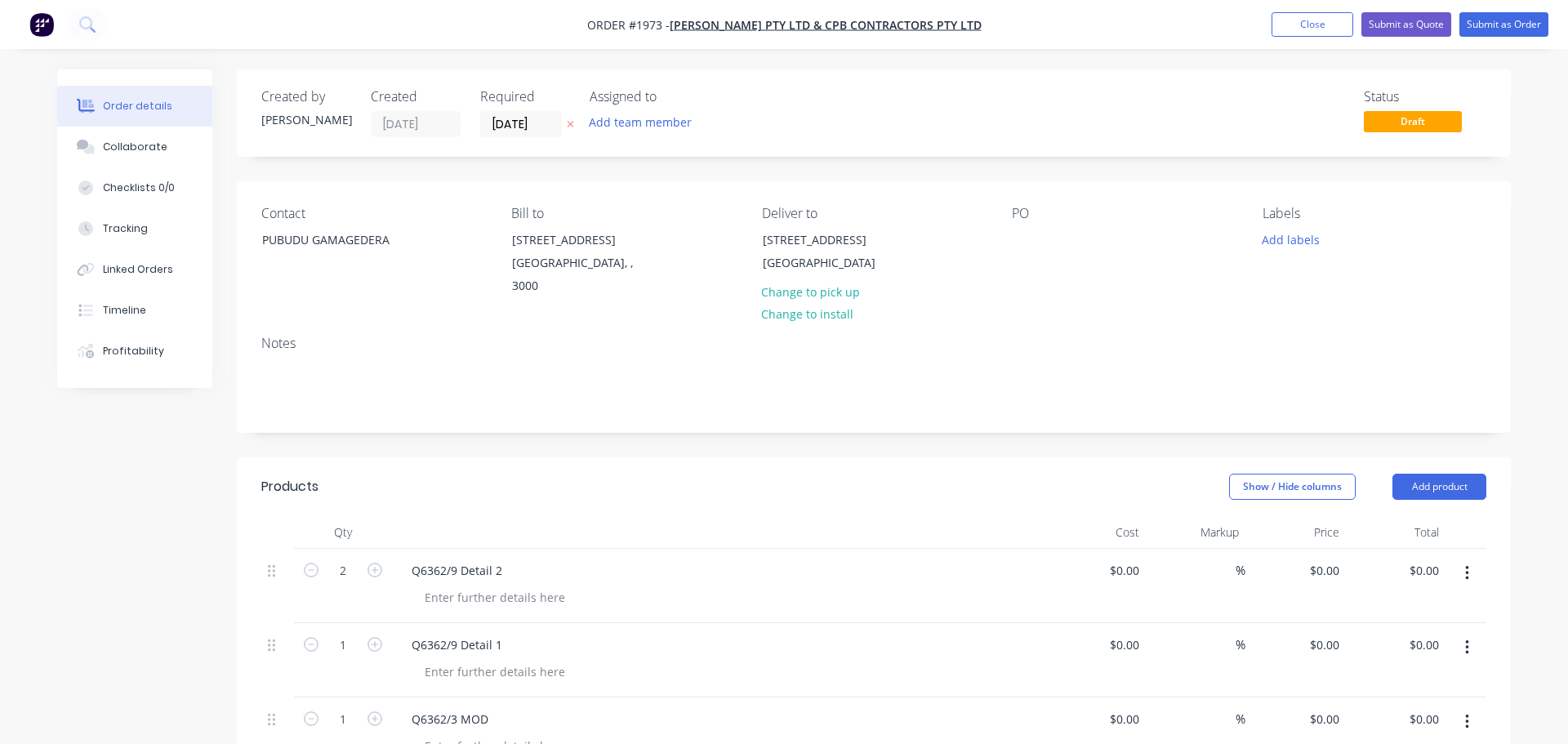
type input "$196.00"
type input "$392.00"
type input "$234.00"
type input "$218.00"
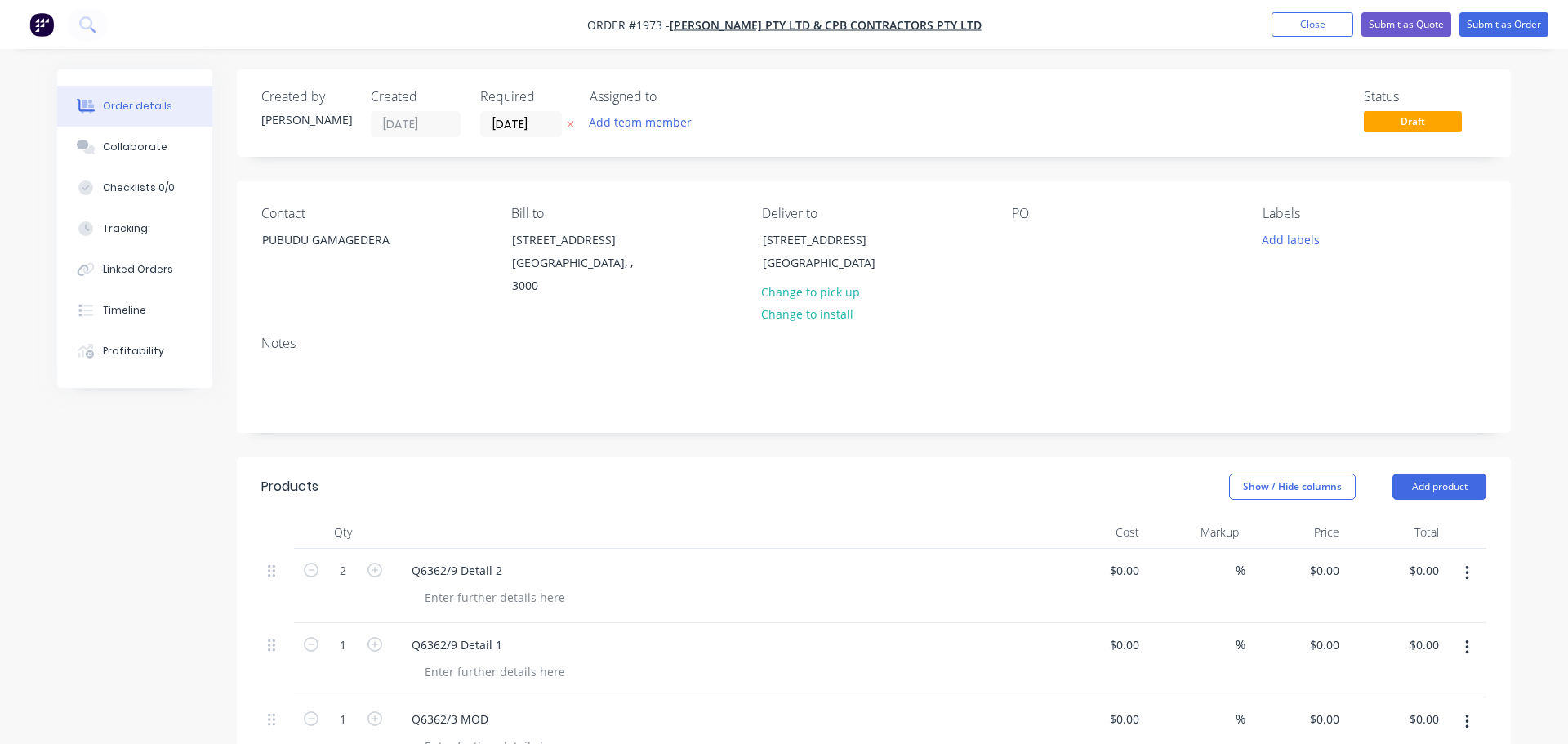
type input "$218.00"
type input "$190.00"
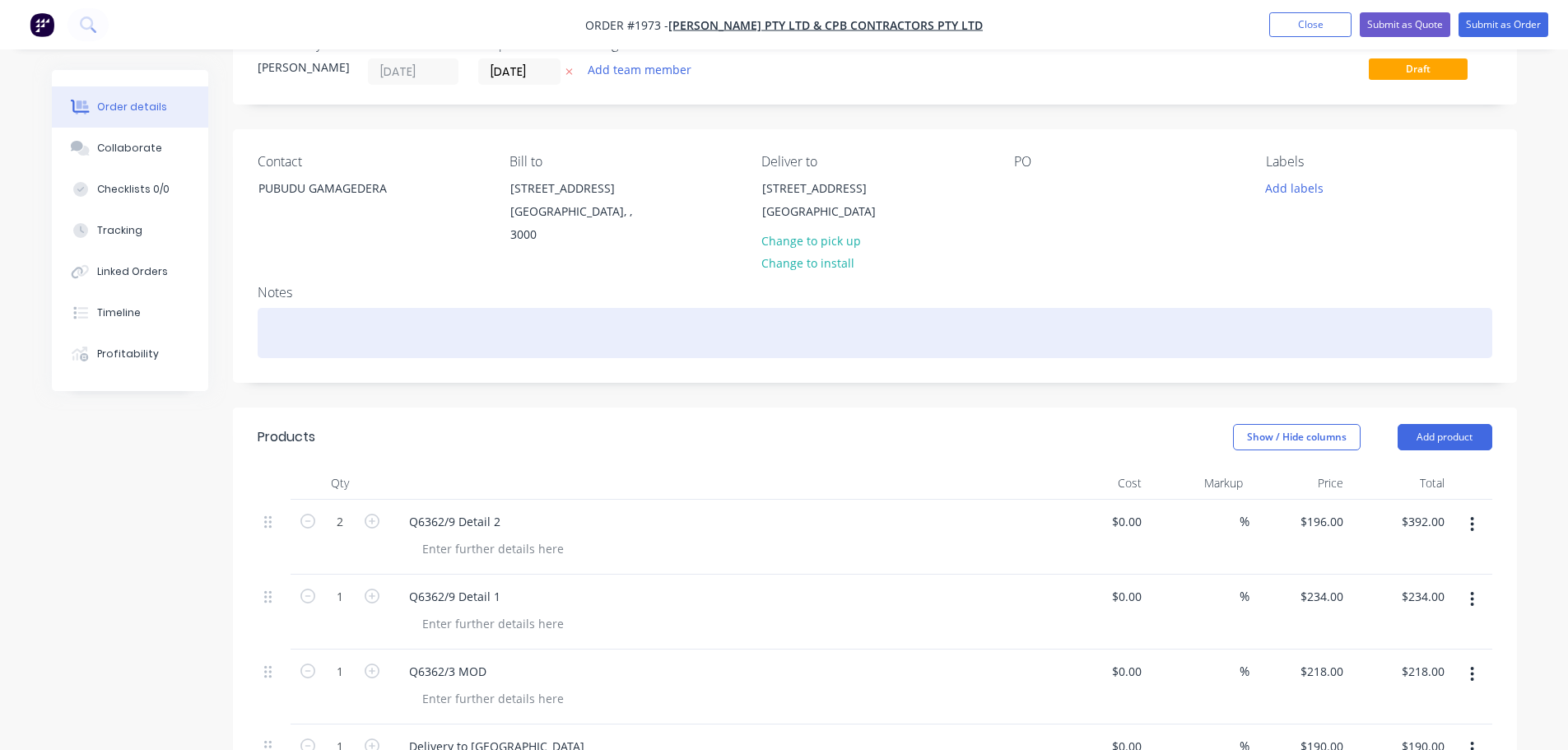
scroll to position [82, 0]
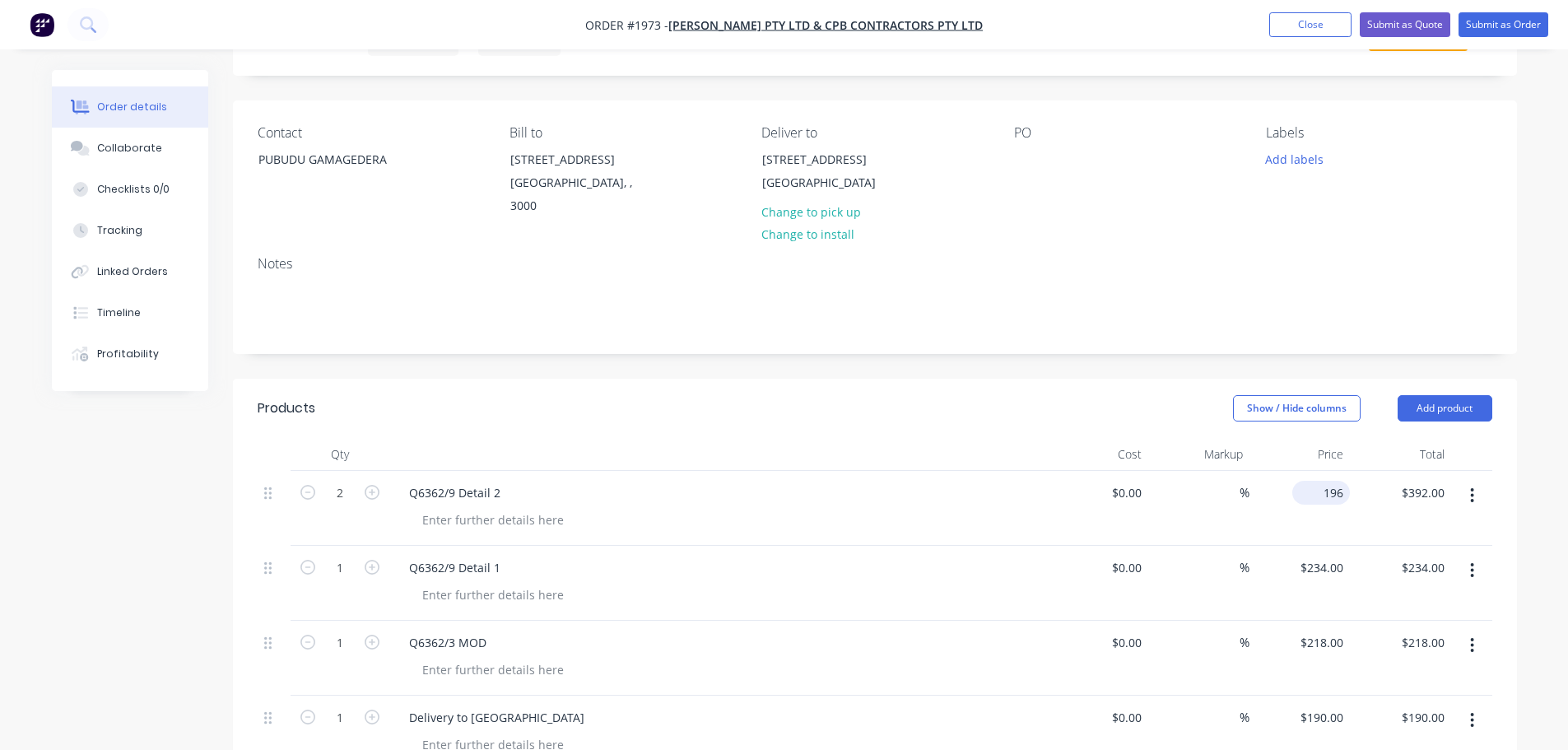
click at [1331, 497] on input "196" at bounding box center [1324, 493] width 51 height 24
type input "$148.00"
type input "$296.00"
click at [1186, 392] on header "Products Show / Hide columns Add product" at bounding box center [875, 408] width 1284 height 59
click at [1322, 570] on input "234" at bounding box center [1324, 568] width 51 height 24
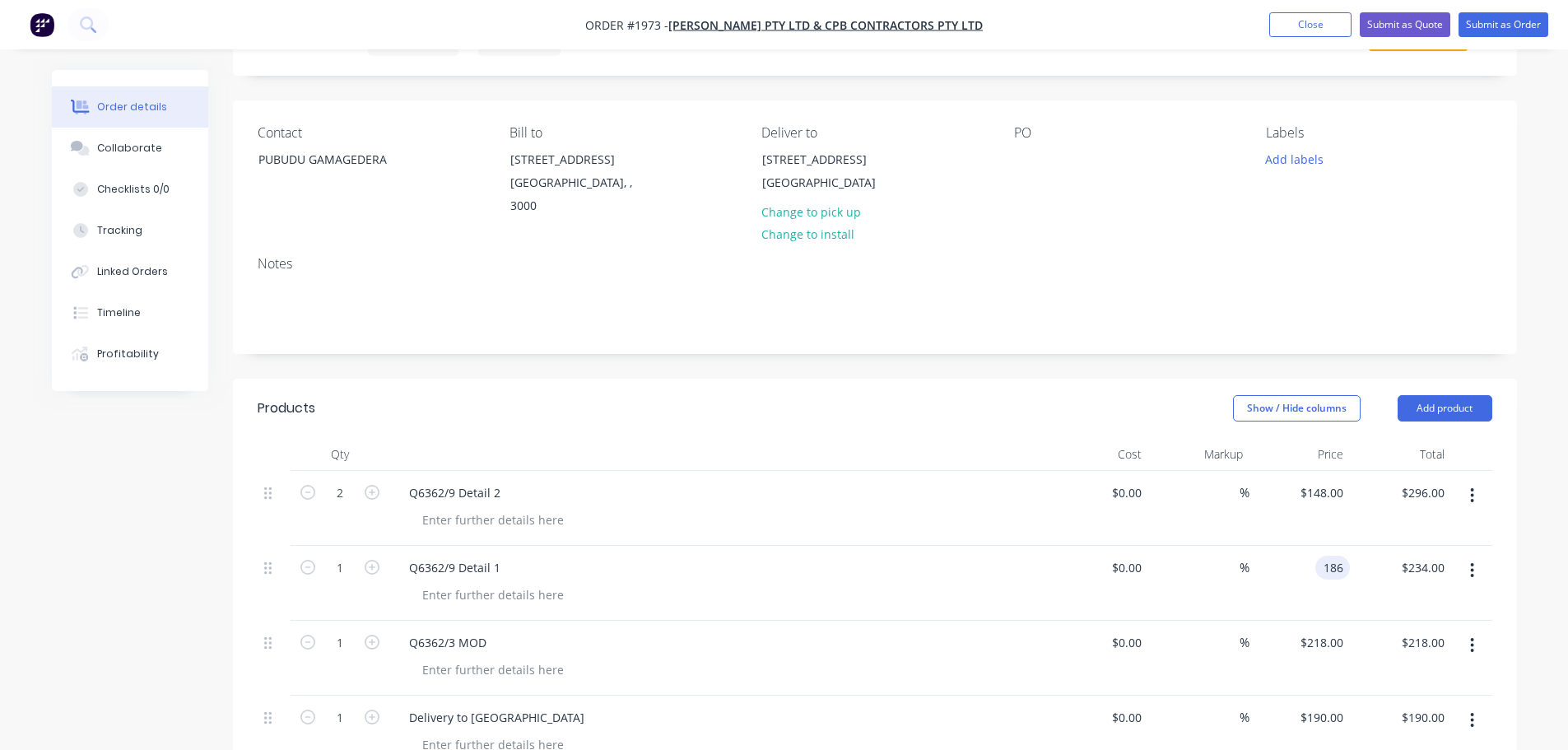
type input "$186.00"
click at [1098, 361] on div "Created by [PERSON_NAME] Created [DATE] Required [DATE] Assigned to Add team me…" at bounding box center [875, 603] width 1284 height 1232
click at [1320, 641] on div "218 218" at bounding box center [1332, 642] width 35 height 24
type input "$174.00"
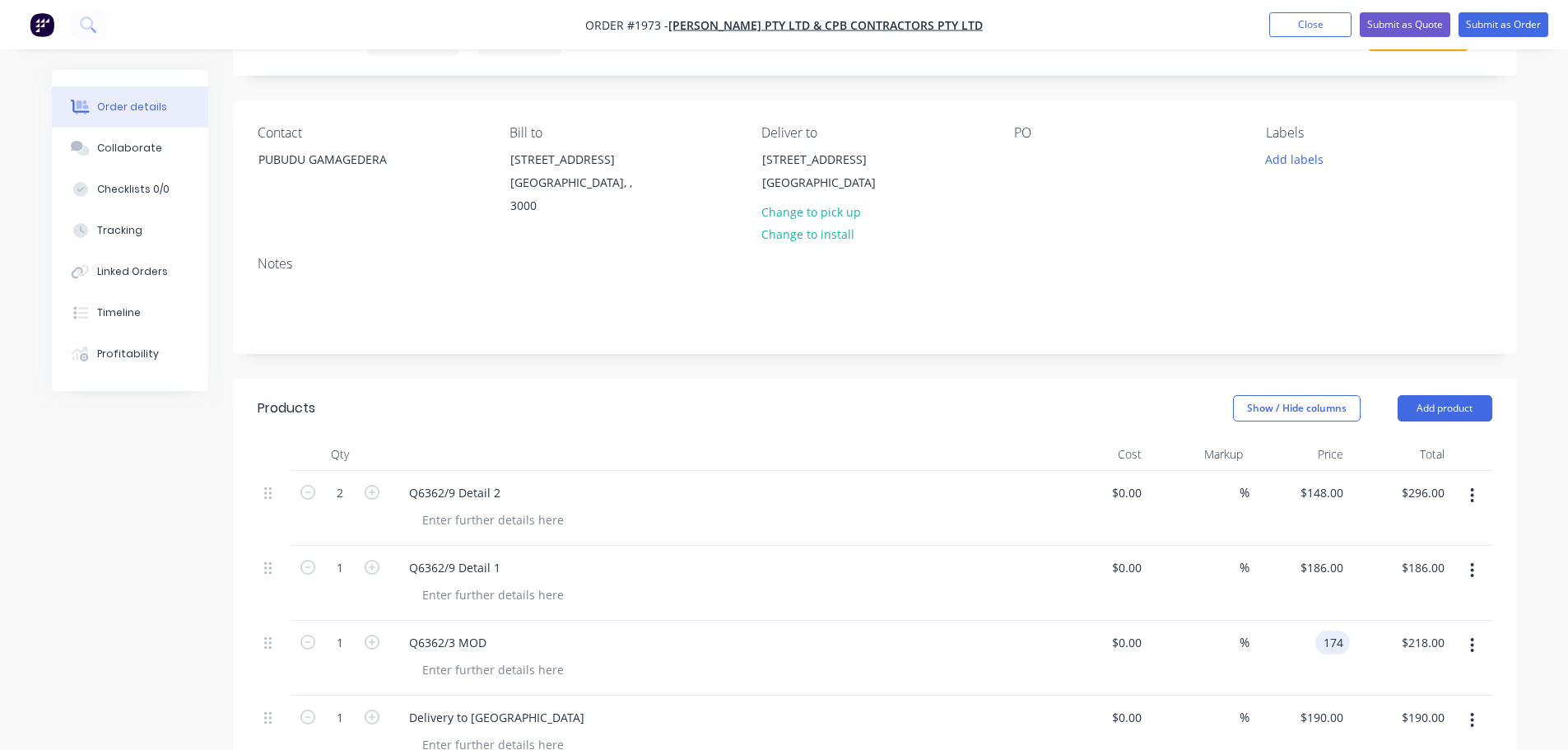
type input "$174.00"
click at [1028, 357] on div "Created by [PERSON_NAME] Created [DATE] Required [DATE] Assigned to Add team me…" at bounding box center [875, 603] width 1284 height 1232
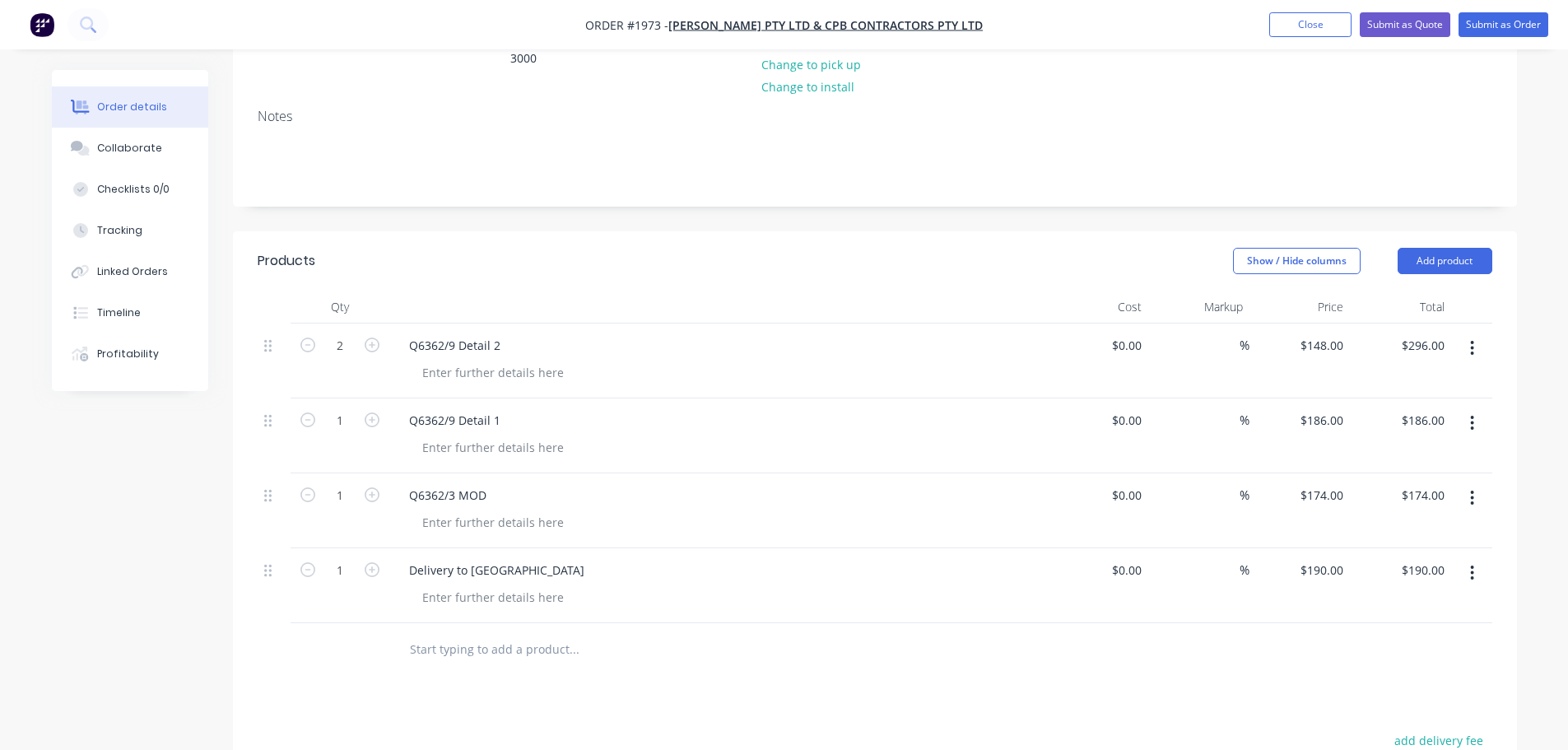
scroll to position [247, 0]
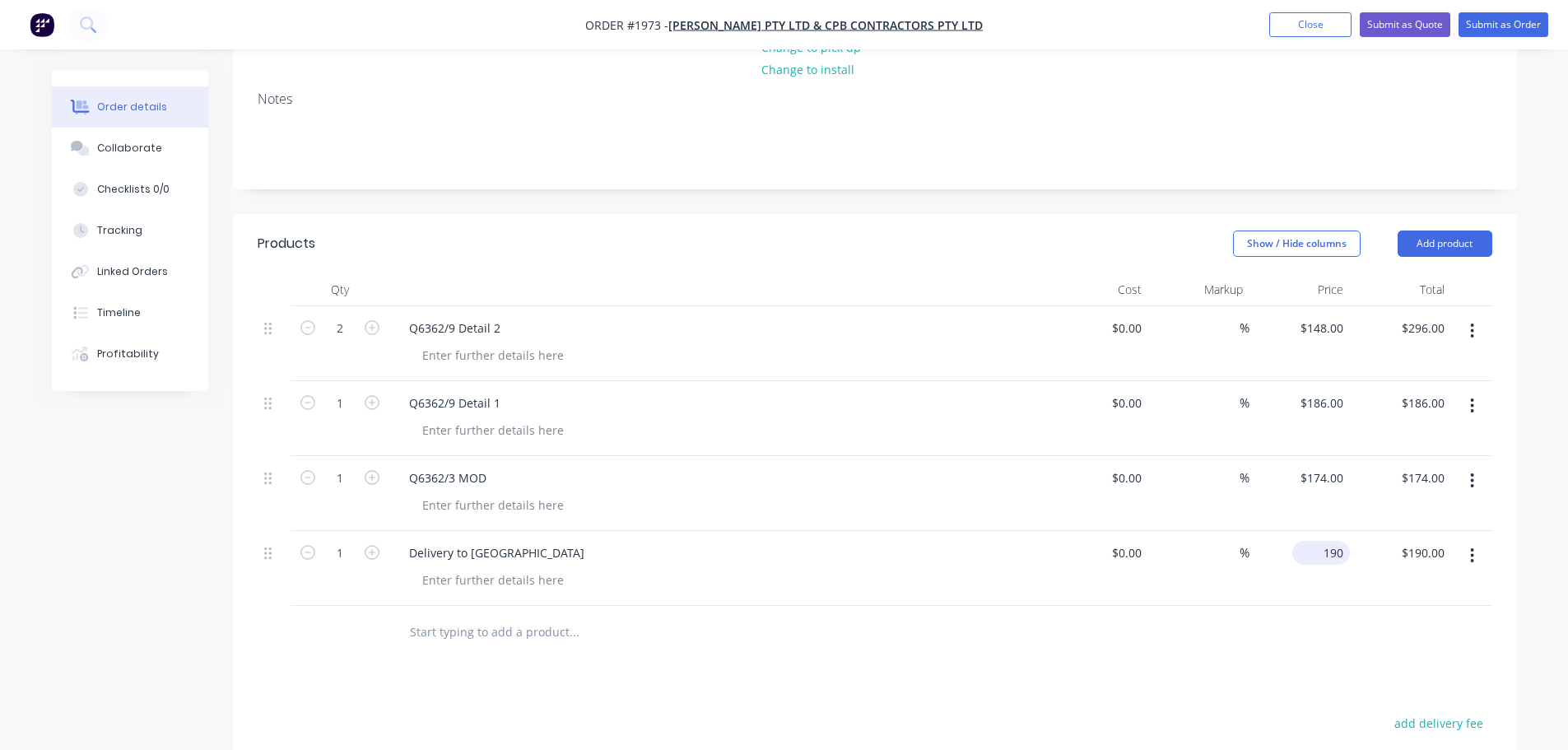
click at [1320, 556] on div "190 $190.00" at bounding box center [1321, 553] width 58 height 24
type input "$180.00"
click at [1324, 646] on div at bounding box center [875, 632] width 1235 height 53
click at [1518, 22] on button "Submit as Order" at bounding box center [1504, 25] width 90 height 25
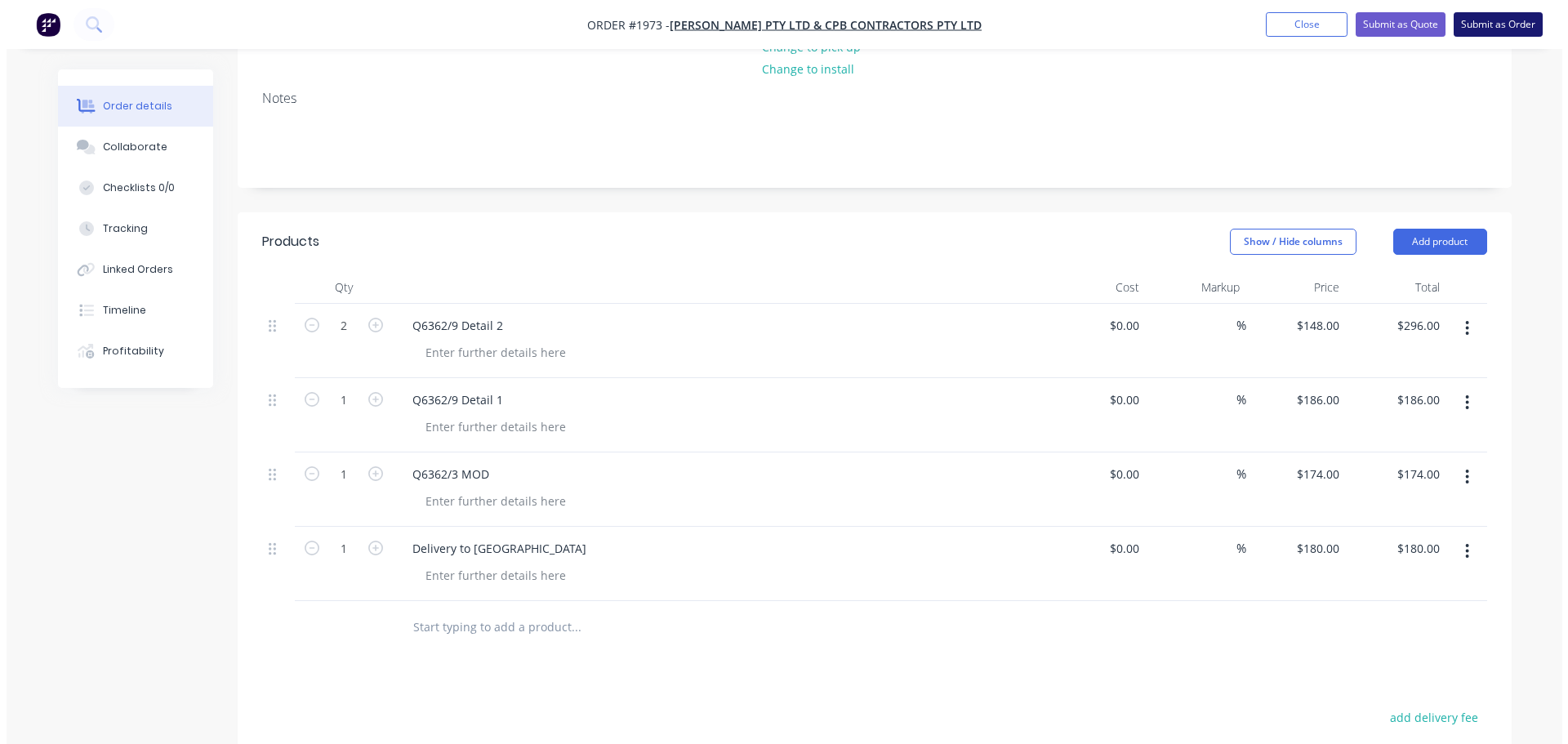
scroll to position [0, 0]
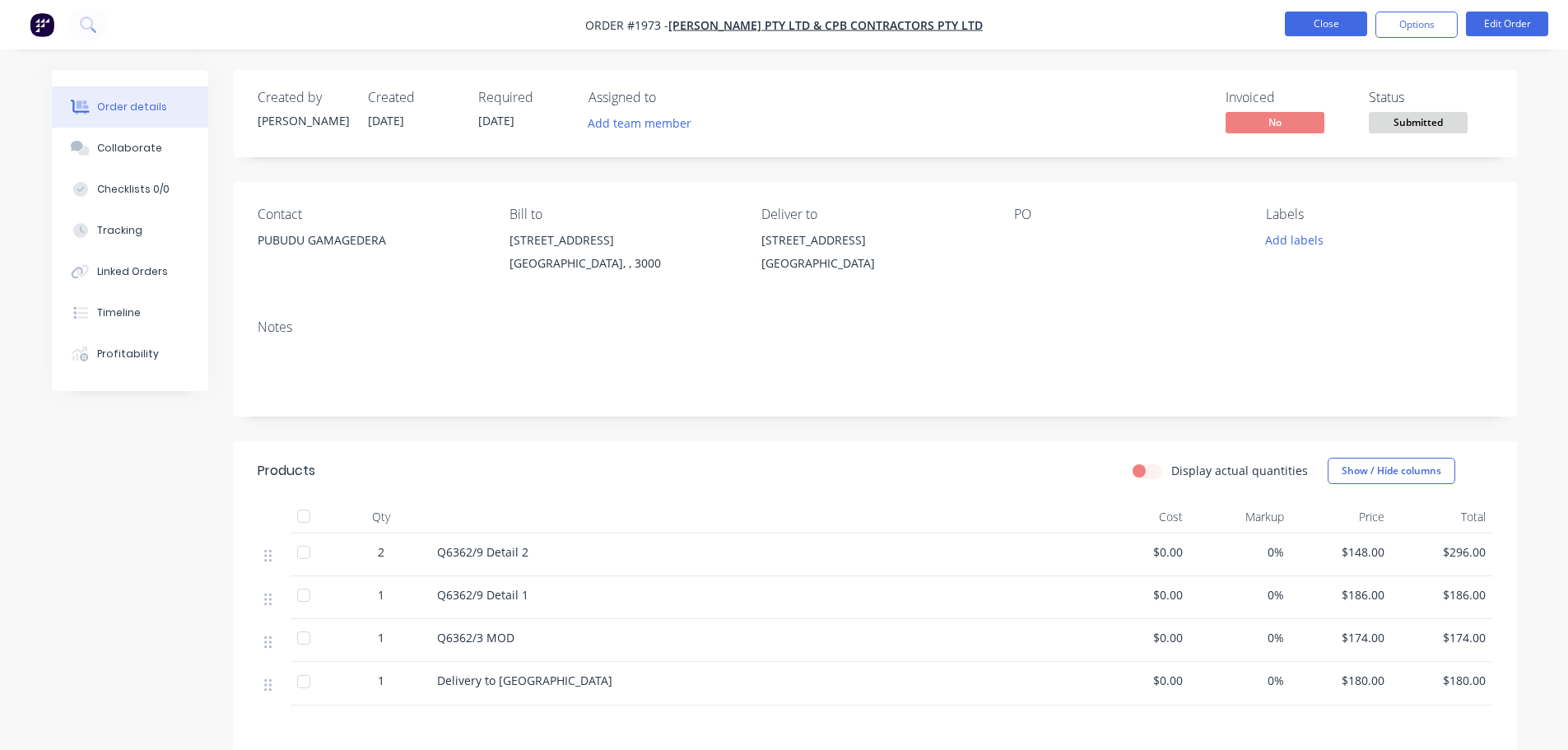
click at [1308, 25] on button "Close" at bounding box center [1325, 24] width 82 height 25
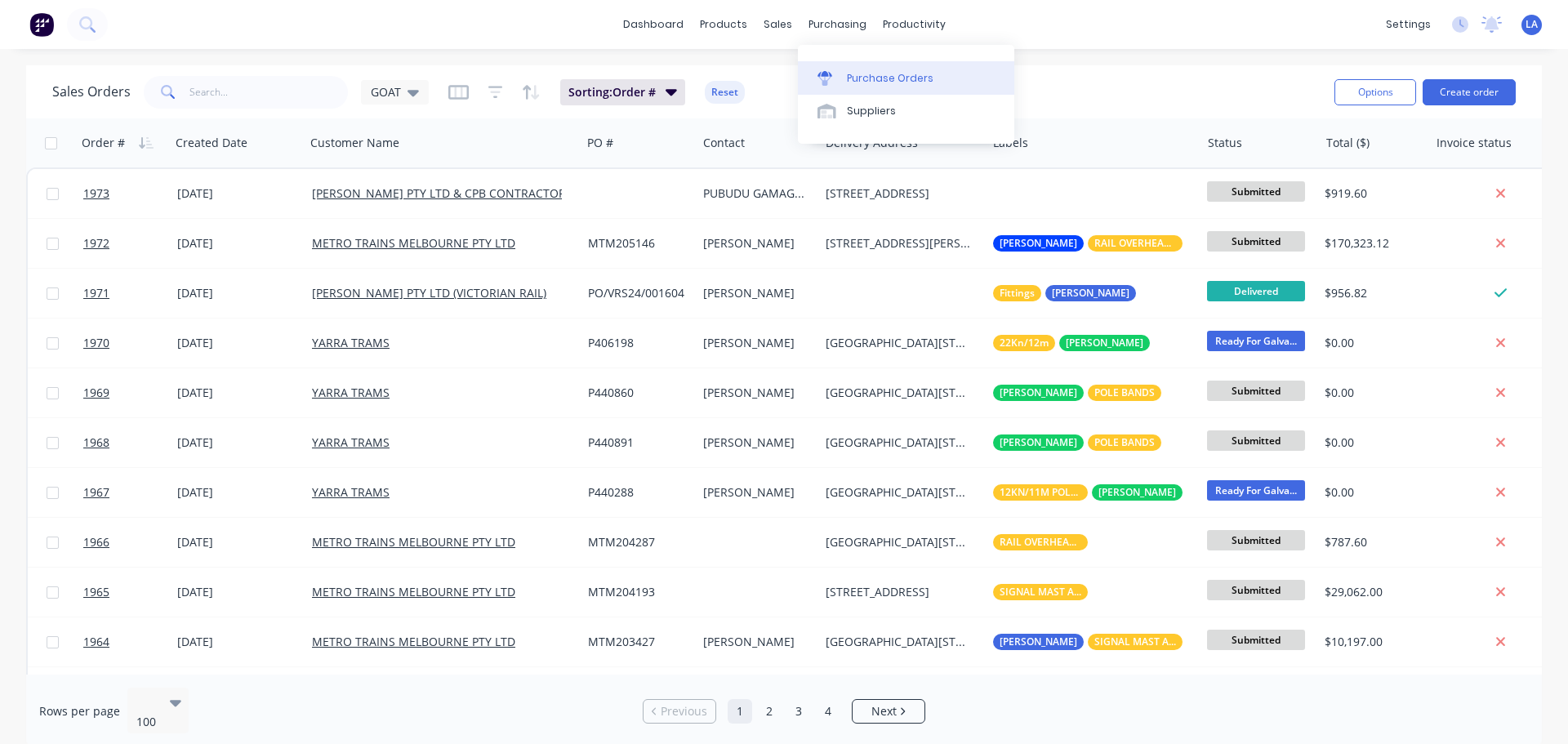
click at [837, 79] on div at bounding box center [829, 77] width 24 height 14
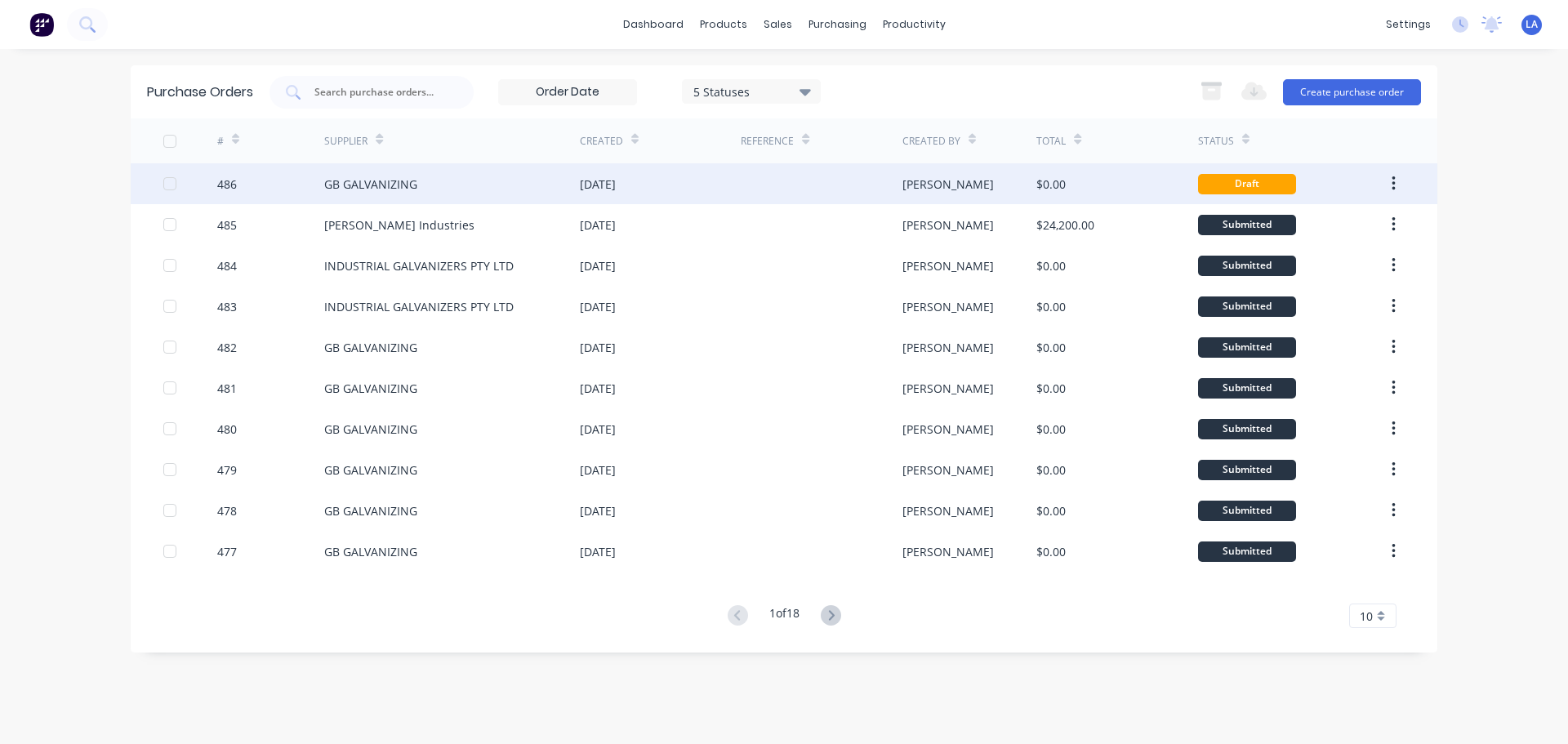
click at [417, 181] on div "GB GALVANIZING" at bounding box center [452, 183] width 256 height 41
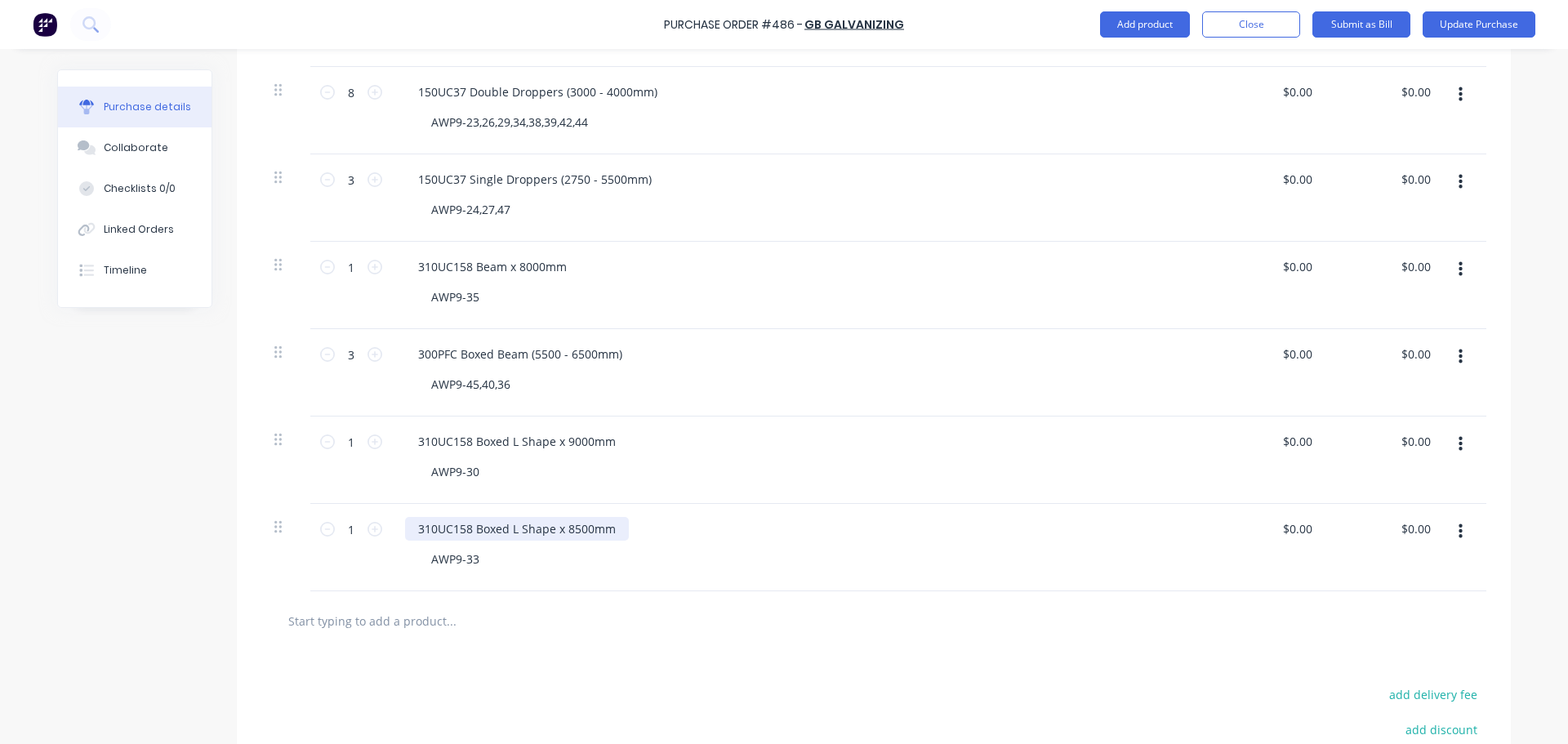
scroll to position [571, 0]
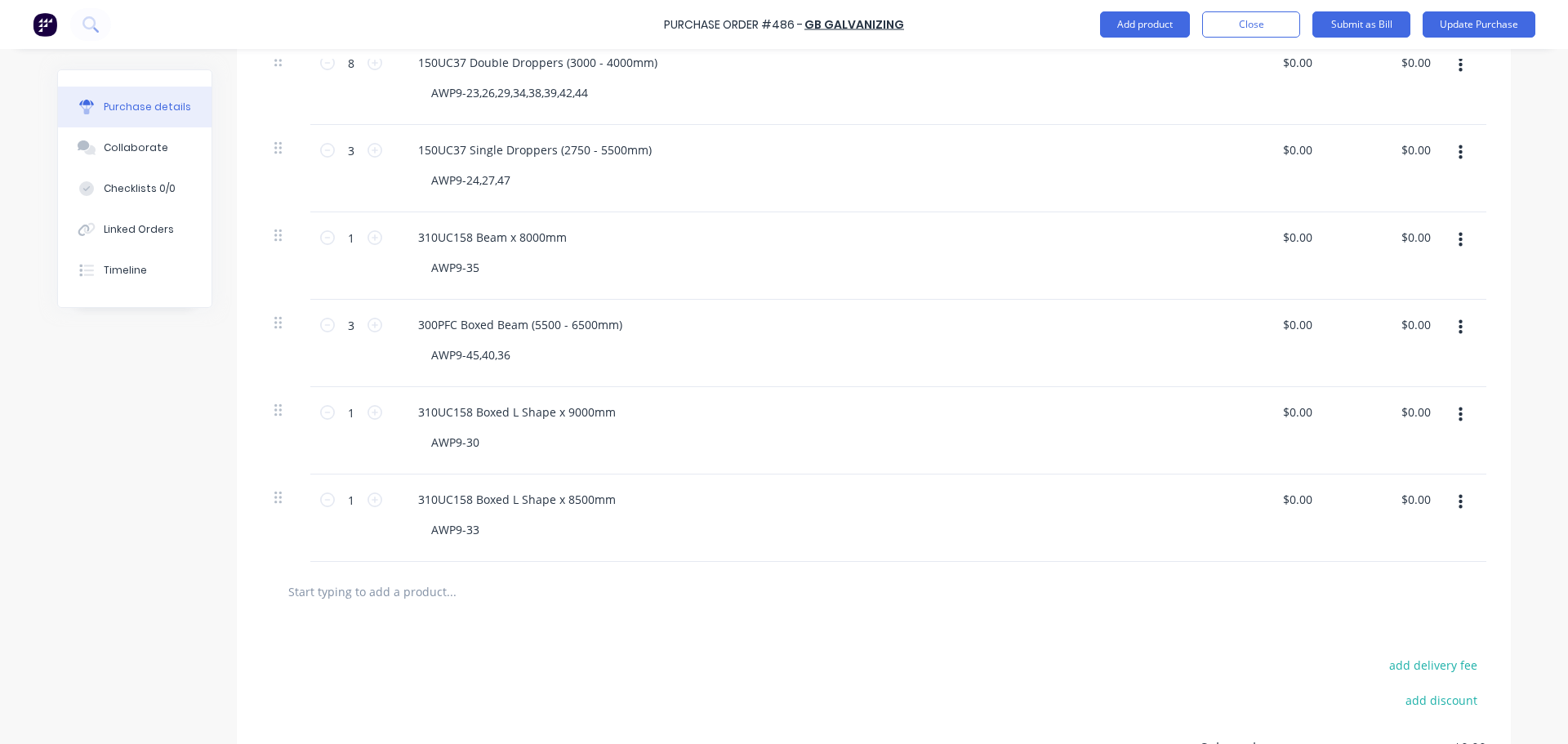
click at [425, 576] on input "text" at bounding box center [451, 591] width 327 height 33
click at [425, 587] on input "text" at bounding box center [451, 591] width 327 height 33
type input "100 x 100 x 12 Angles (430 - 440mm) (Mixed with Gussets)"
click at [421, 654] on div "add delivery fee add discount Sub total $0.00 Tax $0.00 Total $0.00" at bounding box center [874, 755] width 1274 height 268
click at [423, 649] on div "add delivery fee add discount Sub total $0.00 Tax $0.00 Total $0.00" at bounding box center [874, 755] width 1274 height 268
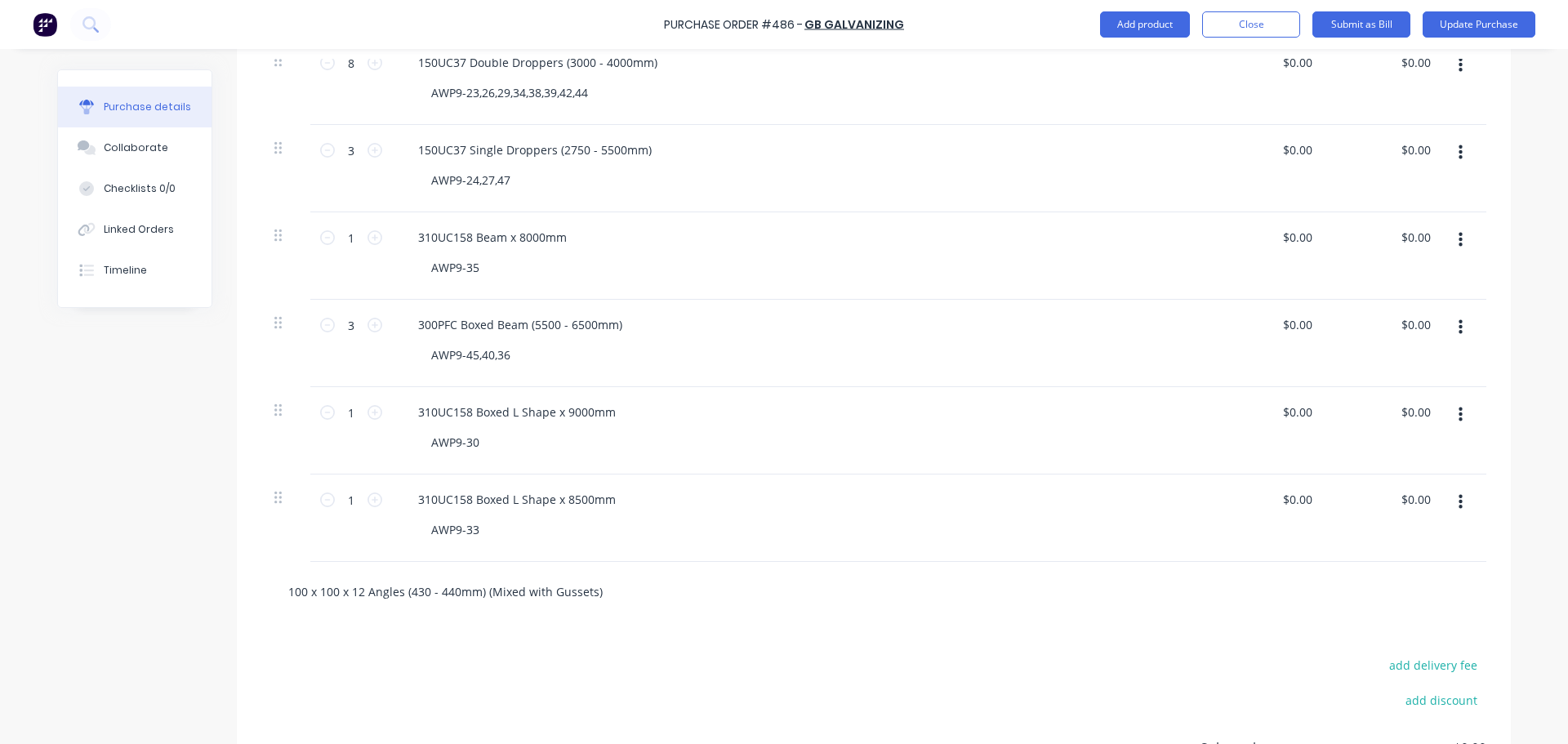
click at [447, 601] on input "100 x 100 x 12 Angles (430 - 440mm) (Mixed with Gussets)" at bounding box center [451, 591] width 327 height 33
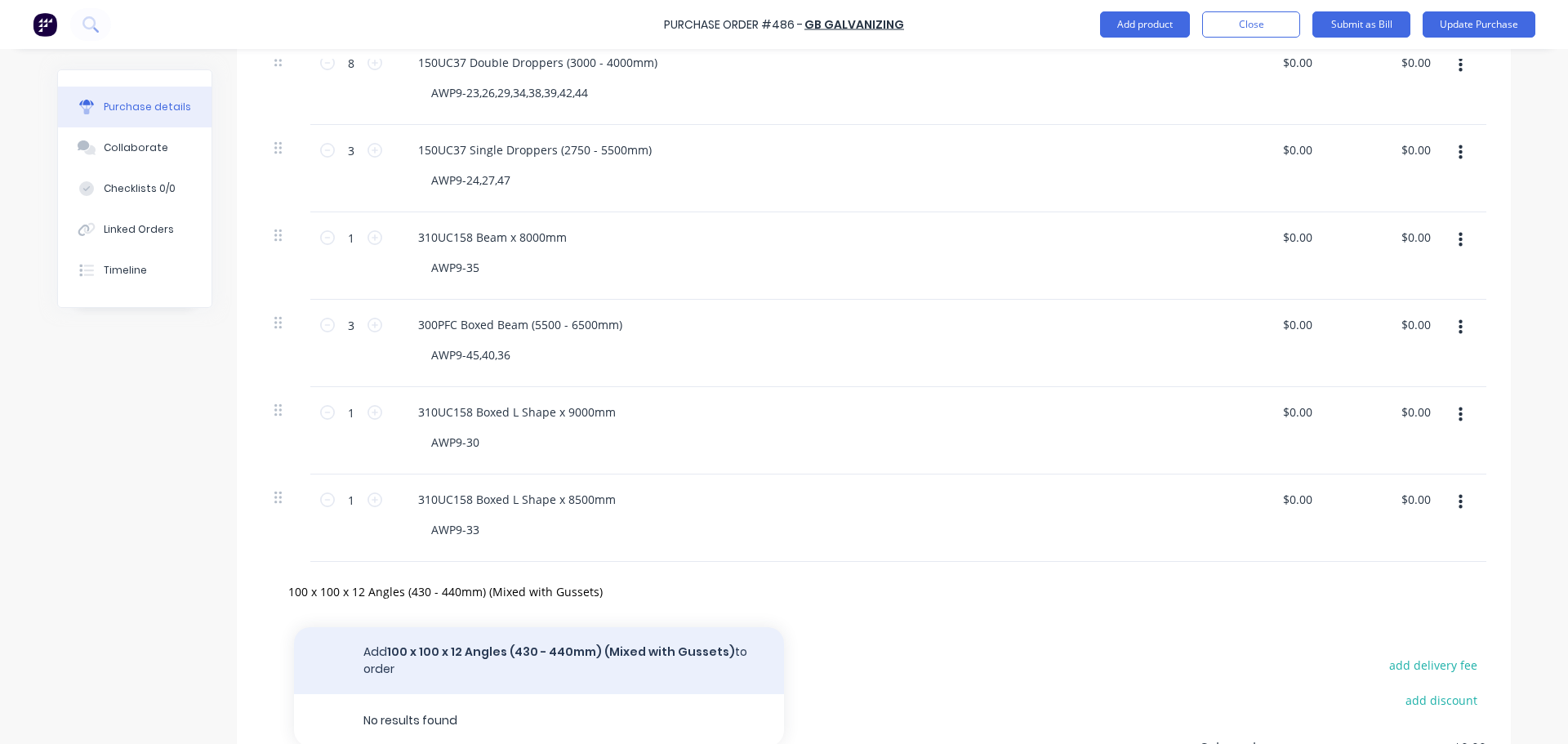
click at [447, 641] on button "Add 100 x 100 x 12 Angles (430 - 440mm) (Mixed with Gussets) to order" at bounding box center [539, 661] width 490 height 67
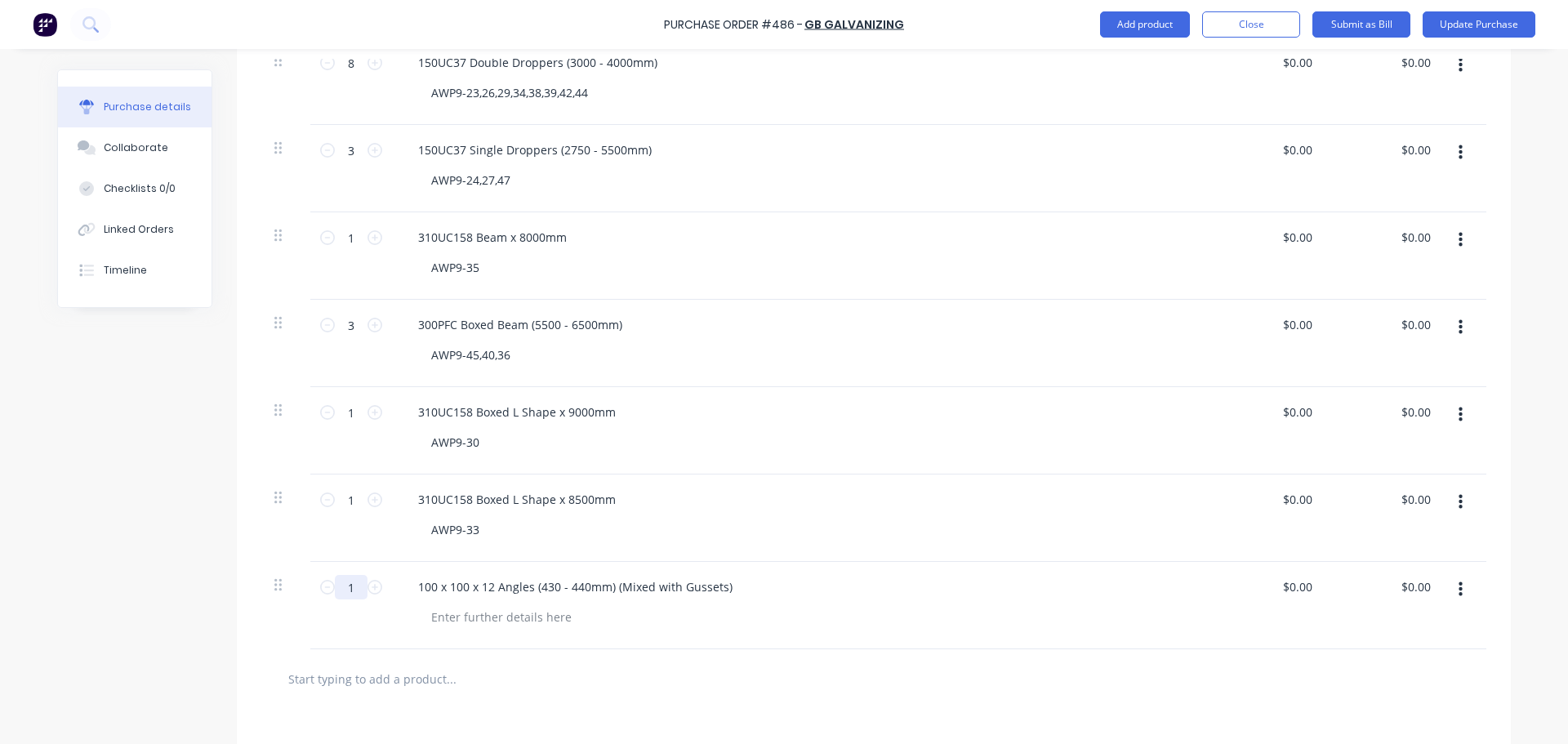
click at [358, 589] on input "1" at bounding box center [351, 587] width 33 height 24
type input "26"
click at [571, 692] on input "text" at bounding box center [451, 678] width 327 height 33
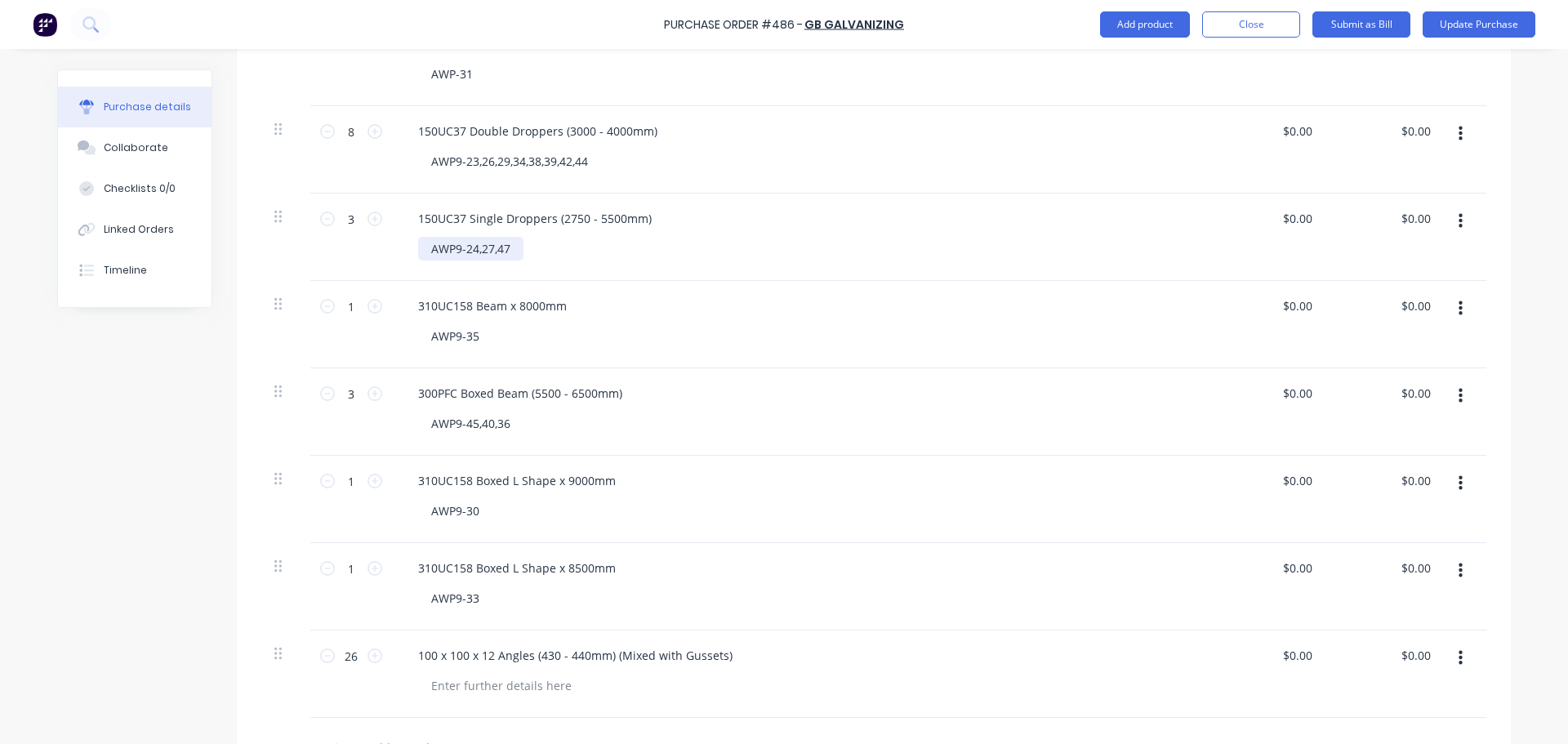
scroll to position [408, 0]
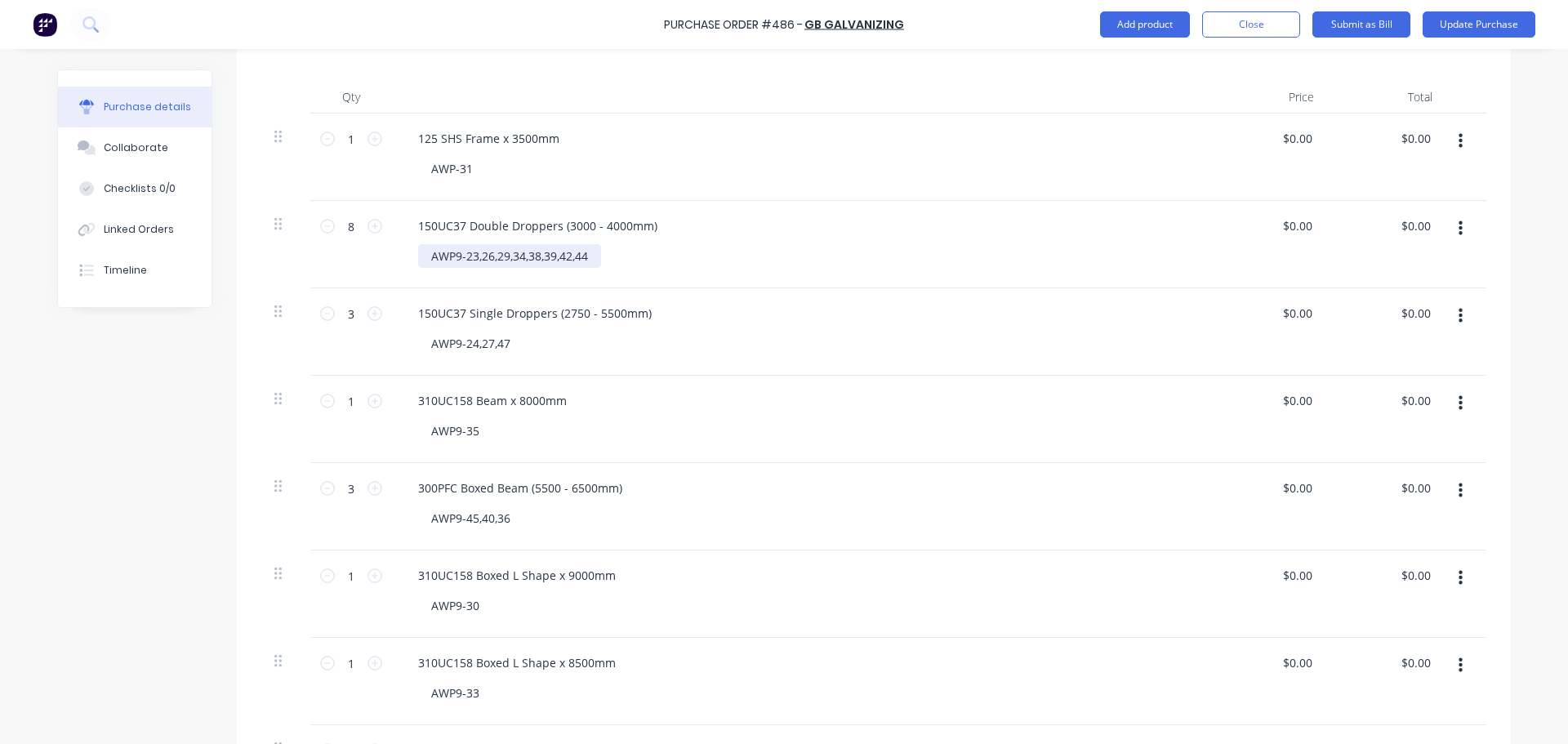
click at [486, 255] on div "AWP9-23,26,29,34,38,39,42,44" at bounding box center [509, 256] width 183 height 24
click at [320, 227] on icon at bounding box center [327, 226] width 14 height 14
type input "7"
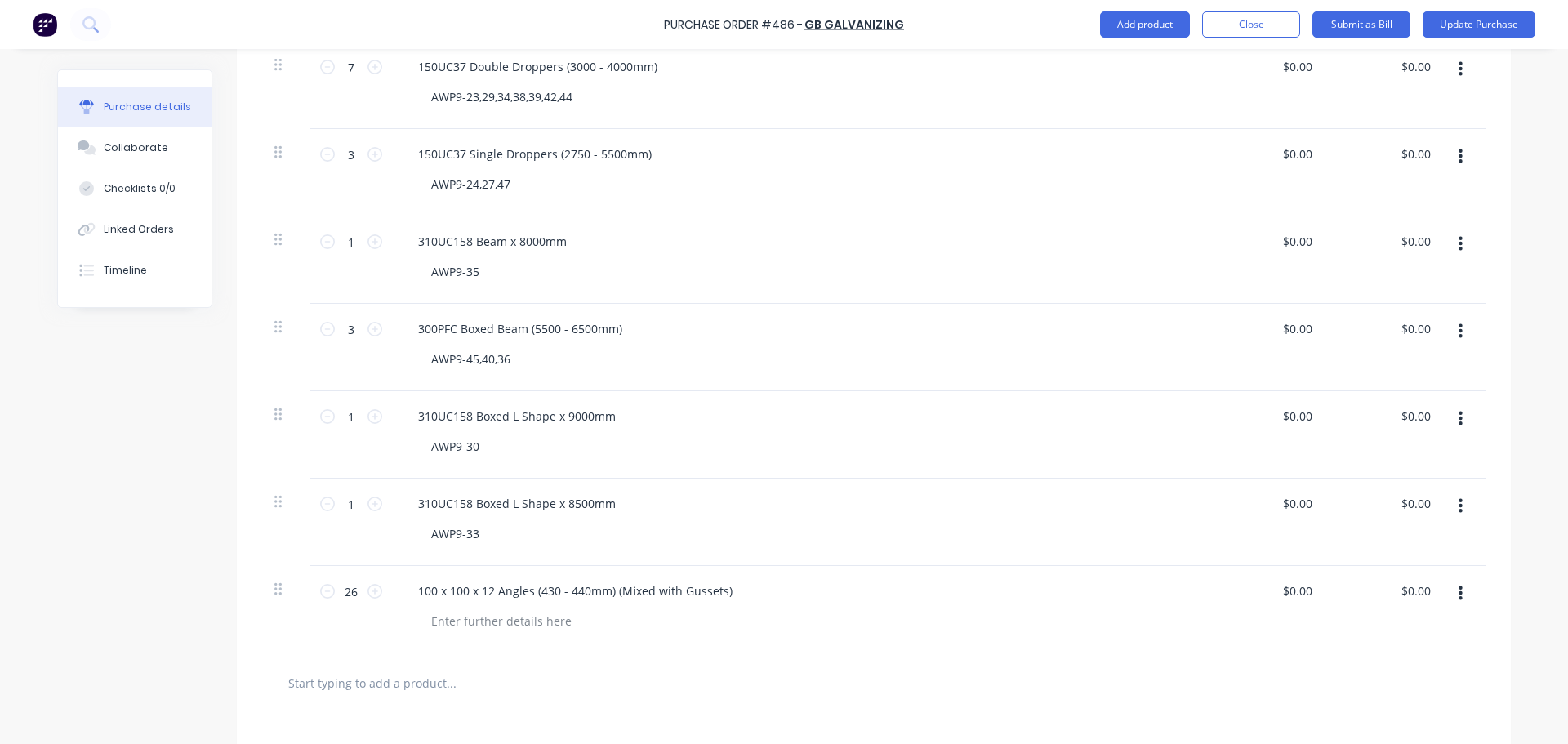
scroll to position [571, 0]
click at [348, 667] on input "text" at bounding box center [451, 678] width 327 height 33
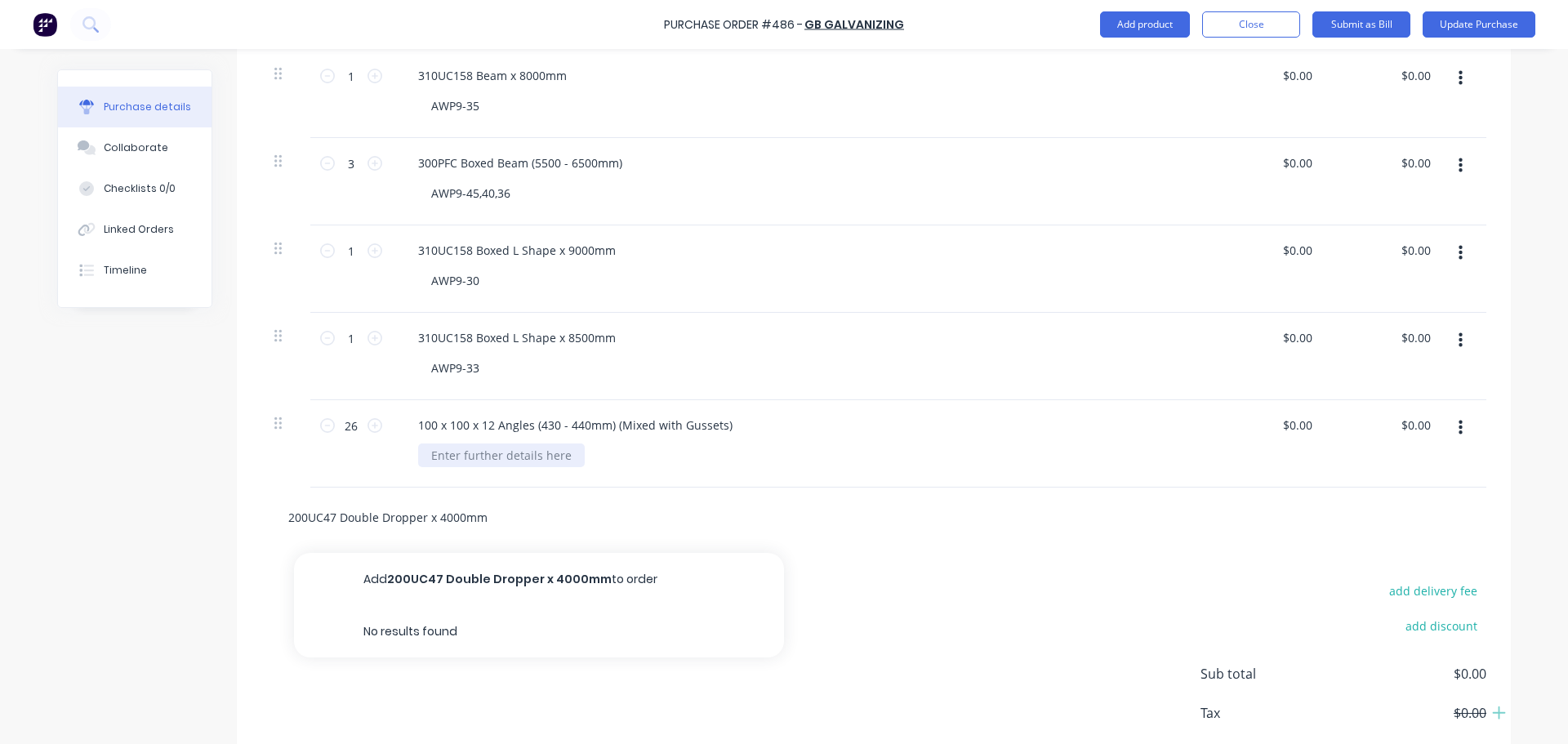
scroll to position [735, 0]
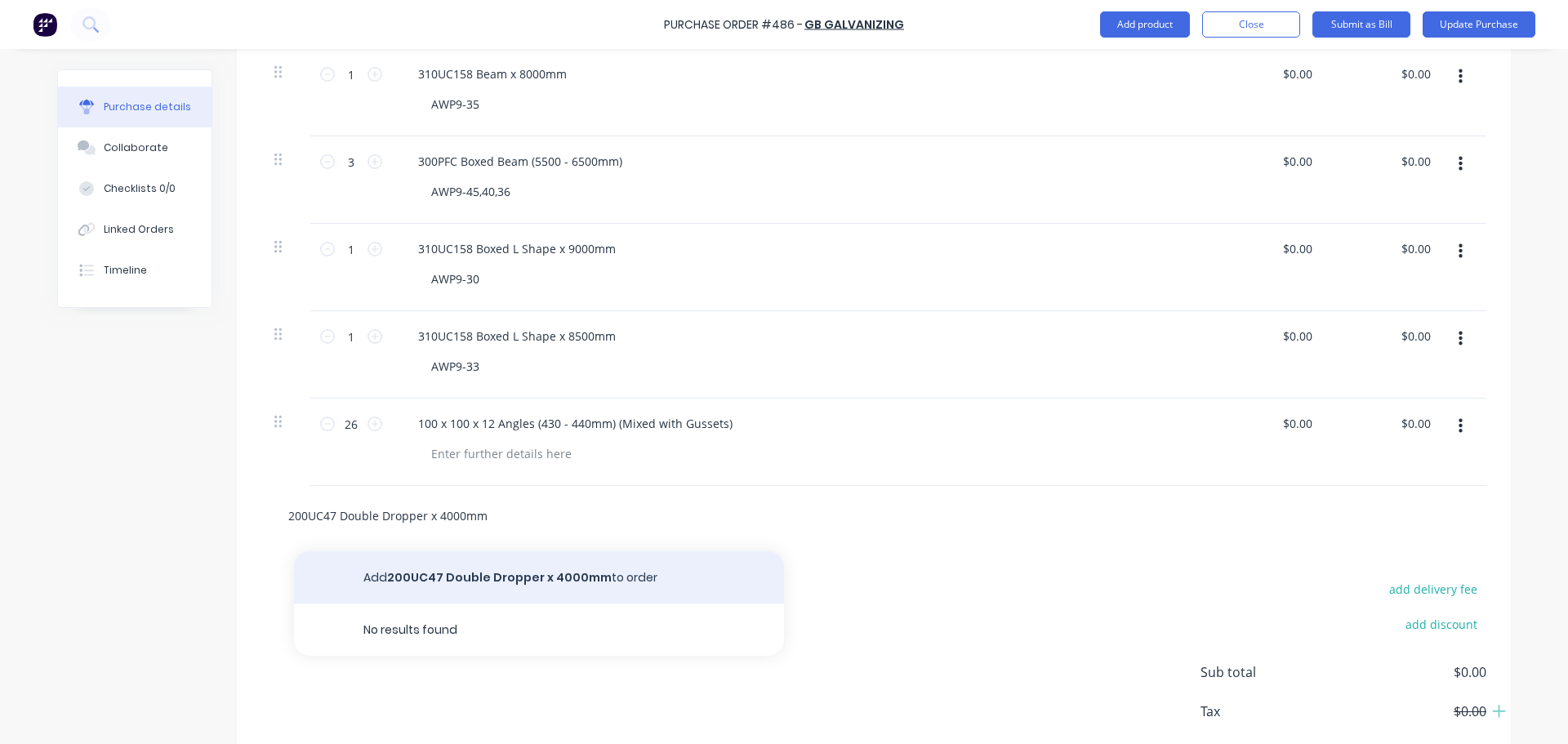
type input "200UC47 Double Dropper x 4000mm"
click at [518, 584] on button "Add 200UC47 Double Dropper x 4000mm to order" at bounding box center [539, 577] width 490 height 52
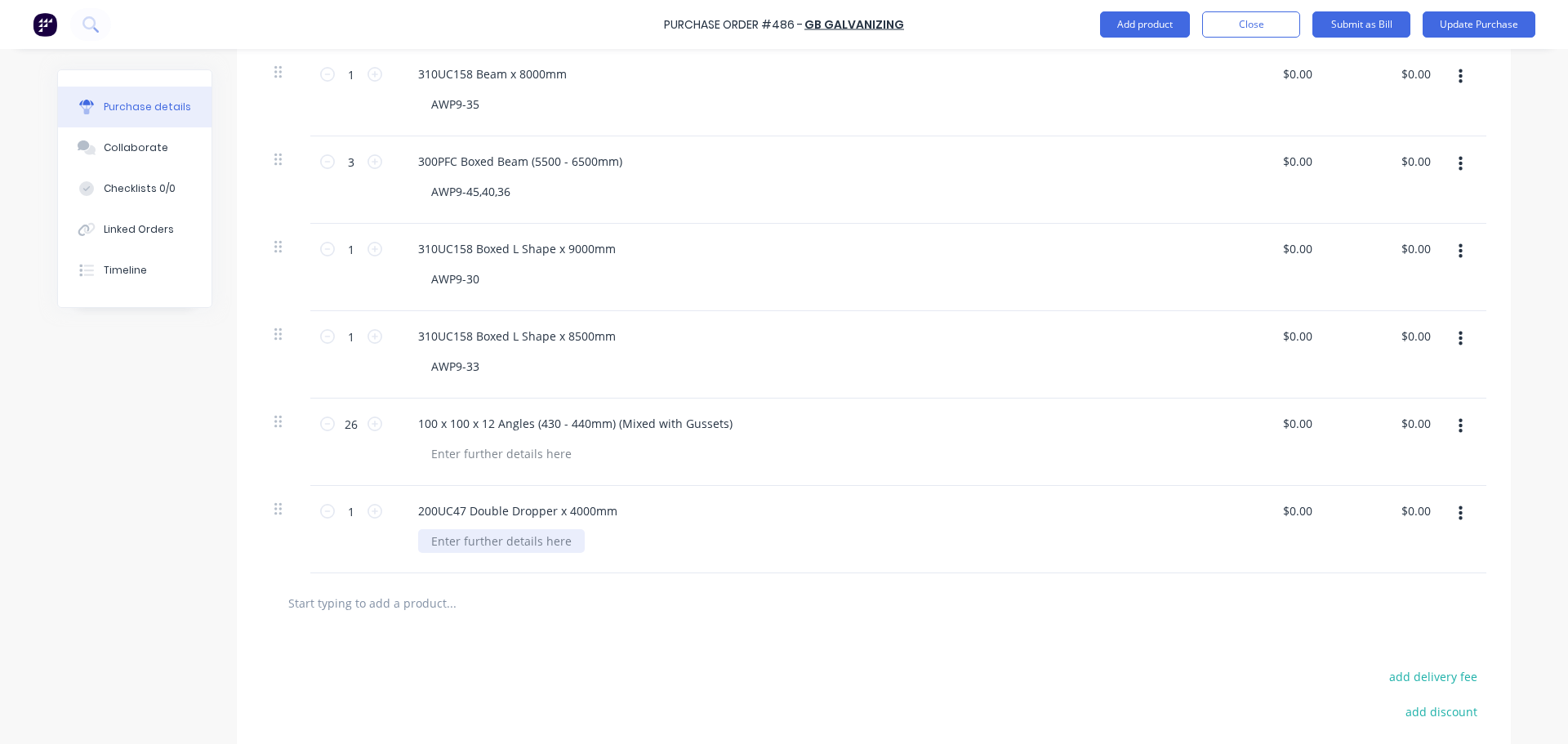
click at [491, 547] on div at bounding box center [502, 541] width 167 height 24
click at [416, 611] on input "text" at bounding box center [451, 603] width 327 height 33
click at [436, 628] on div at bounding box center [874, 603] width 1225 height 60
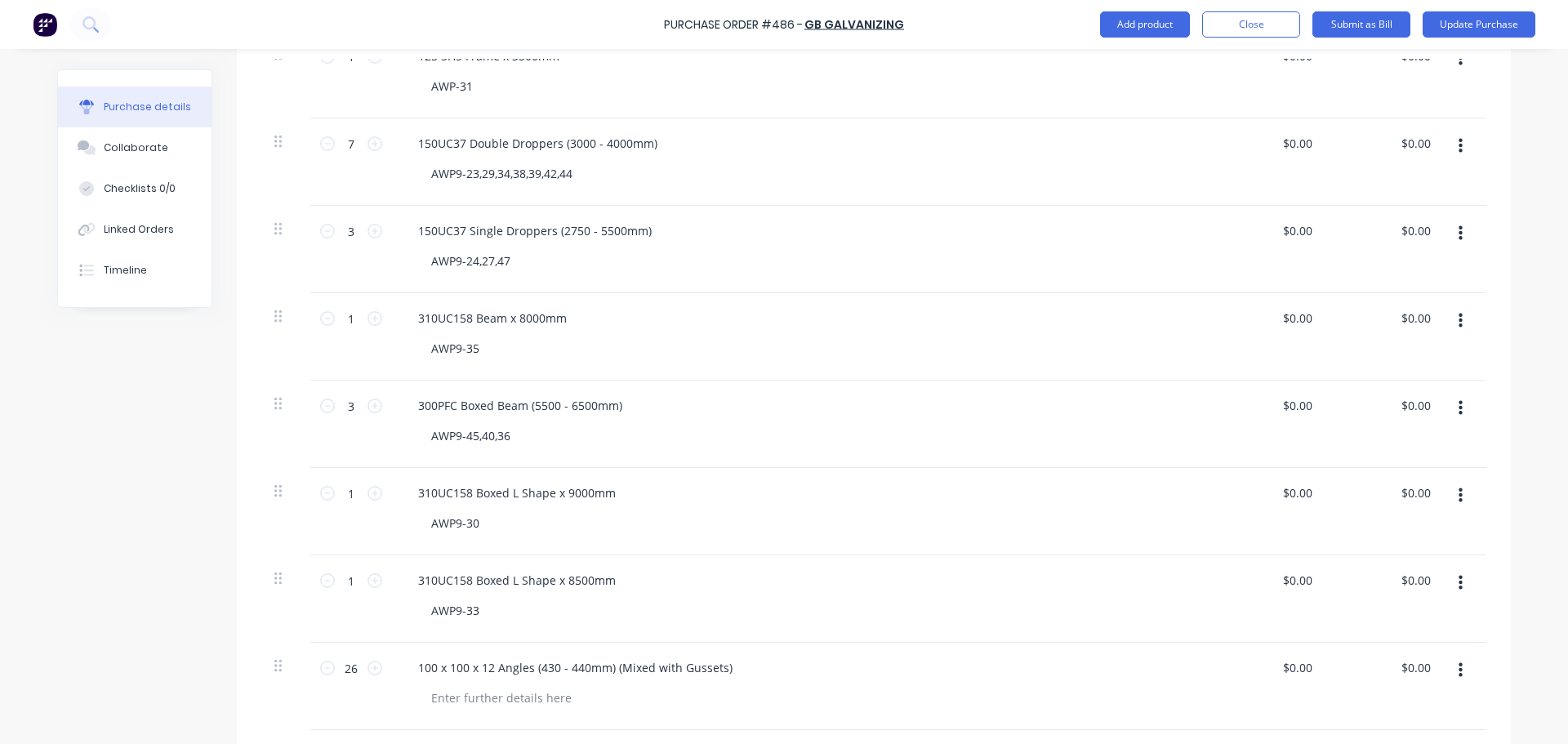
scroll to position [490, 0]
click at [485, 259] on div "AWP9-24,27,47" at bounding box center [470, 262] width 105 height 24
click at [487, 261] on div "AWP9-24,27,47" at bounding box center [470, 262] width 105 height 24
click at [320, 231] on icon at bounding box center [327, 231] width 14 height 14
type input "2"
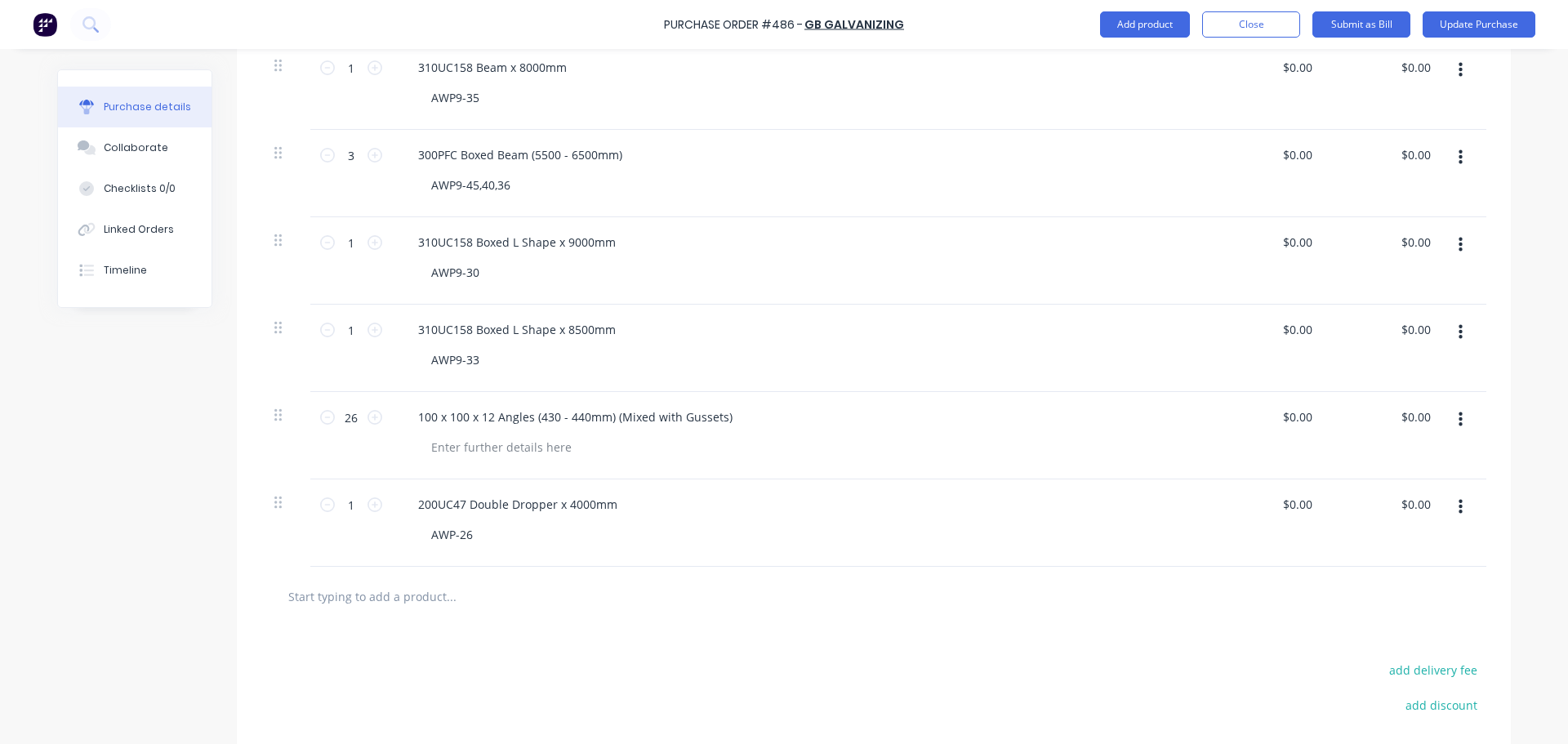
scroll to position [816, 0]
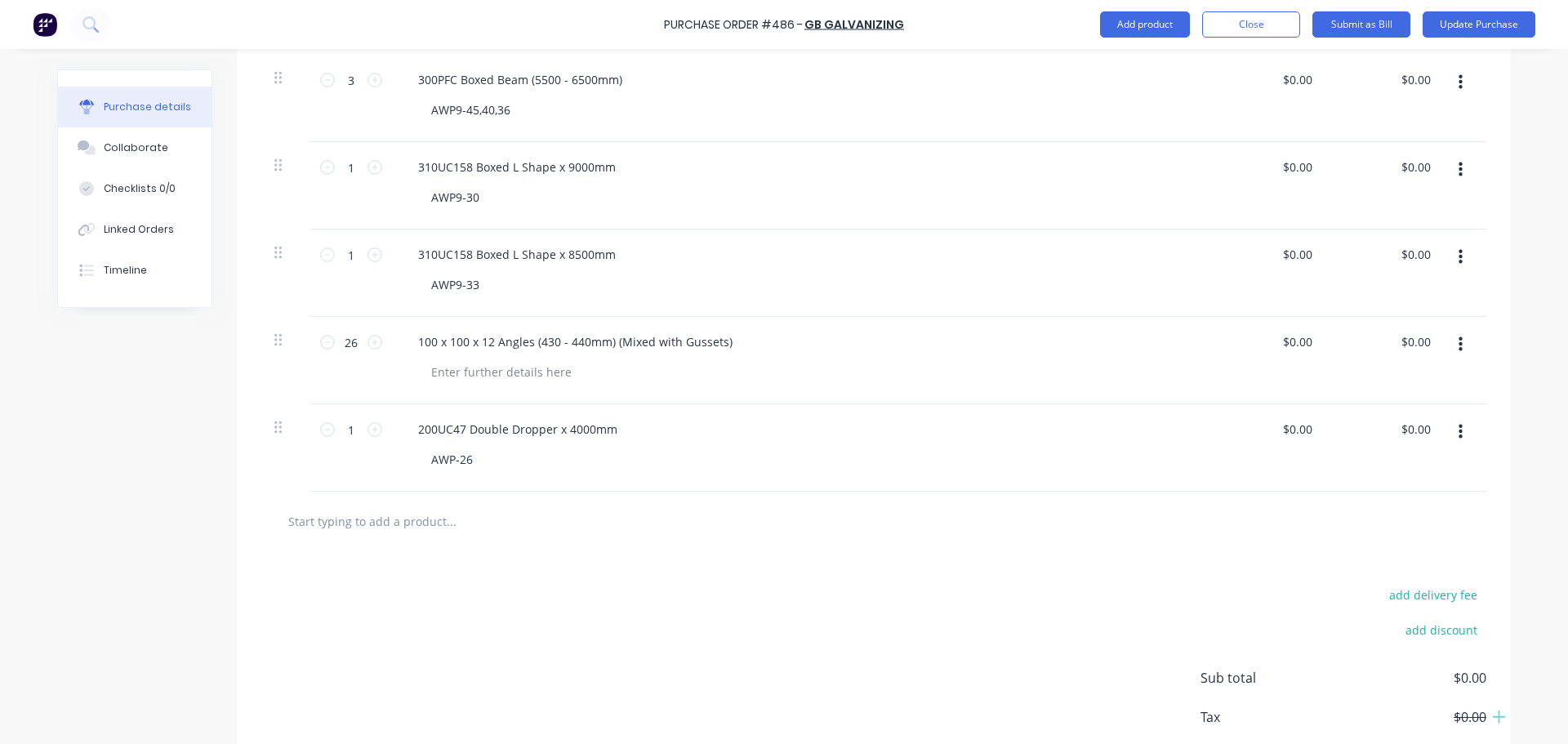
click at [379, 515] on input "text" at bounding box center [451, 521] width 327 height 33
type input "200UC46"
click at [439, 433] on div "200UC47 Double Dropper x 4000mm" at bounding box center [518, 429] width 226 height 24
click at [462, 422] on div "200UC47 Double Dropper x 4000mm" at bounding box center [518, 429] width 226 height 24
click at [338, 511] on input "200UC46" at bounding box center [451, 521] width 327 height 33
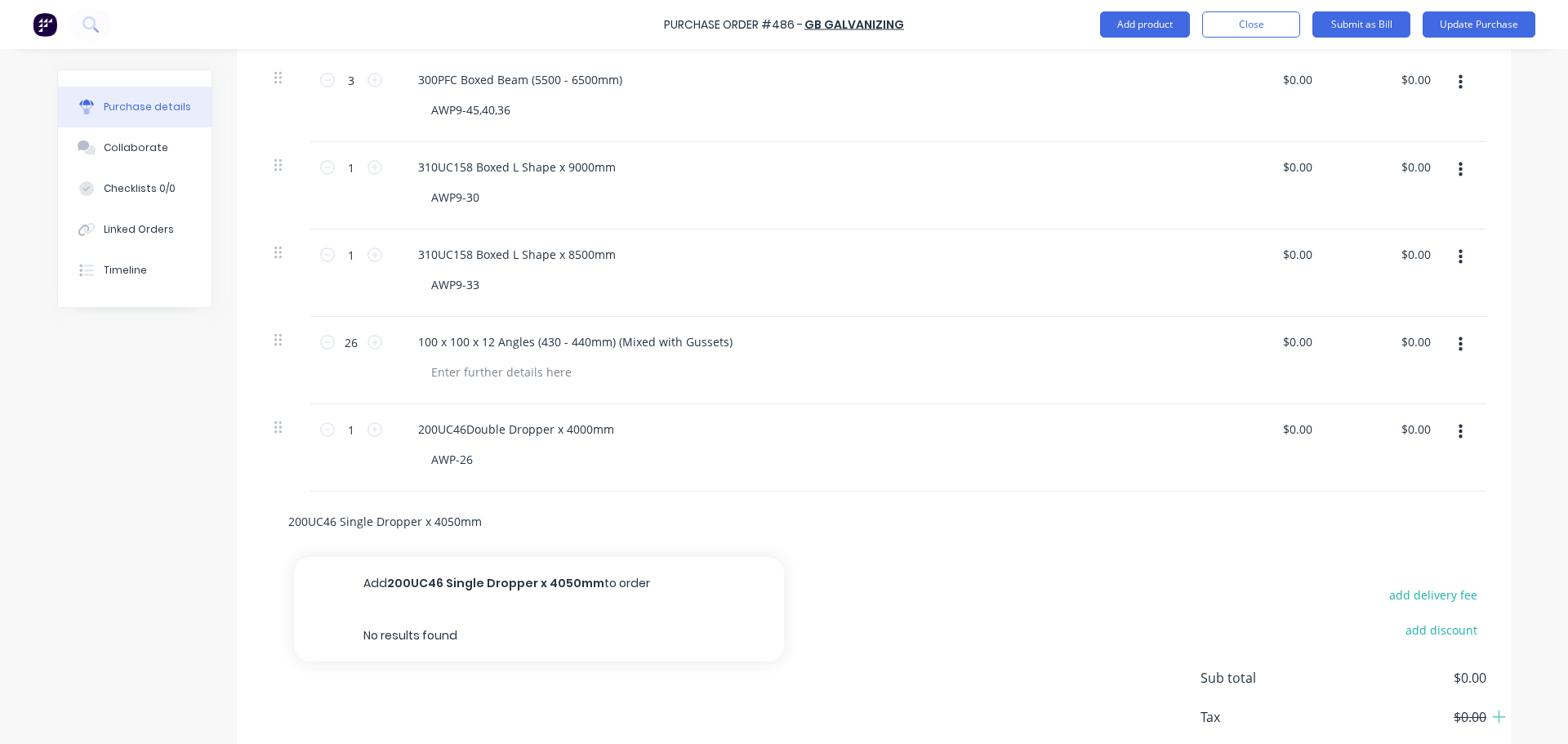
type input "200UC46 Single Dropper x 4050mm"
click at [415, 591] on button "Add 200UC46 Single Dropper x 4050mm to order" at bounding box center [539, 583] width 490 height 52
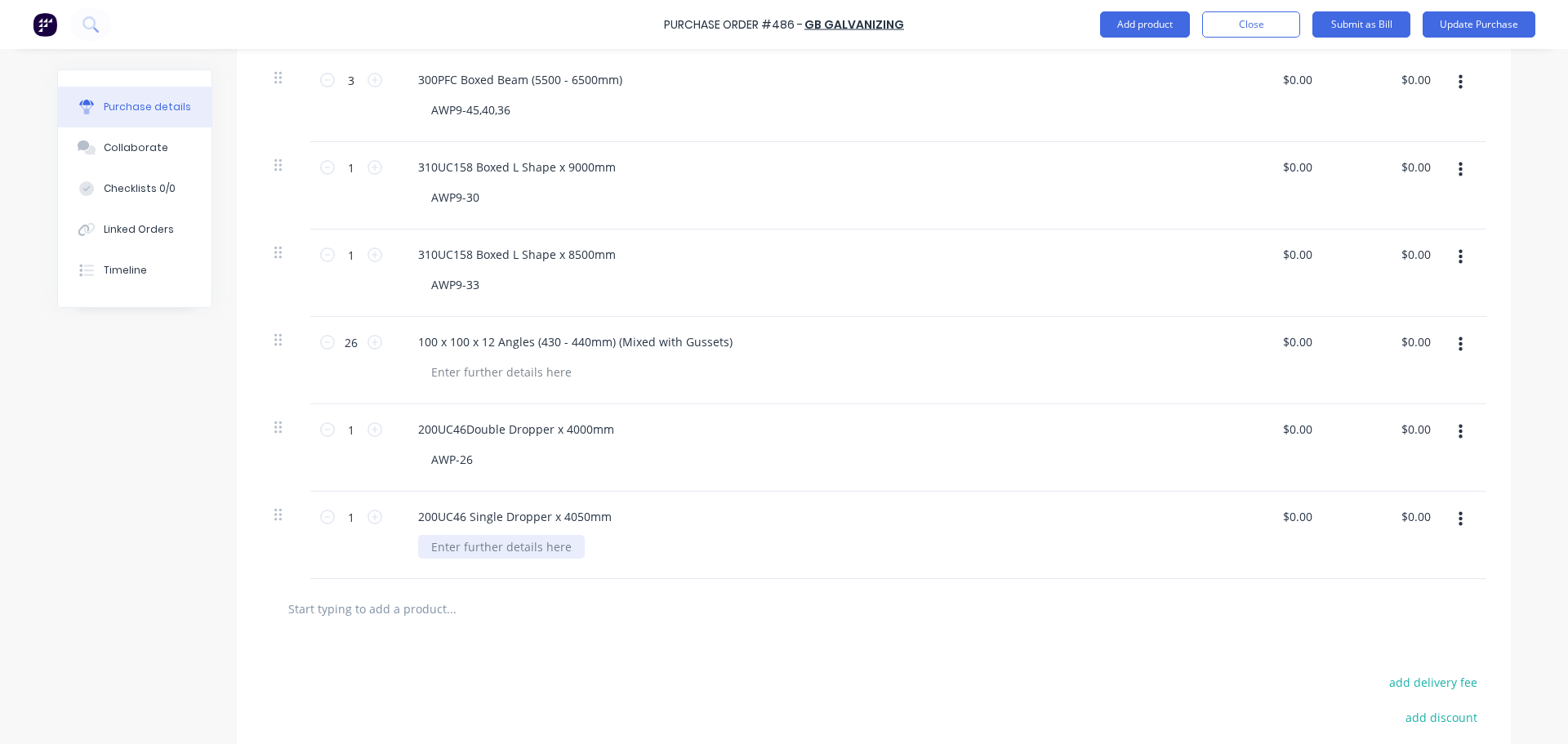
click at [430, 551] on div at bounding box center [502, 547] width 167 height 24
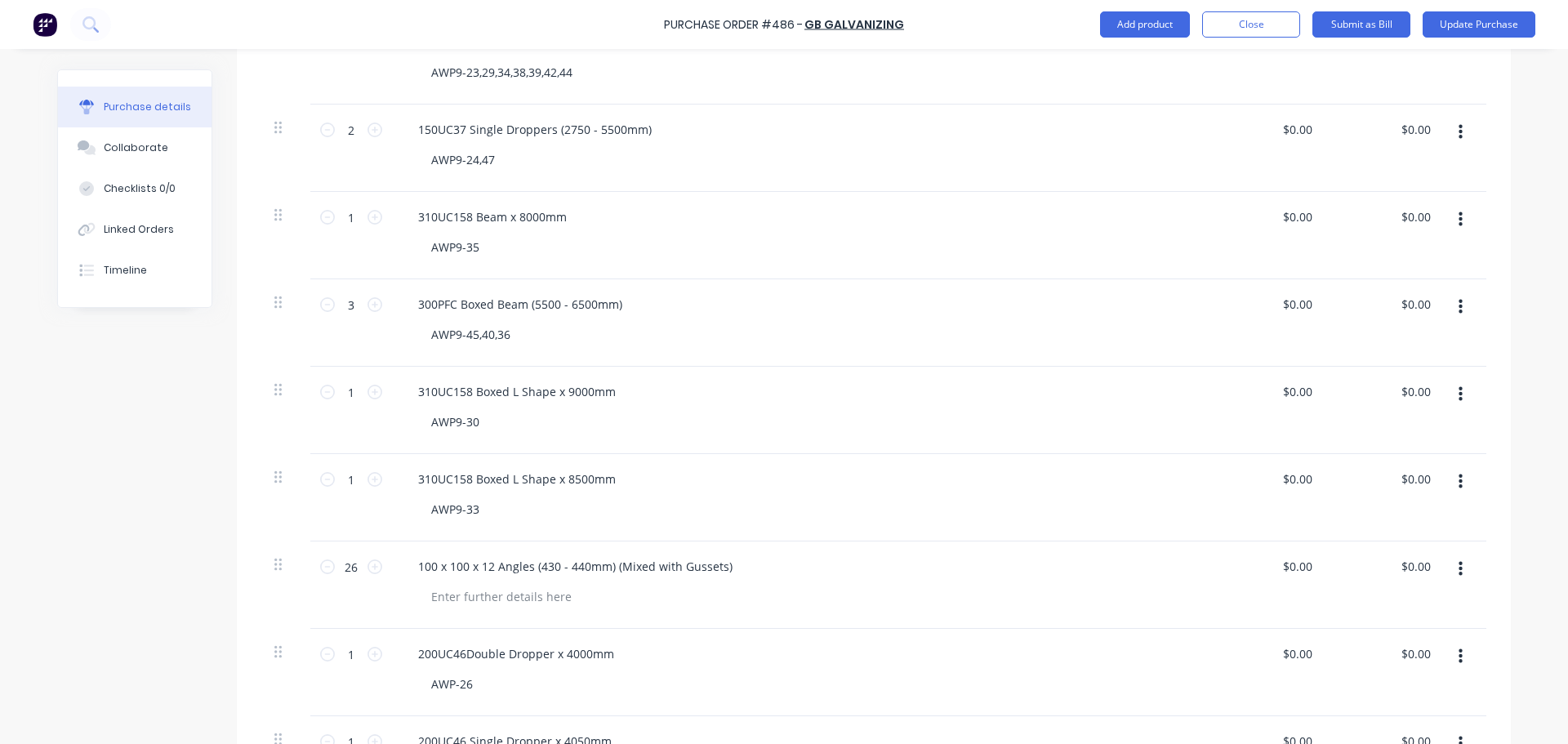
scroll to position [490, 0]
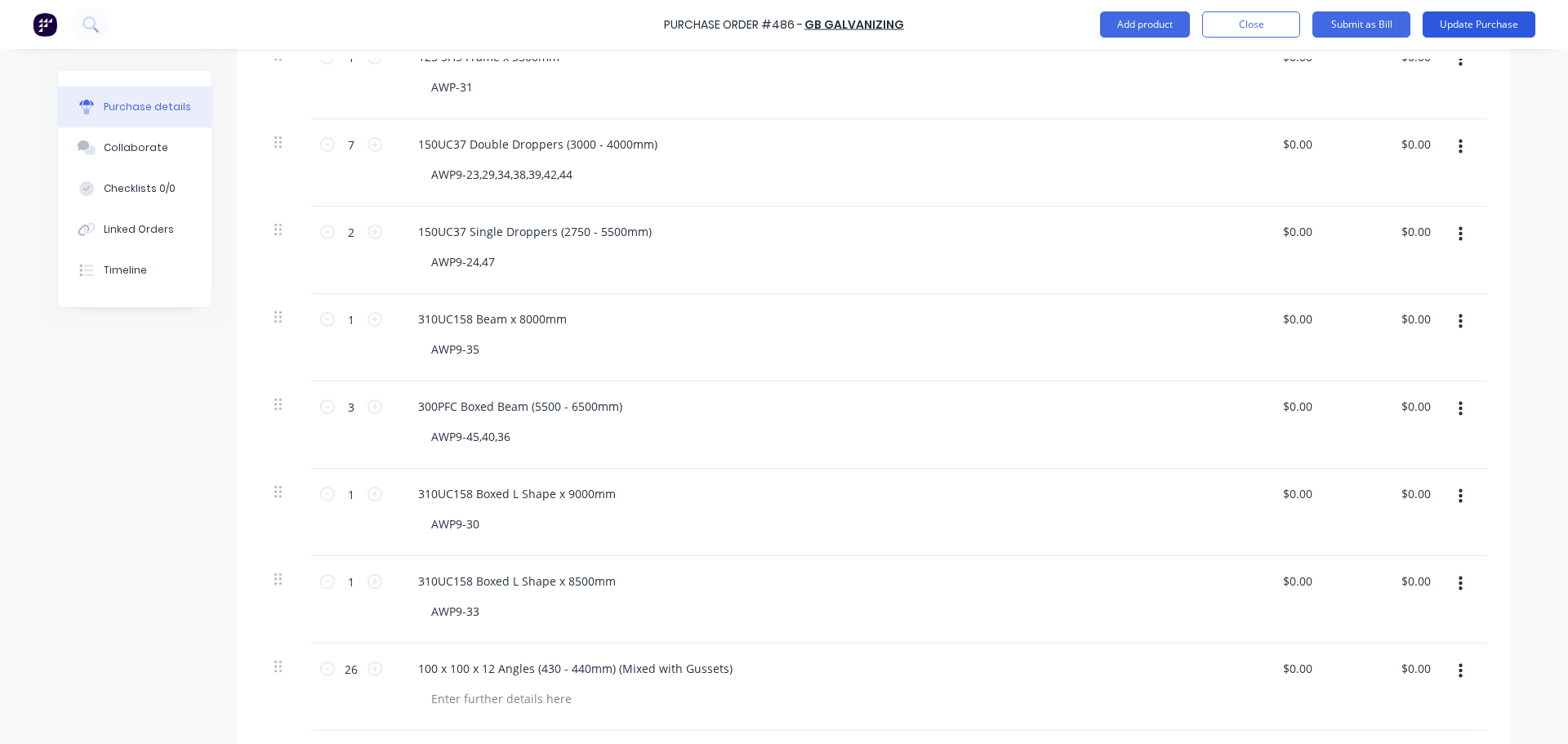
click at [1479, 24] on button "Update Purchase" at bounding box center [1479, 24] width 113 height 26
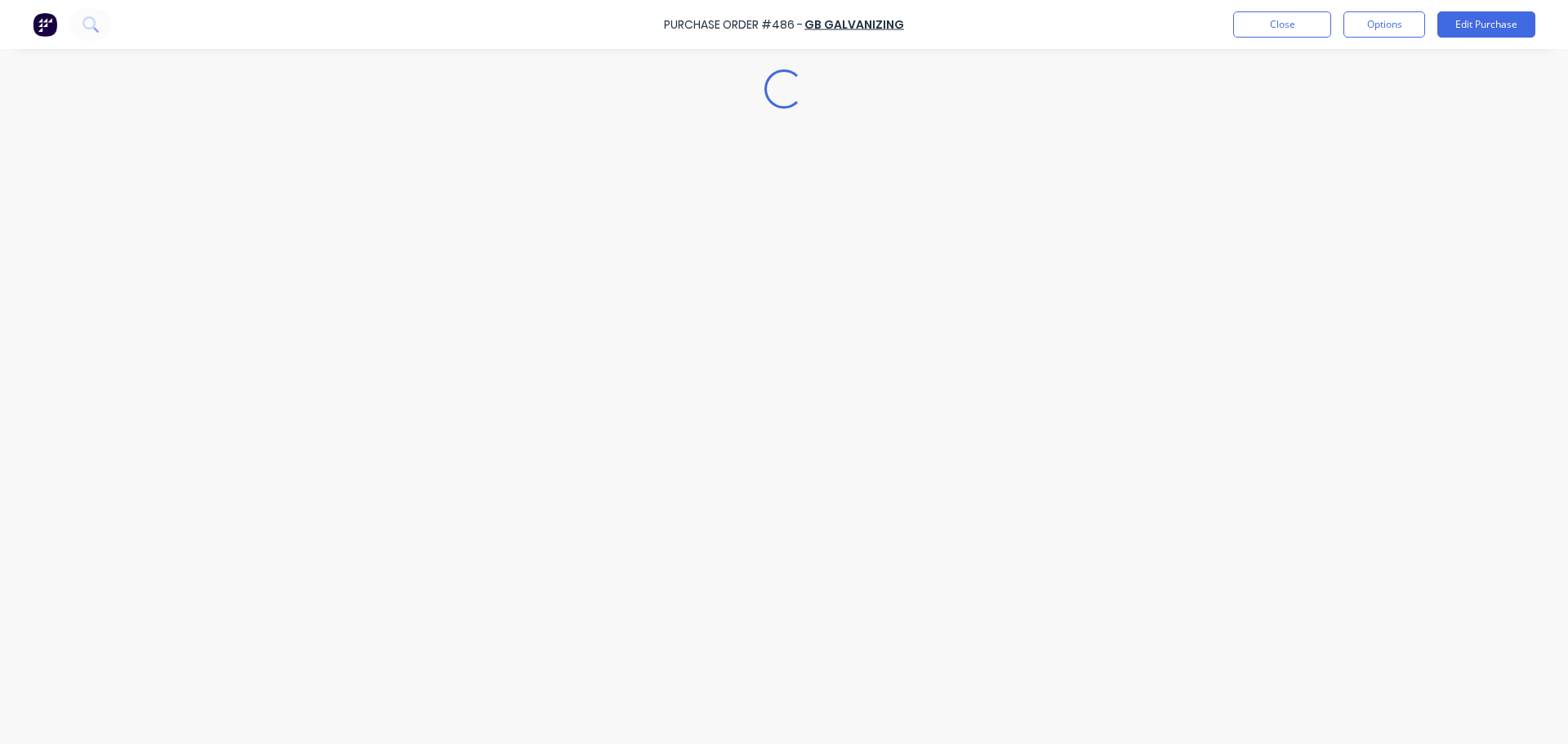
scroll to position [0, 0]
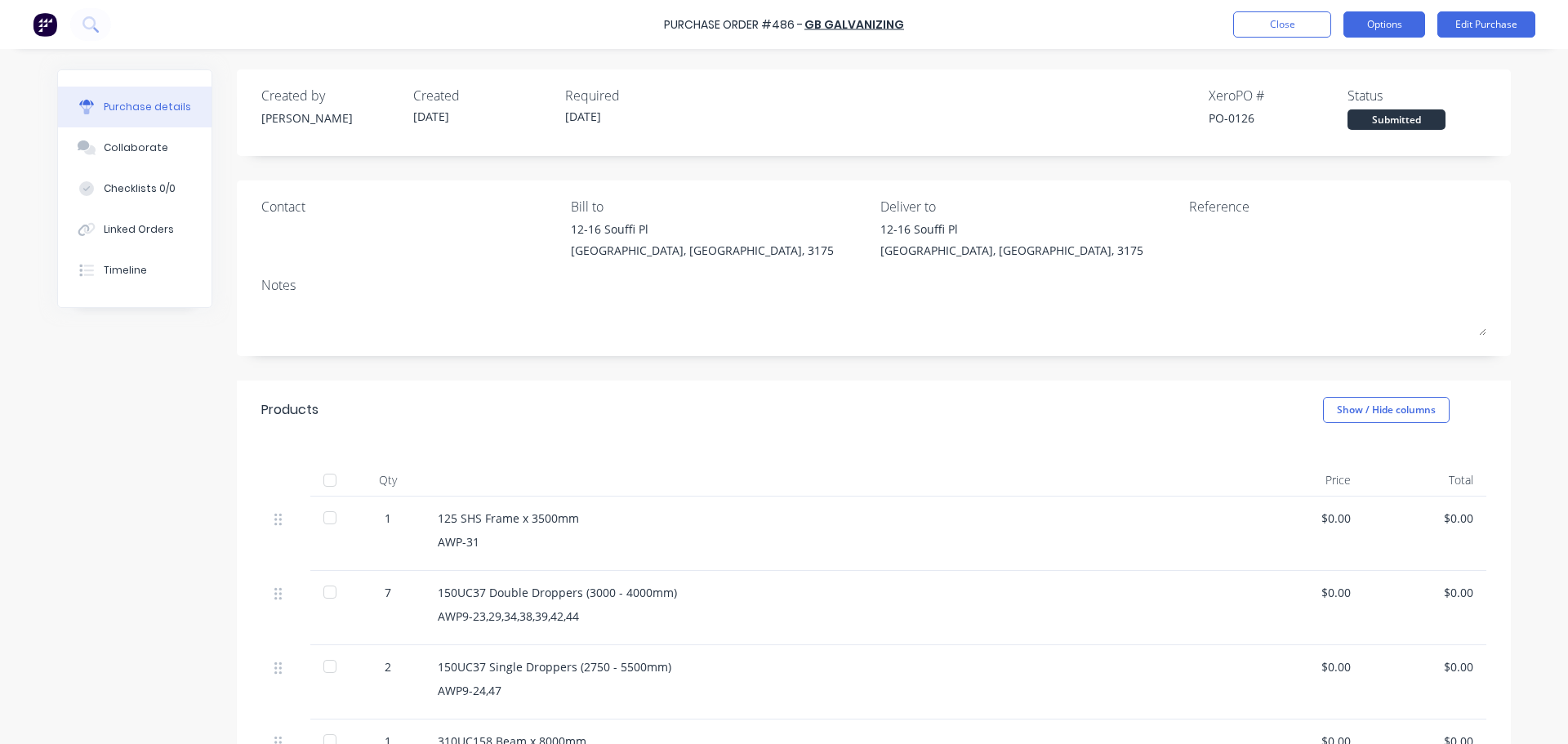
click at [1407, 19] on button "Options" at bounding box center [1384, 24] width 82 height 26
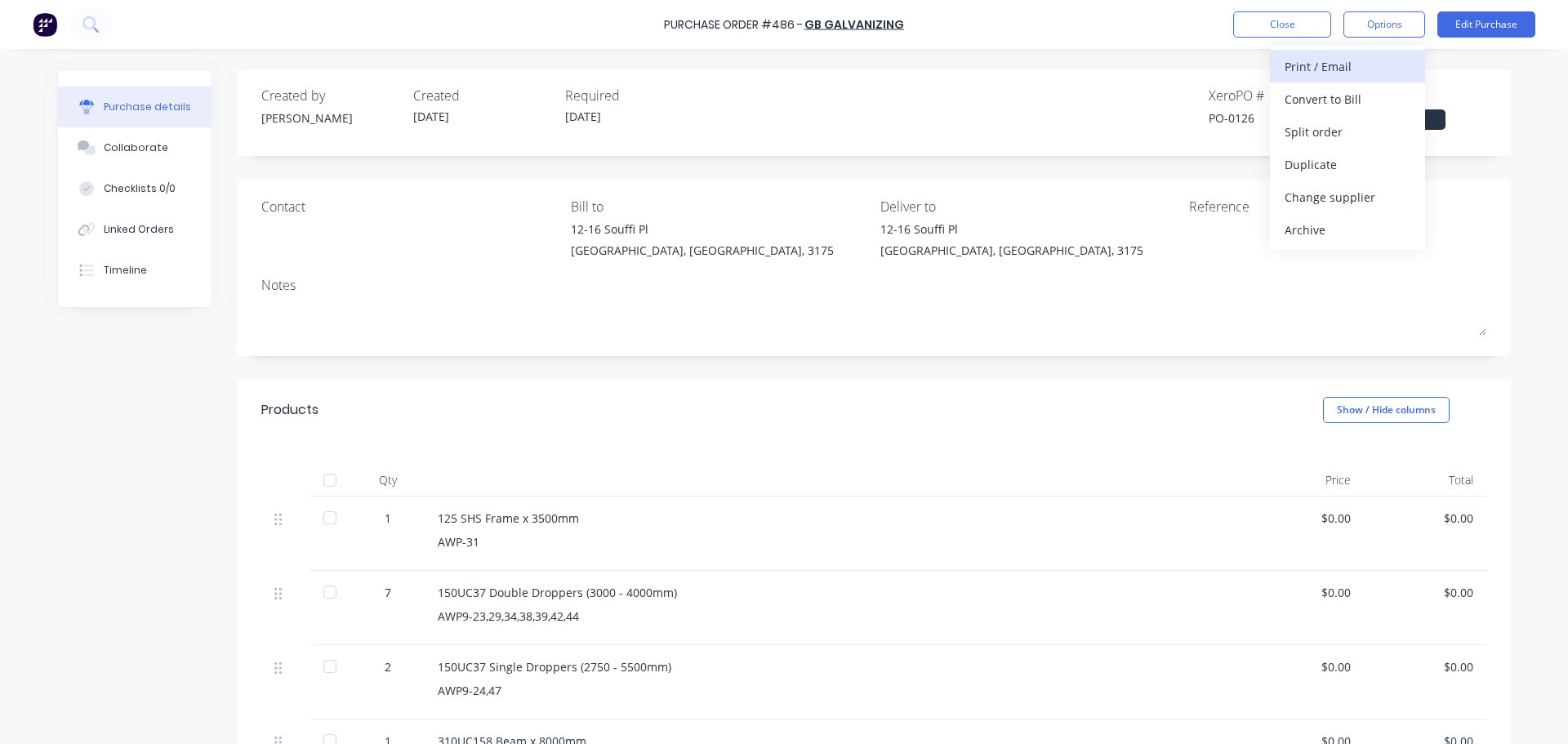
click at [1376, 61] on div "Print / Email" at bounding box center [1347, 66] width 125 height 24
click at [1376, 126] on div "Without pricing" at bounding box center [1347, 132] width 125 height 24
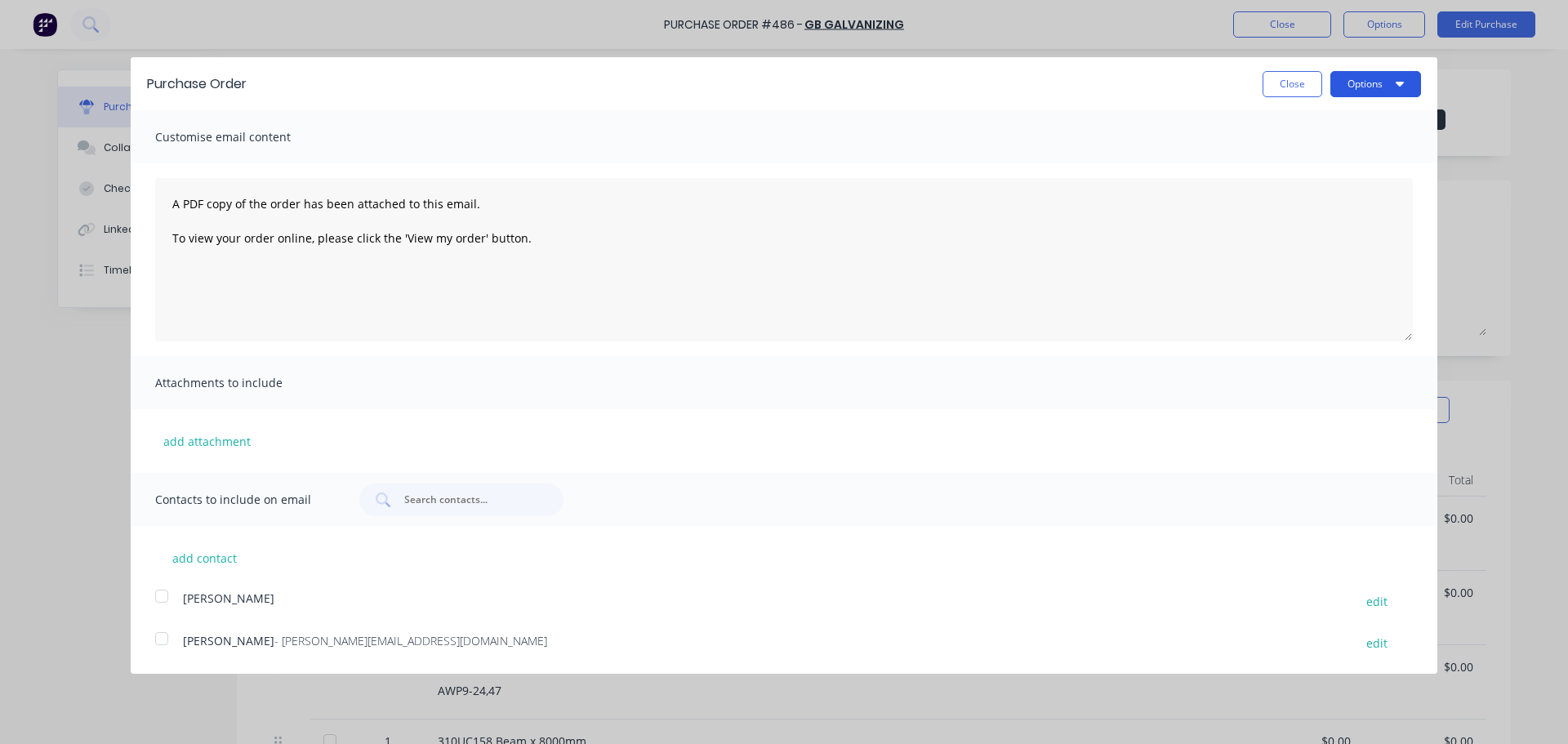
click at [1375, 88] on button "Options" at bounding box center [1376, 83] width 91 height 26
click at [1361, 121] on div "Print" at bounding box center [1343, 125] width 125 height 24
click at [1310, 81] on button "Close" at bounding box center [1292, 83] width 60 height 26
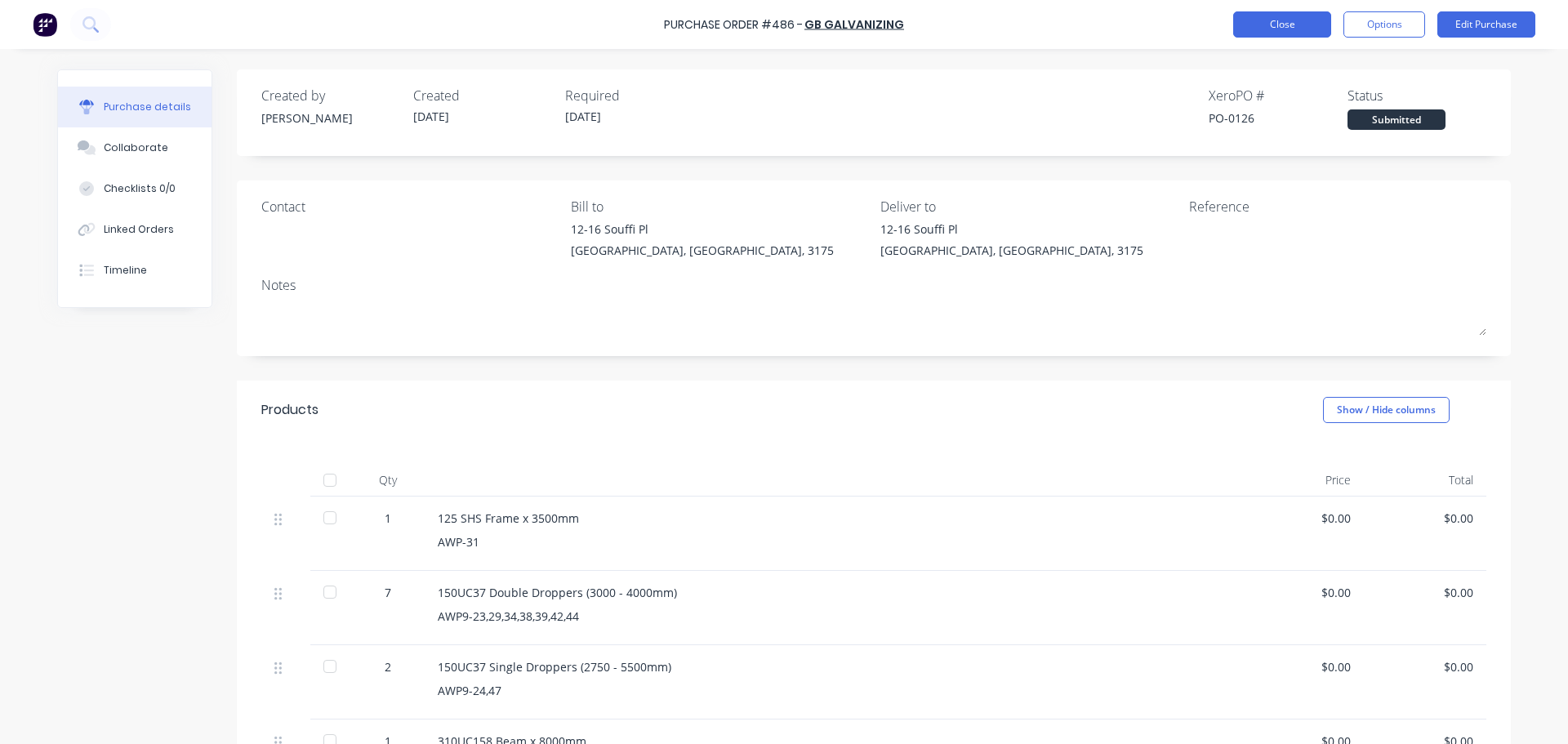
click at [1305, 30] on button "Close" at bounding box center [1282, 24] width 98 height 26
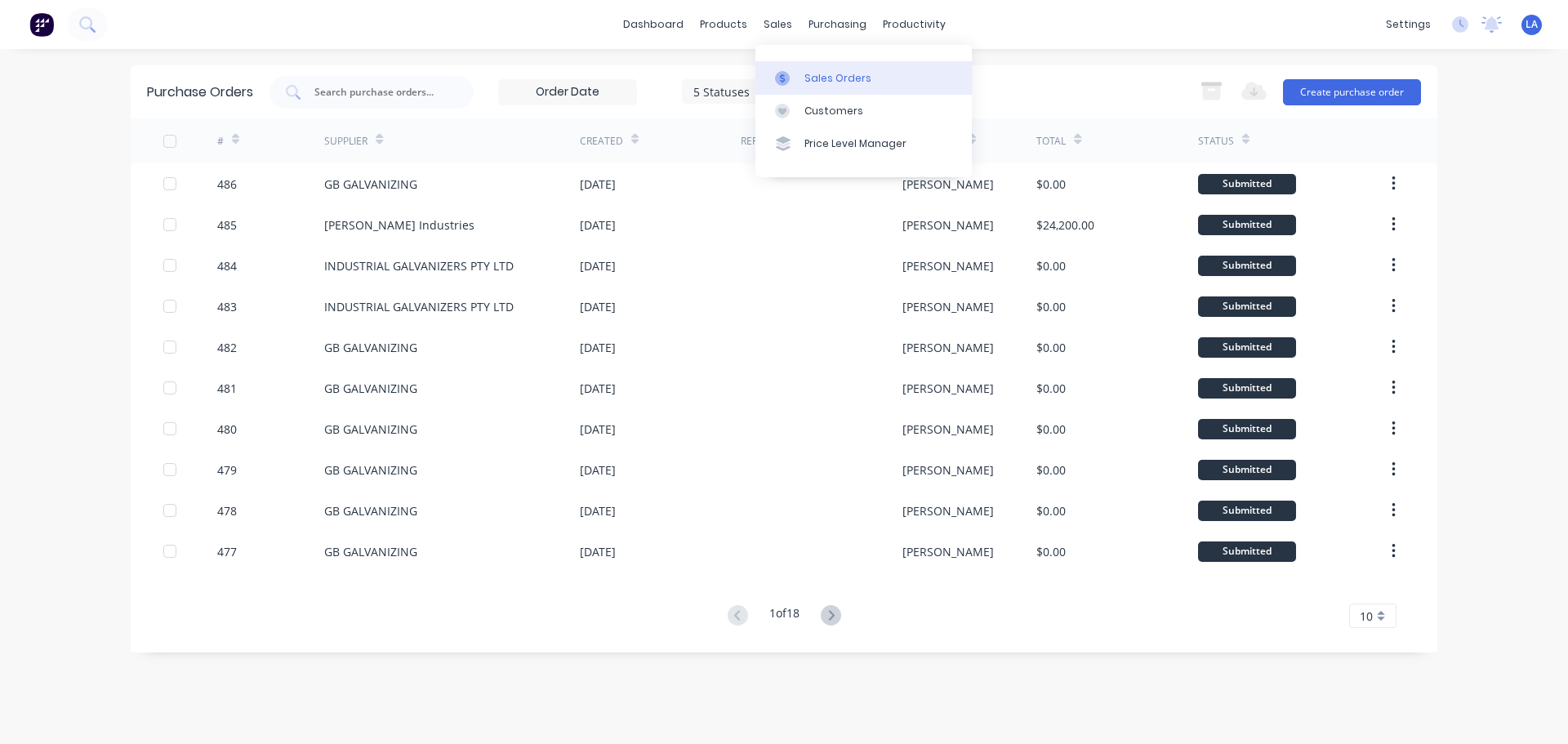
click at [789, 80] on icon at bounding box center [782, 77] width 14 height 14
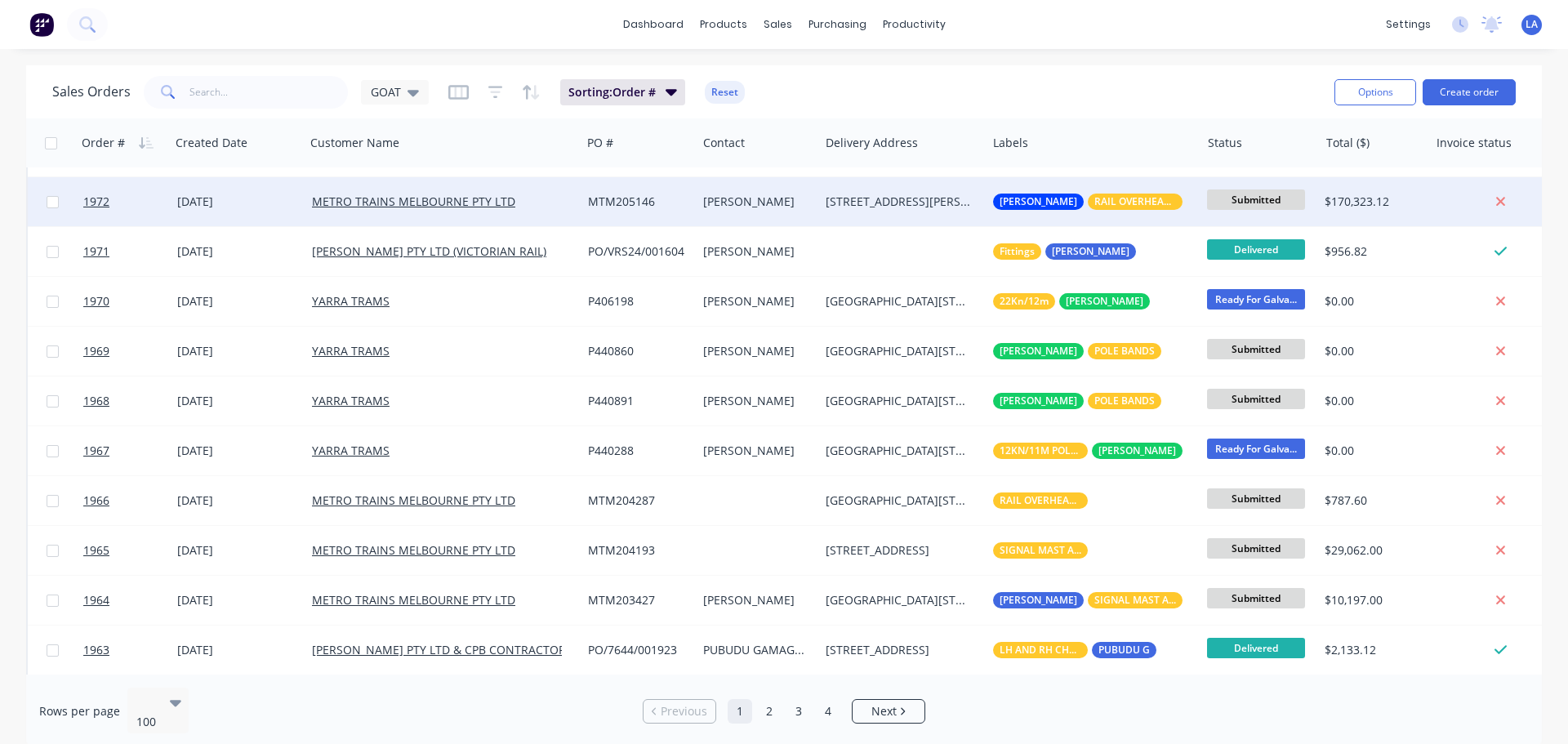
scroll to position [82, 0]
